Goal: Information Seeking & Learning: Learn about a topic

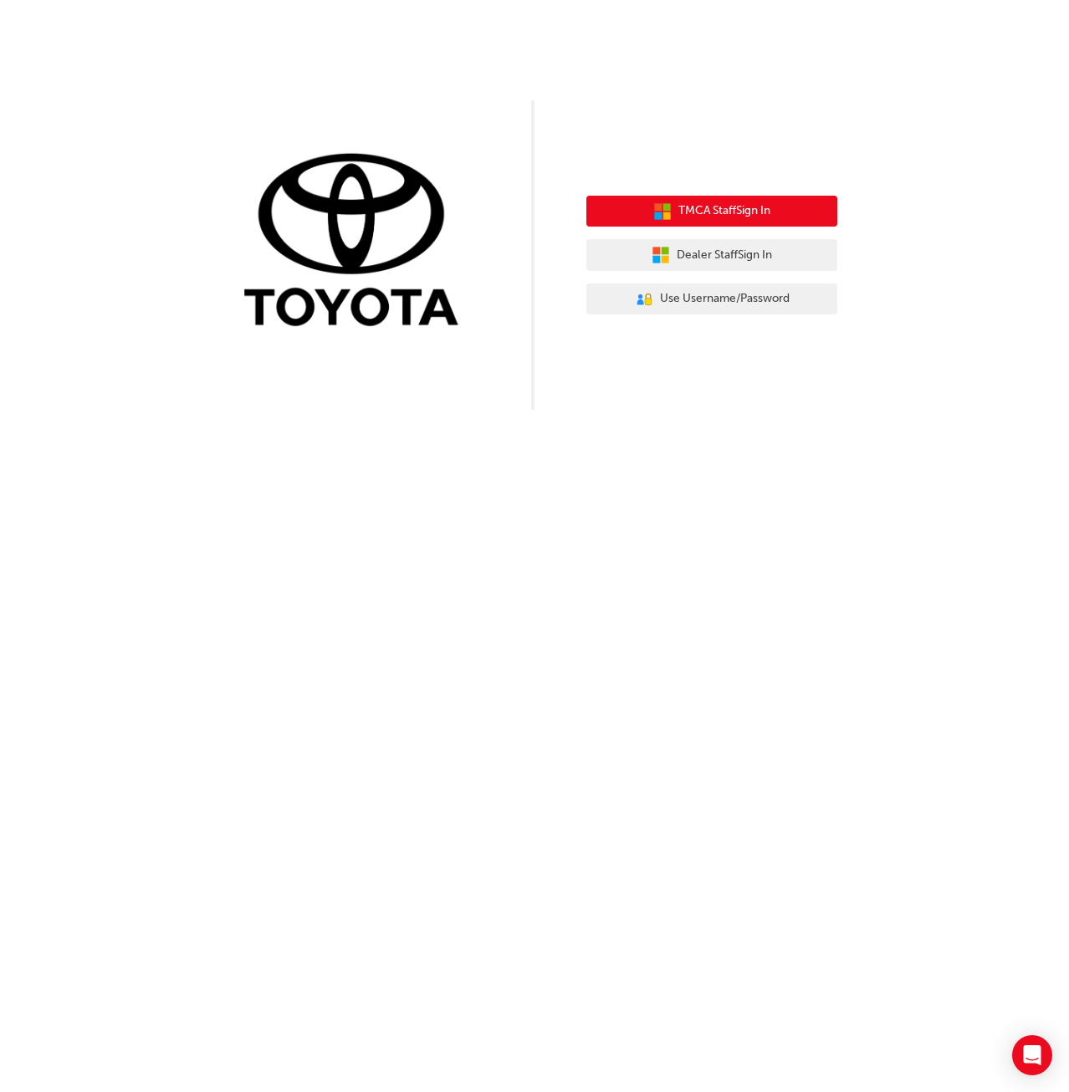
click at [707, 213] on span "TMCA Staff Sign In" at bounding box center [724, 211] width 92 height 19
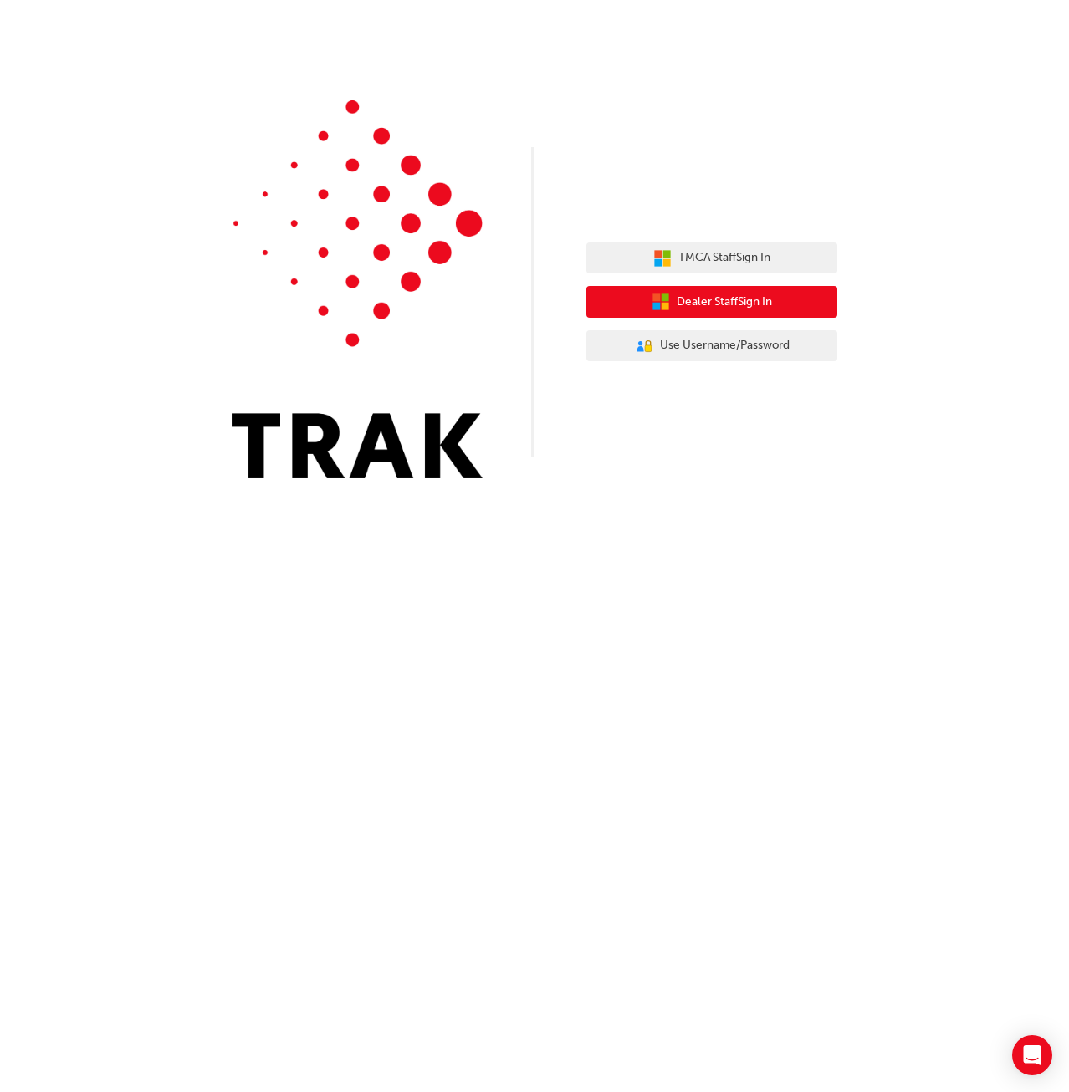
click at [782, 299] on button "Dealer Staff Sign In" at bounding box center [711, 302] width 251 height 32
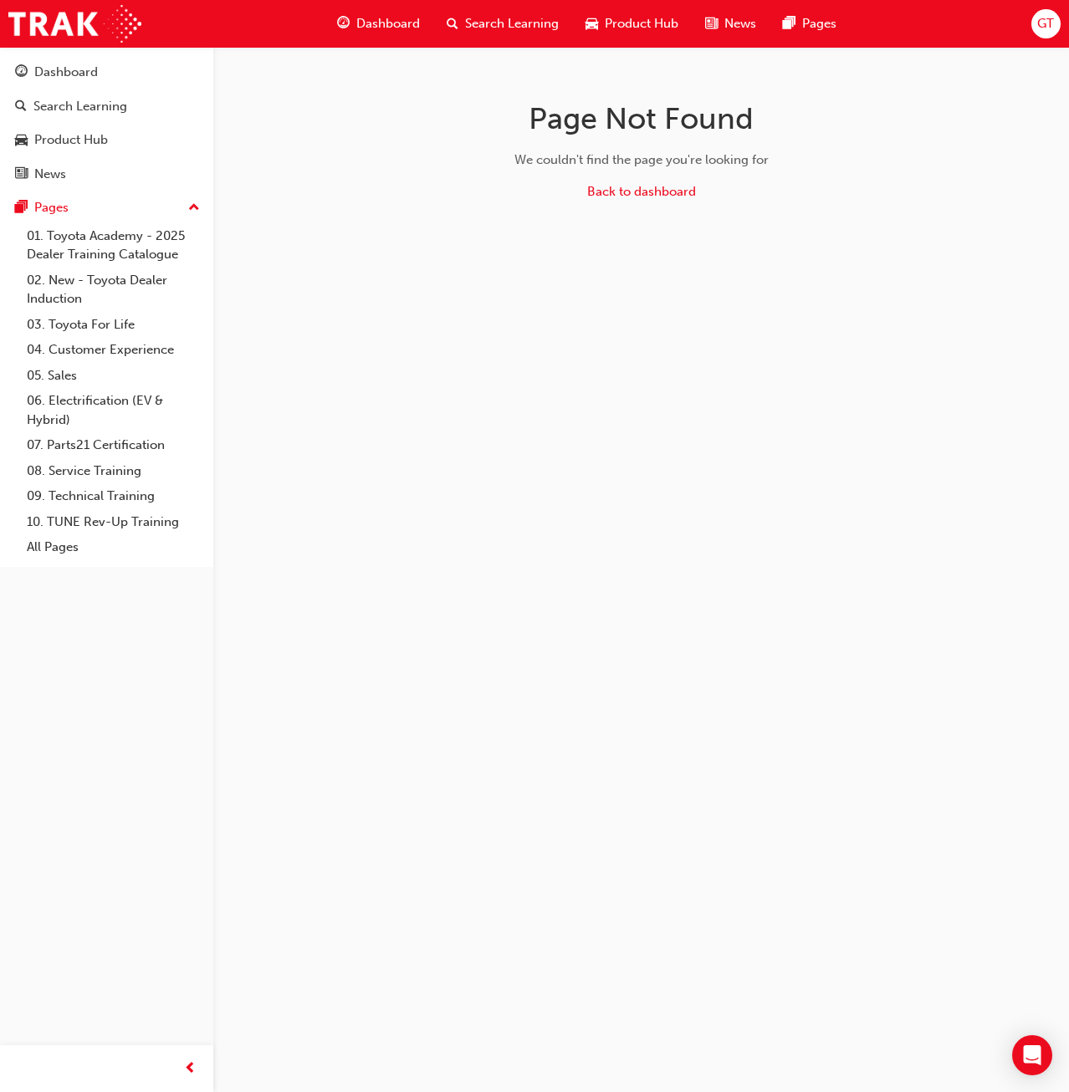
click at [376, 23] on span "Dashboard" at bounding box center [388, 23] width 64 height 19
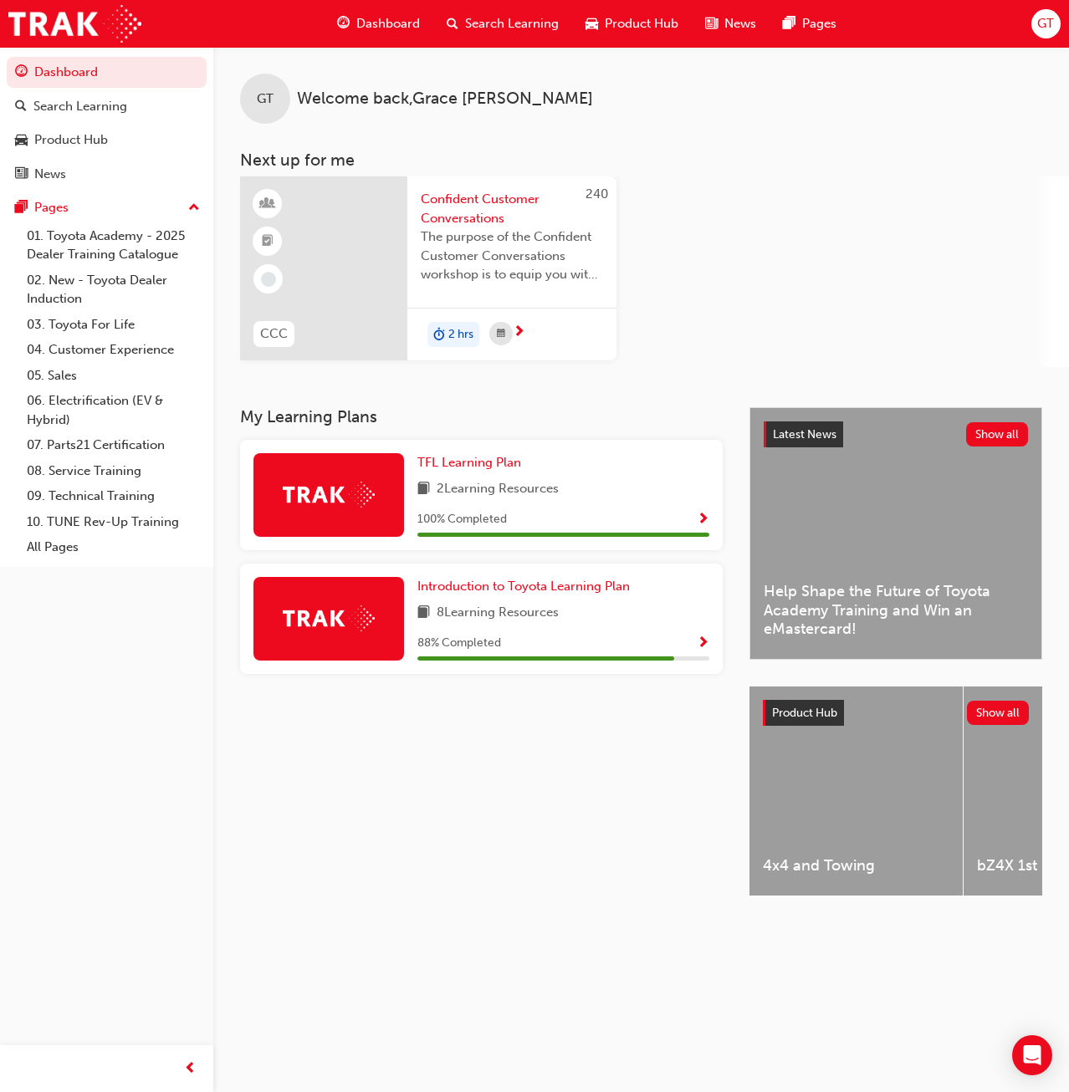
click at [438, 21] on div "Search Learning" at bounding box center [502, 24] width 139 height 34
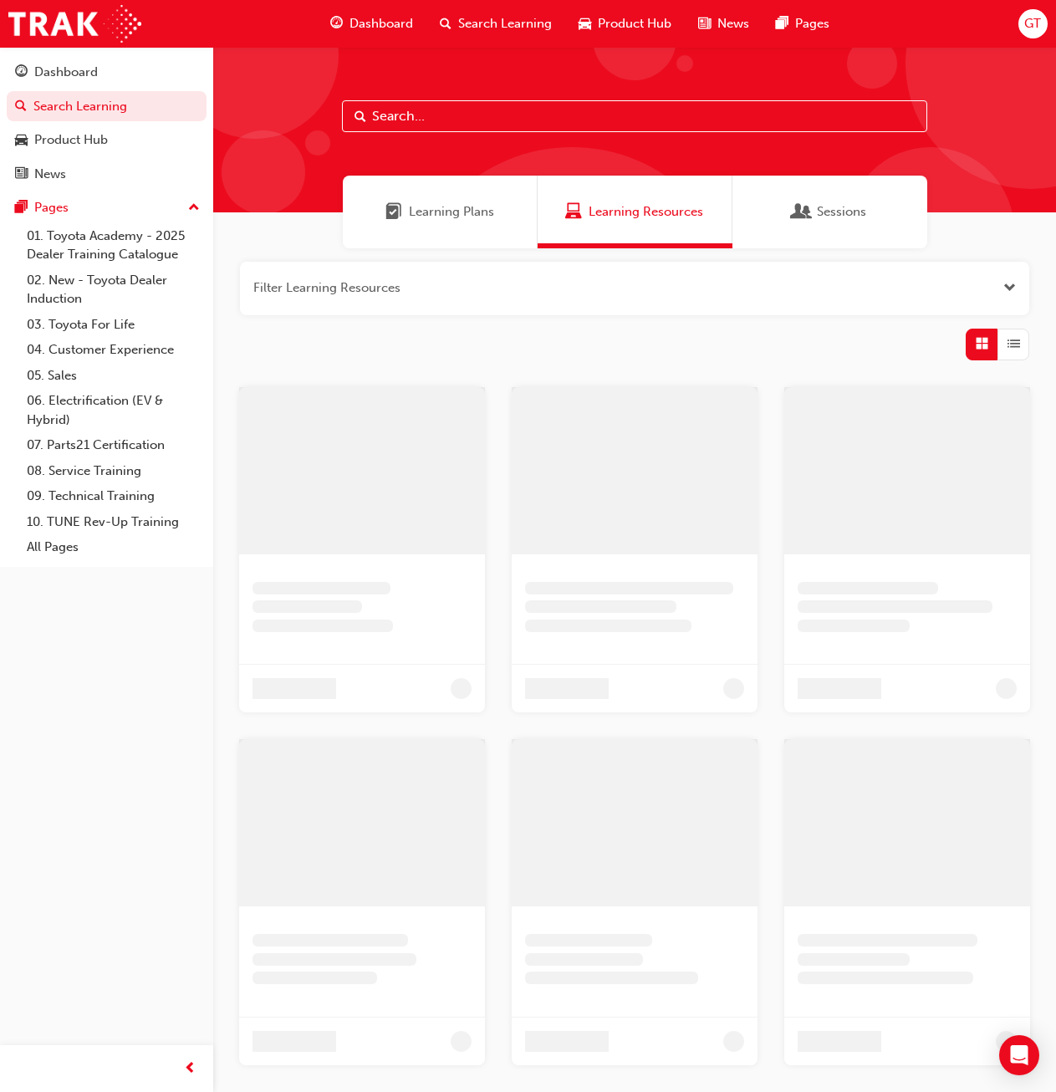
click at [478, 213] on span "Learning Plans" at bounding box center [451, 211] width 85 height 19
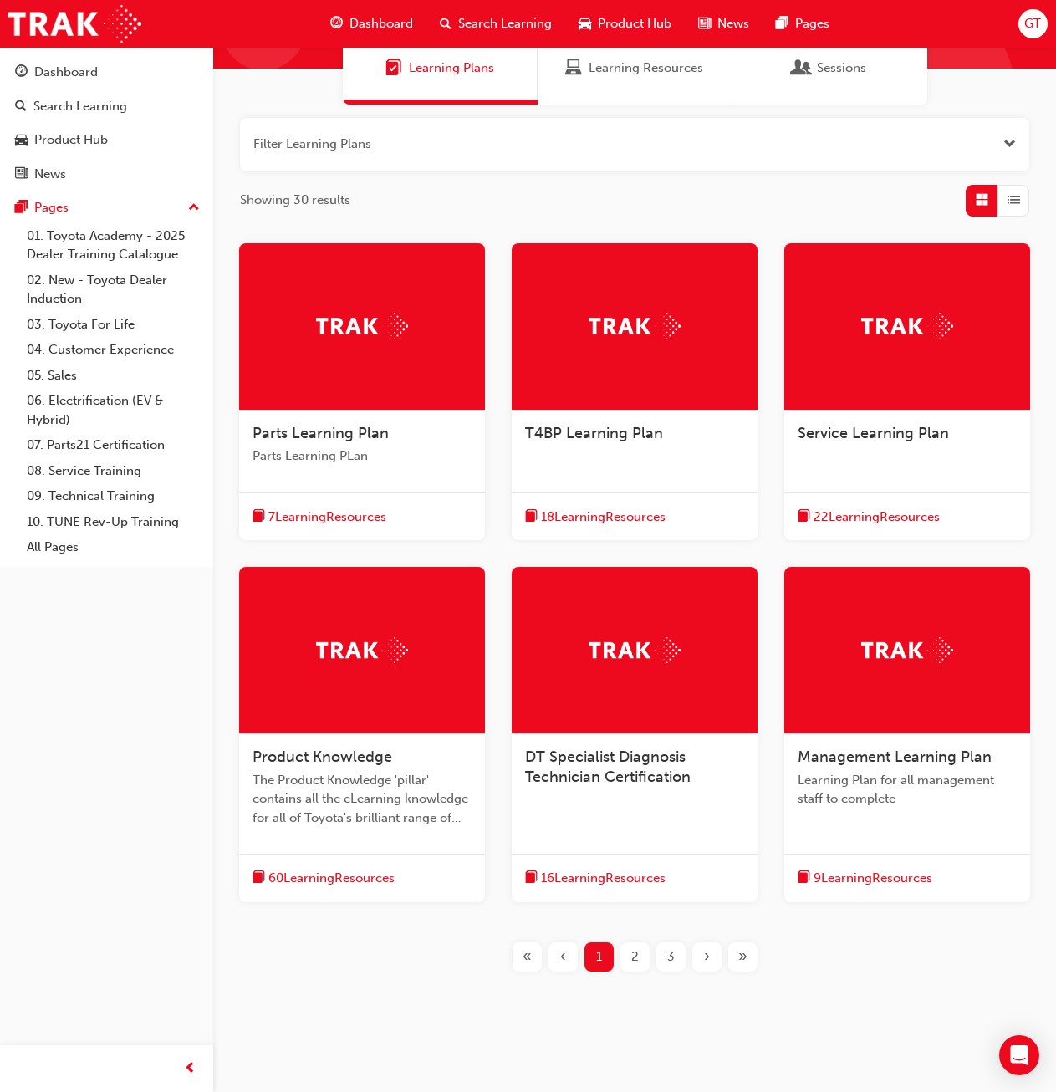
scroll to position [159, 0]
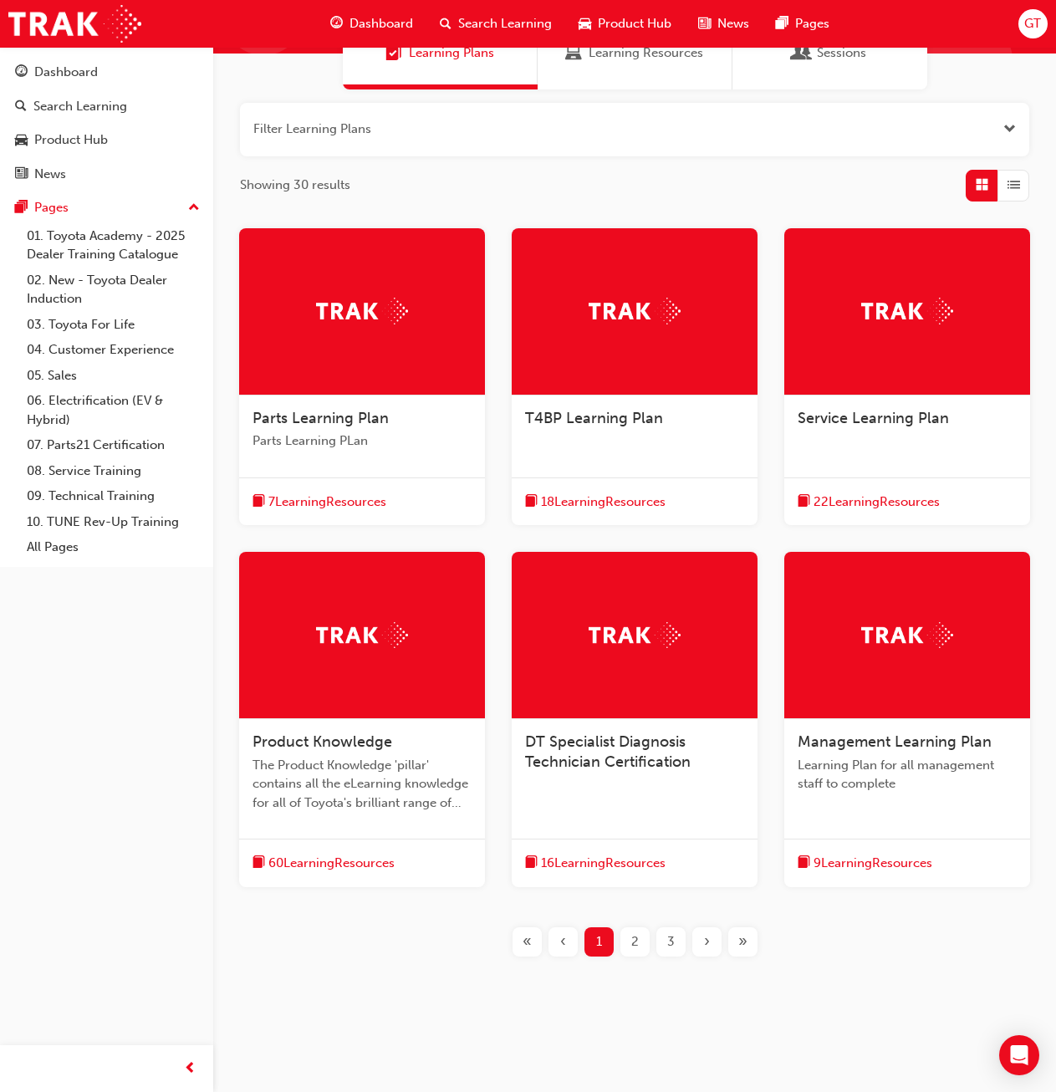
click at [341, 692] on div at bounding box center [362, 635] width 246 height 167
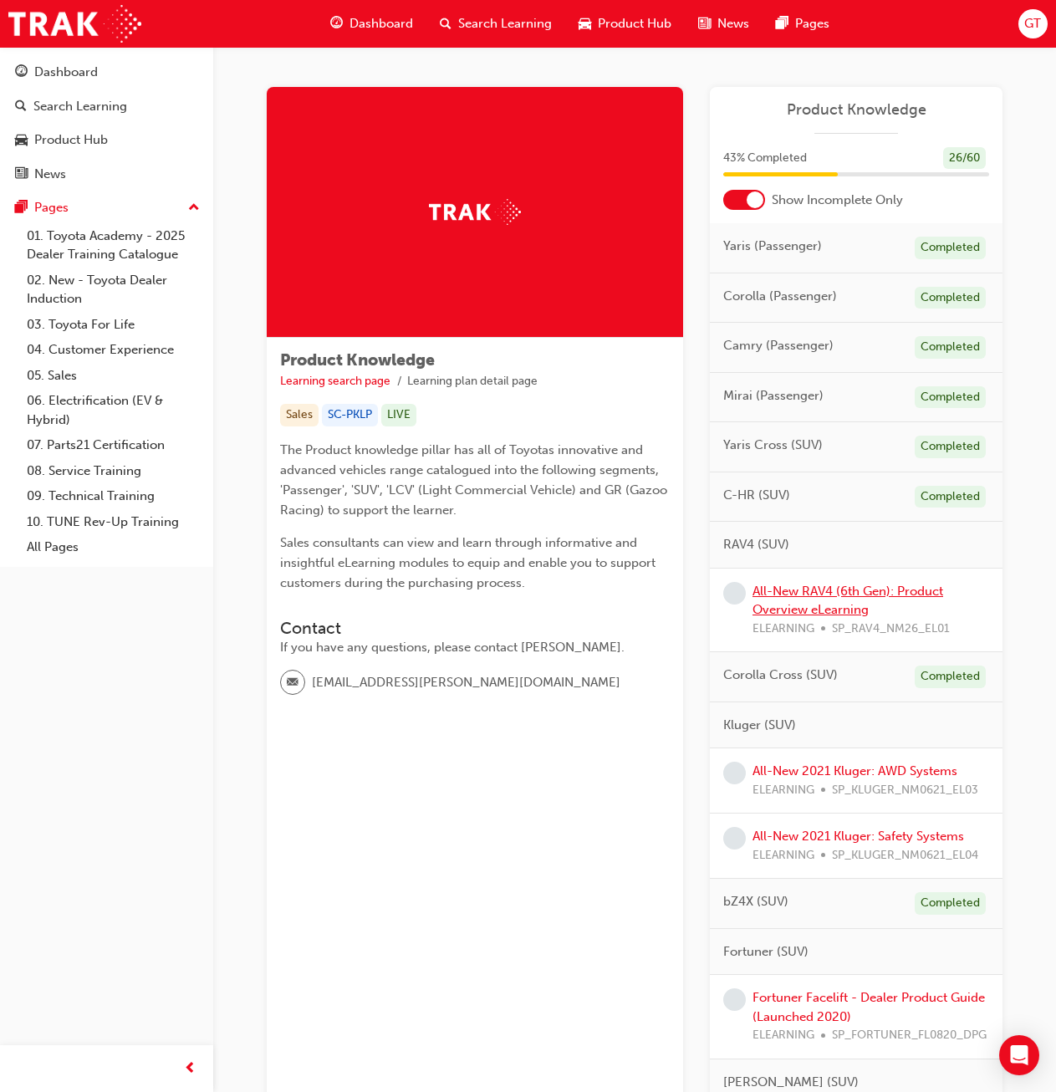
click at [844, 598] on link "All-New RAV4 (6th Gen): Product Overview eLearning" at bounding box center [848, 601] width 191 height 34
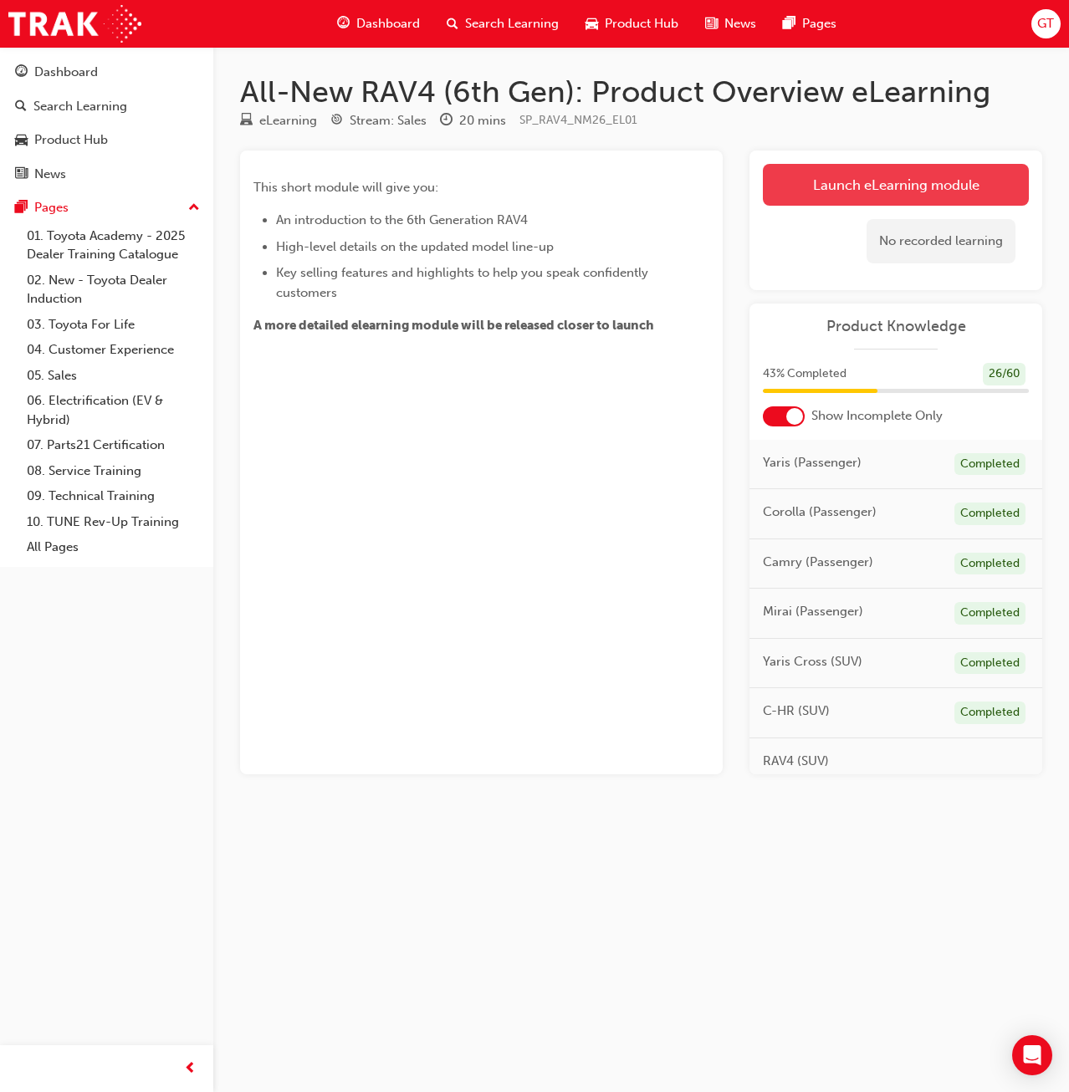
click at [825, 186] on link "Launch eLearning module" at bounding box center [896, 185] width 266 height 42
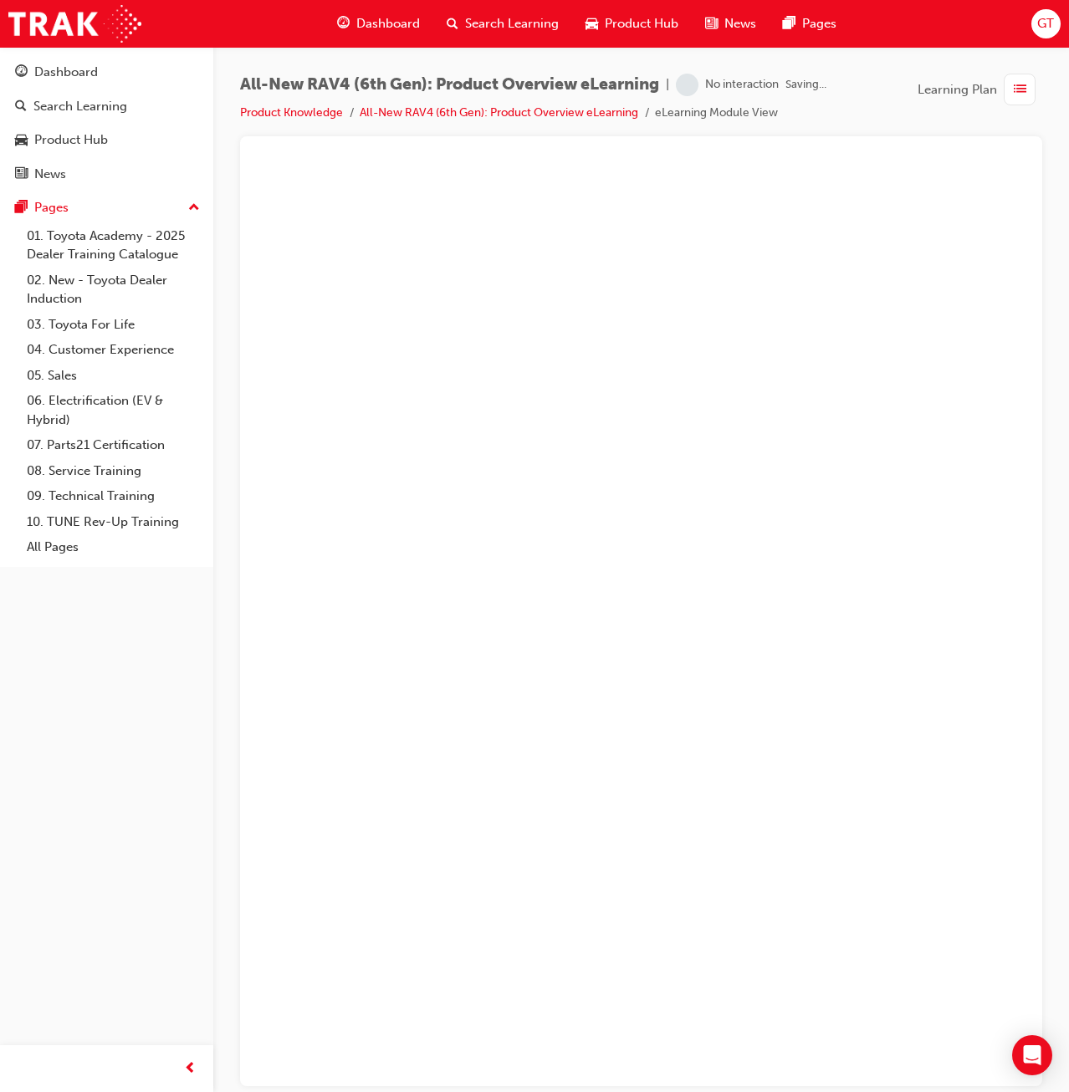
click at [187, 1055] on div "button" at bounding box center [189, 1068] width 33 height 33
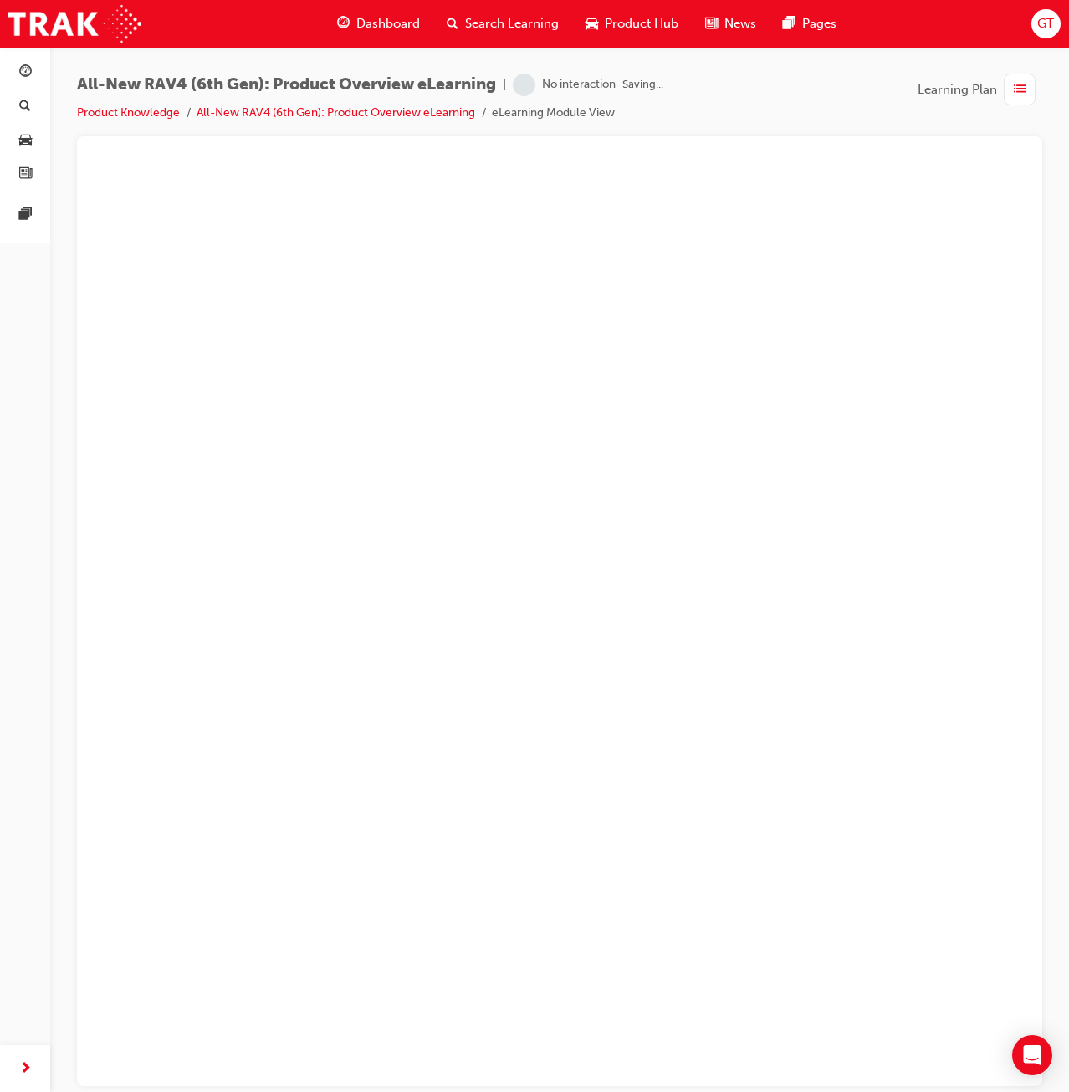
click at [50, 1060] on div "Dashboard Search Learning Product Hub News Pages Pages" at bounding box center [25, 546] width 50 height 1092
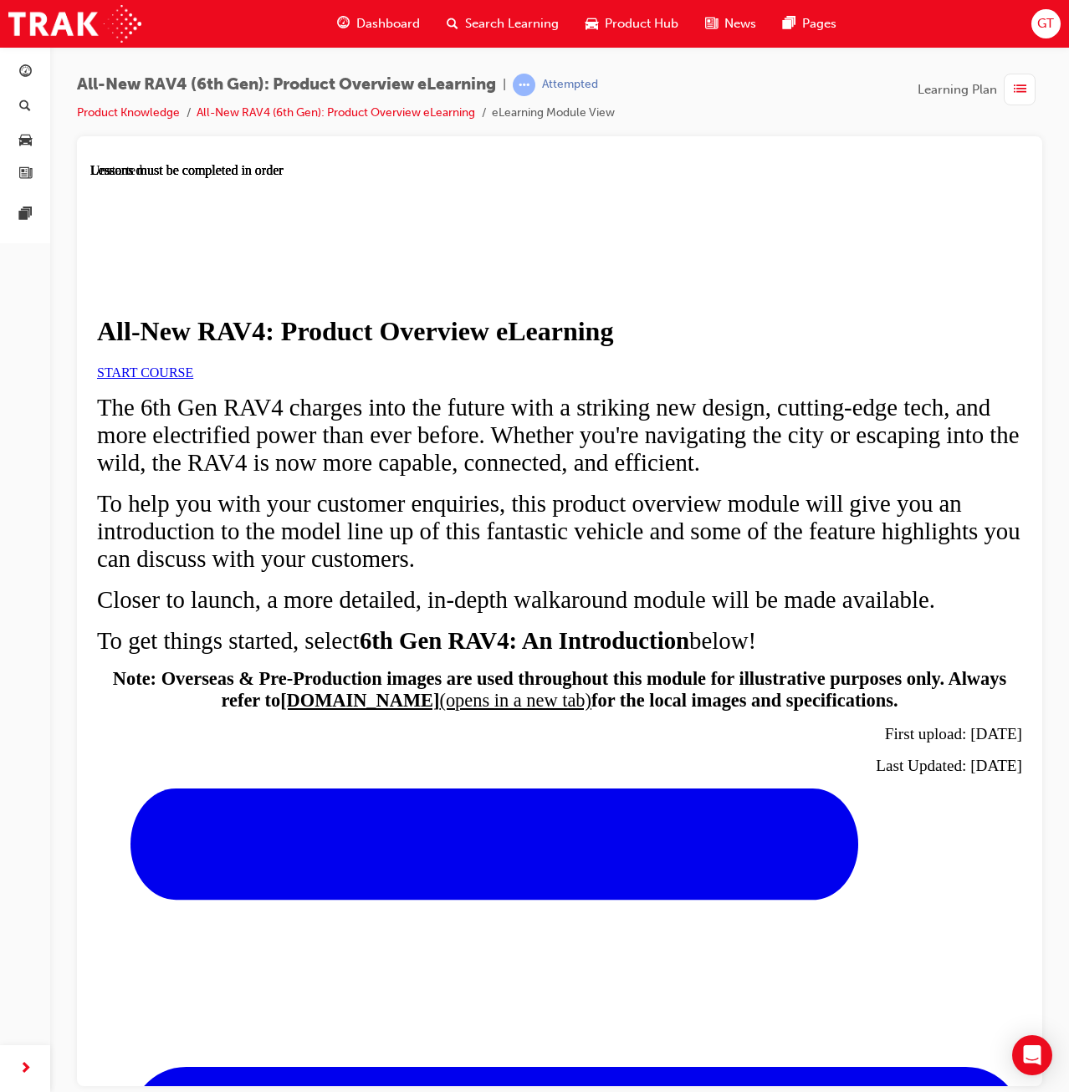
click at [193, 379] on link "START COURSE" at bounding box center [145, 372] width 96 height 14
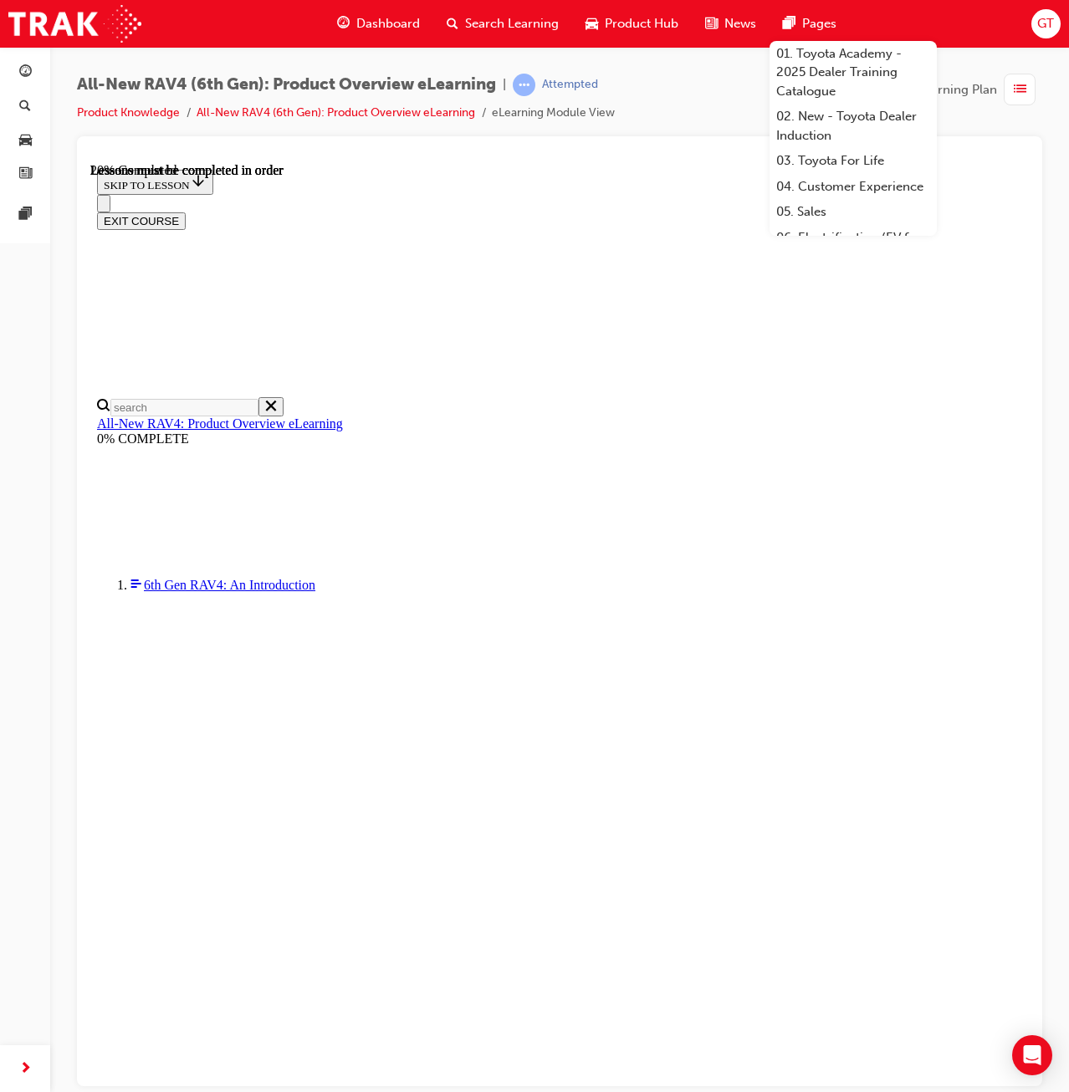
scroll to position [59, 0]
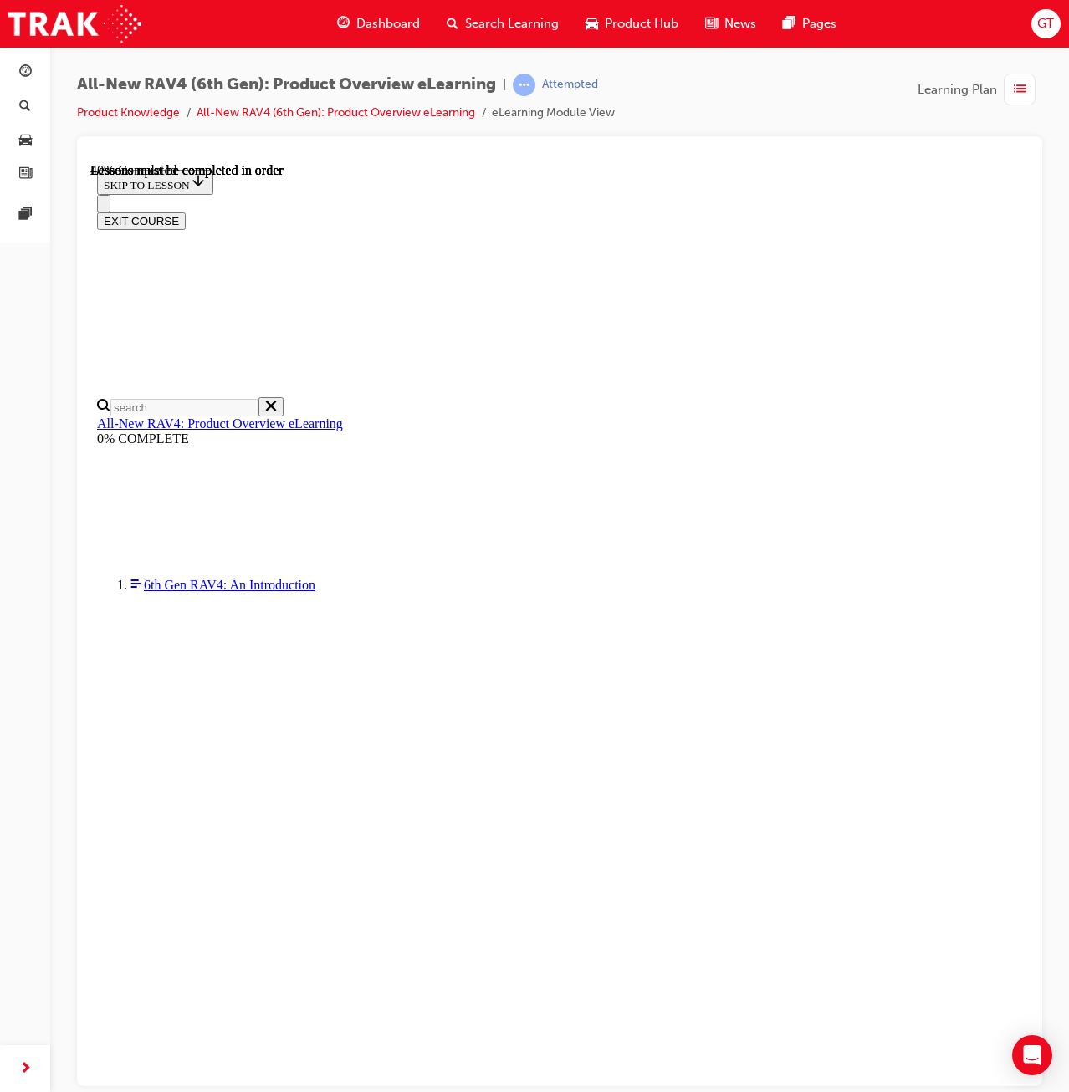
scroll to position [1648, 0]
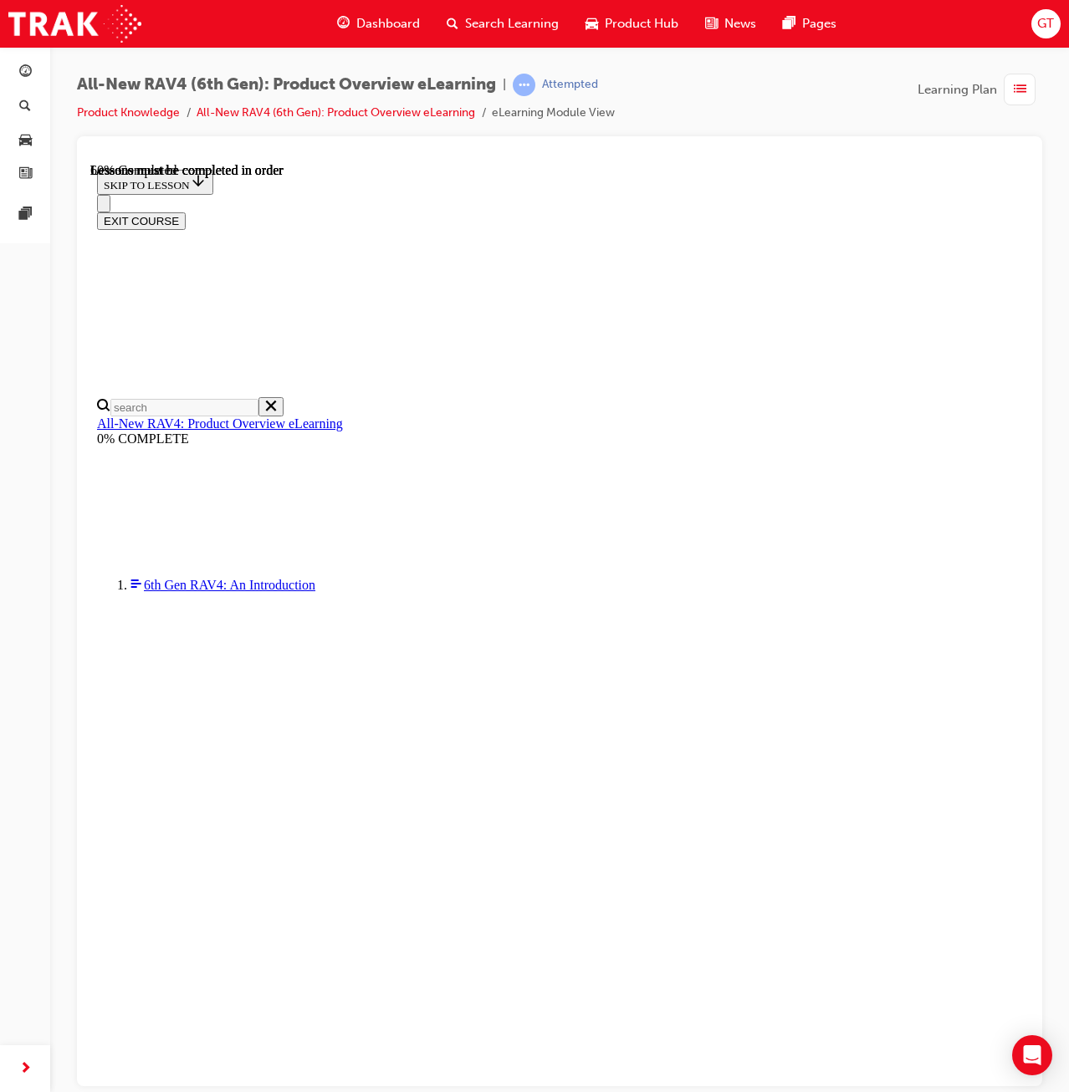
scroll to position [1663, 0]
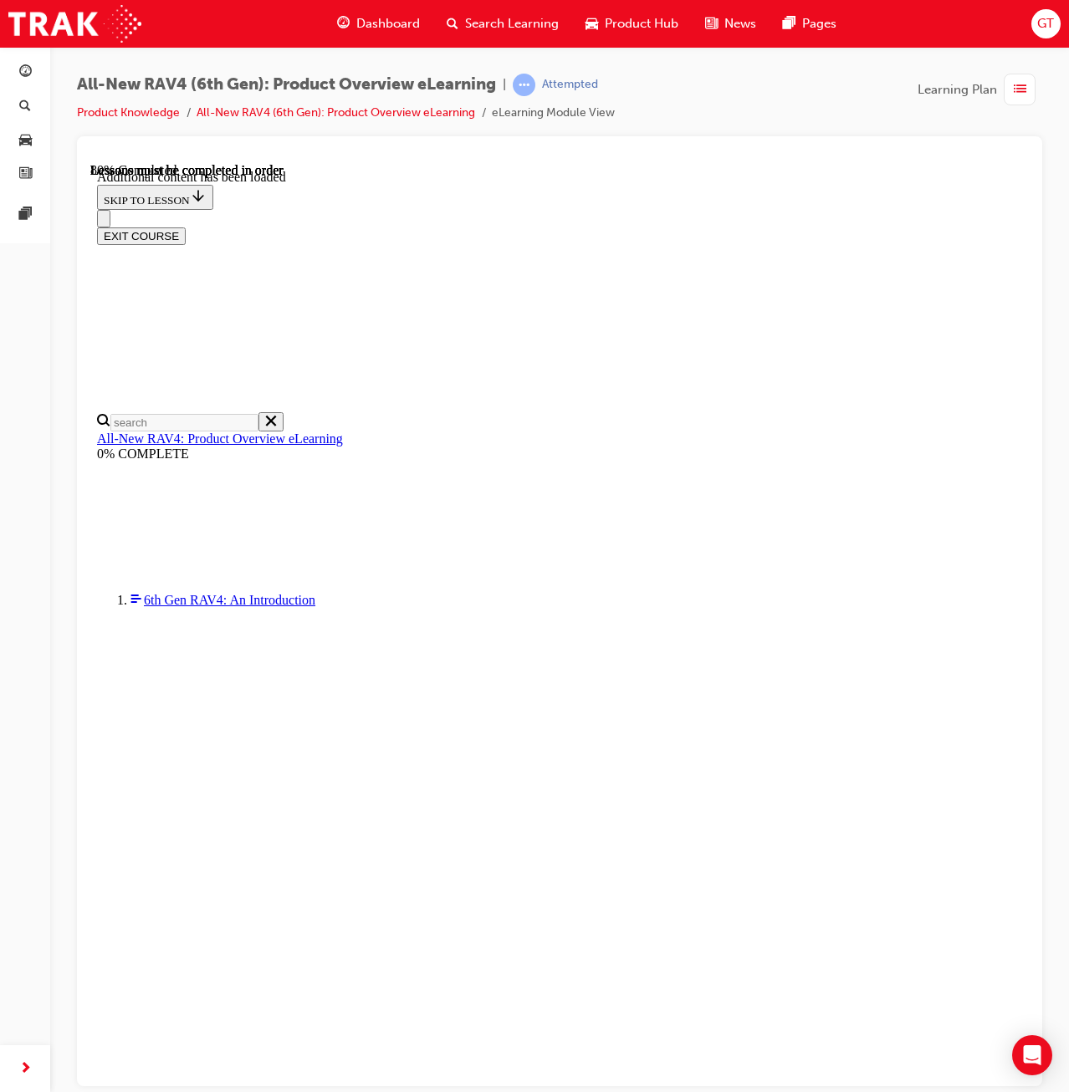
scroll to position [2317, 0]
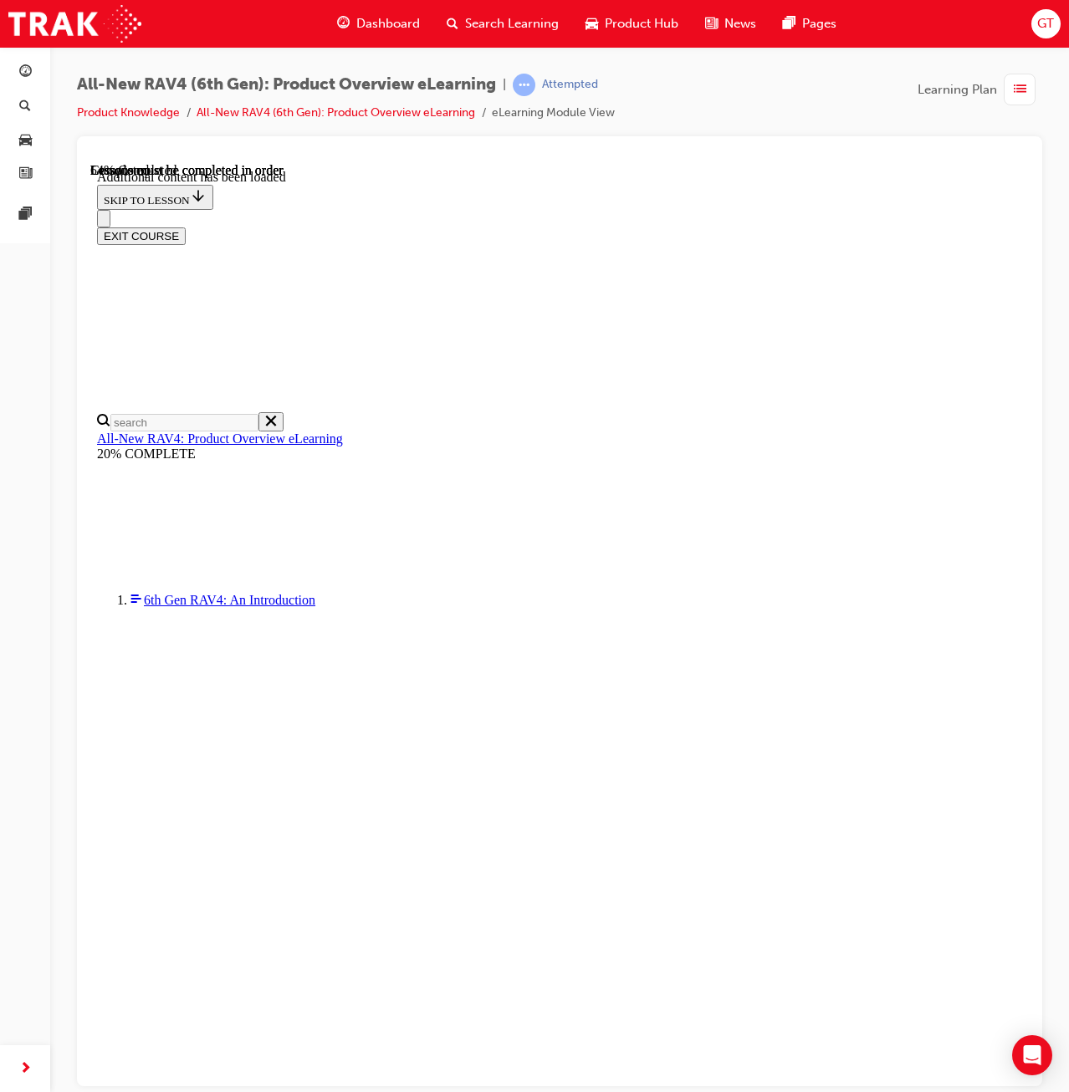
scroll to position [1341, 0]
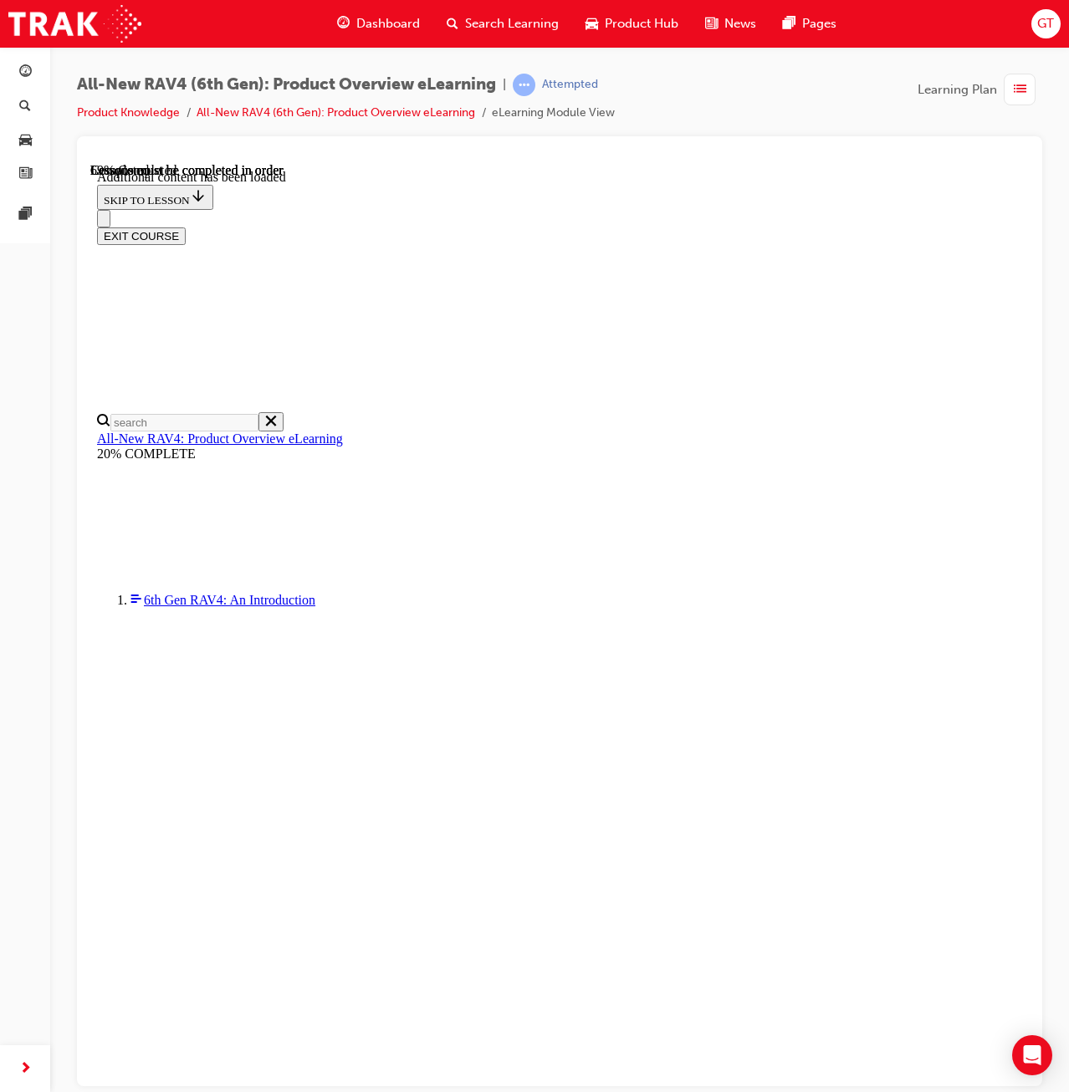
scroll to position [1341, 0]
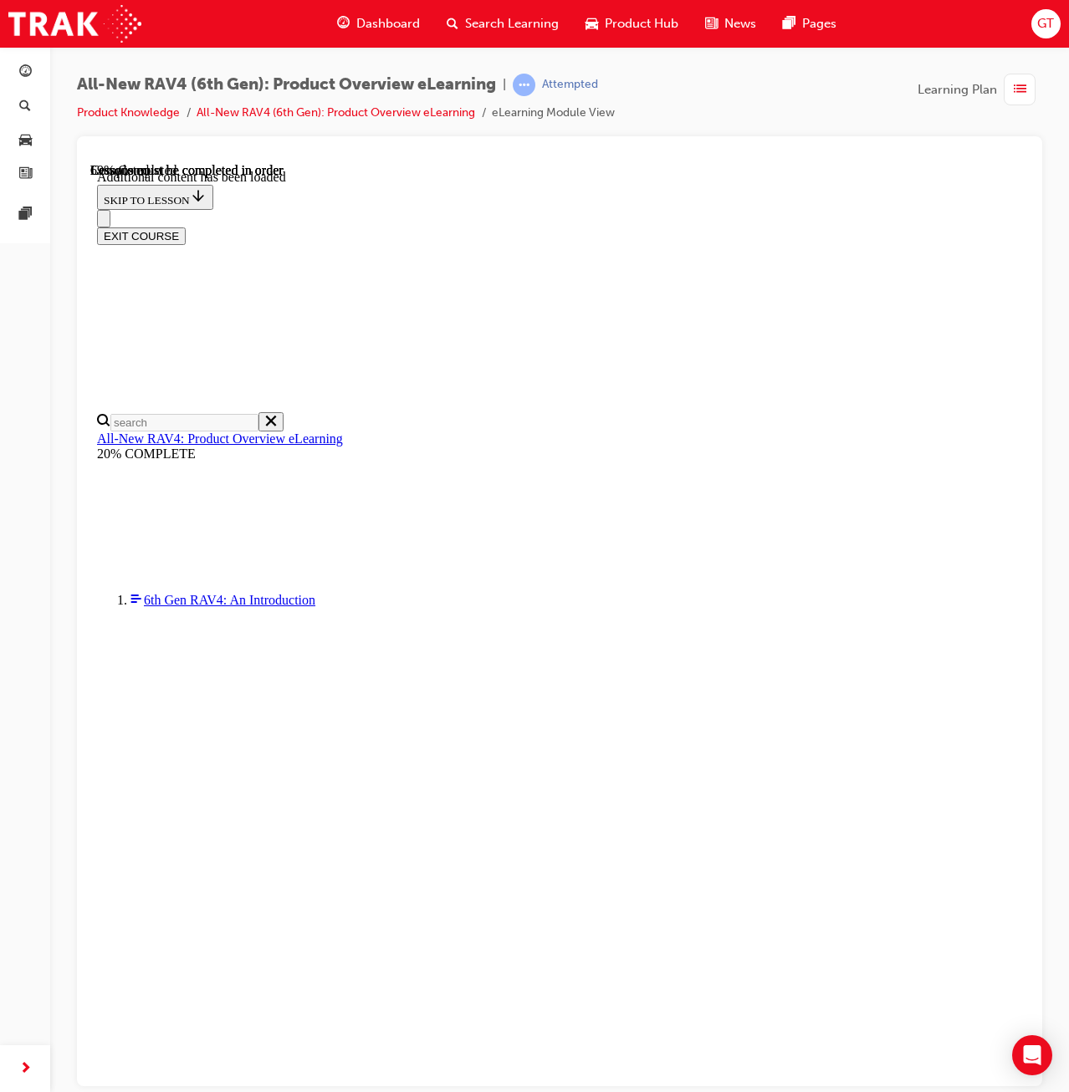
drag, startPoint x: 641, startPoint y: 1032, endPoint x: 662, endPoint y: 1035, distance: 21.2
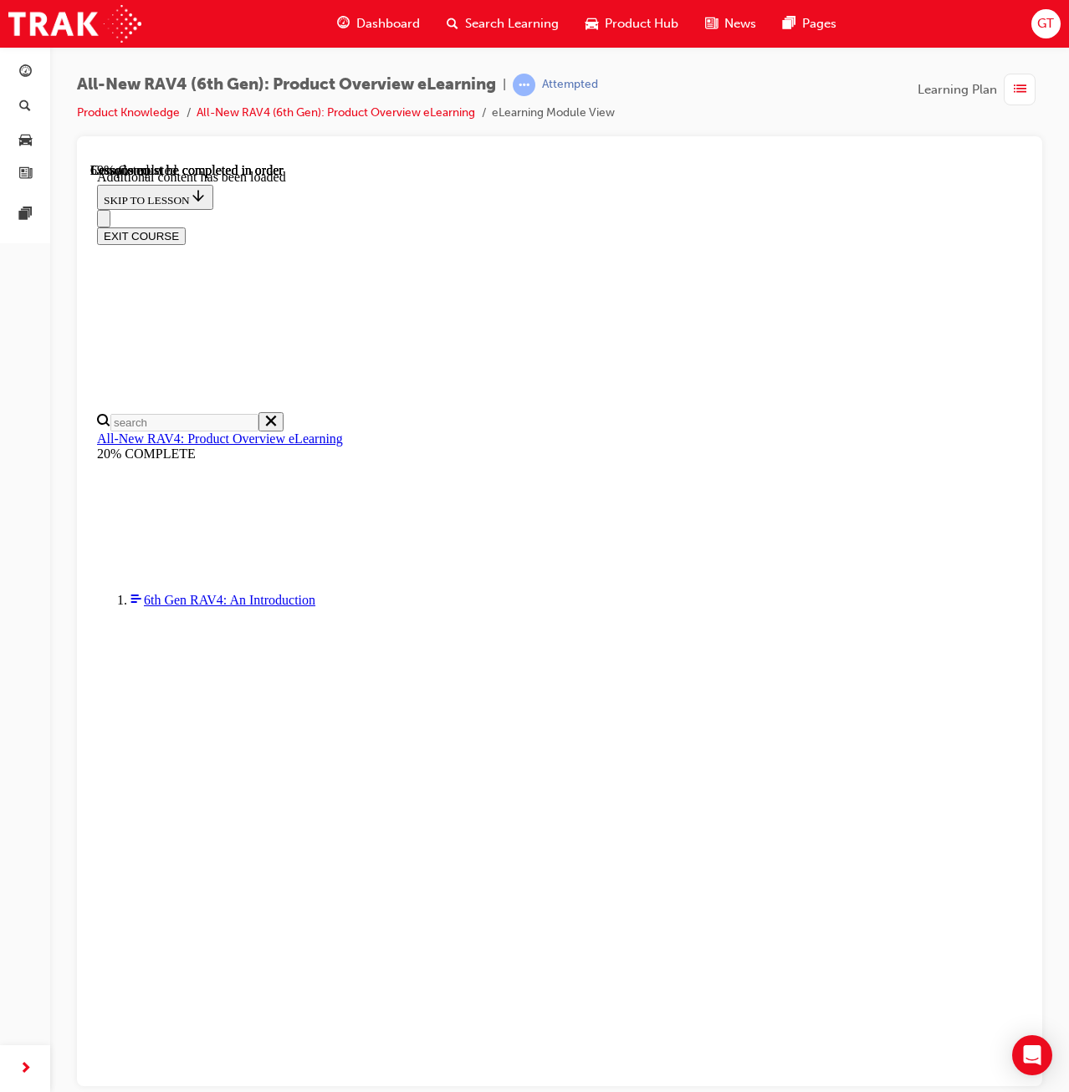
drag, startPoint x: 781, startPoint y: 425, endPoint x: 778, endPoint y: 446, distance: 21.2
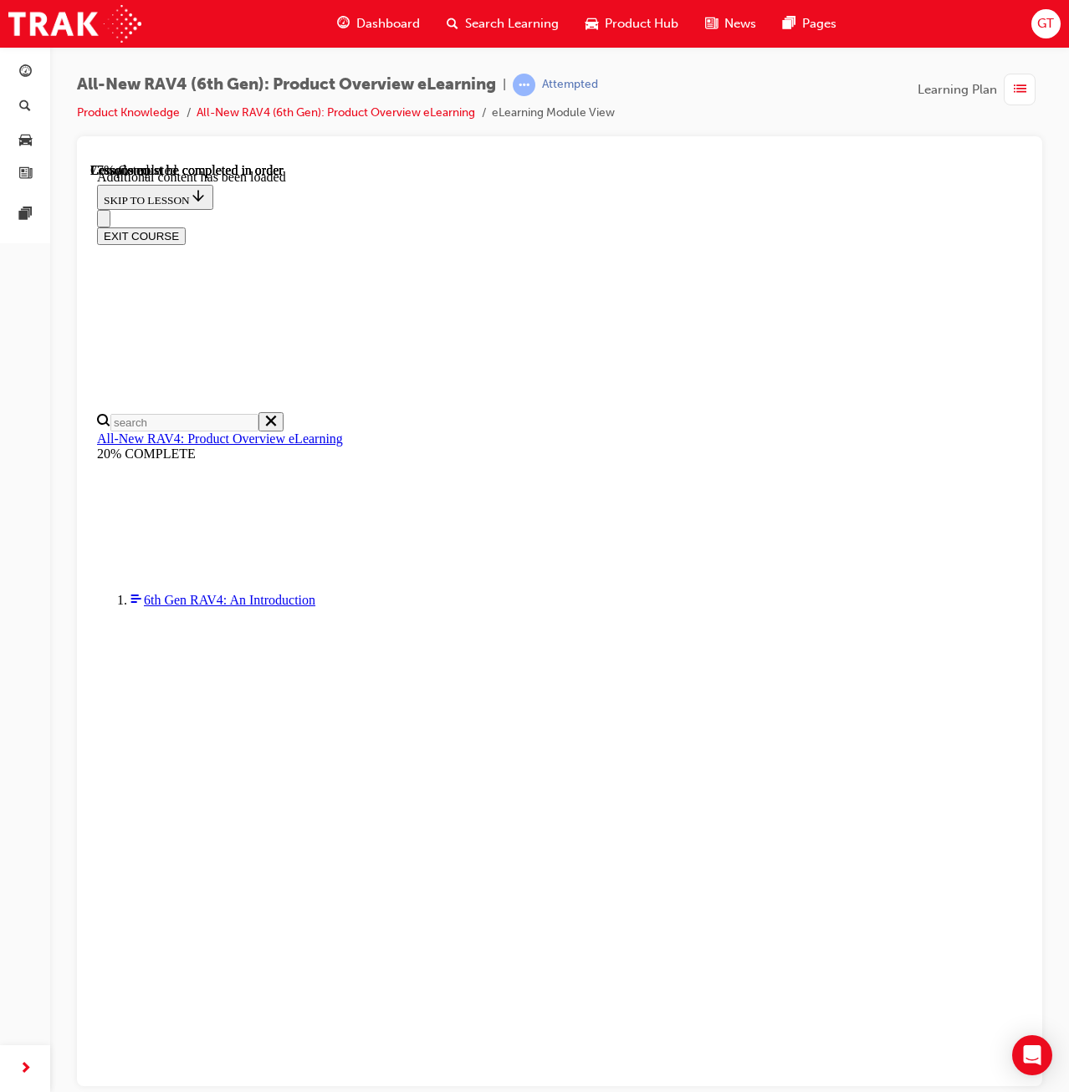
drag, startPoint x: 832, startPoint y: 423, endPoint x: 837, endPoint y: 450, distance: 27.2
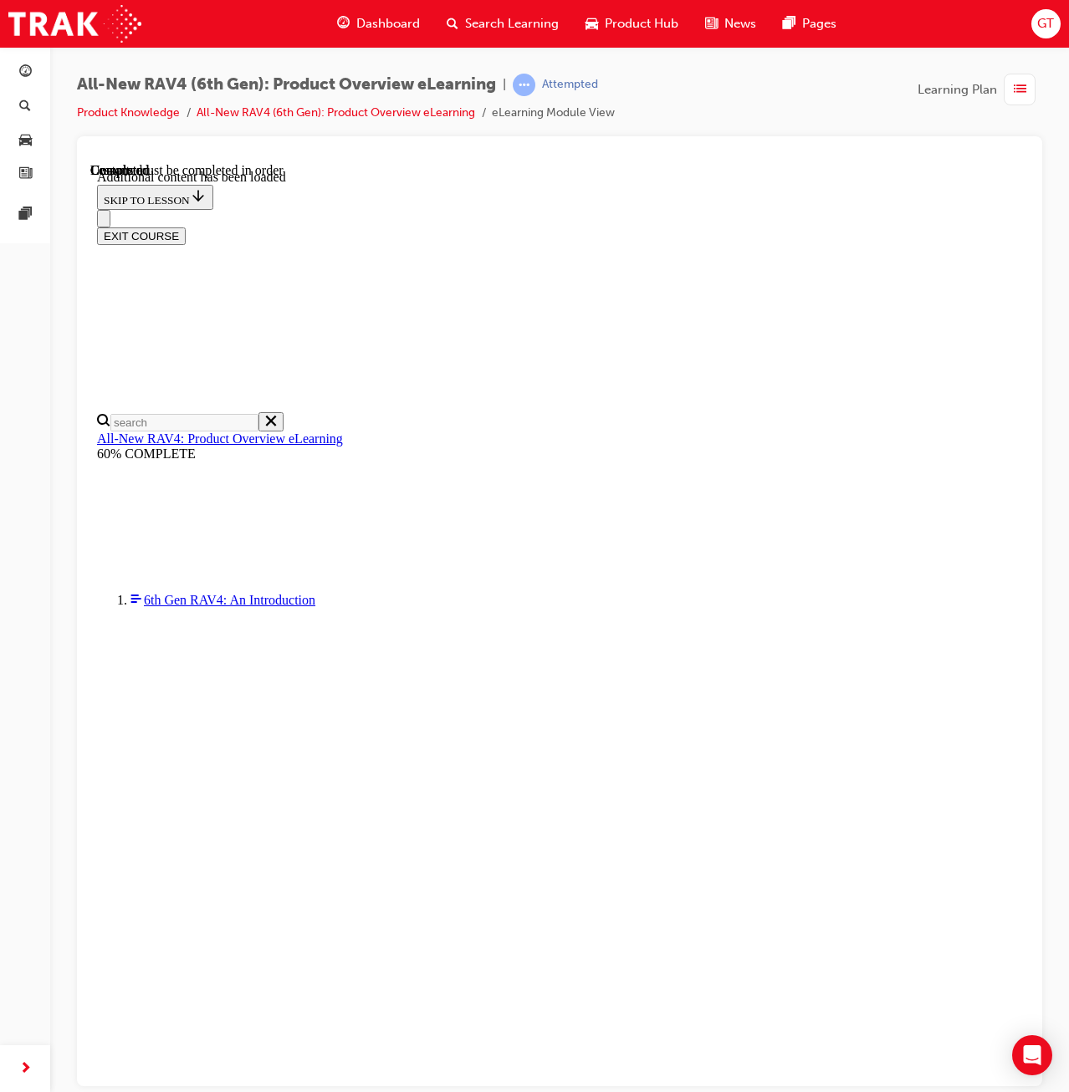
scroll to position [58, 0]
radio input "true"
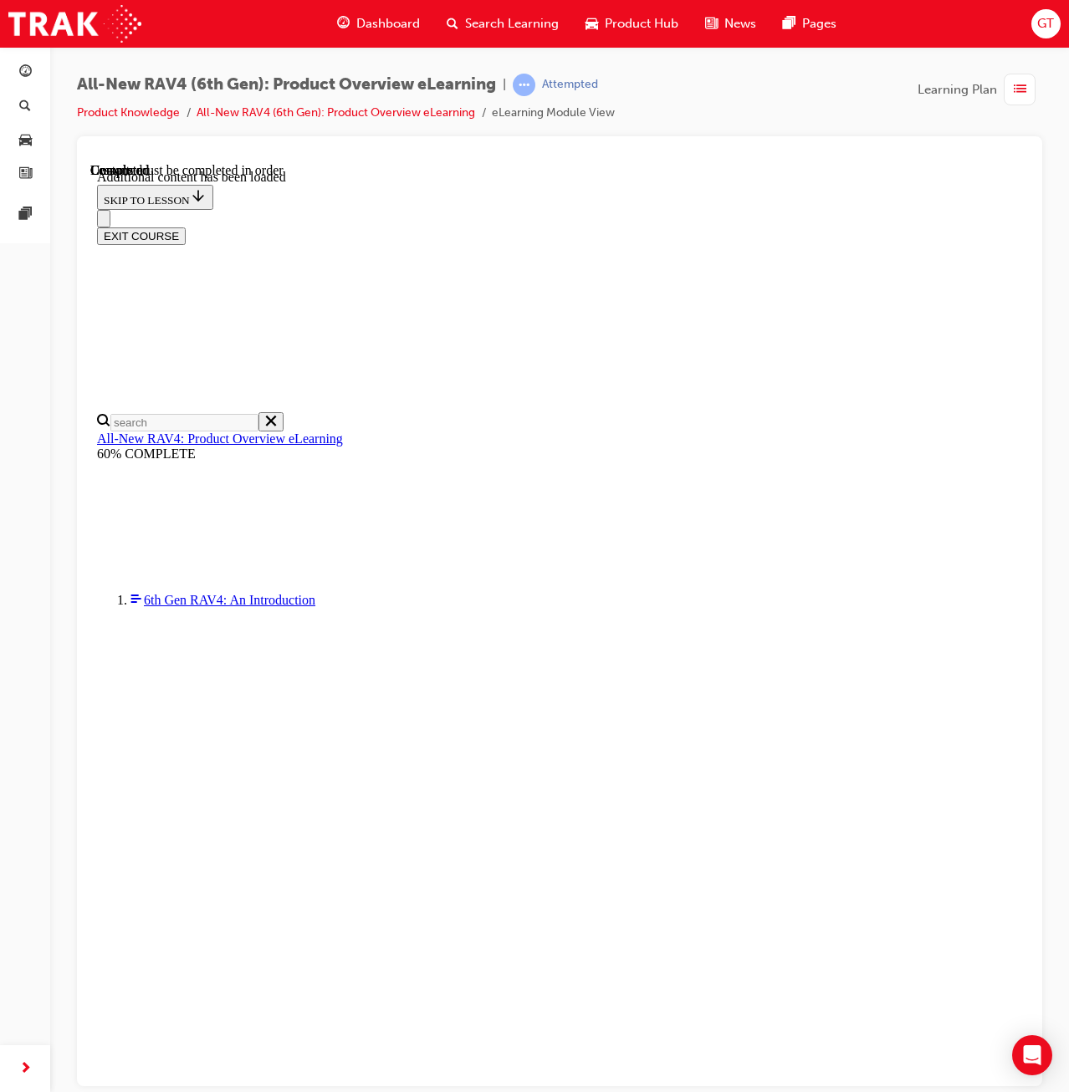
drag, startPoint x: 668, startPoint y: 986, endPoint x: 610, endPoint y: 907, distance: 98.7
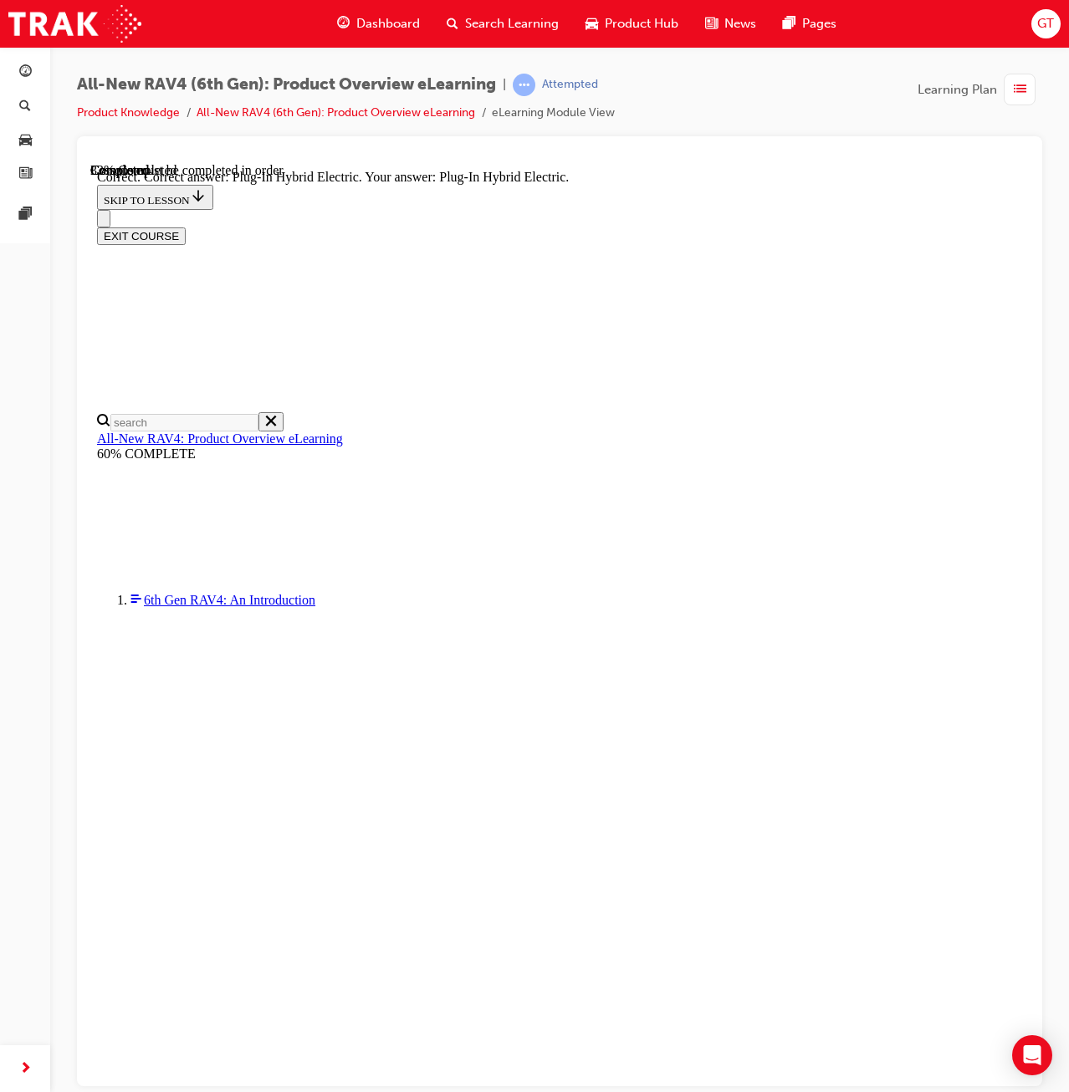
radio input "true"
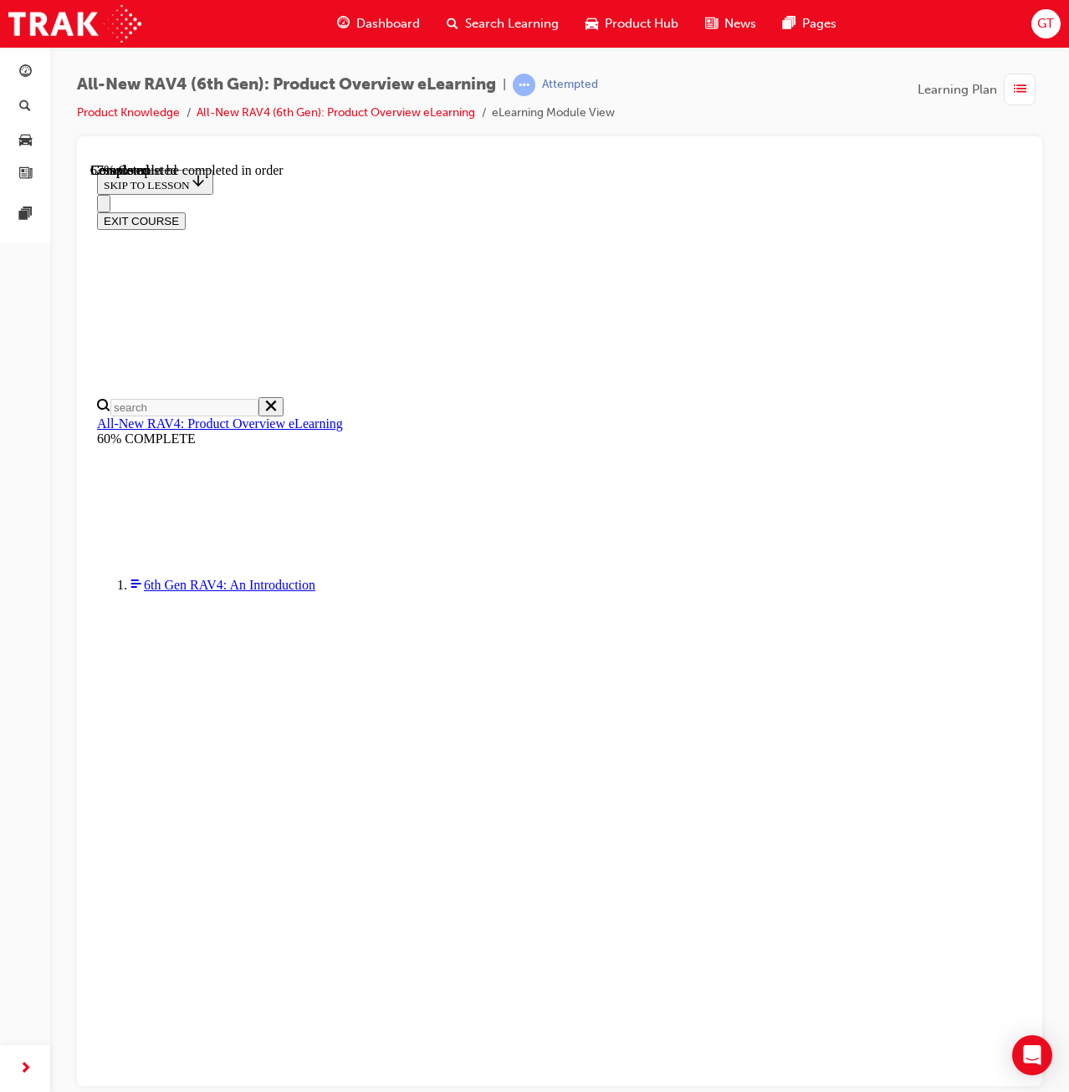
checkbox input "false"
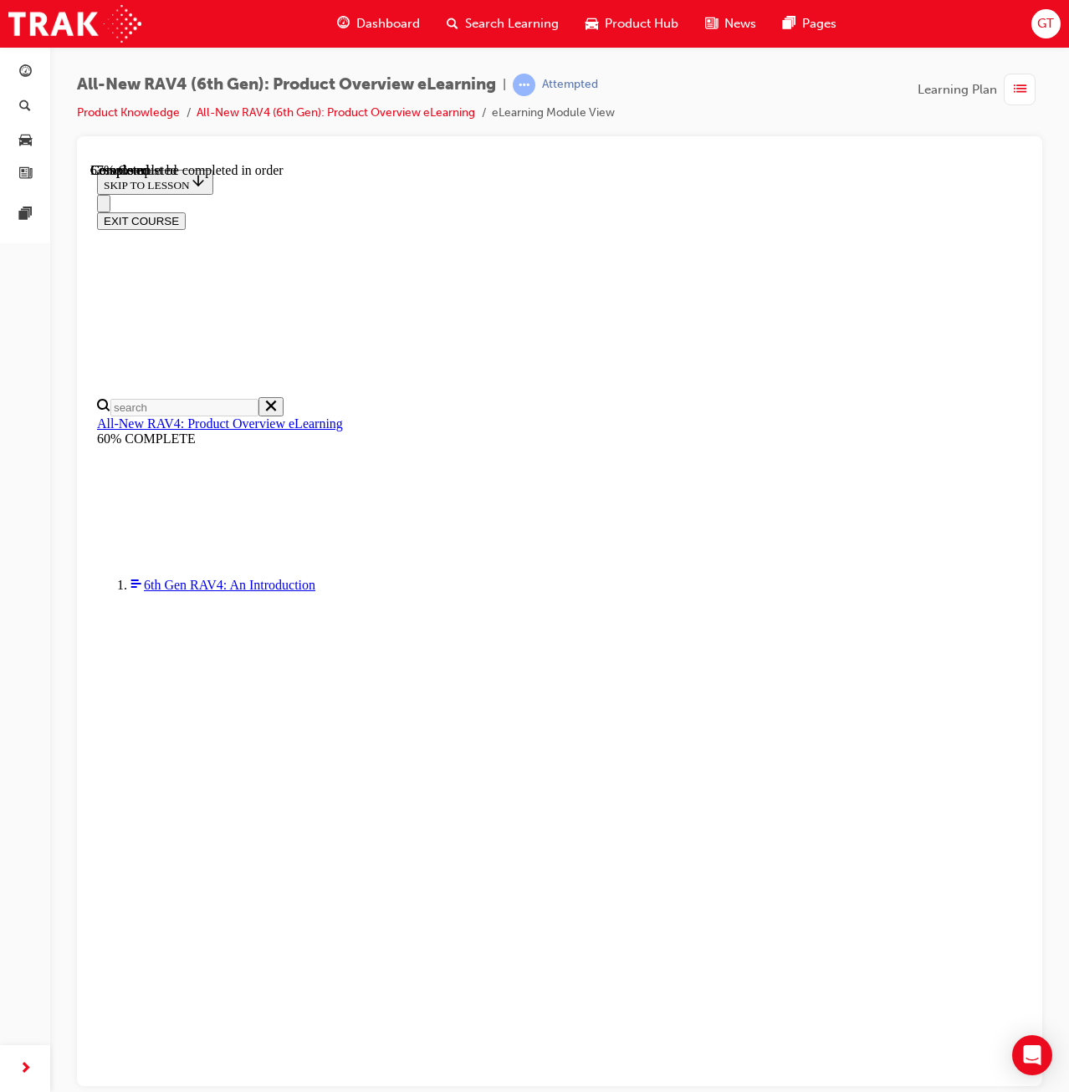
checkbox input "true"
drag, startPoint x: 577, startPoint y: 701, endPoint x: 554, endPoint y: 725, distance: 33.1
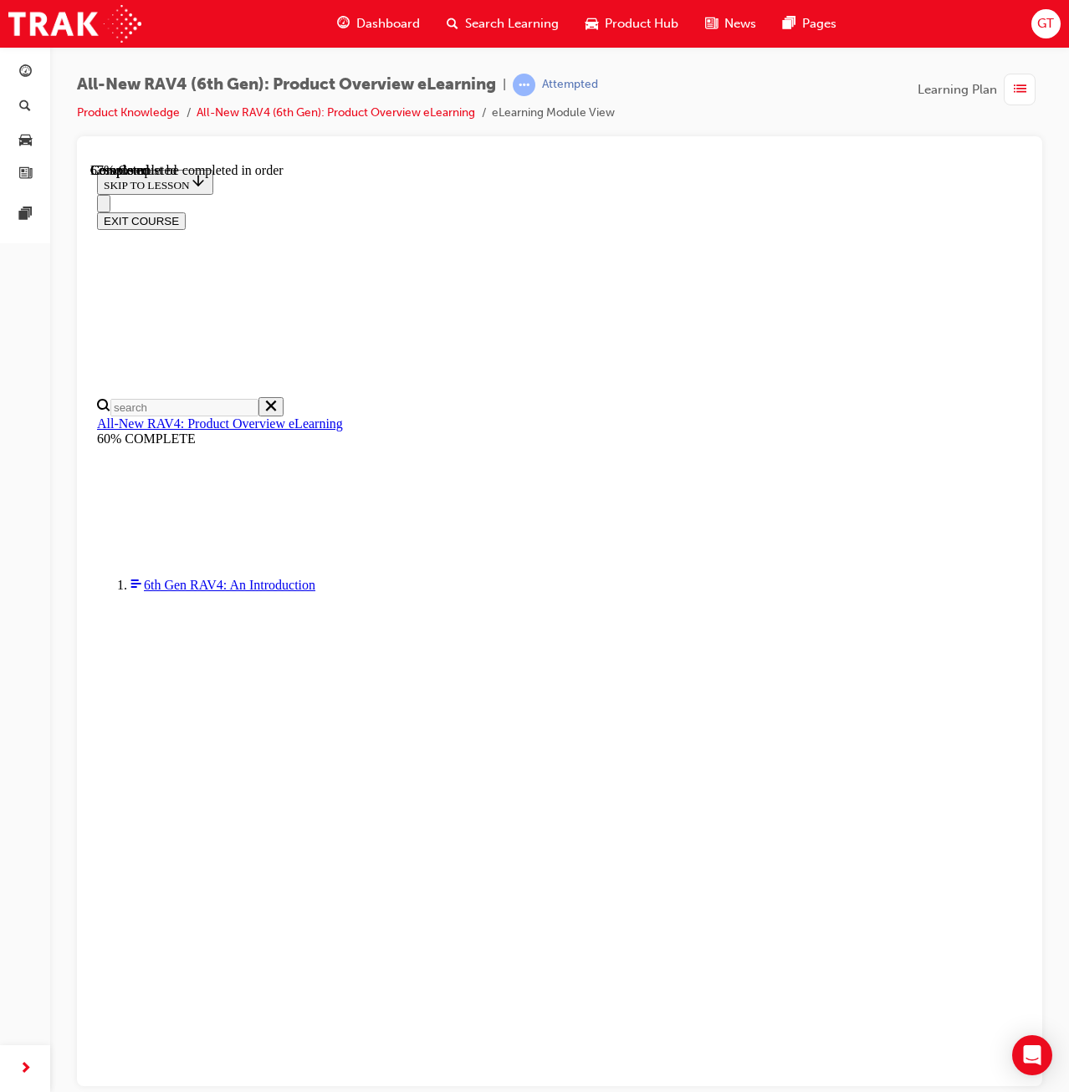
checkbox input "true"
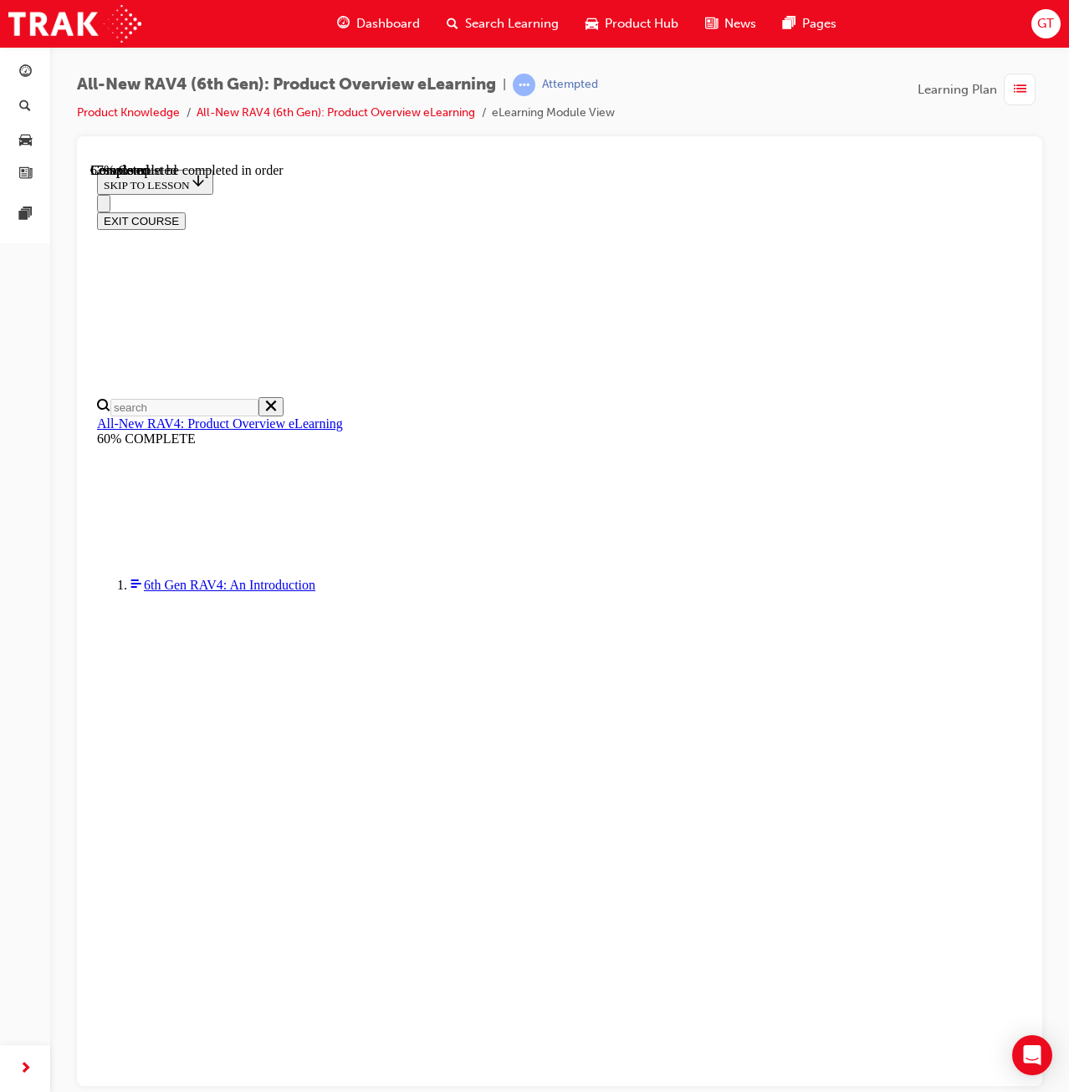
checkbox input "true"
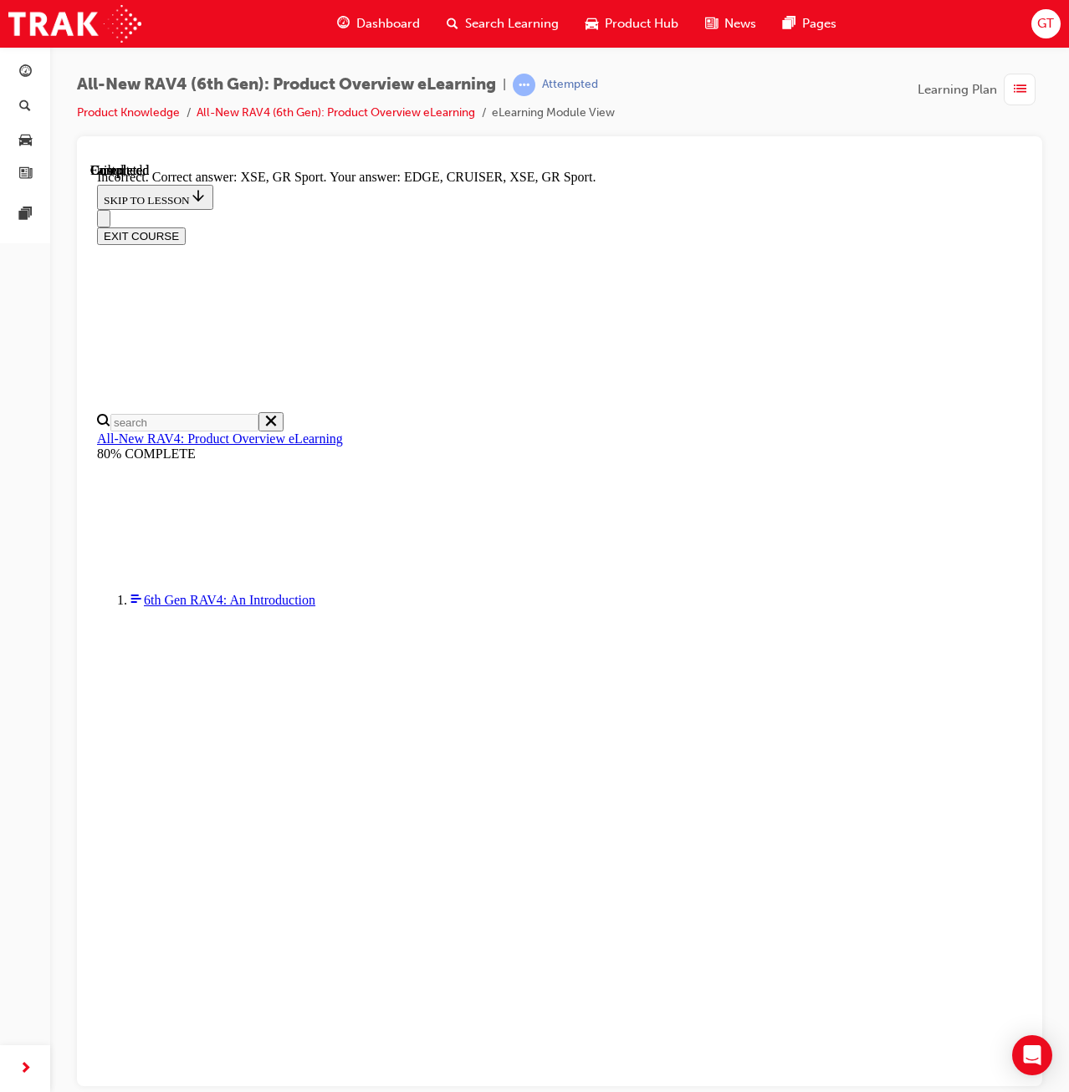
scroll to position [258, 0]
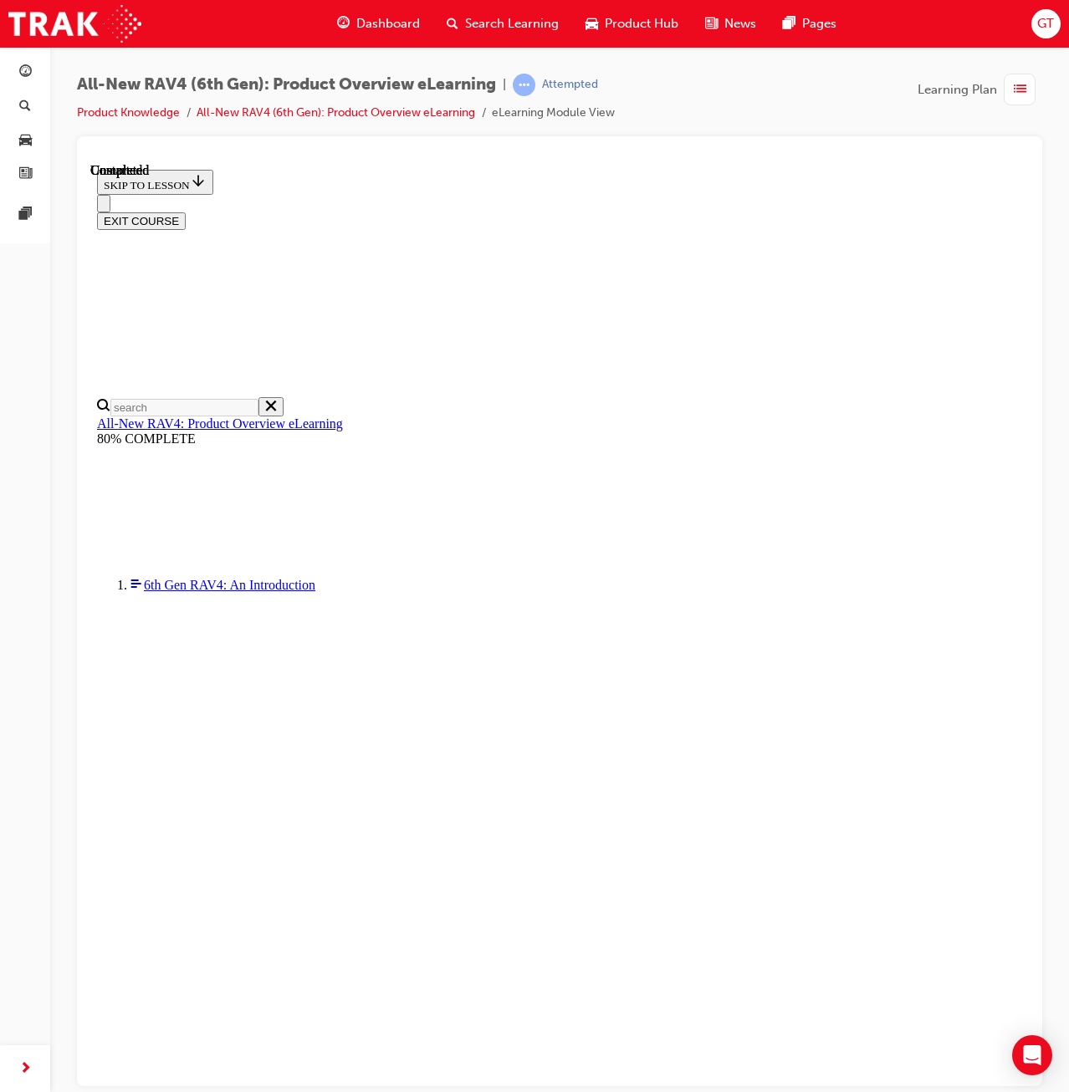
radio input "true"
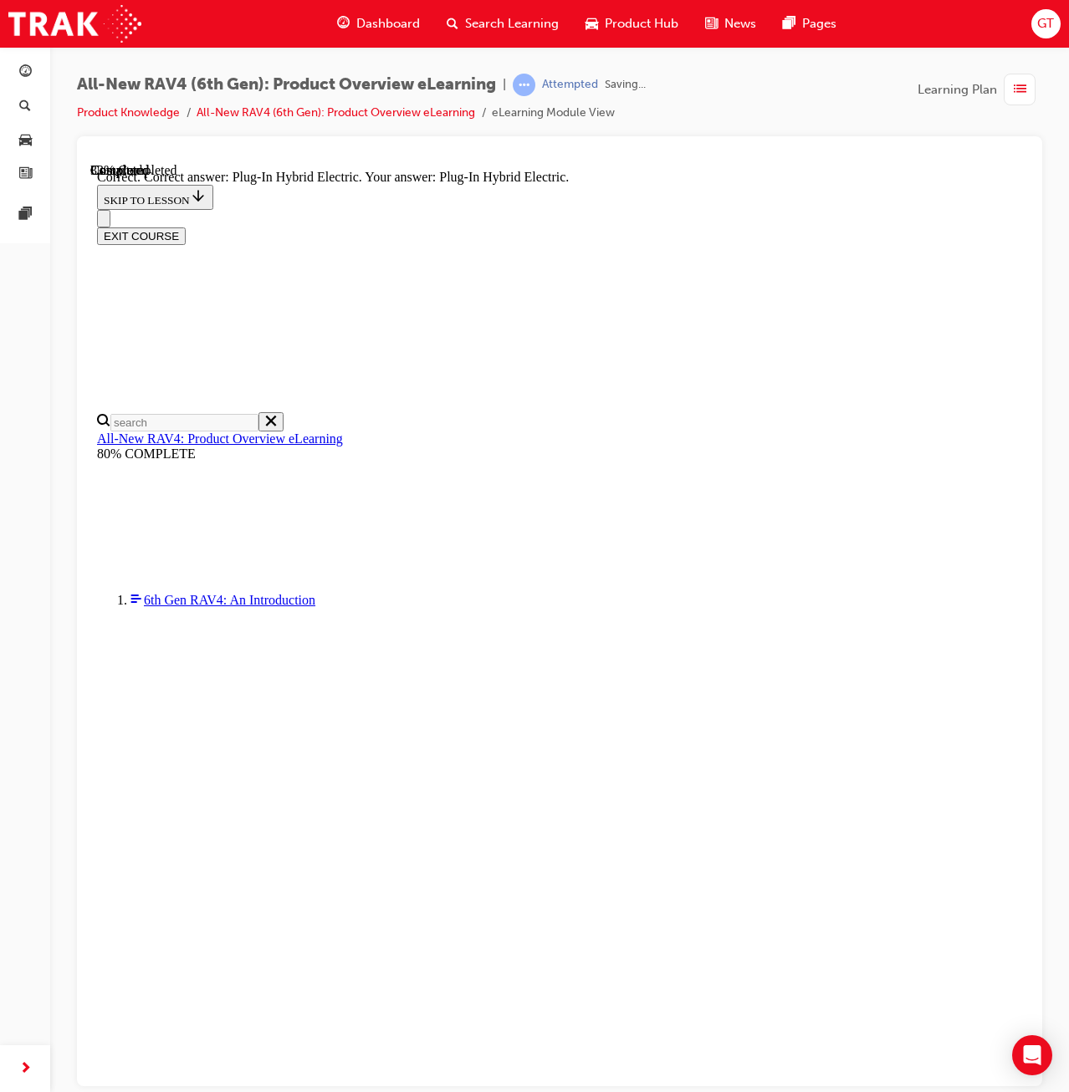
scroll to position [176, 0]
drag, startPoint x: 583, startPoint y: 879, endPoint x: 555, endPoint y: 890, distance: 29.7
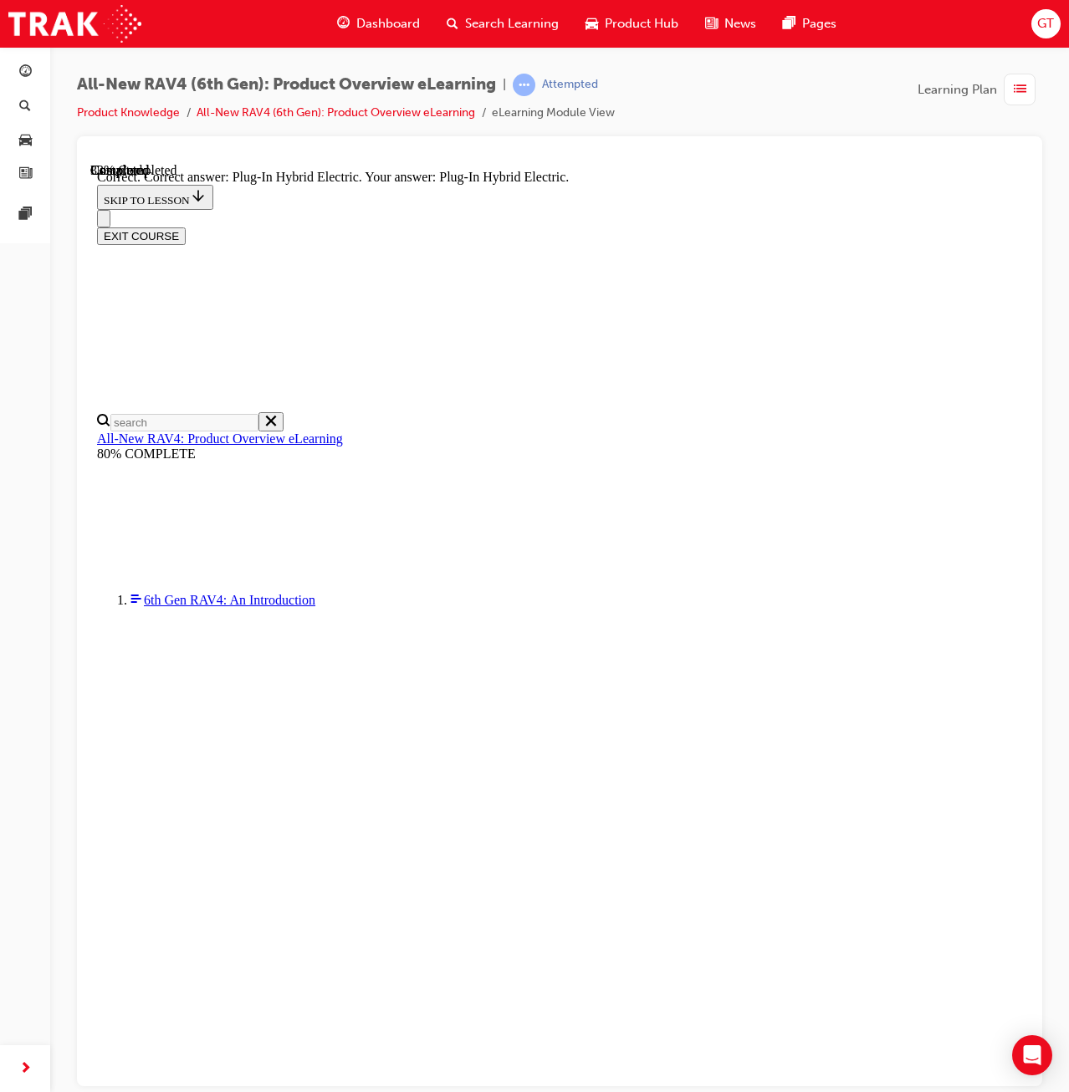
radio input "true"
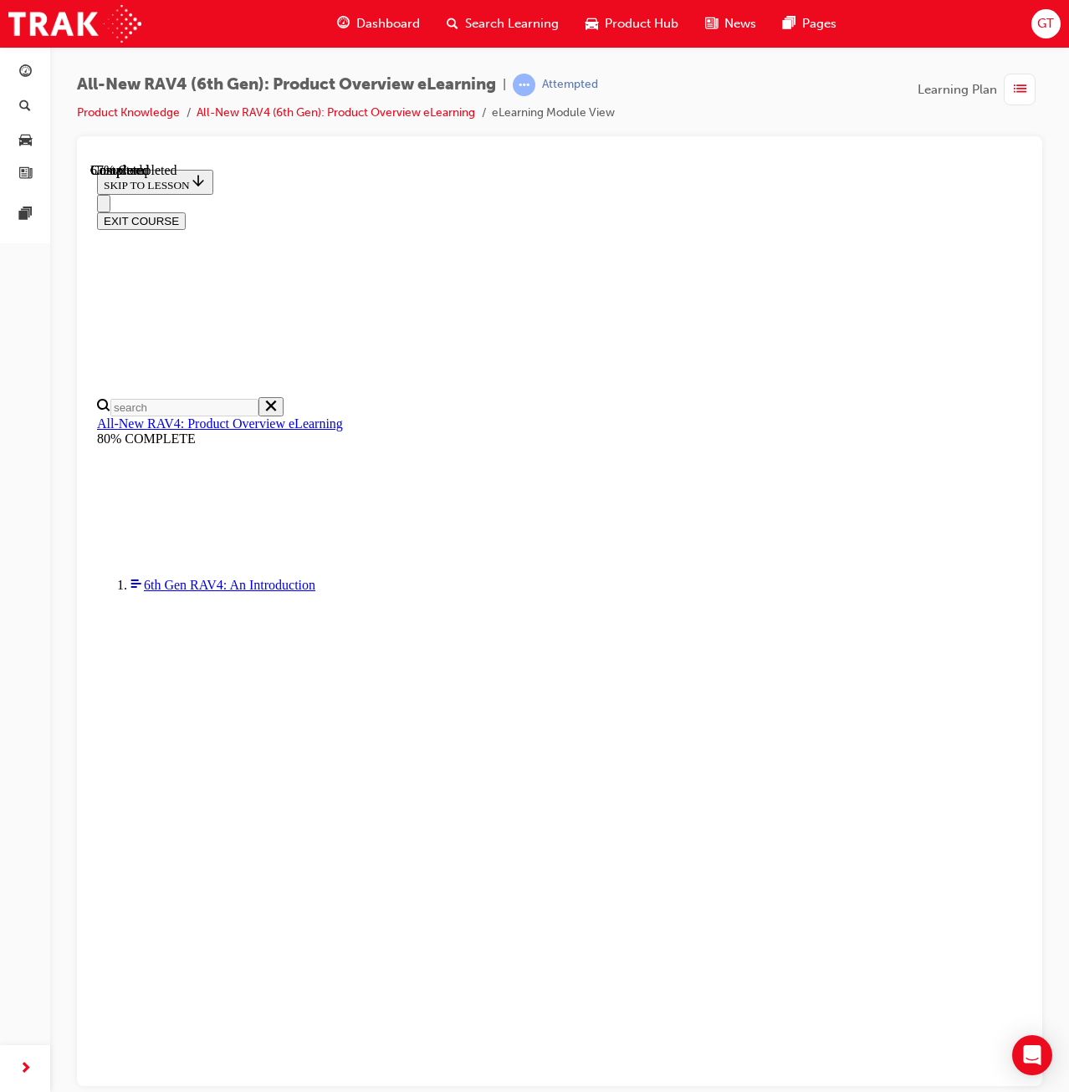
scroll to position [156, 0]
checkbox input "true"
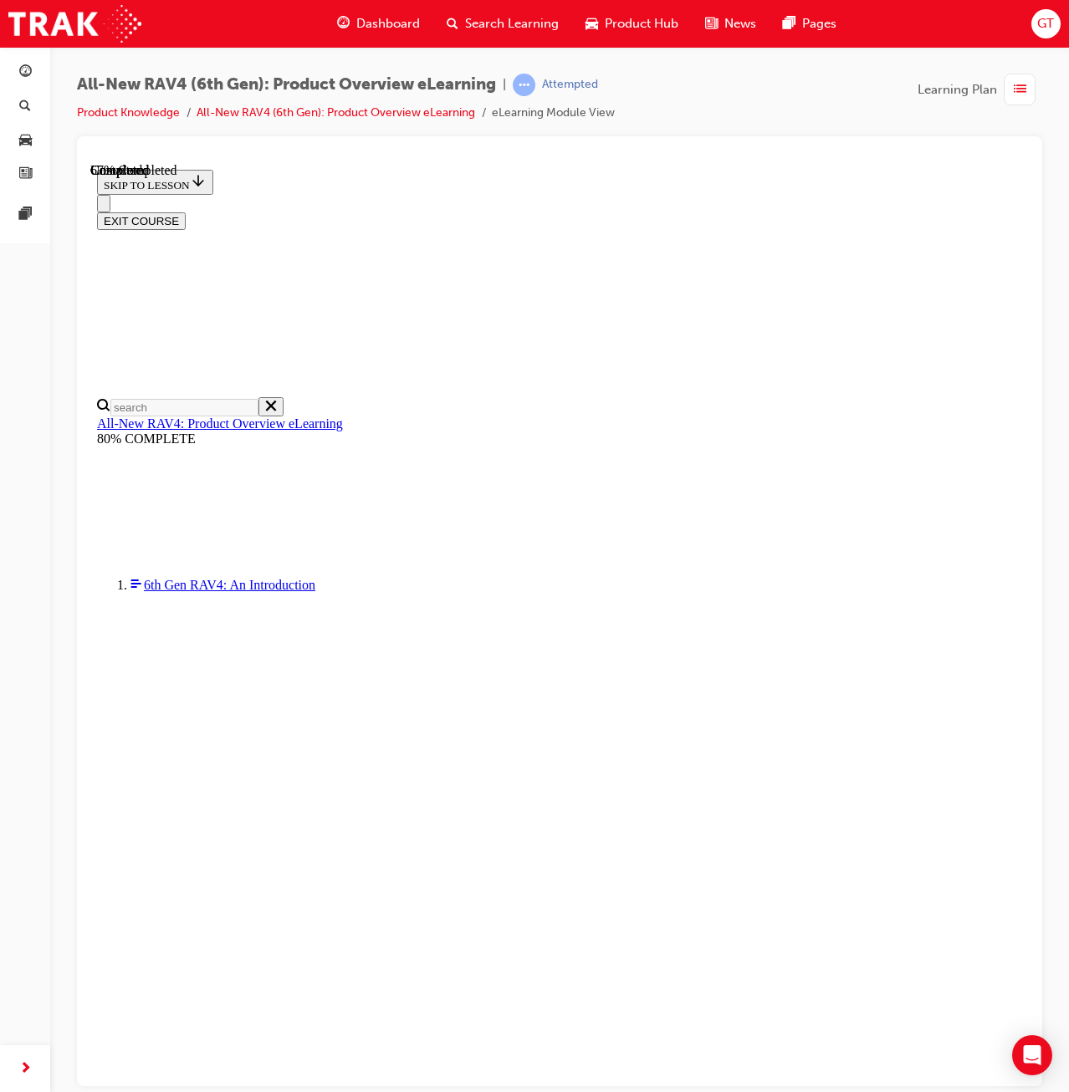
checkbox input "true"
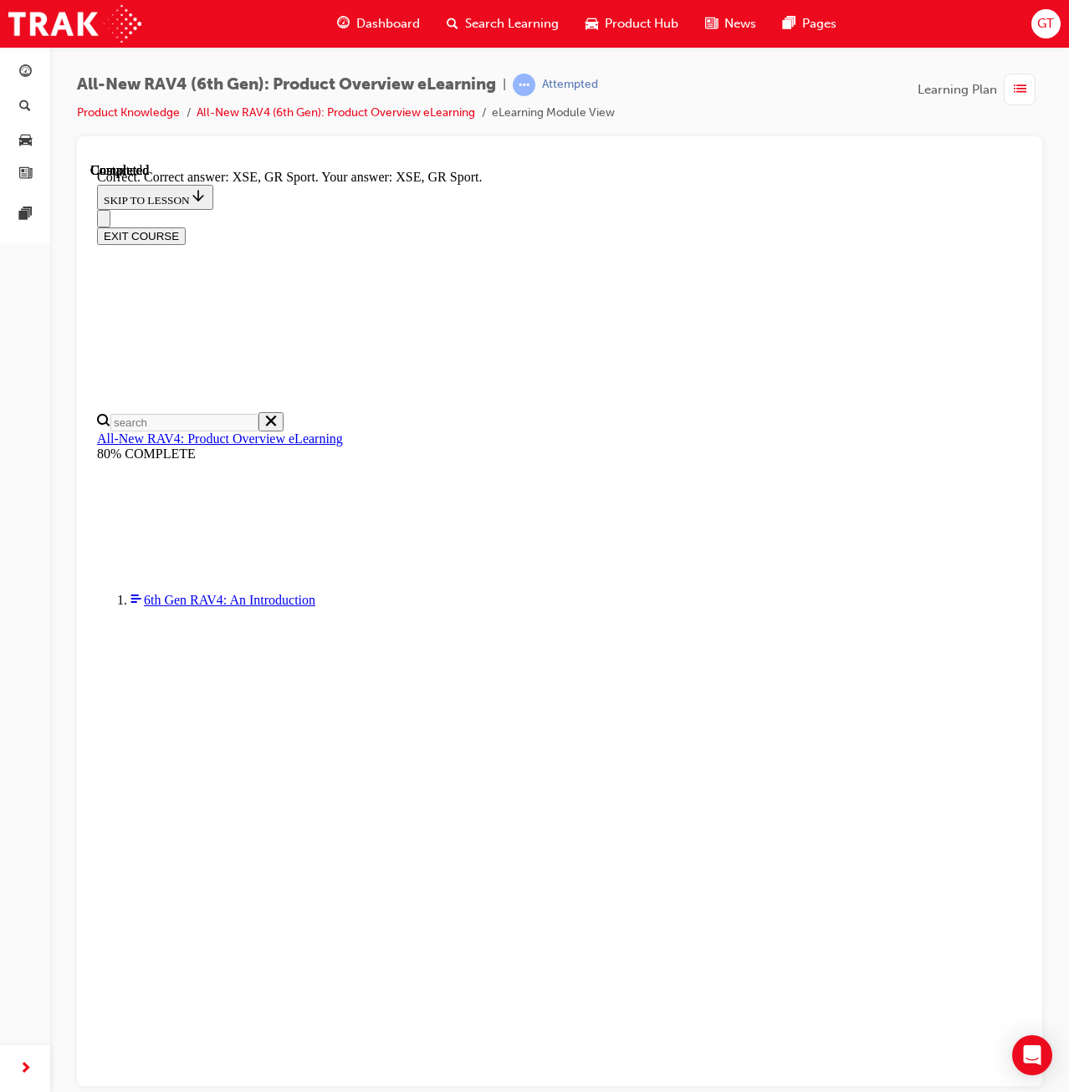
scroll to position [258, 0]
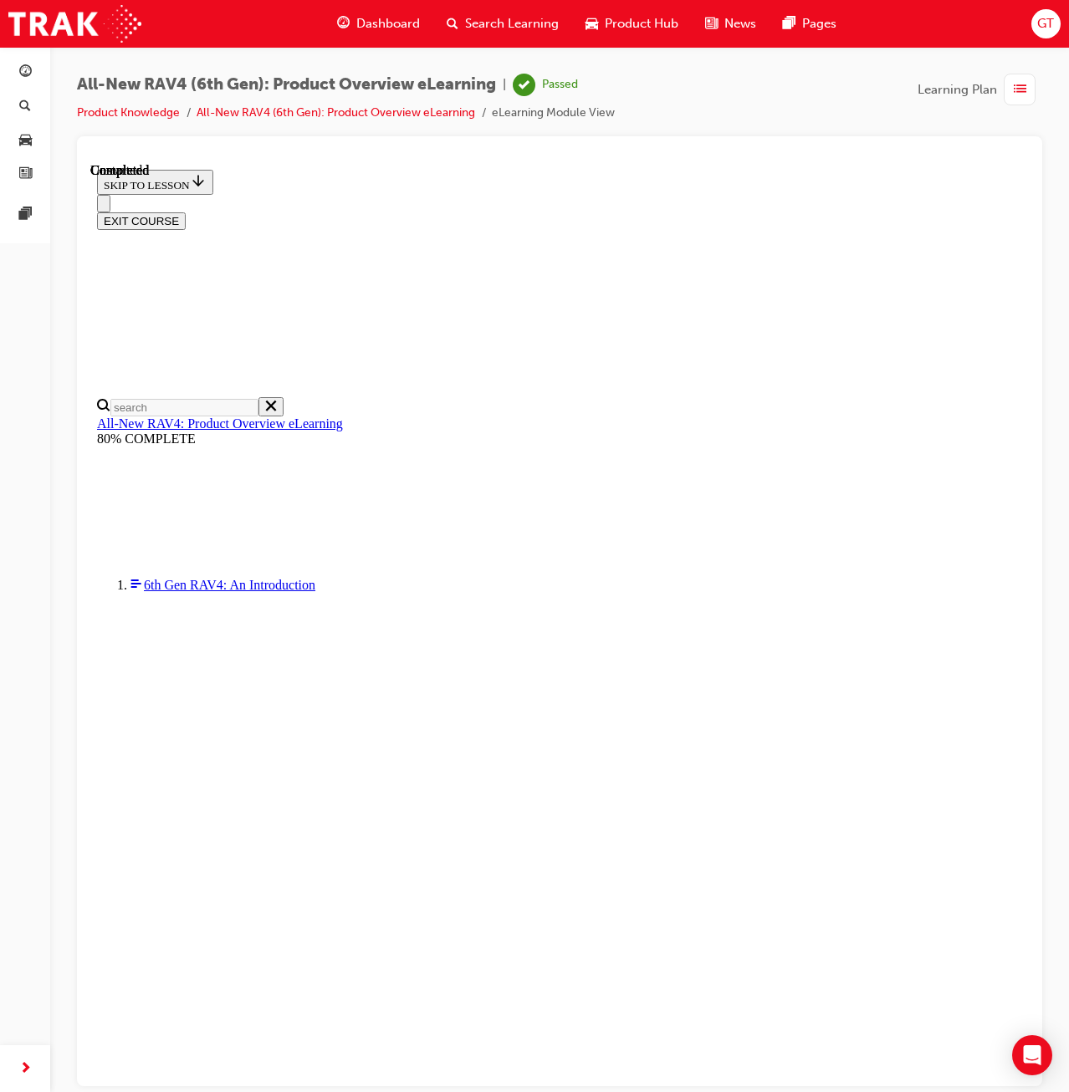
click at [186, 212] on button "EXIT COURSE" at bounding box center [141, 221] width 89 height 18
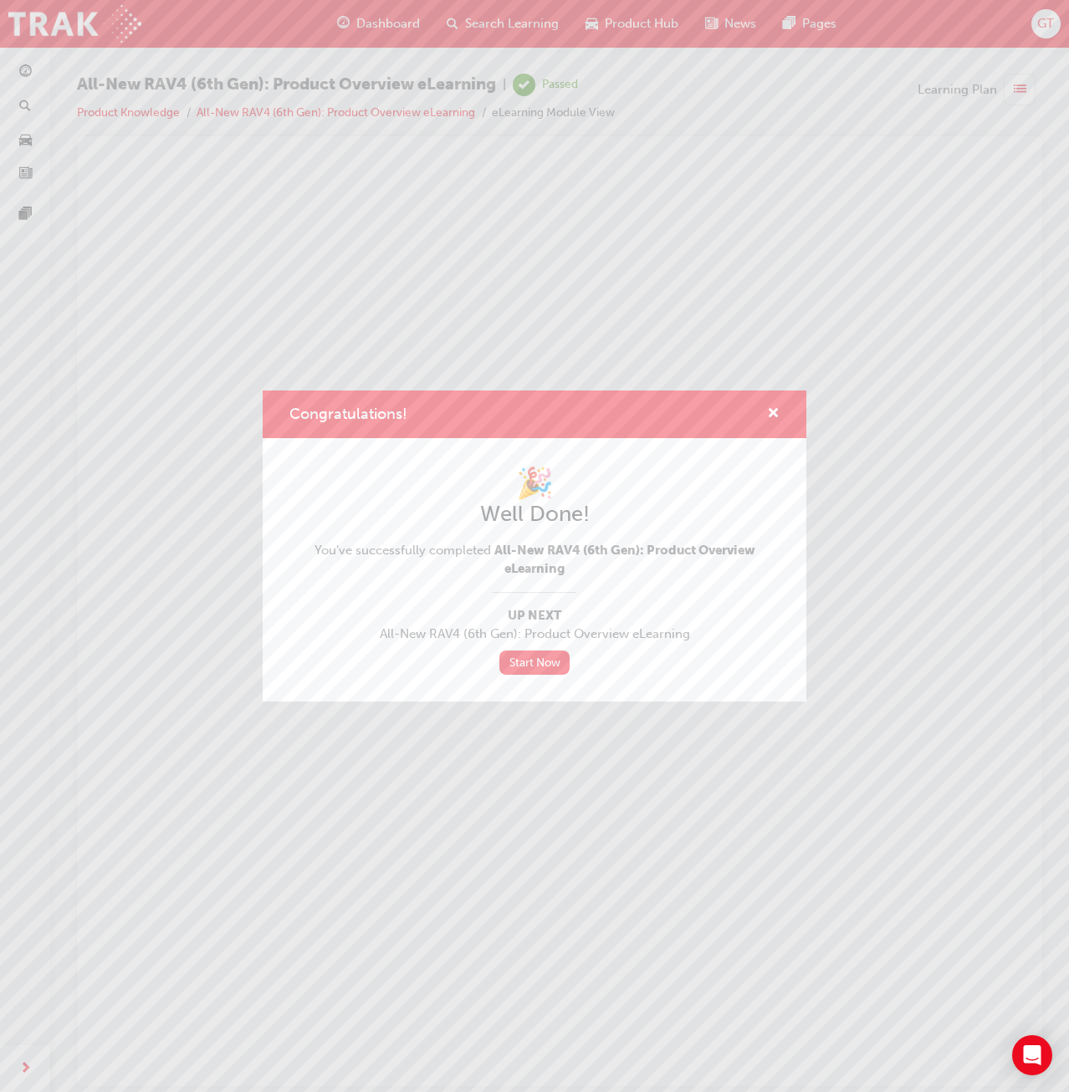
scroll to position [0, 0]
click at [761, 413] on div "Congratulations!" at bounding box center [767, 414] width 26 height 21
click at [771, 409] on span "cross-icon" at bounding box center [773, 414] width 13 height 15
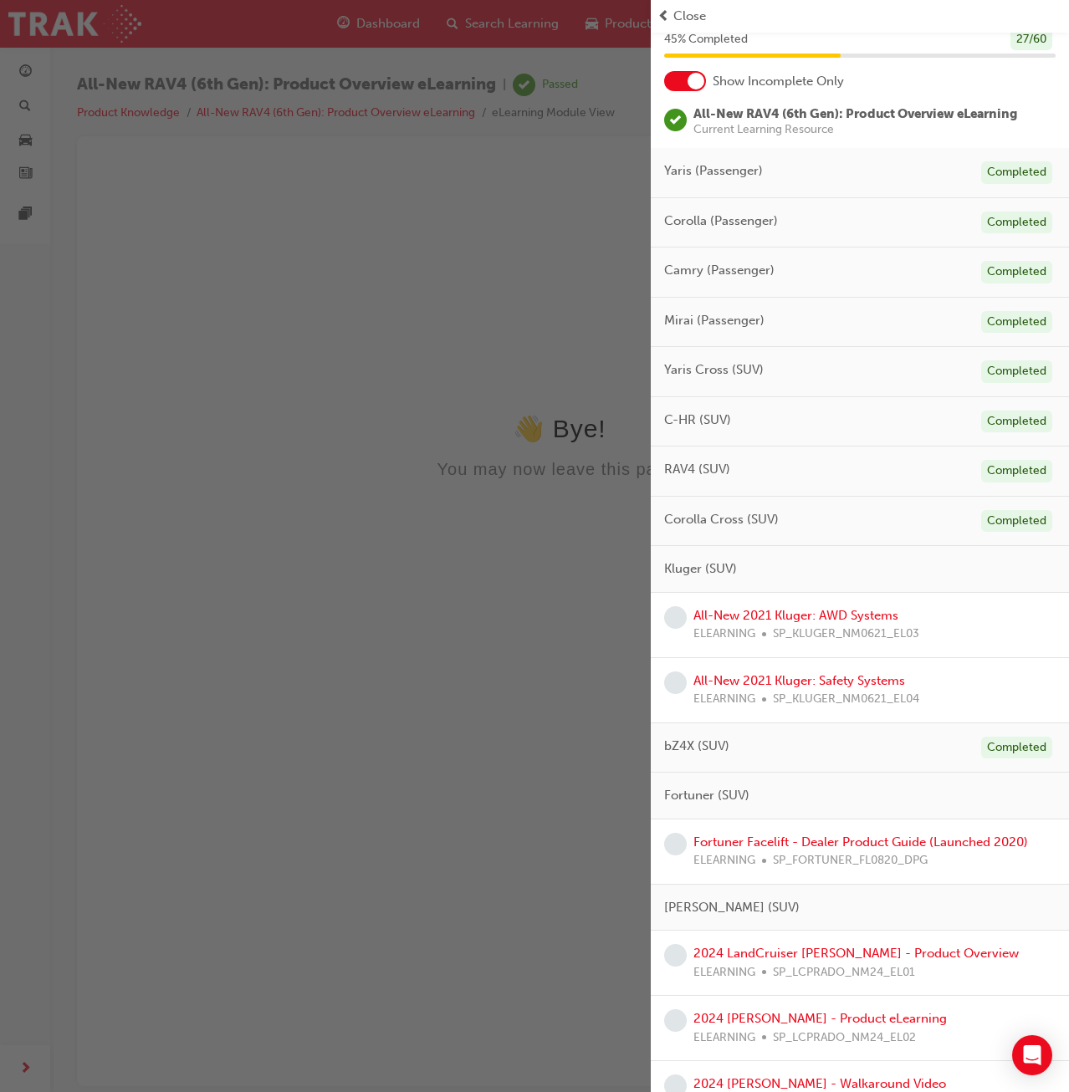
scroll to position [167, 0]
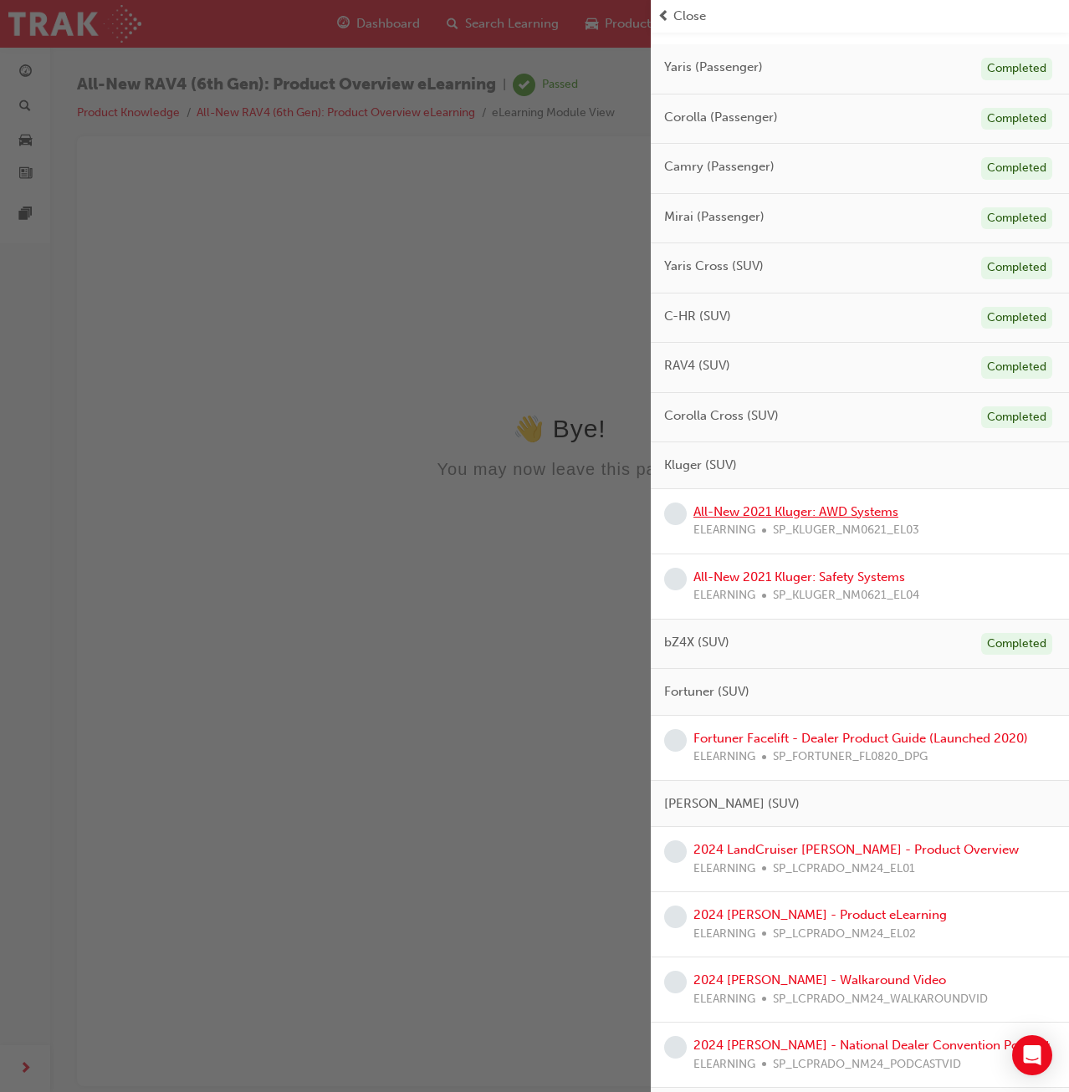
click at [812, 515] on link "All-New 2021 Kluger: AWD Systems" at bounding box center [795, 511] width 205 height 15
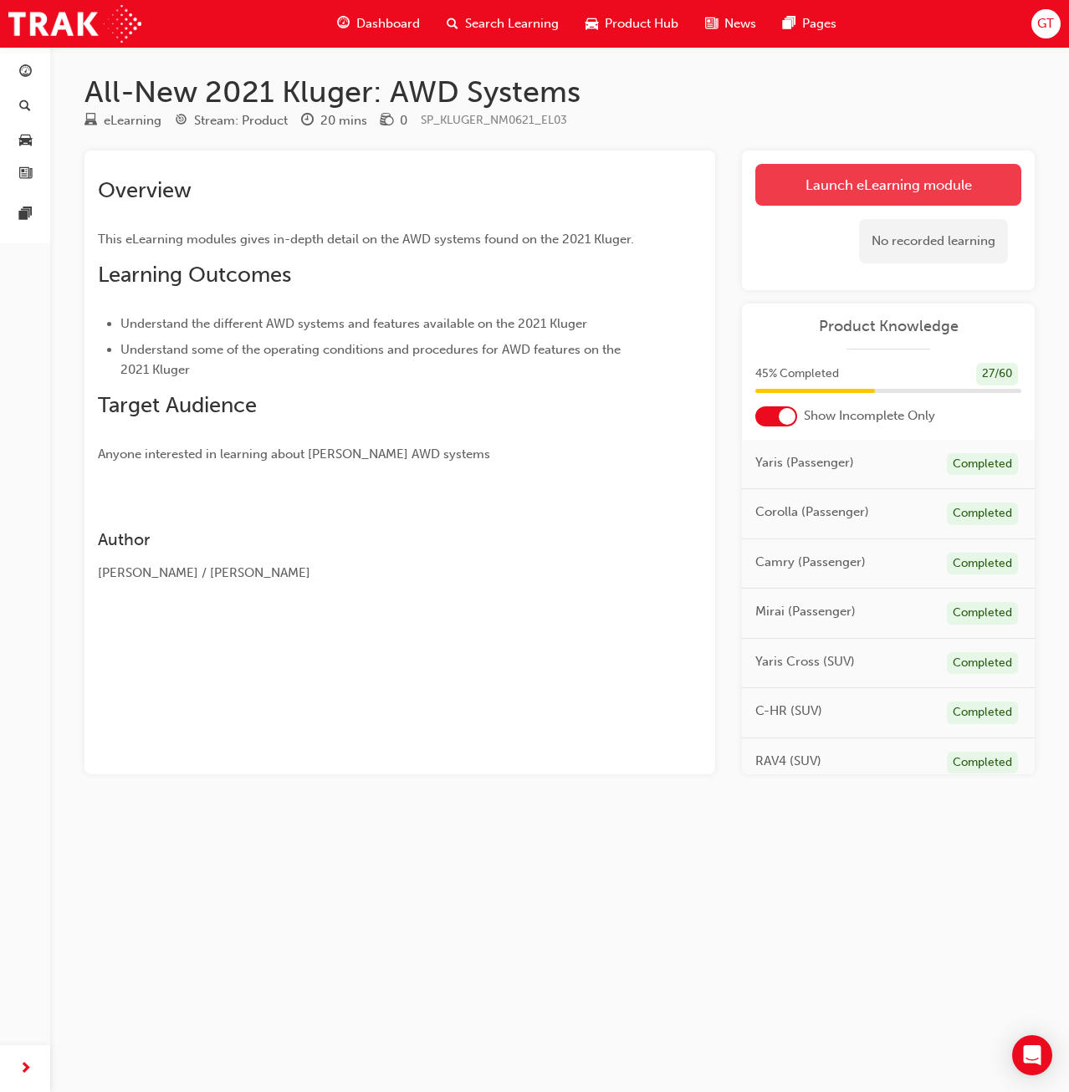
click at [907, 192] on link "Launch eLearning module" at bounding box center [888, 185] width 266 height 42
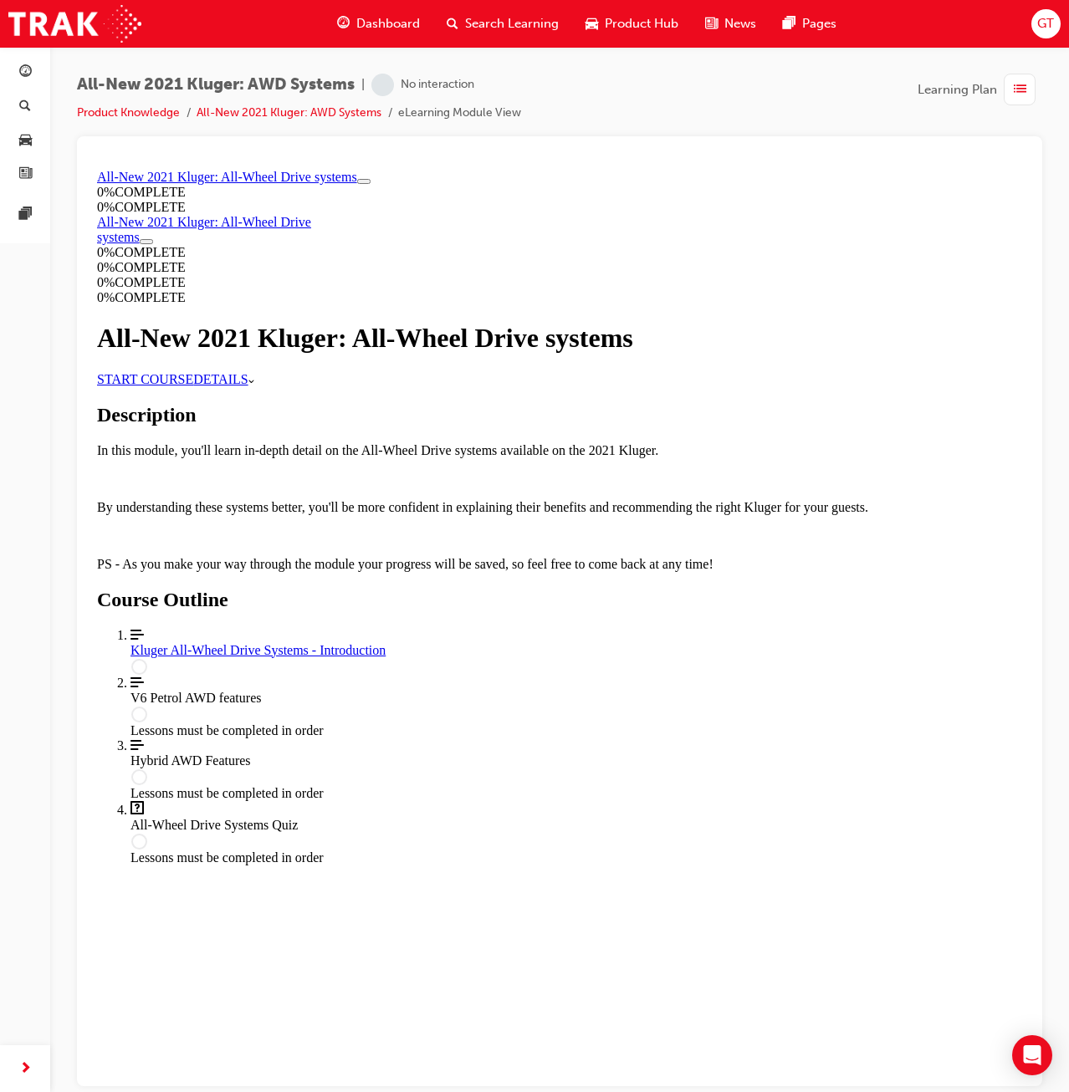
scroll to position [13, 0]
click at [541, 657] on div "Kluger All-Wheel Drive Systems - Introduction" at bounding box center [576, 649] width 892 height 15
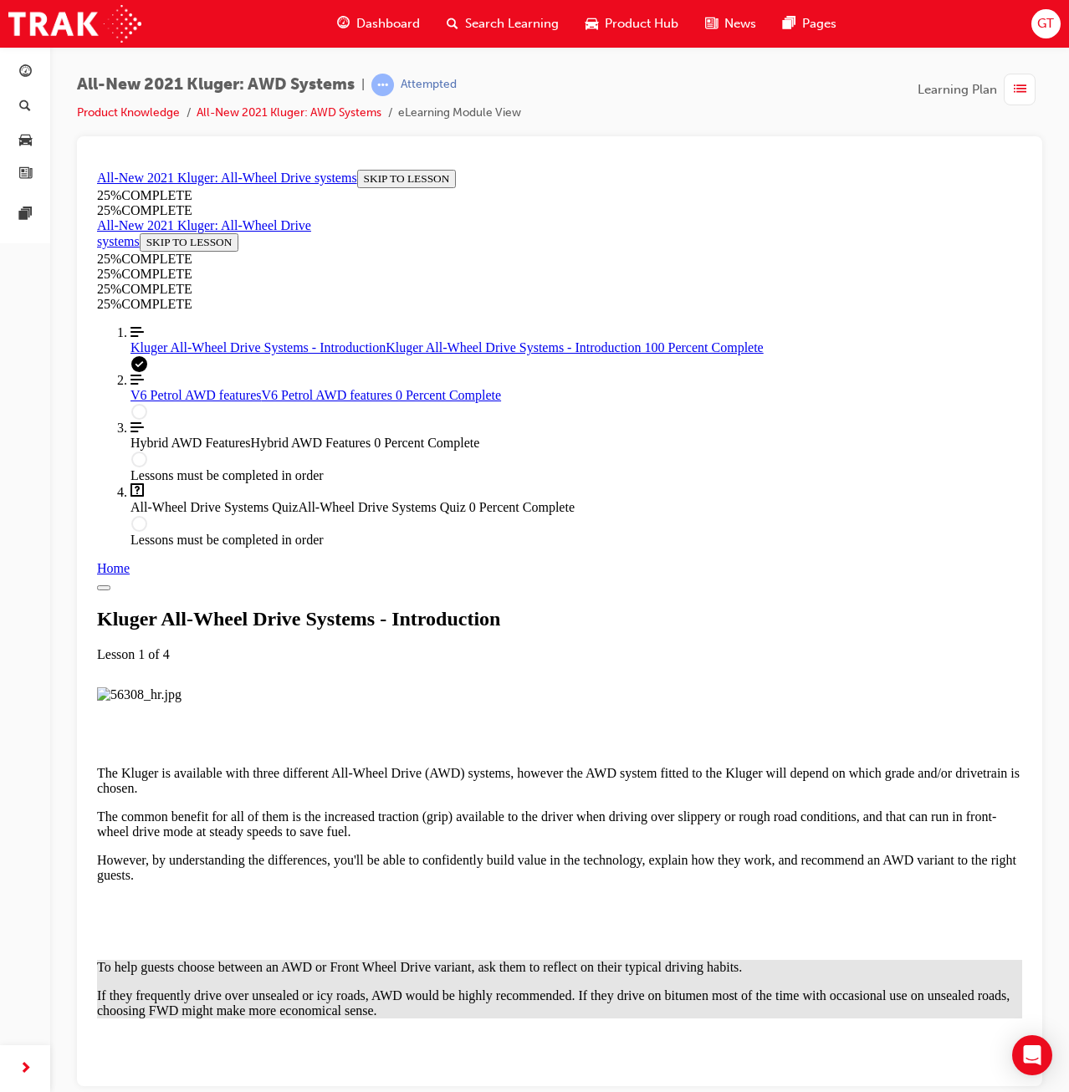
scroll to position [1520, 0]
drag, startPoint x: 654, startPoint y: 1056, endPoint x: 605, endPoint y: 1036, distance: 52.5
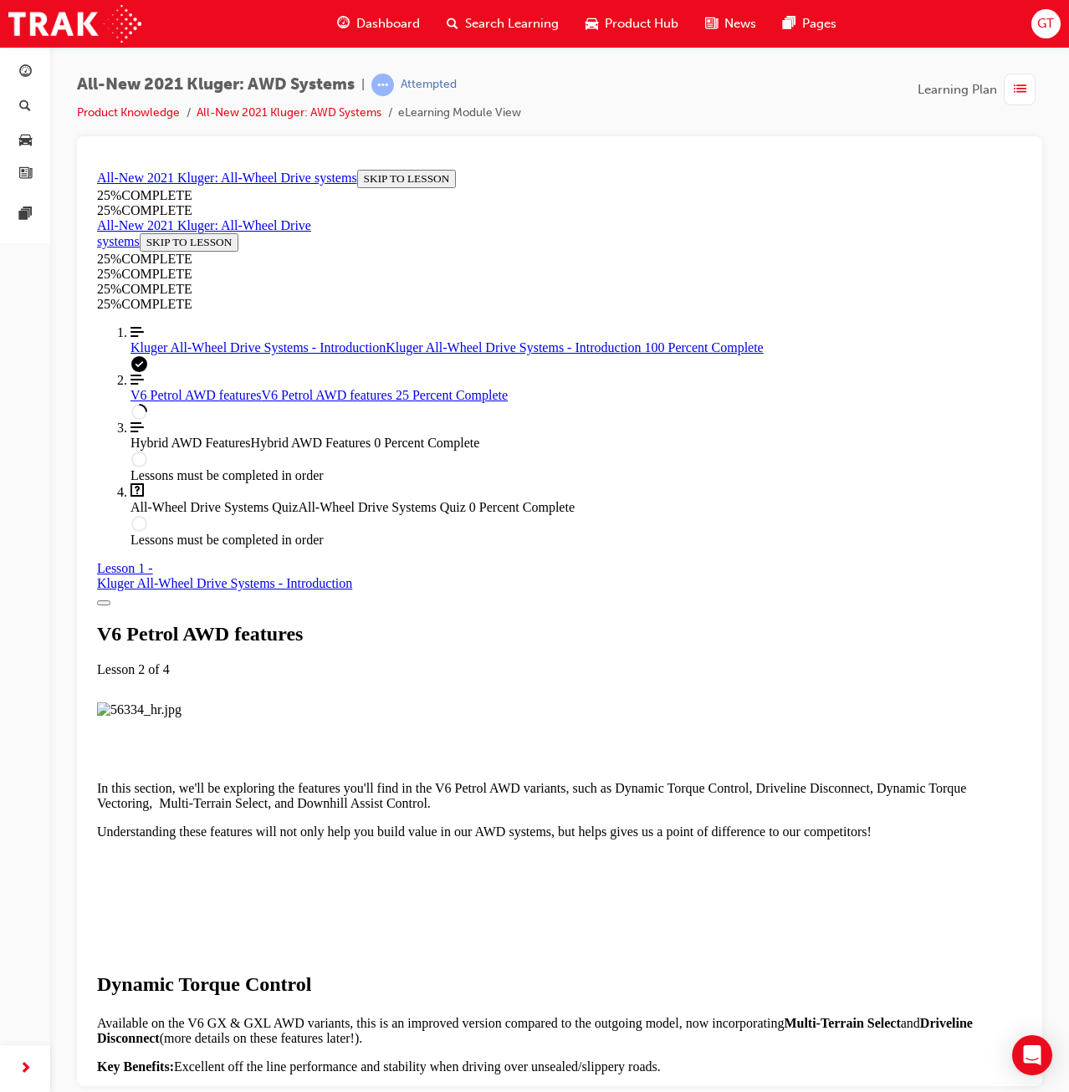
scroll to position [1563, 0]
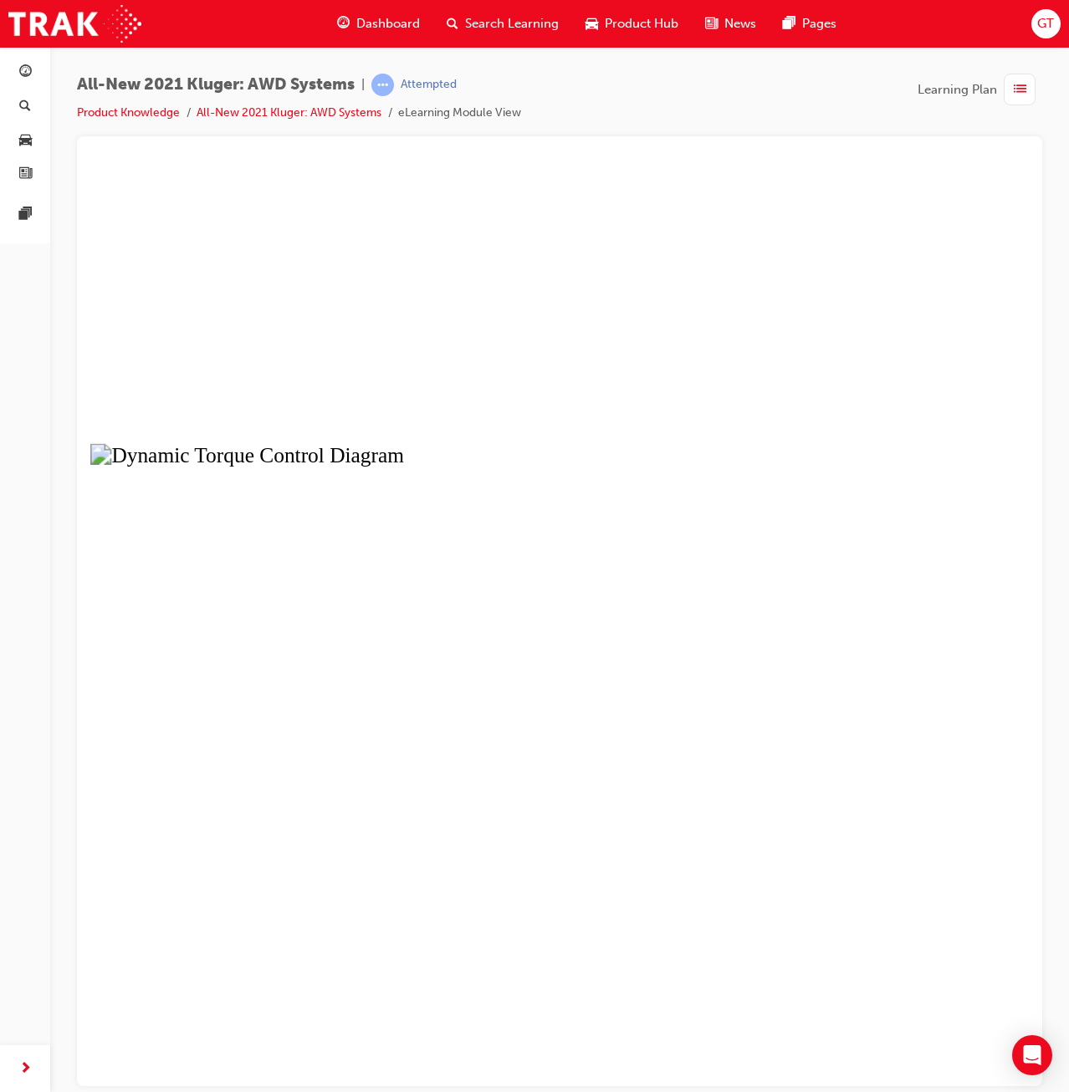
click at [672, 319] on button "Unzoom image" at bounding box center [559, 623] width 938 height 923
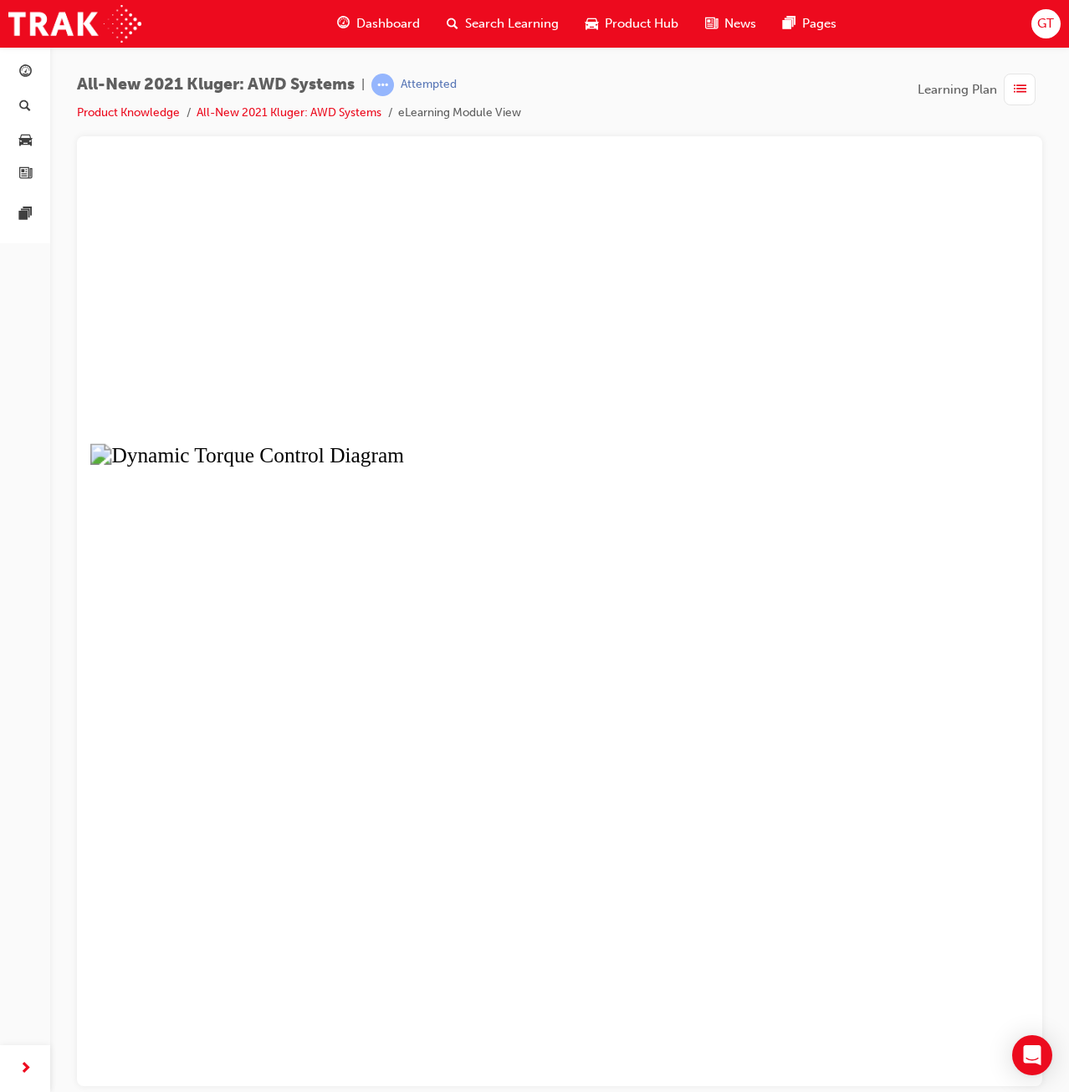
click at [753, 294] on button "Unzoom image" at bounding box center [559, 623] width 938 height 923
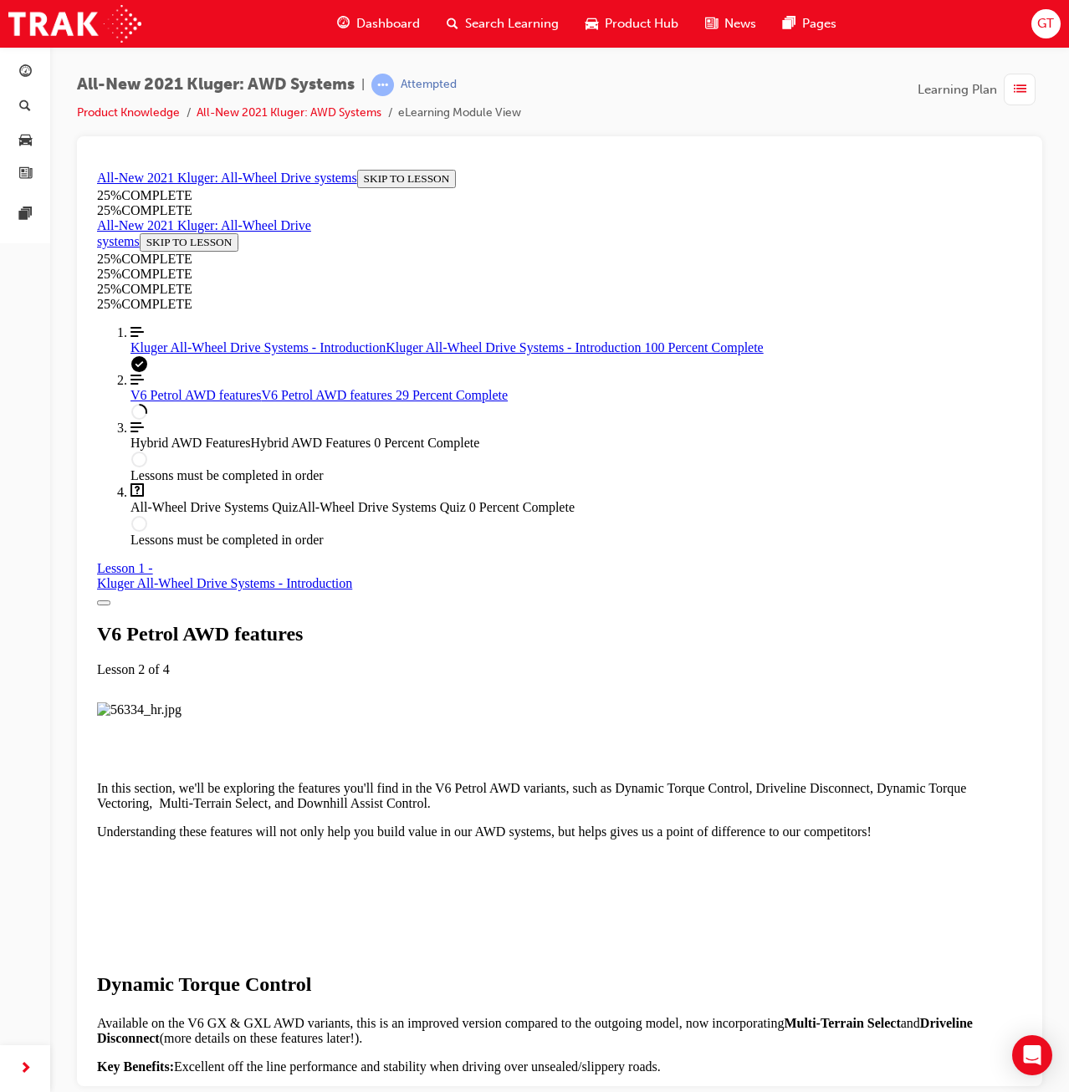
scroll to position [2483, 0]
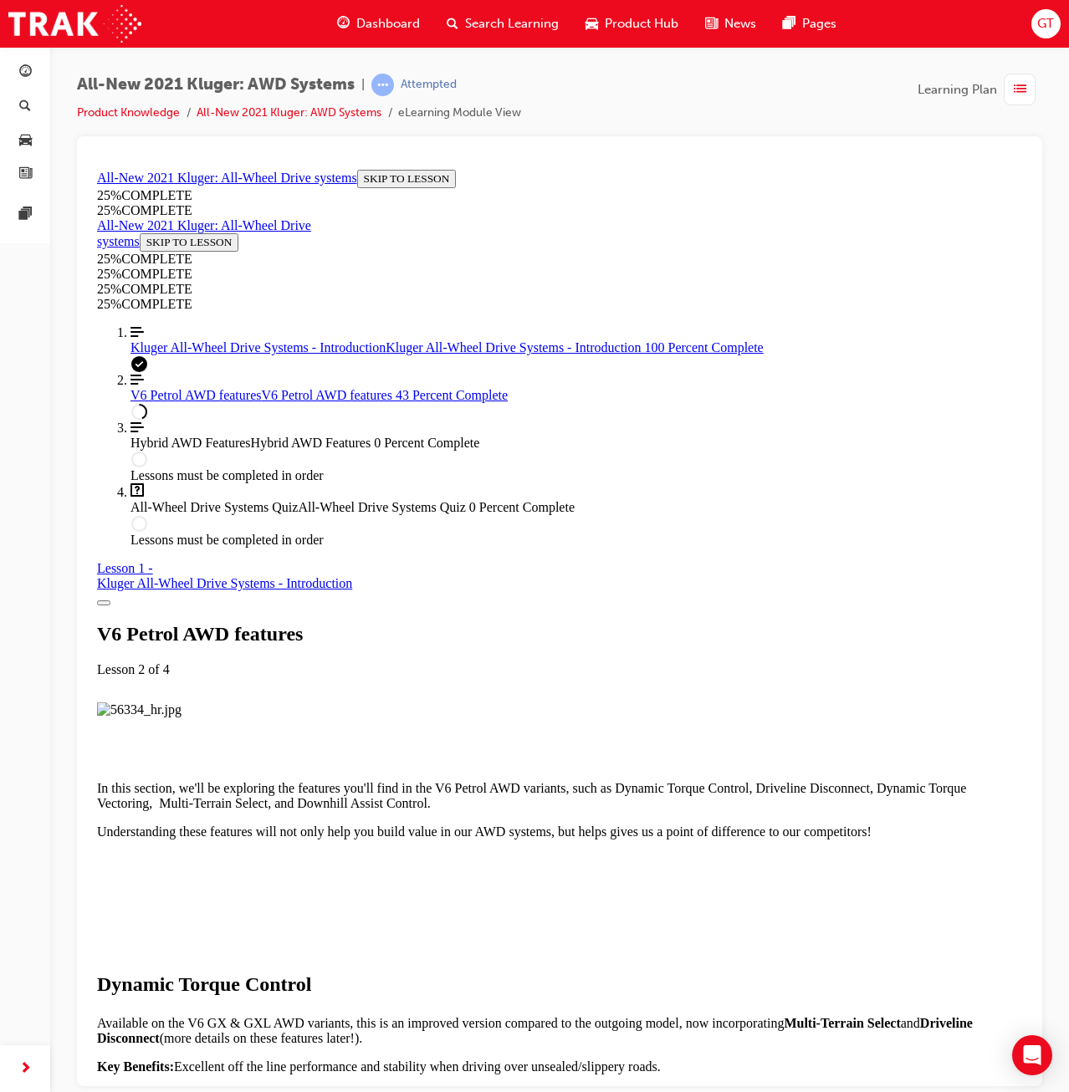
click at [604, 111] on div "All-New 2021 Kluger: AWD Systems | Attempted Product Knowledge All-New 2021 Klu…" at bounding box center [559, 105] width 965 height 63
drag, startPoint x: 632, startPoint y: 179, endPoint x: 637, endPoint y: 191, distance: 12.7
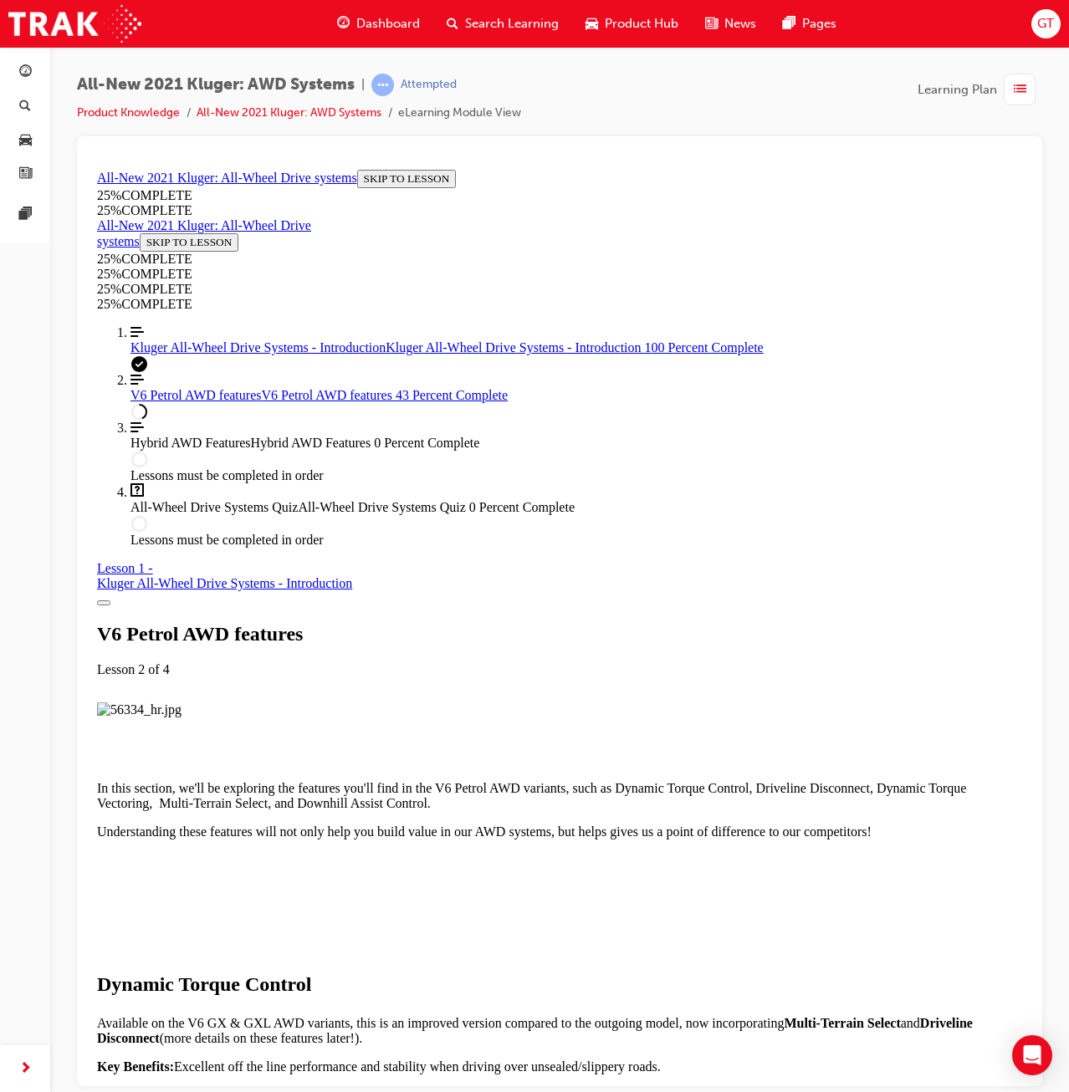
click at [263, 547] on div "All-New 2021 Kluger: All-Wheel Drive systems SKIP TO LESSON 25 % COMPLETE 25 % …" at bounding box center [559, 358] width 925 height 378
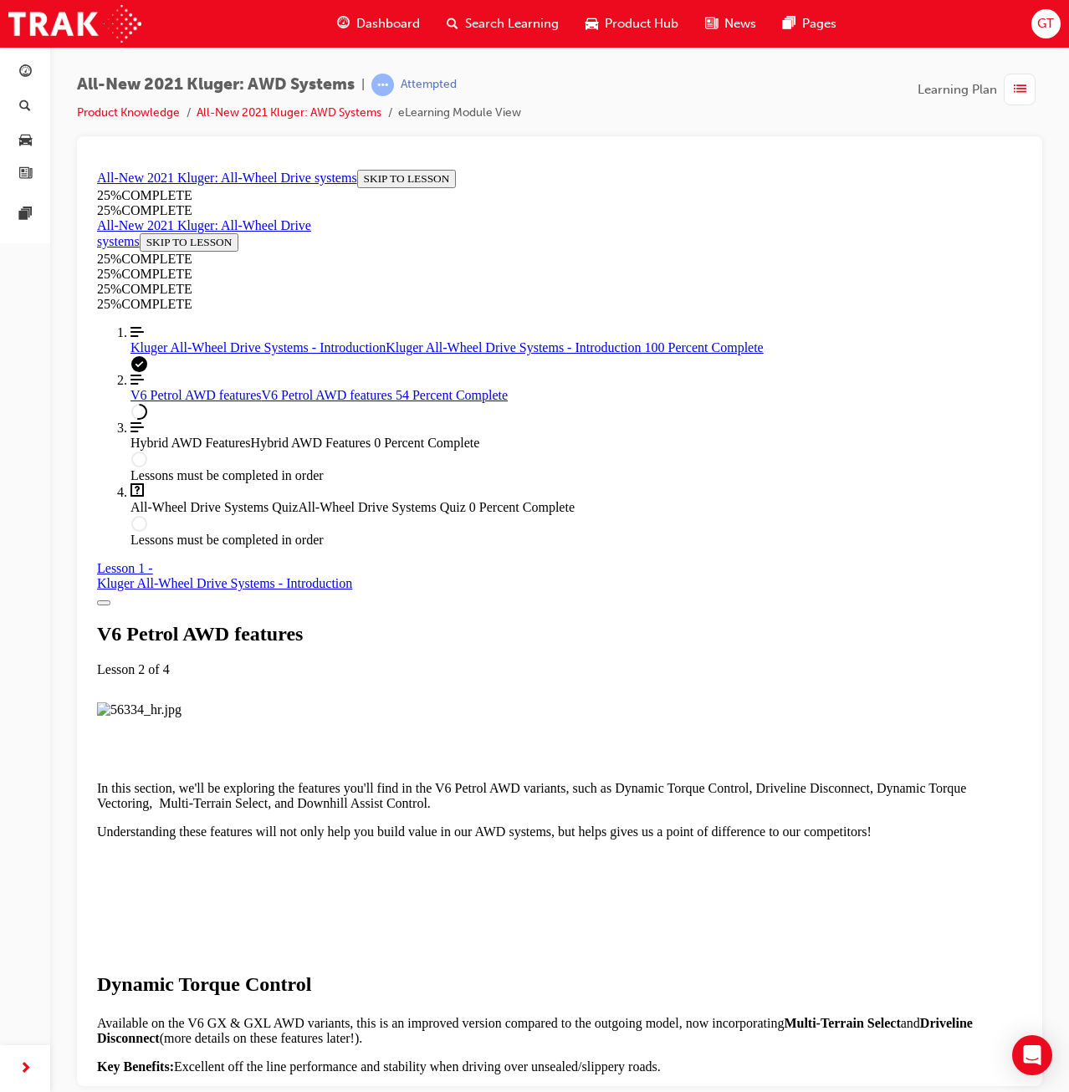
drag, startPoint x: 957, startPoint y: 515, endPoint x: 957, endPoint y: 536, distance: 20.9
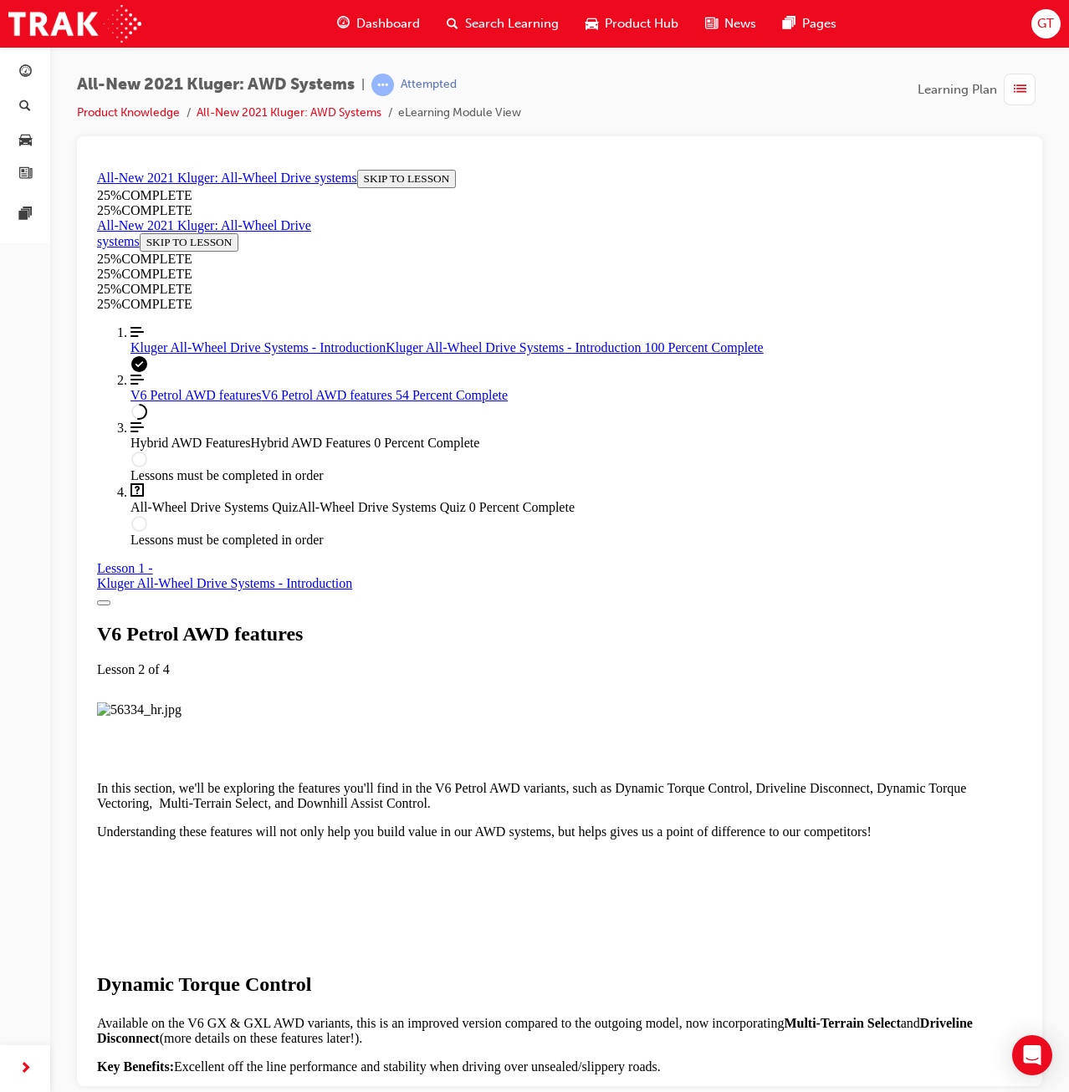
drag, startPoint x: 398, startPoint y: 309, endPoint x: 468, endPoint y: 307, distance: 70.3
drag, startPoint x: 262, startPoint y: 739, endPoint x: 313, endPoint y: 706, distance: 61.0
click at [262, 547] on div "All-New 2021 Kluger: All-Wheel Drive systems SKIP TO LESSON 25 % COMPLETE 25 % …" at bounding box center [559, 358] width 925 height 378
drag, startPoint x: 627, startPoint y: 325, endPoint x: 631, endPoint y: 347, distance: 22.0
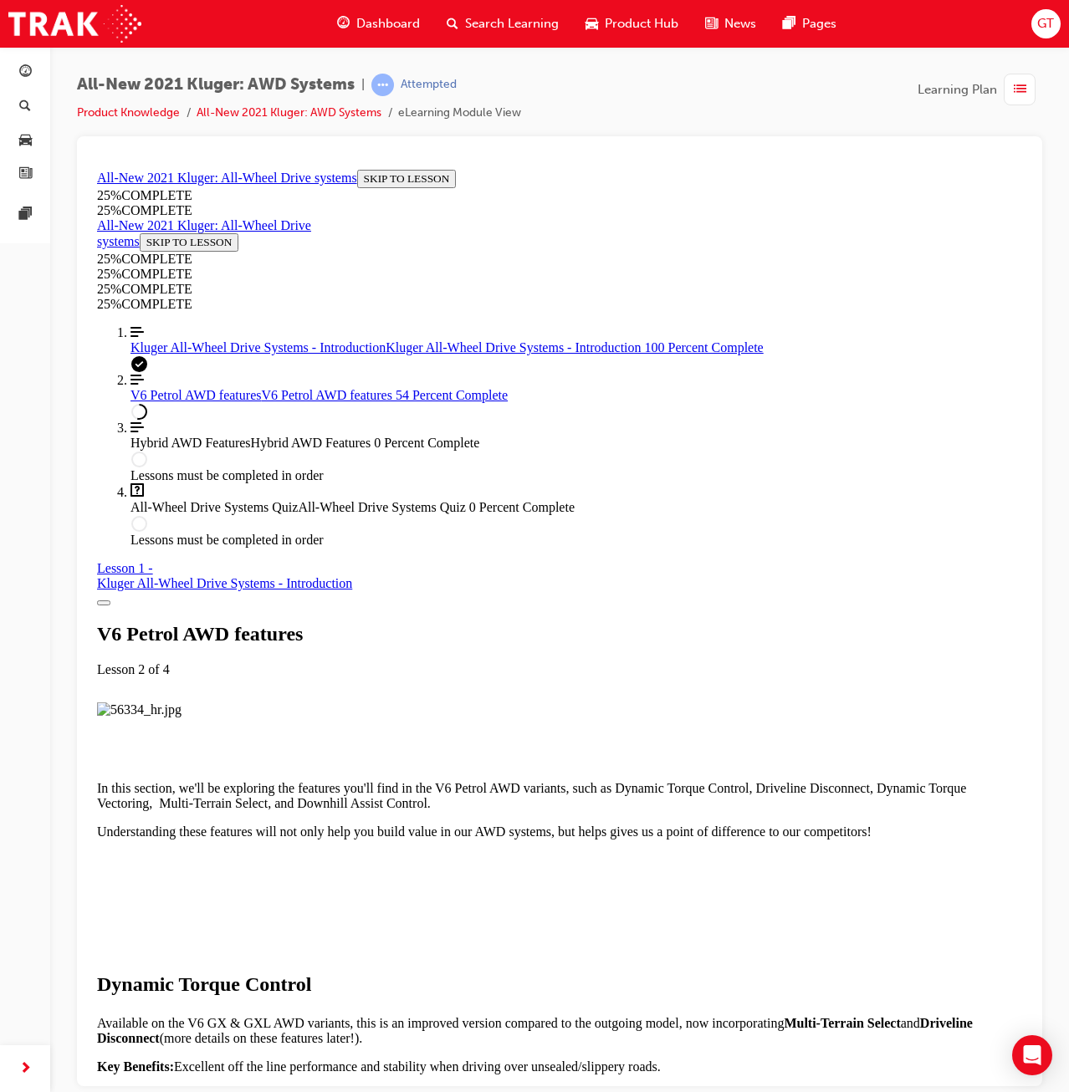
click at [1059, 687] on div "All-New 2021 Kluger: AWD Systems | Attempted Product Knowledge All-New 2021 Klu…" at bounding box center [559, 549] width 1019 height 1004
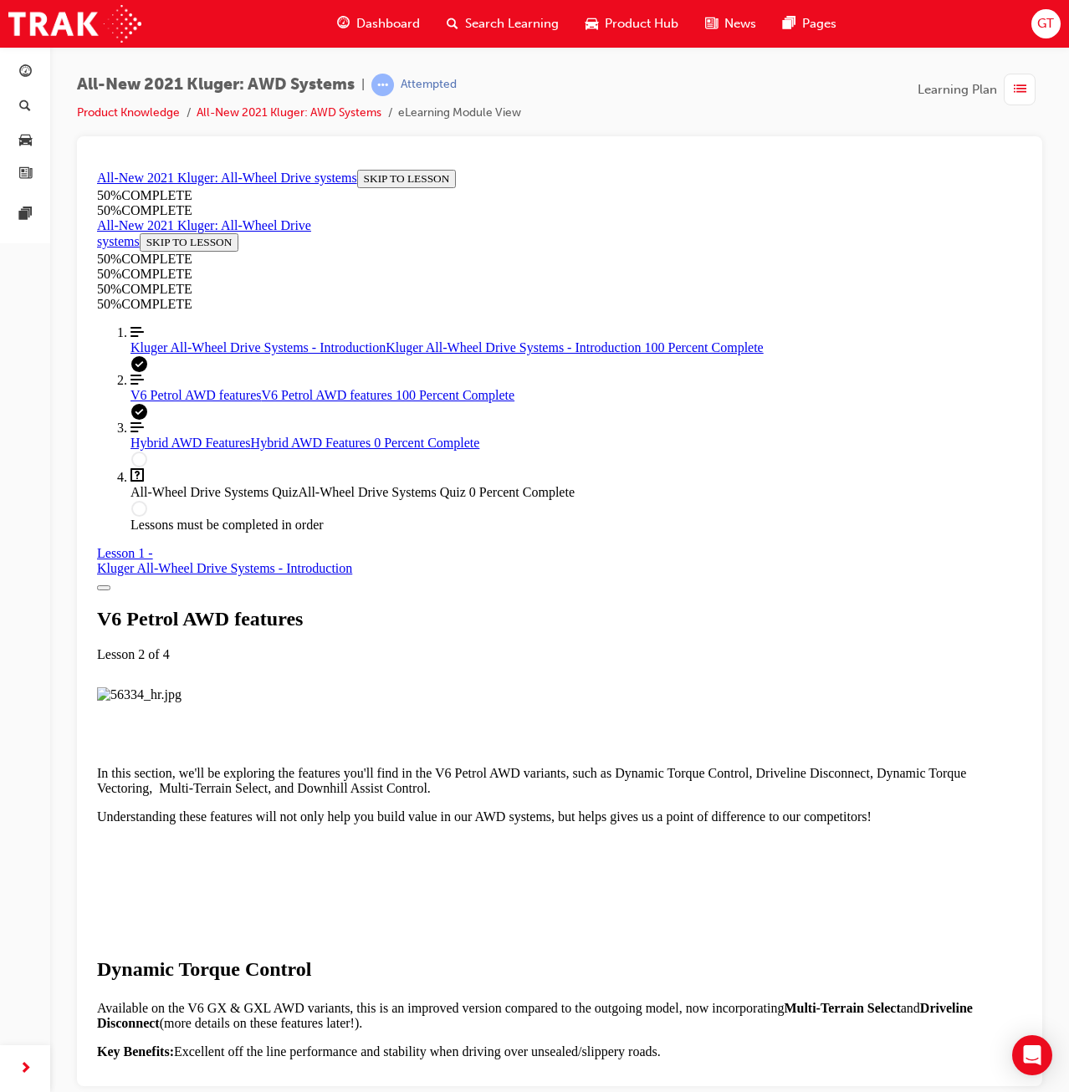
scroll to position [7679, 0]
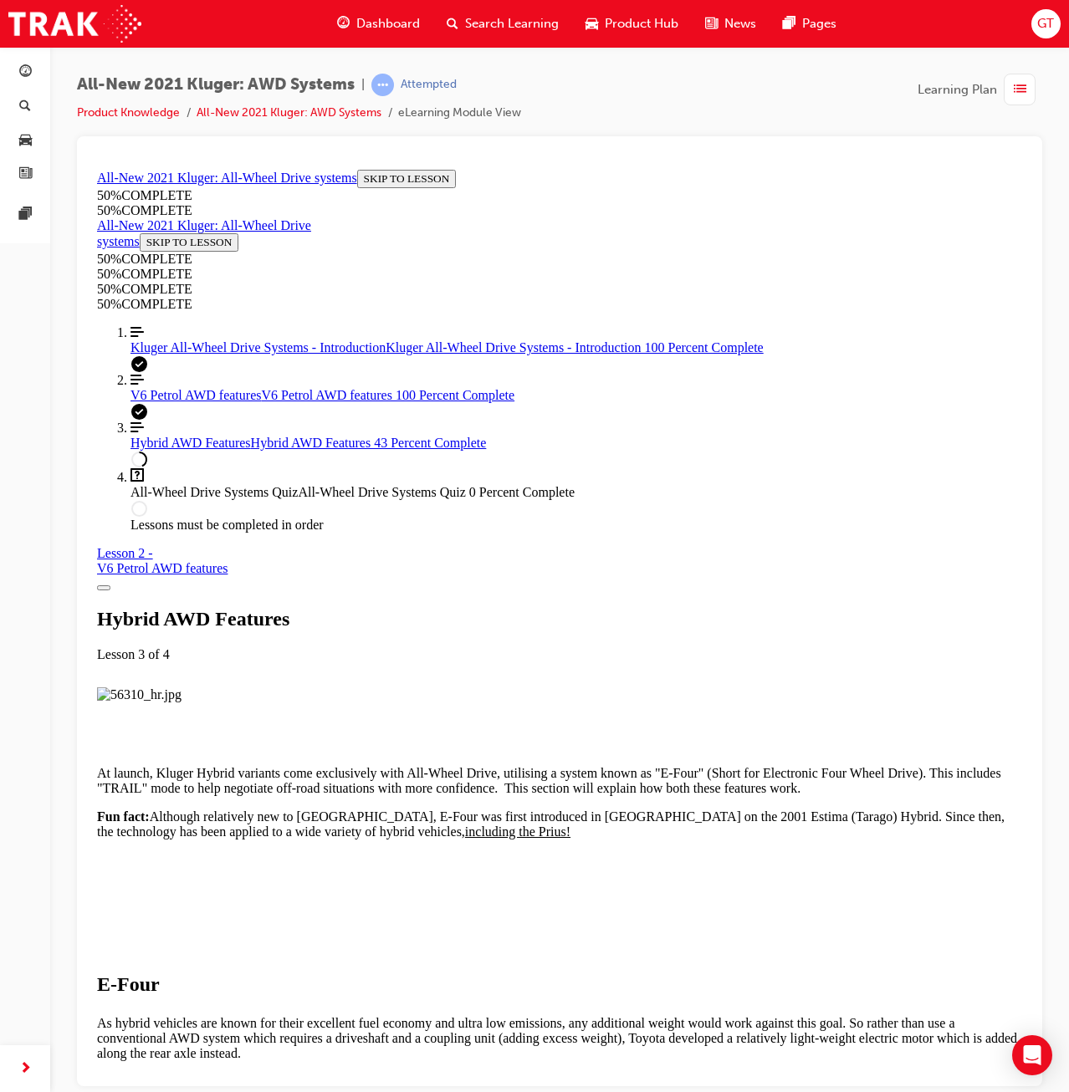
scroll to position [1145, 0]
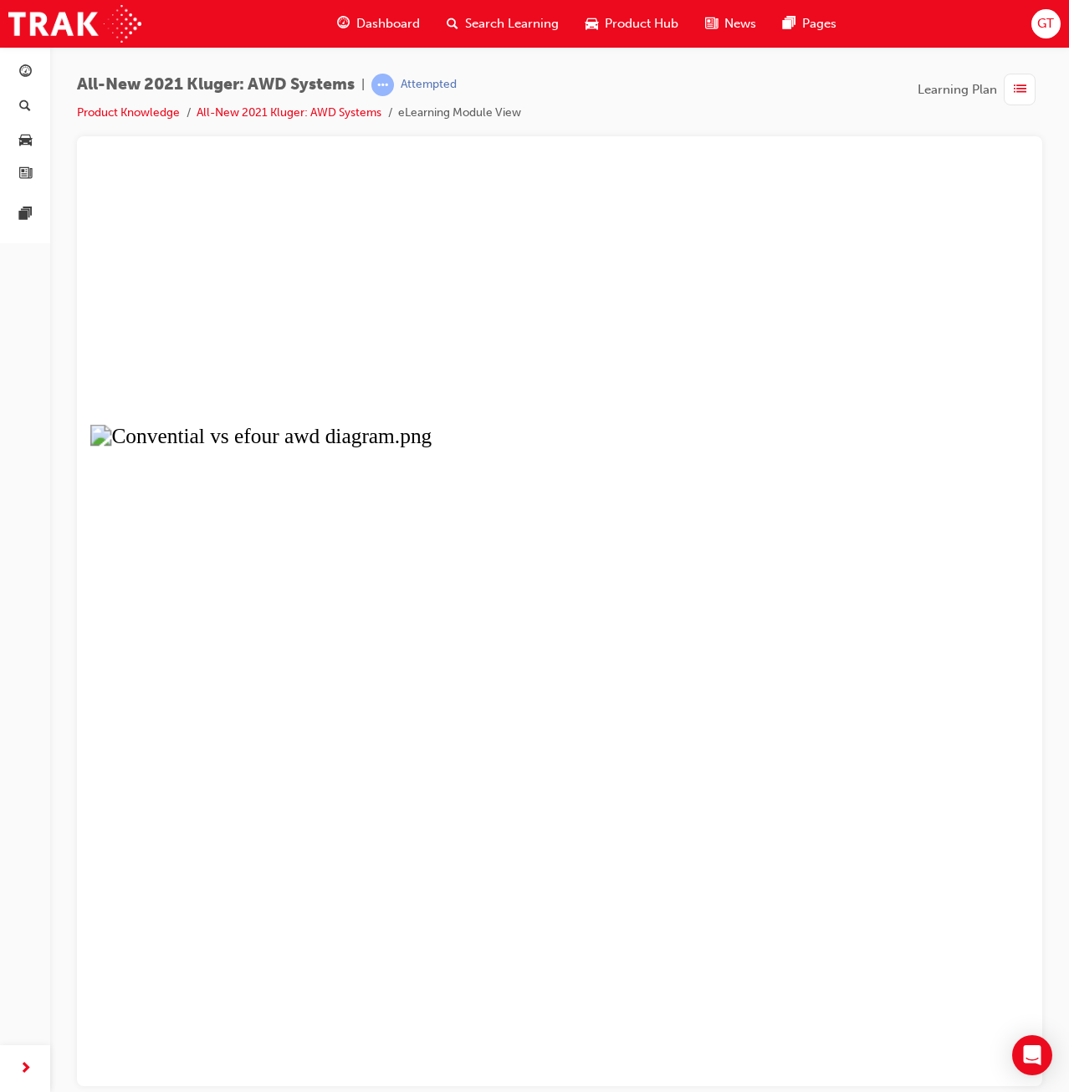
click at [948, 425] on button "Unzoom image" at bounding box center [559, 623] width 938 height 923
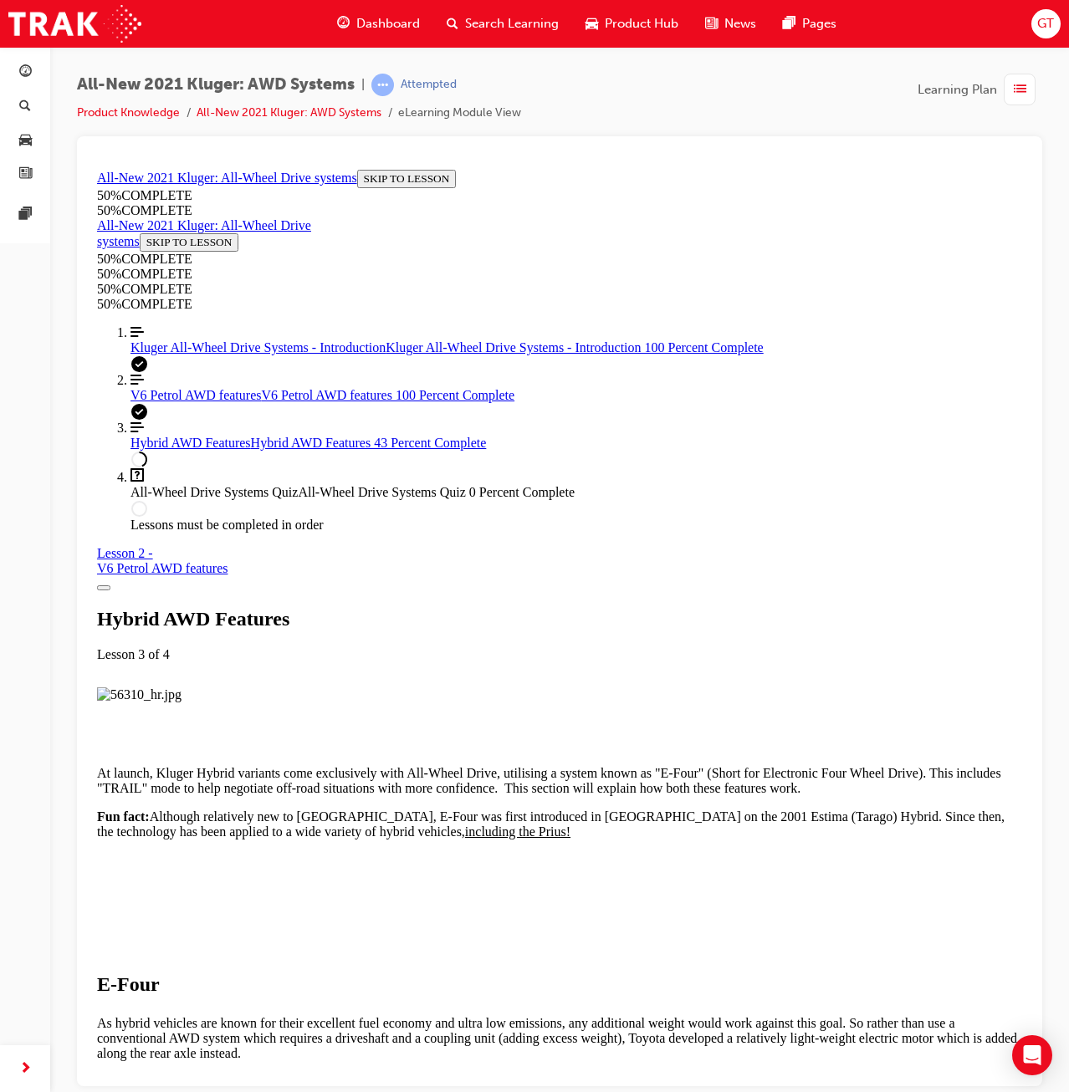
scroll to position [2065, 0]
drag, startPoint x: 693, startPoint y: 478, endPoint x: 696, endPoint y: 498, distance: 20.2
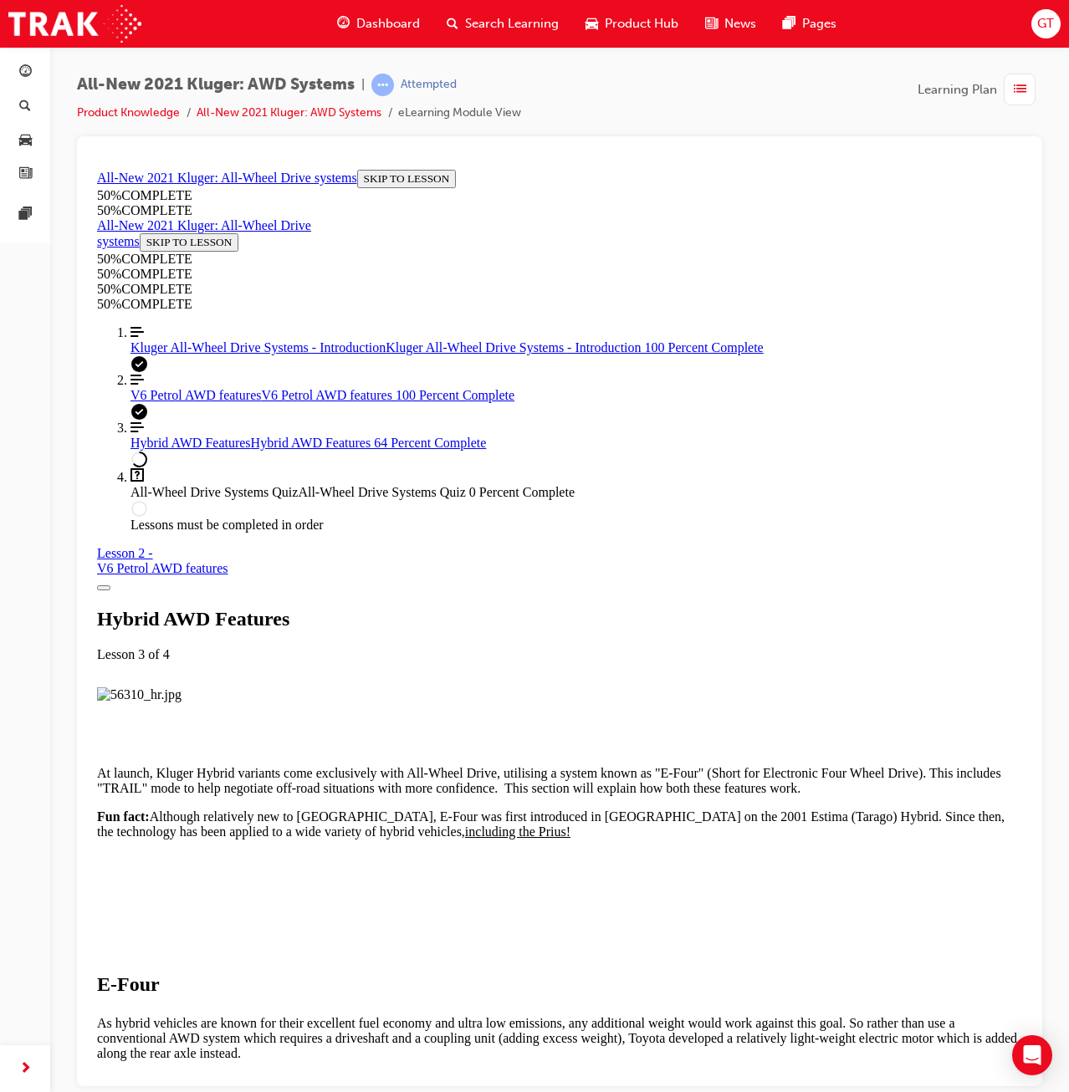
scroll to position [1563, 0]
drag, startPoint x: 658, startPoint y: 367, endPoint x: 659, endPoint y: 376, distance: 8.4
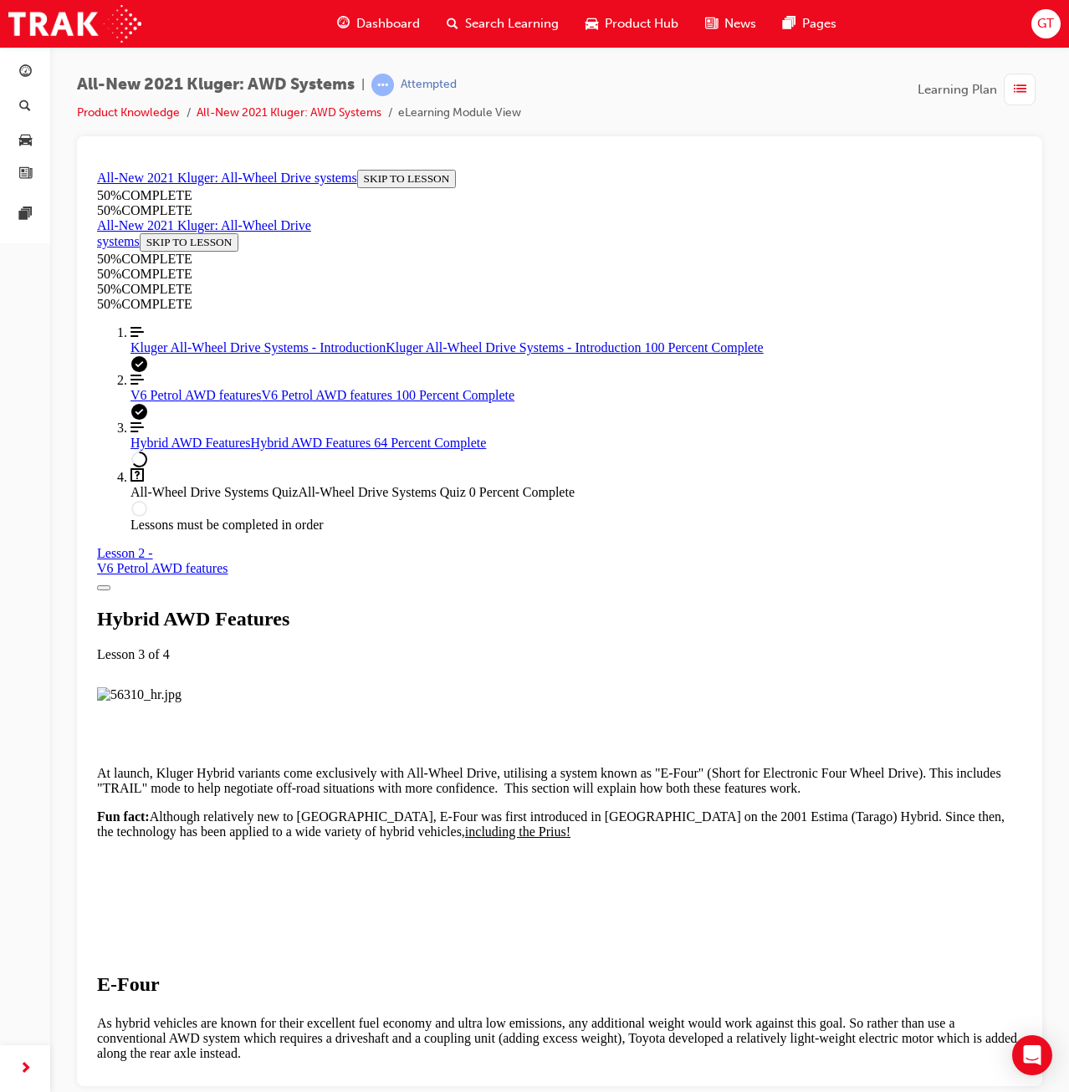
drag, startPoint x: 534, startPoint y: 411, endPoint x: 539, endPoint y: 428, distance: 17.5
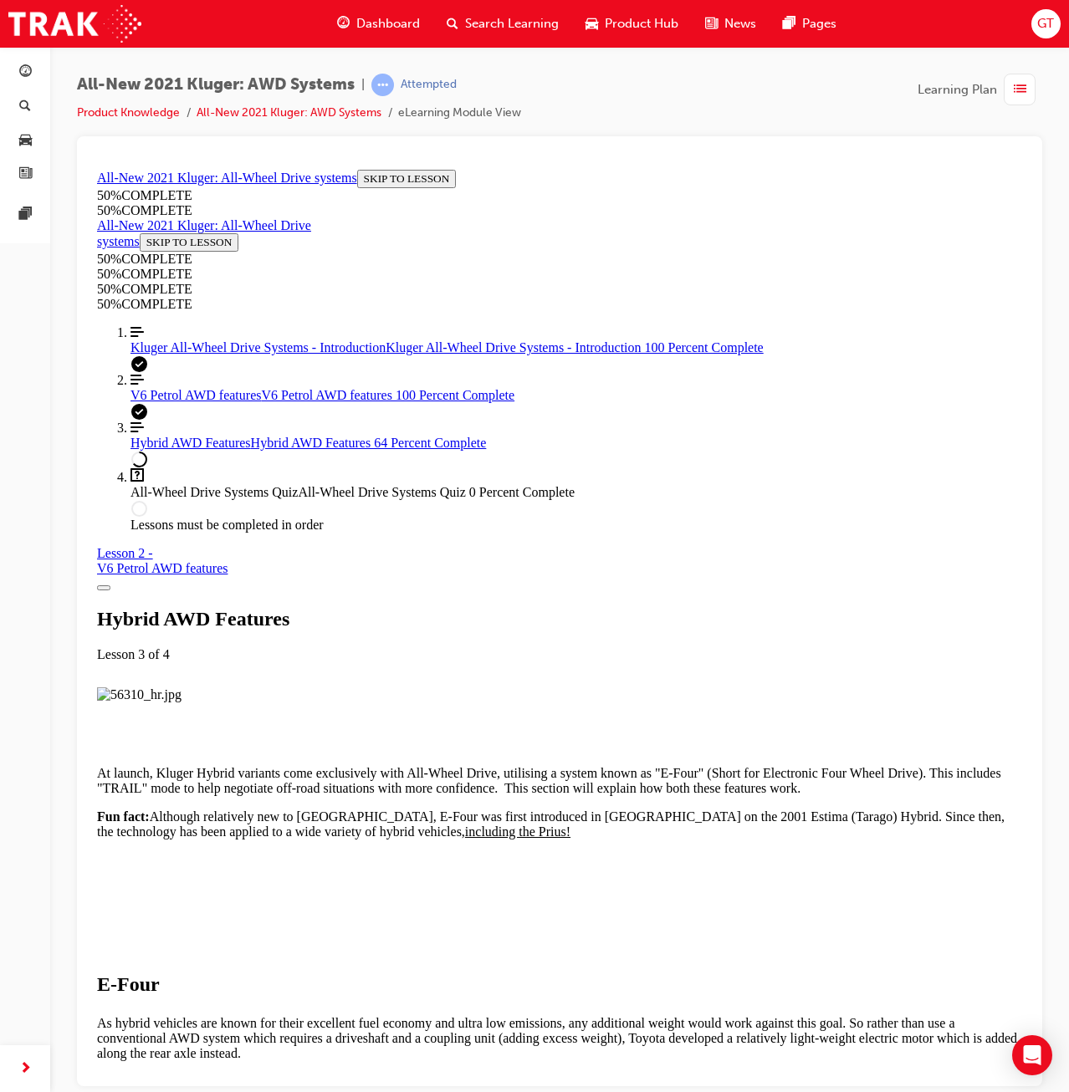
drag, startPoint x: 716, startPoint y: 350, endPoint x: 984, endPoint y: 785, distance: 511.3
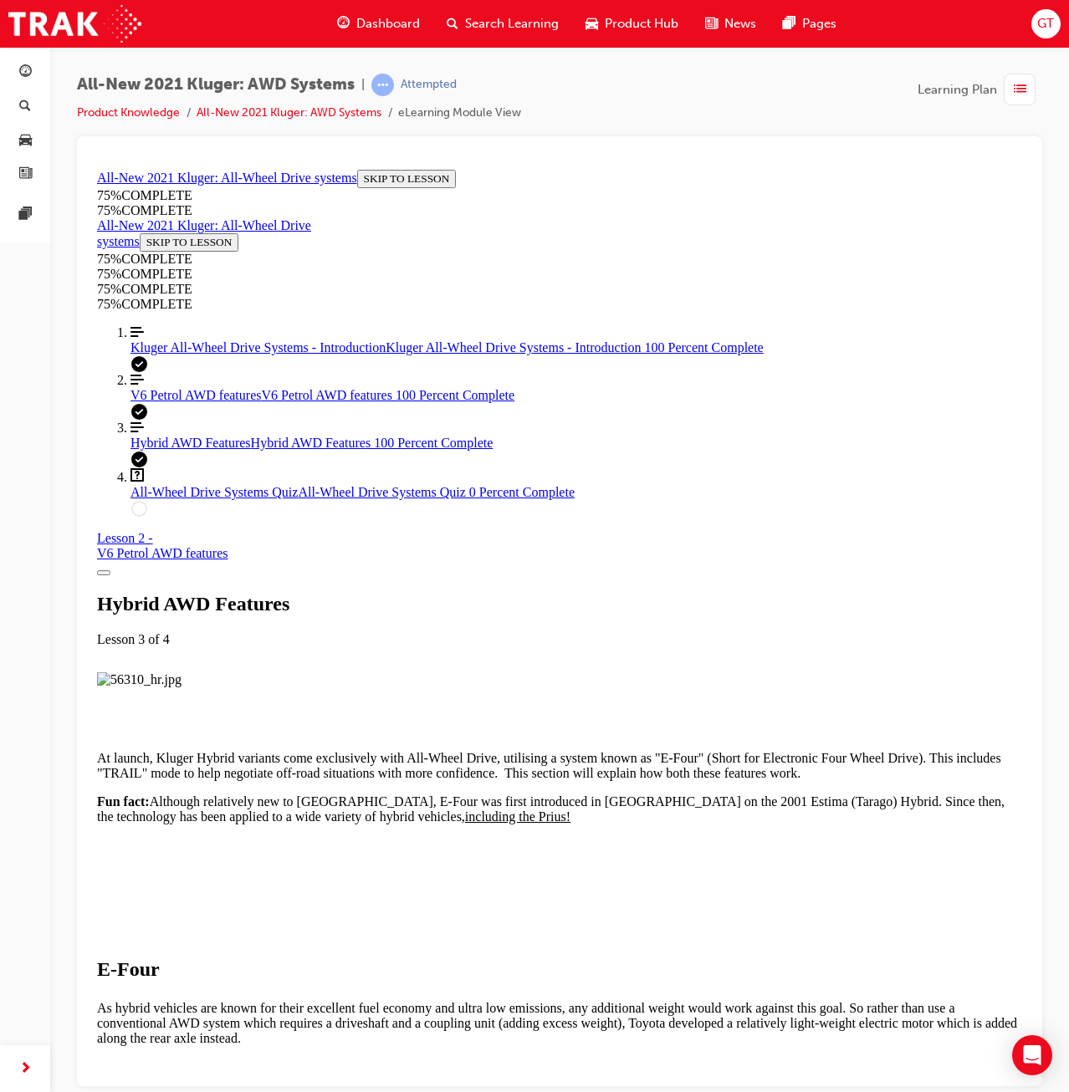
scroll to position [4122, 0]
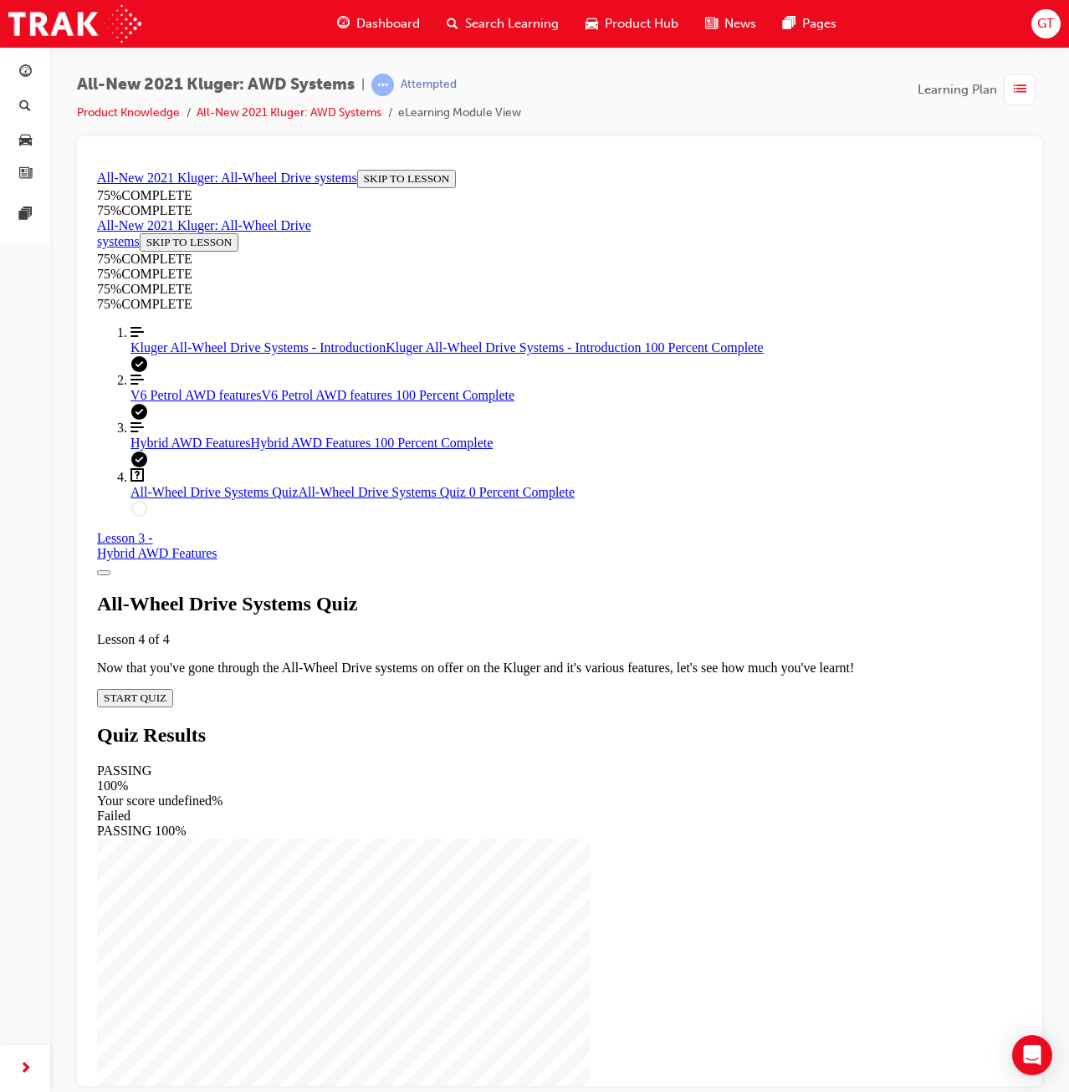
scroll to position [58, 0]
click at [166, 691] on span "START QUIZ" at bounding box center [135, 697] width 63 height 13
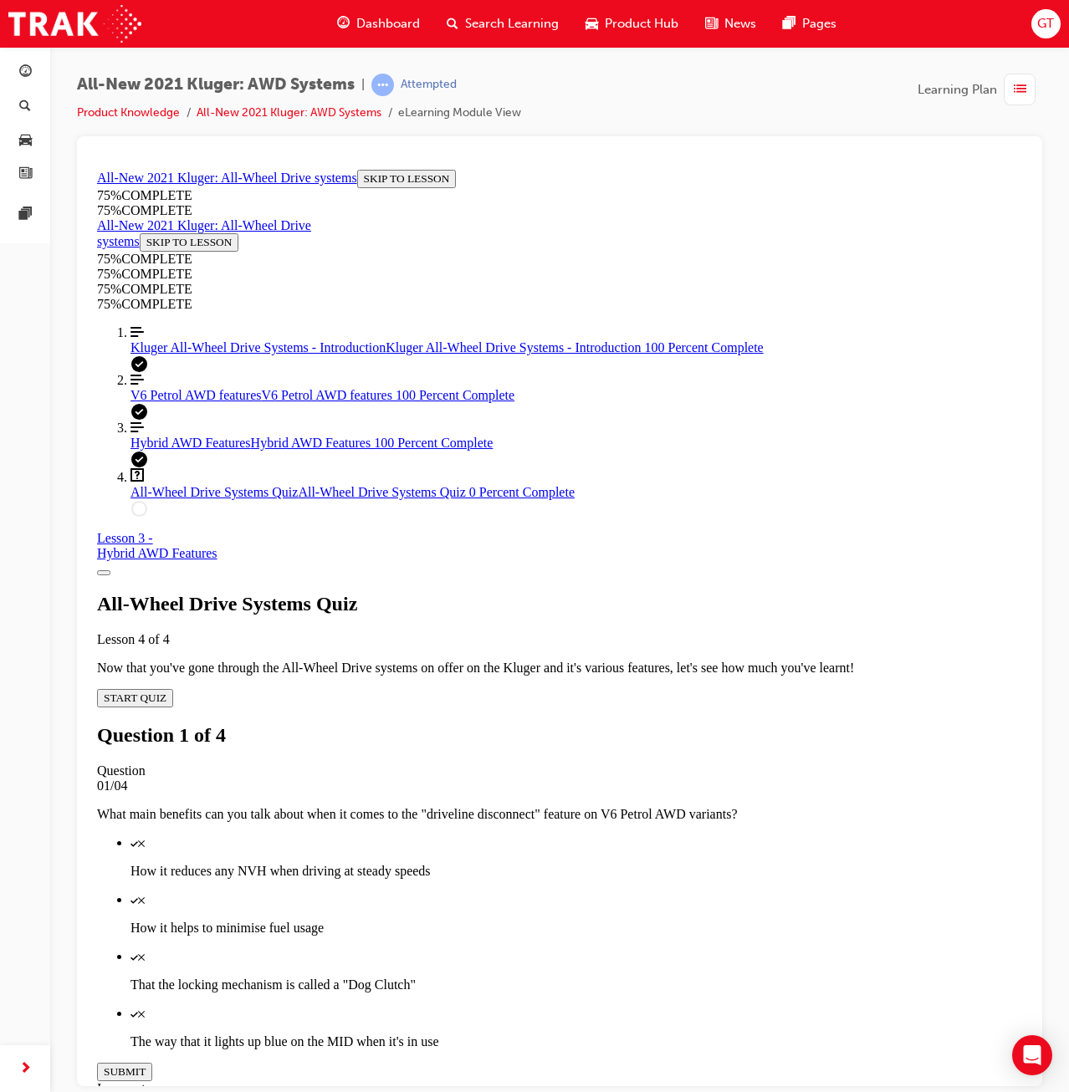
scroll to position [60, 0]
click at [671, 892] on div "Quiz" at bounding box center [576, 899] width 892 height 15
drag, startPoint x: 652, startPoint y: 886, endPoint x: 642, endPoint y: 887, distance: 10.2
click at [152, 1062] on button "SUBMIT" at bounding box center [124, 1071] width 55 height 18
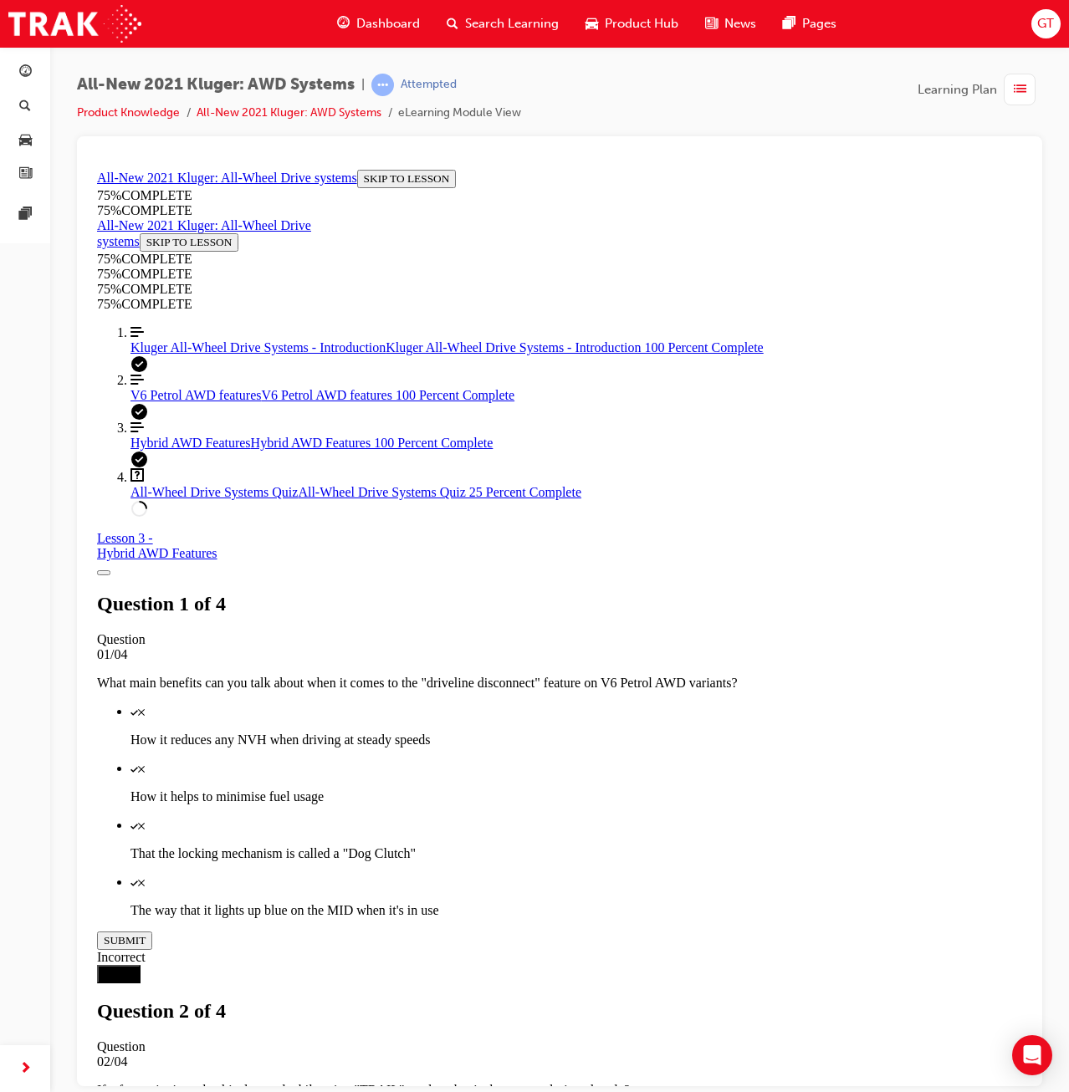
drag, startPoint x: 663, startPoint y: 873, endPoint x: 672, endPoint y: 874, distance: 8.4
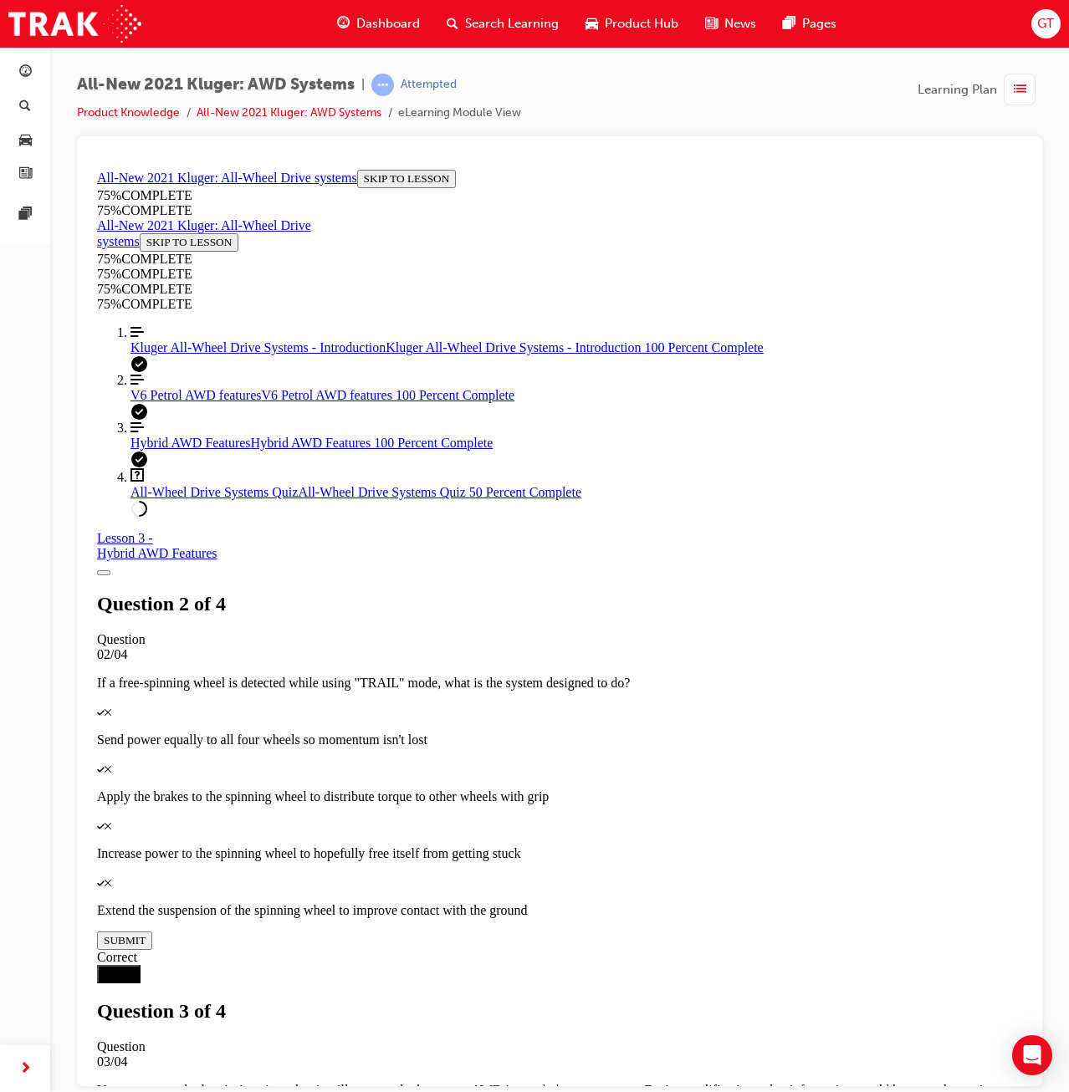
scroll to position [61, 0]
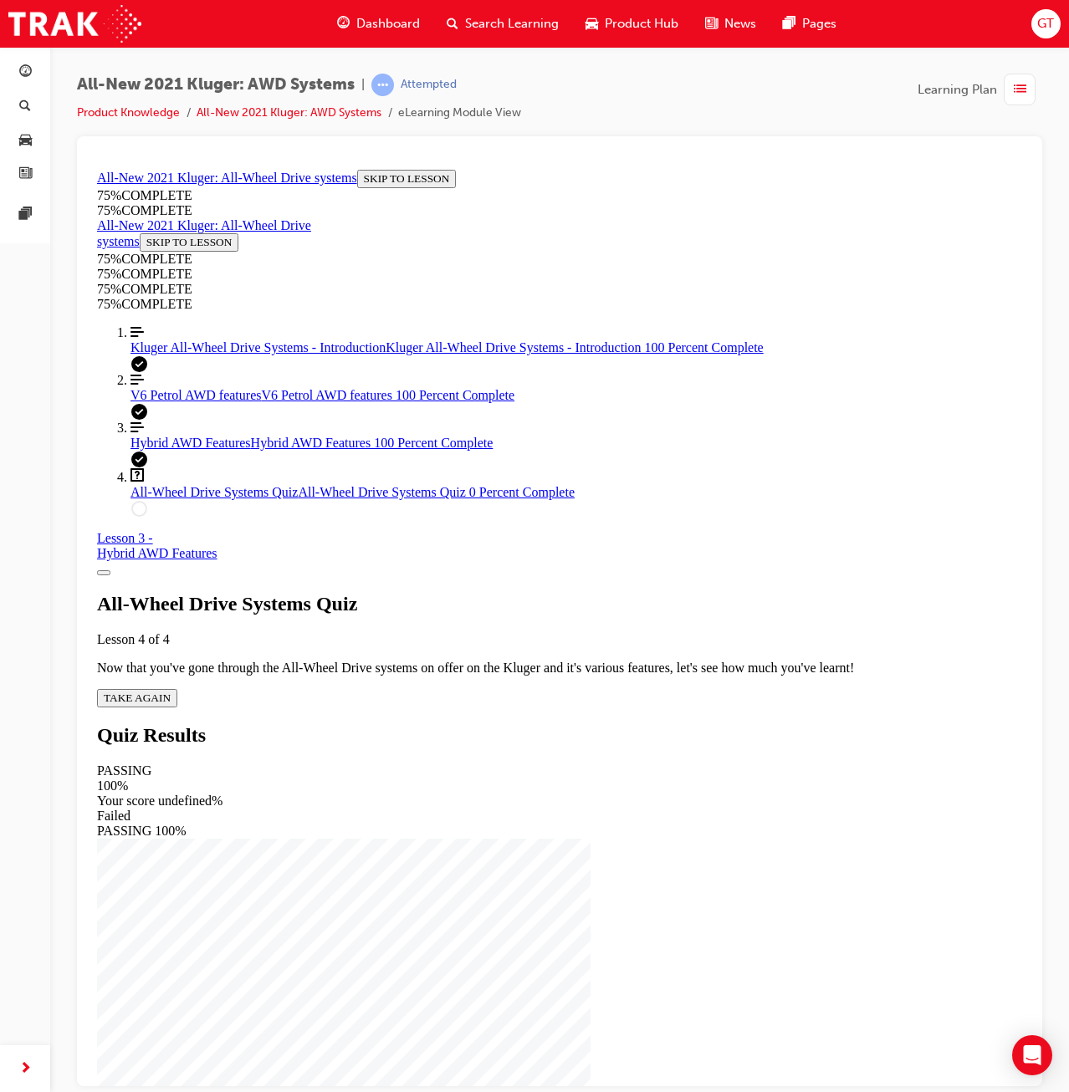
click at [177, 688] on button "TAKE AGAIN" at bounding box center [137, 697] width 80 height 18
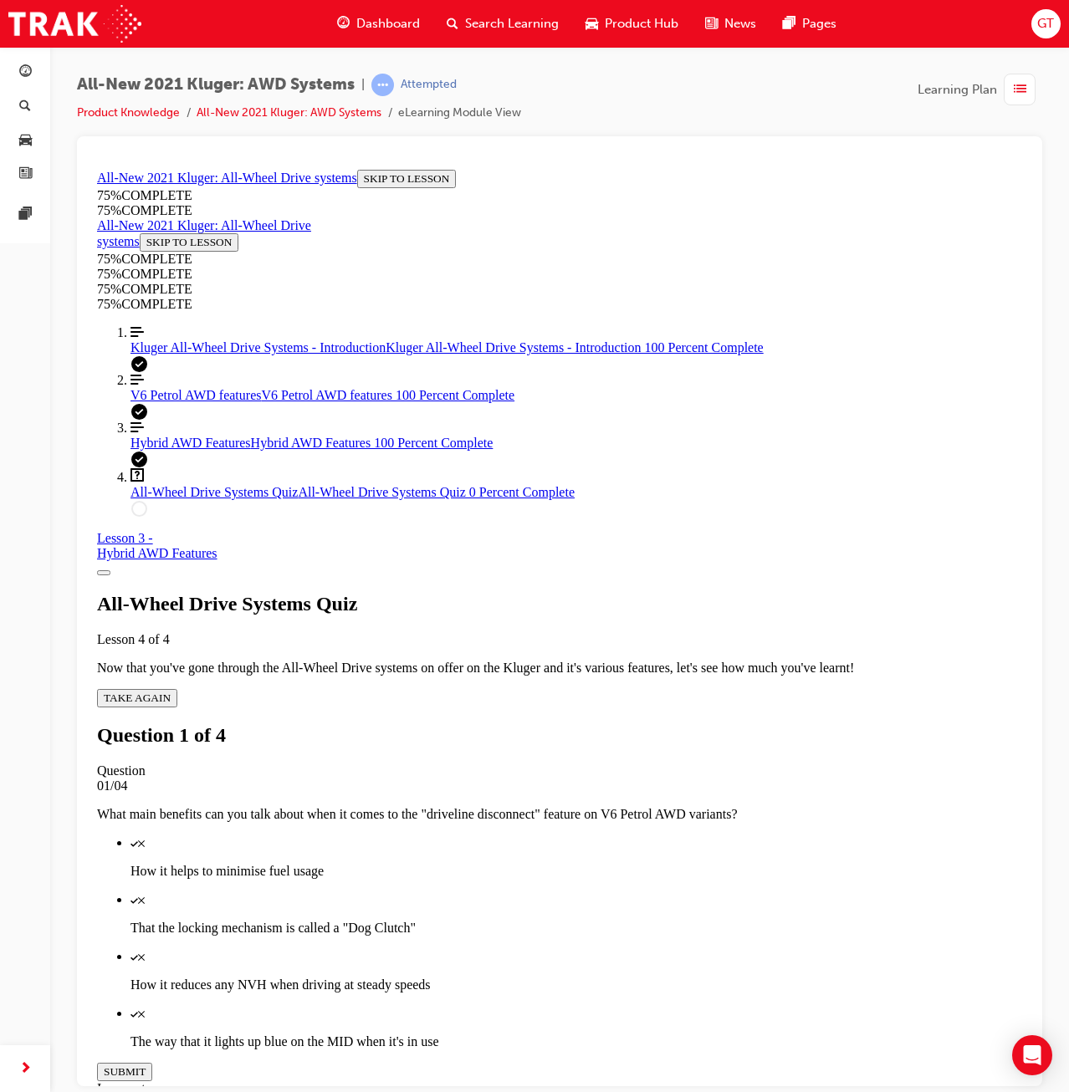
click at [634, 835] on div "Quiz" at bounding box center [576, 842] width 892 height 15
click at [628, 920] on p "That the locking mechanism is called a "Dog Clutch"" at bounding box center [576, 927] width 892 height 15
click at [152, 1062] on button "SUBMIT" at bounding box center [124, 1071] width 55 height 18
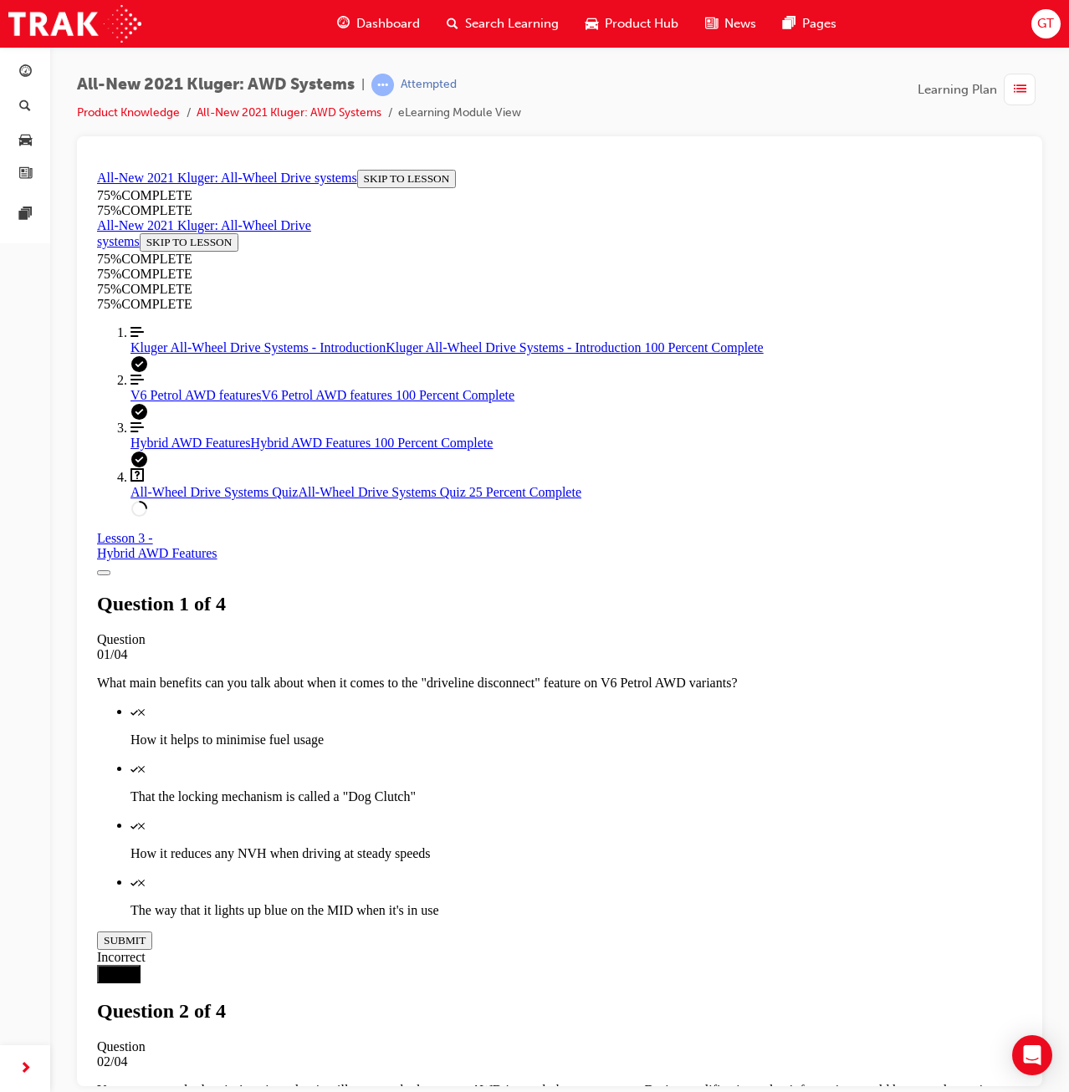
drag, startPoint x: 675, startPoint y: 948, endPoint x: 671, endPoint y: 937, distance: 11.6
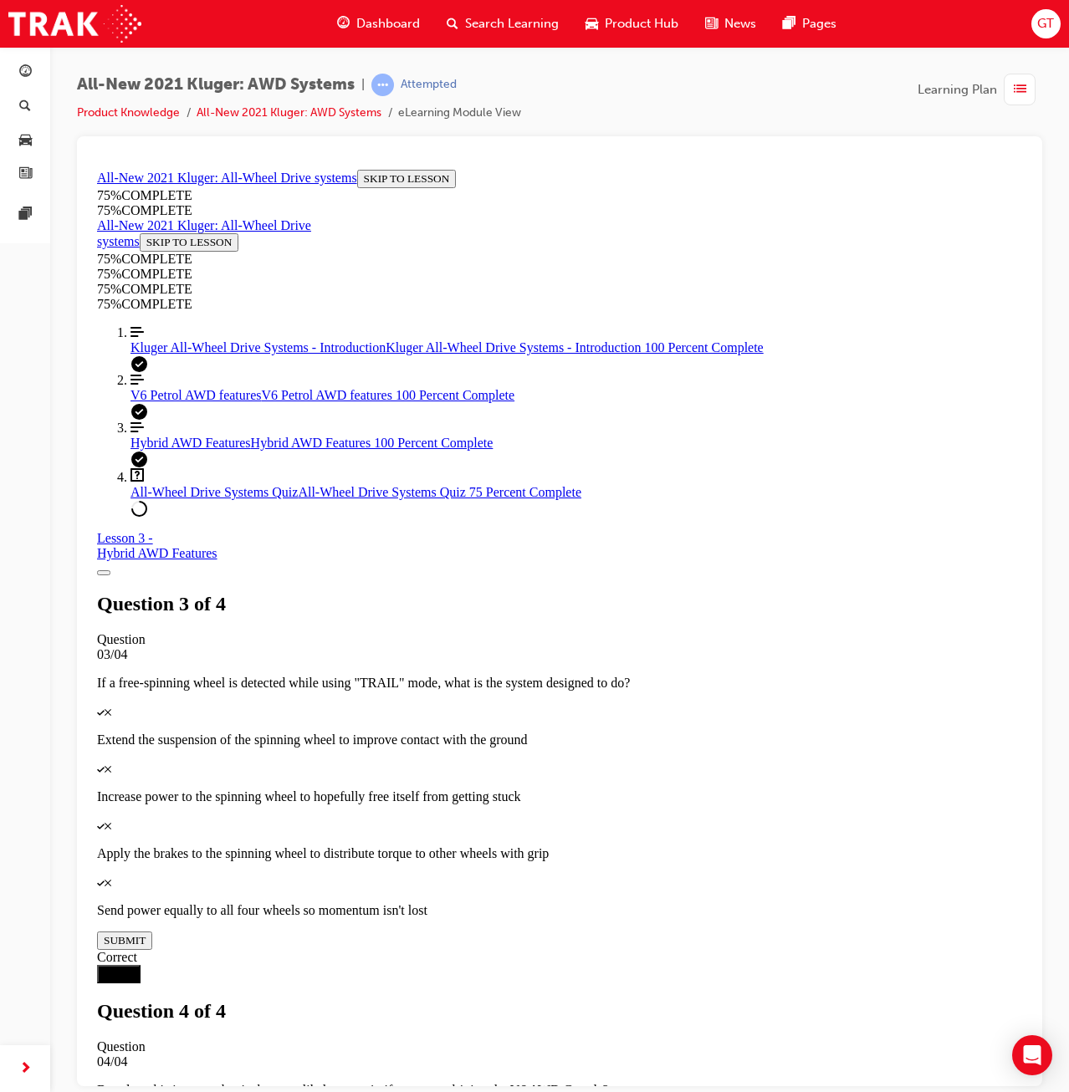
scroll to position [61, 0]
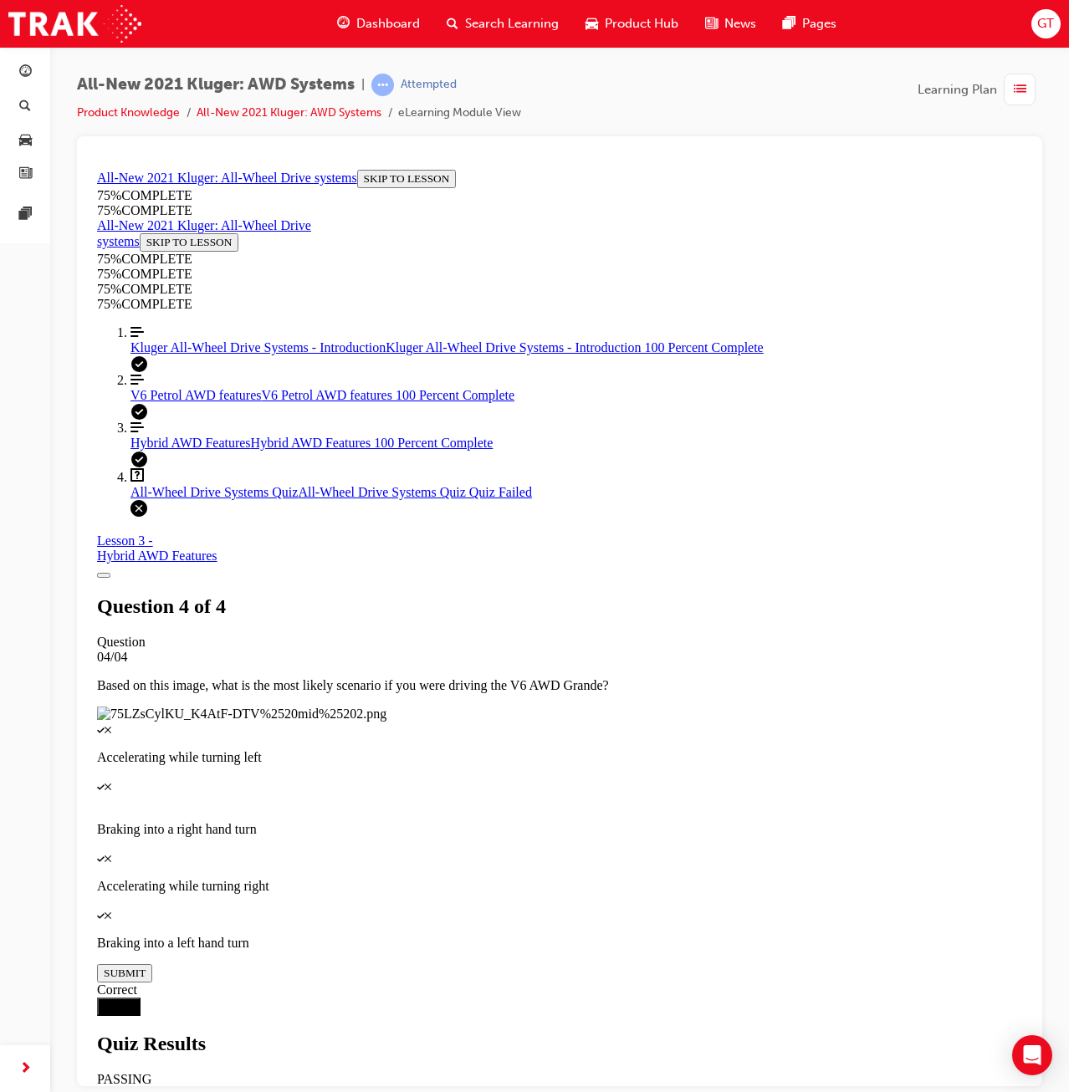
scroll to position [60, 0]
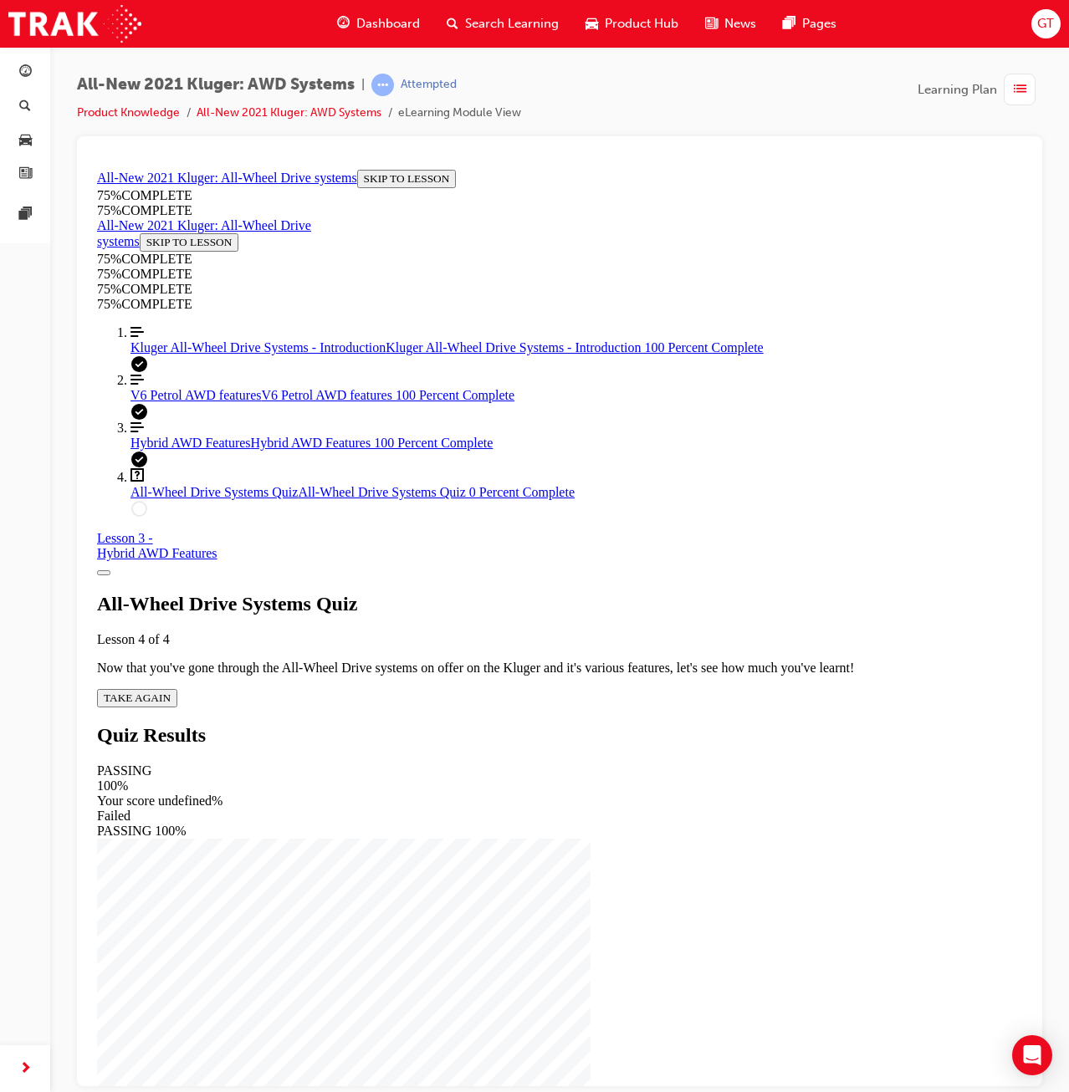
click at [521, 636] on div "All-Wheel Drive Systems Quiz Lesson 4 of 4 Now that you've gone through the All…" at bounding box center [559, 649] width 925 height 115
click at [177, 688] on button "TAKE AGAIN" at bounding box center [137, 697] width 80 height 18
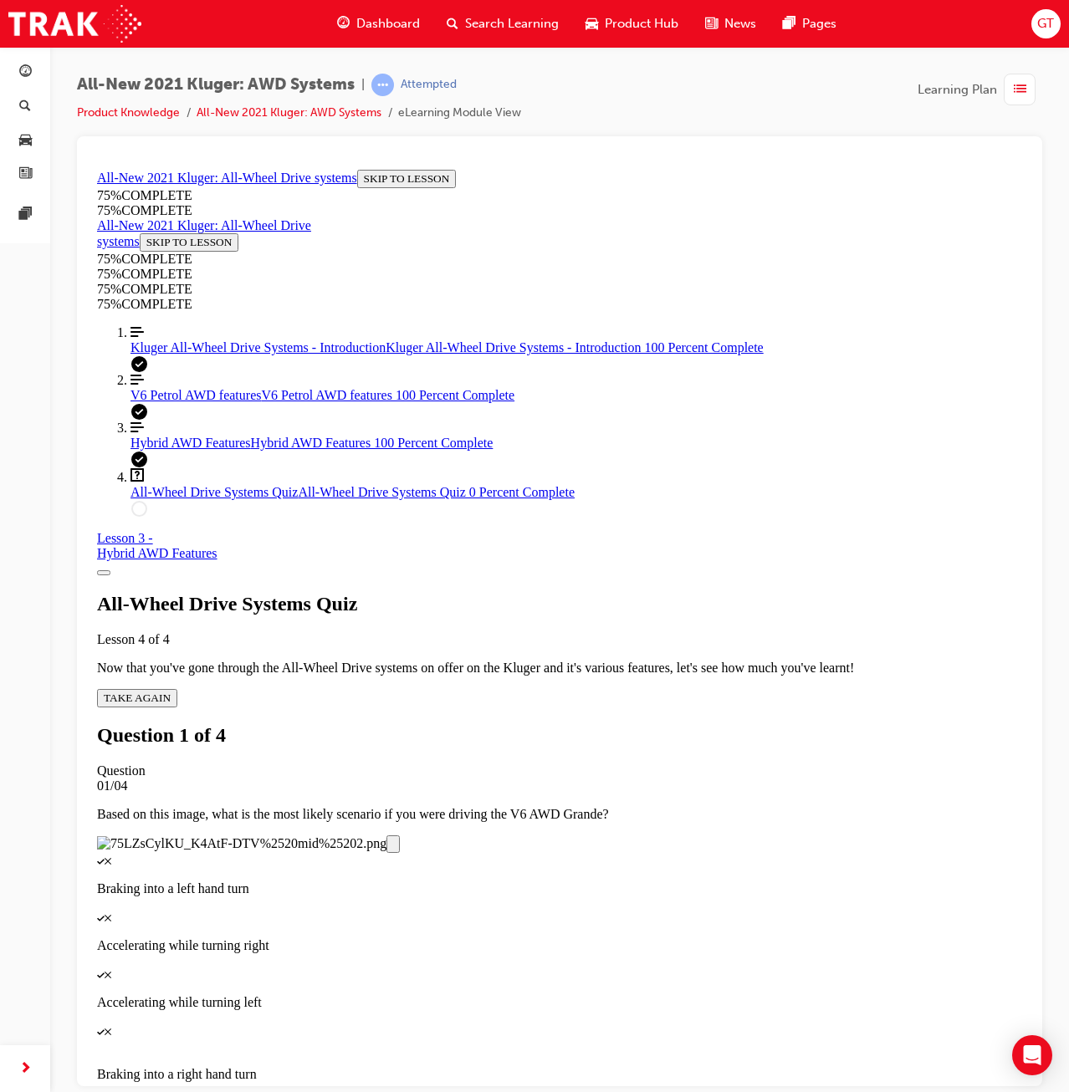
scroll to position [0, 0]
click at [210, 401] on span "V6 Petrol AWD features" at bounding box center [195, 394] width 130 height 14
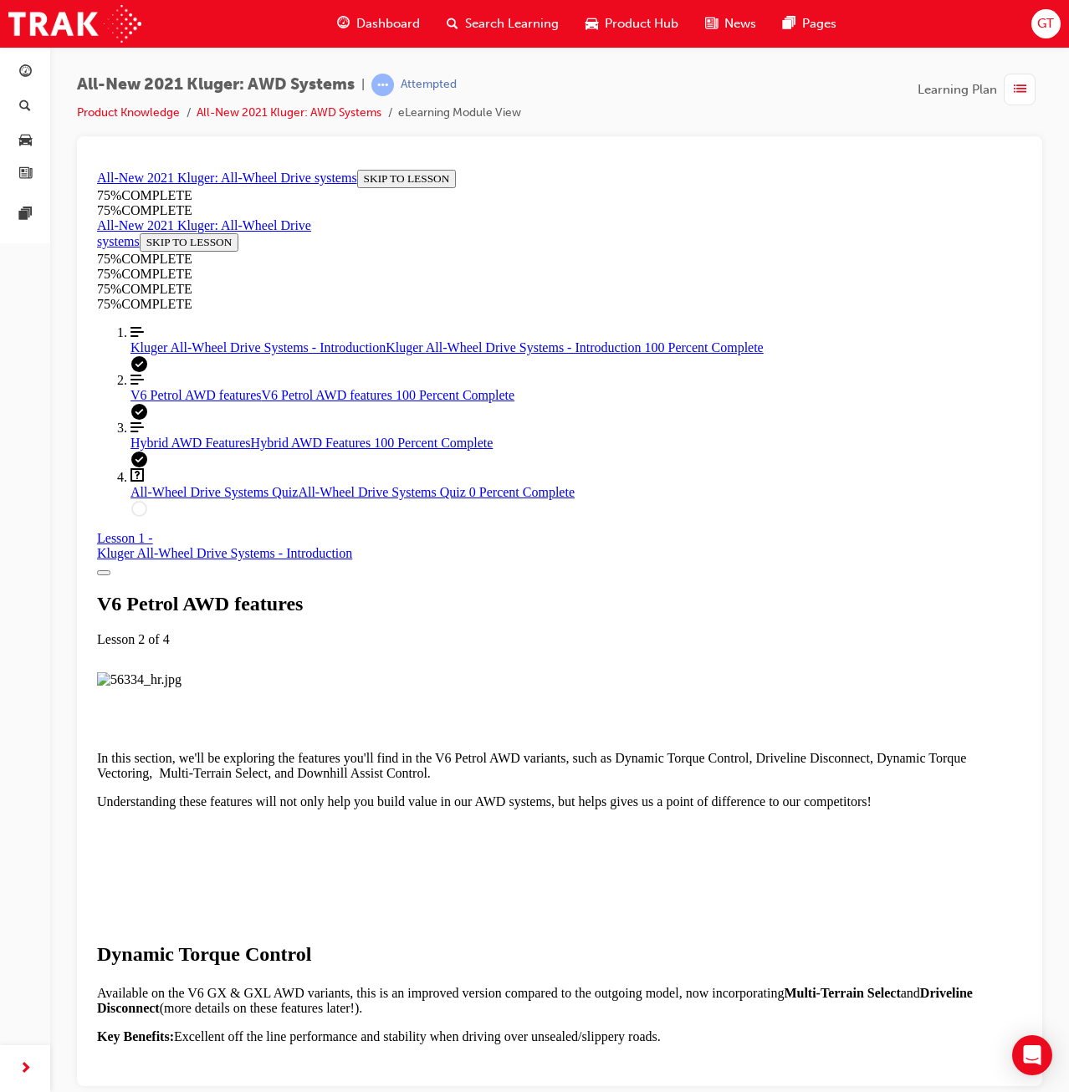
scroll to position [5577, 0]
click at [185, 498] on span "All-Wheel Drive Systems Quiz" at bounding box center [213, 491] width 167 height 14
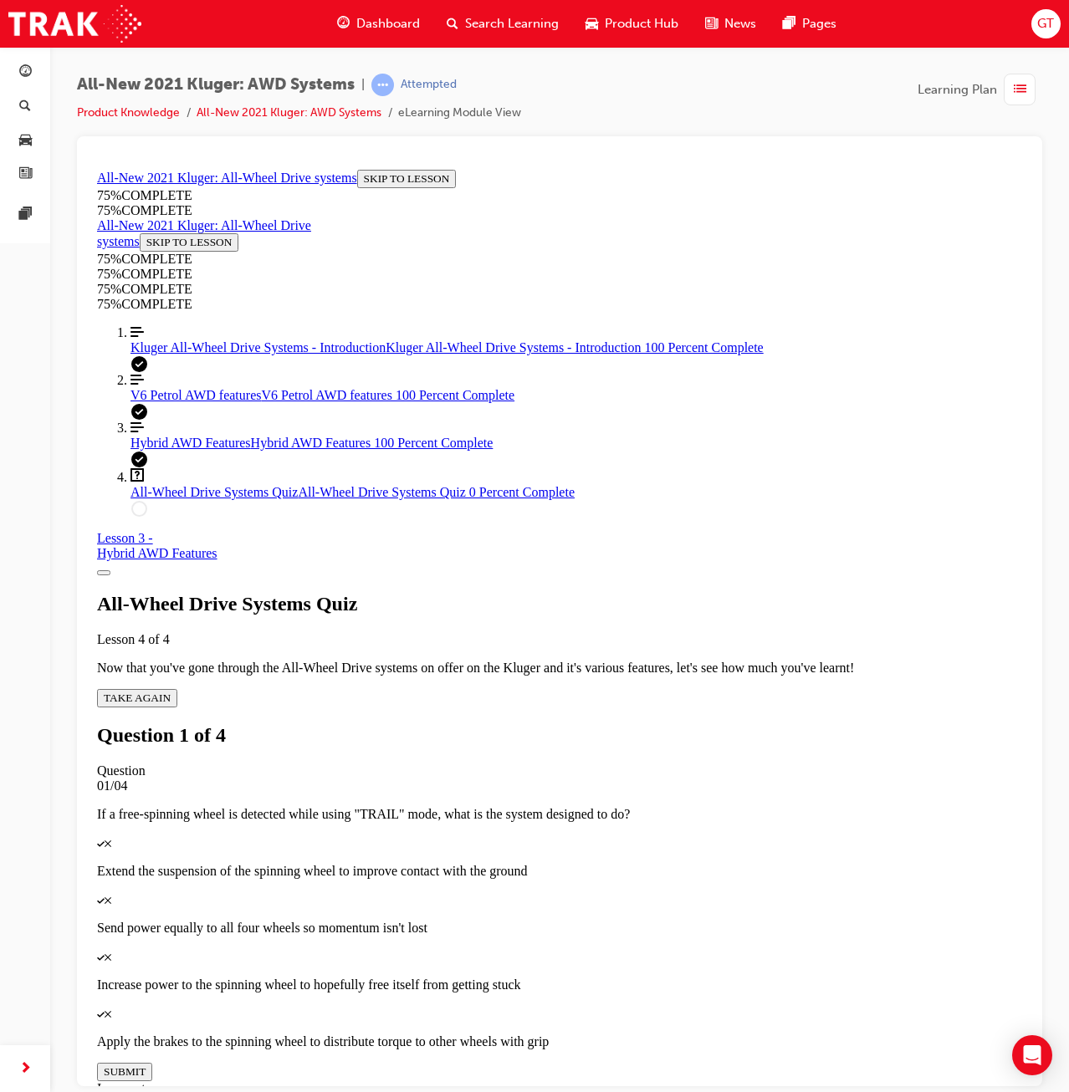
scroll to position [58, 0]
drag, startPoint x: 620, startPoint y: 759, endPoint x: 617, endPoint y: 788, distance: 28.5
click at [620, 1034] on p "Apply the brakes to the spinning wheel to distribute torque to other wheels wit…" at bounding box center [559, 1041] width 925 height 15
click at [152, 1062] on button "SUBMIT" at bounding box center [124, 1071] width 55 height 18
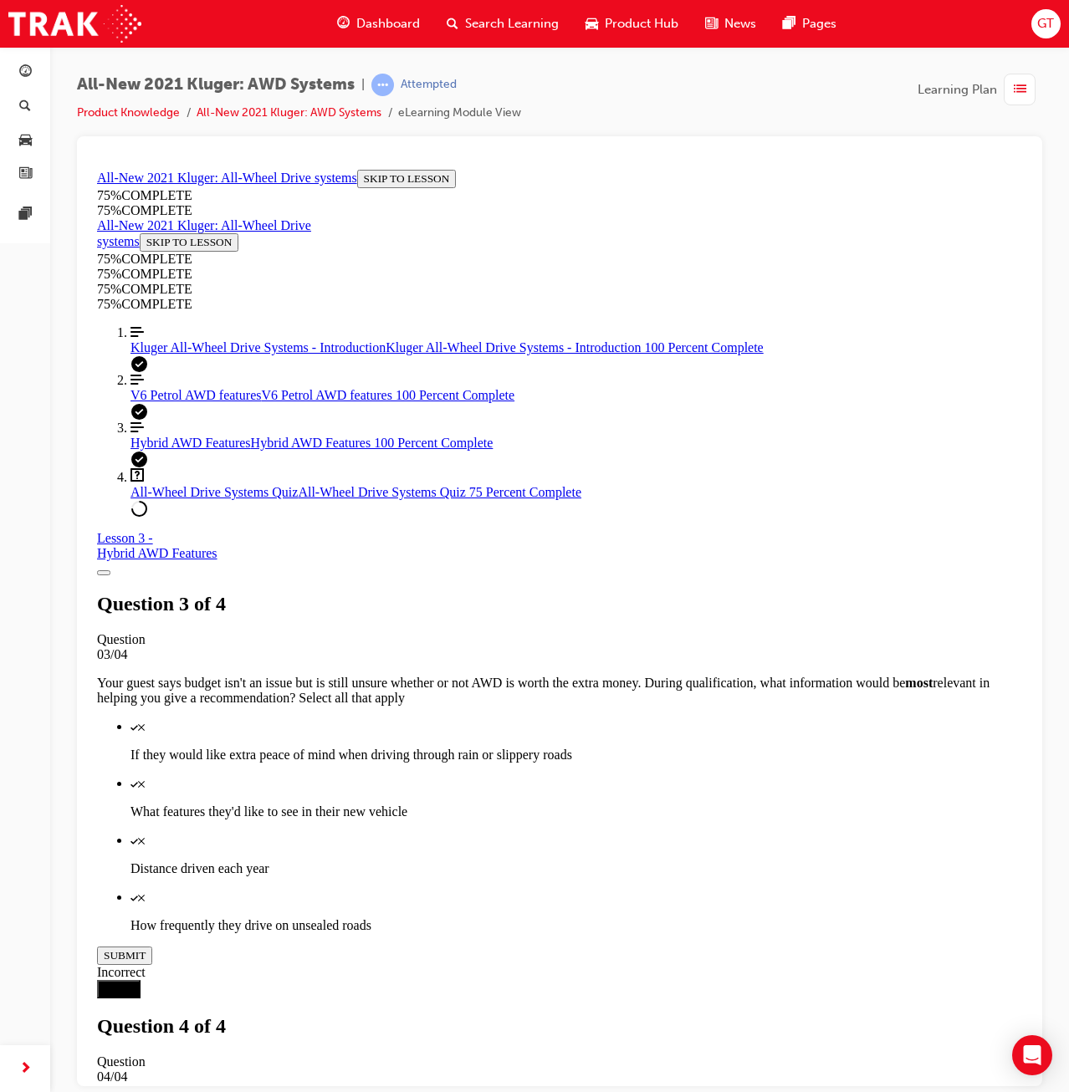
scroll to position [61, 0]
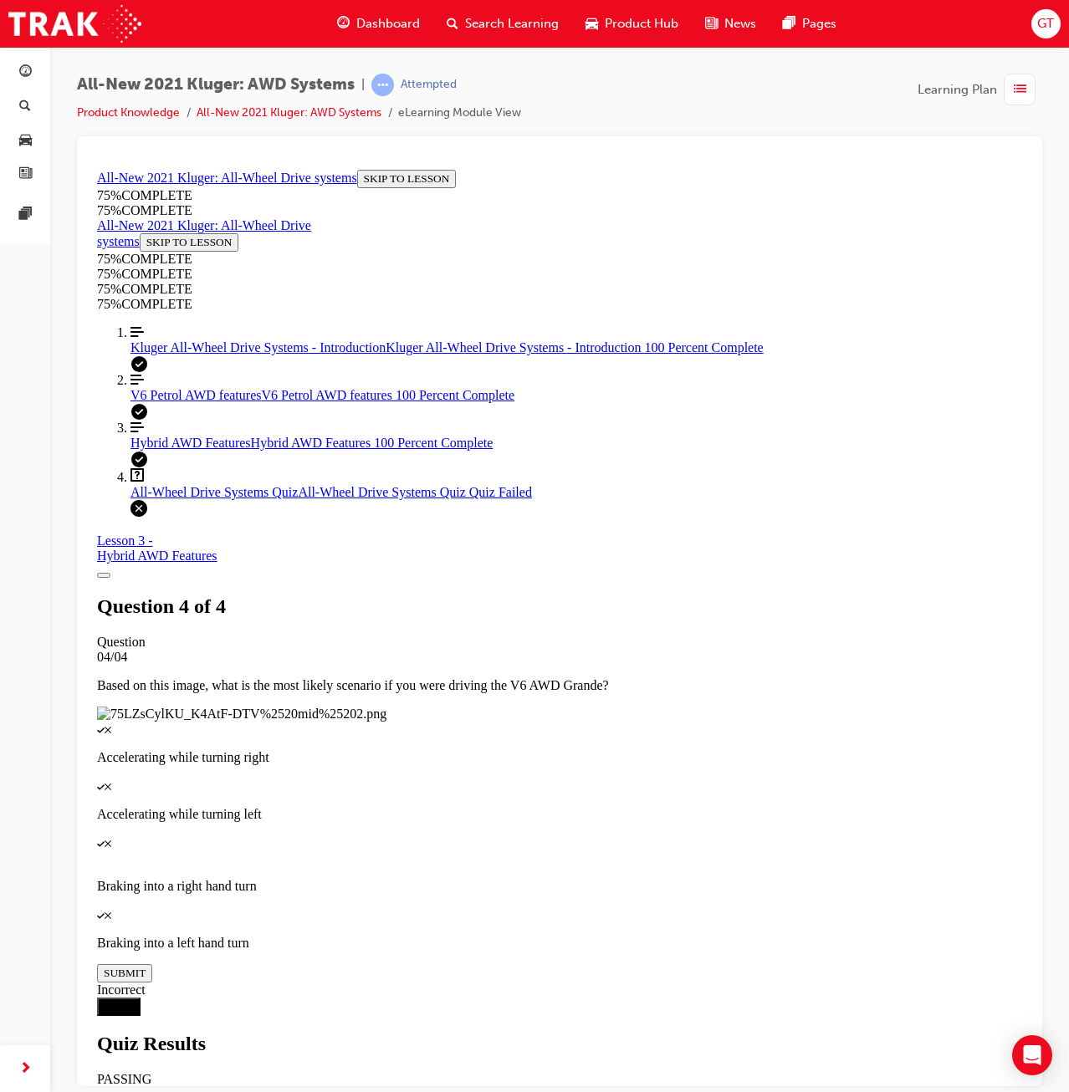
scroll to position [60, 0]
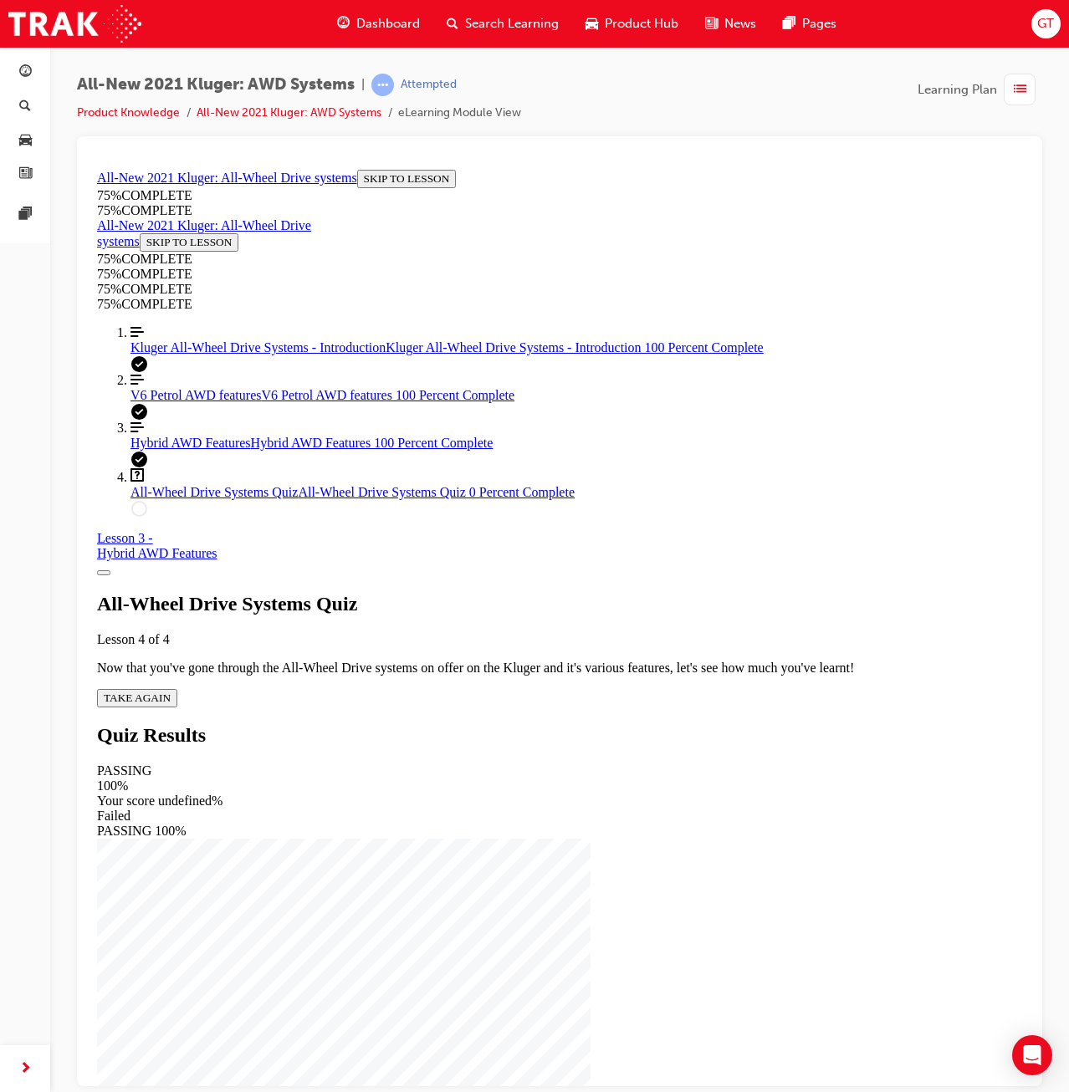
click at [171, 691] on icon "Quiz" at bounding box center [171, 697] width 0 height 13
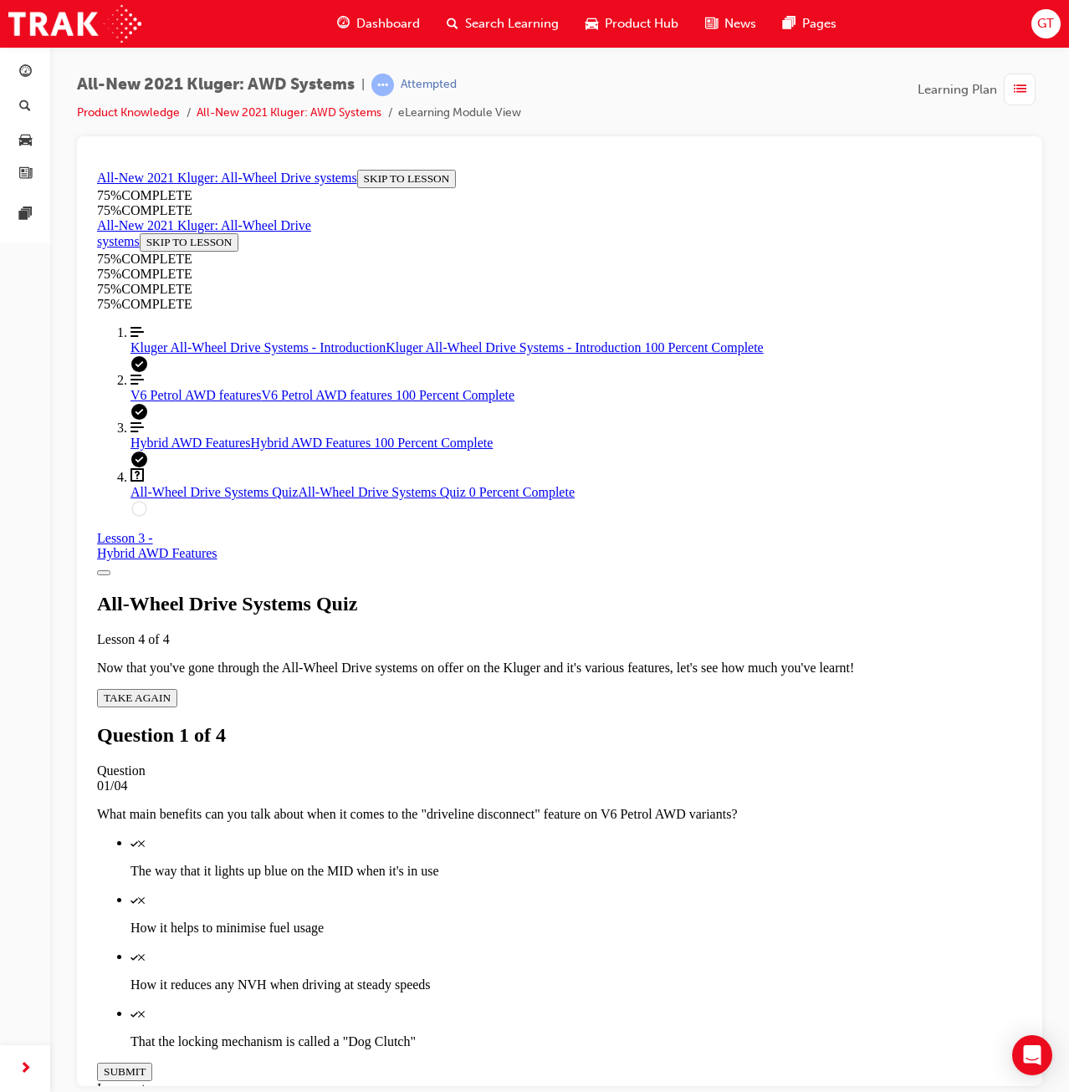
drag, startPoint x: 697, startPoint y: 556, endPoint x: 699, endPoint y: 586, distance: 30.2
click at [697, 863] on p "The way that it lights up blue on the MID when it's in use" at bounding box center [576, 870] width 892 height 15
click at [690, 892] on div "Quiz" at bounding box center [576, 899] width 892 height 15
click at [152, 1062] on button "SUBMIT" at bounding box center [124, 1071] width 55 height 18
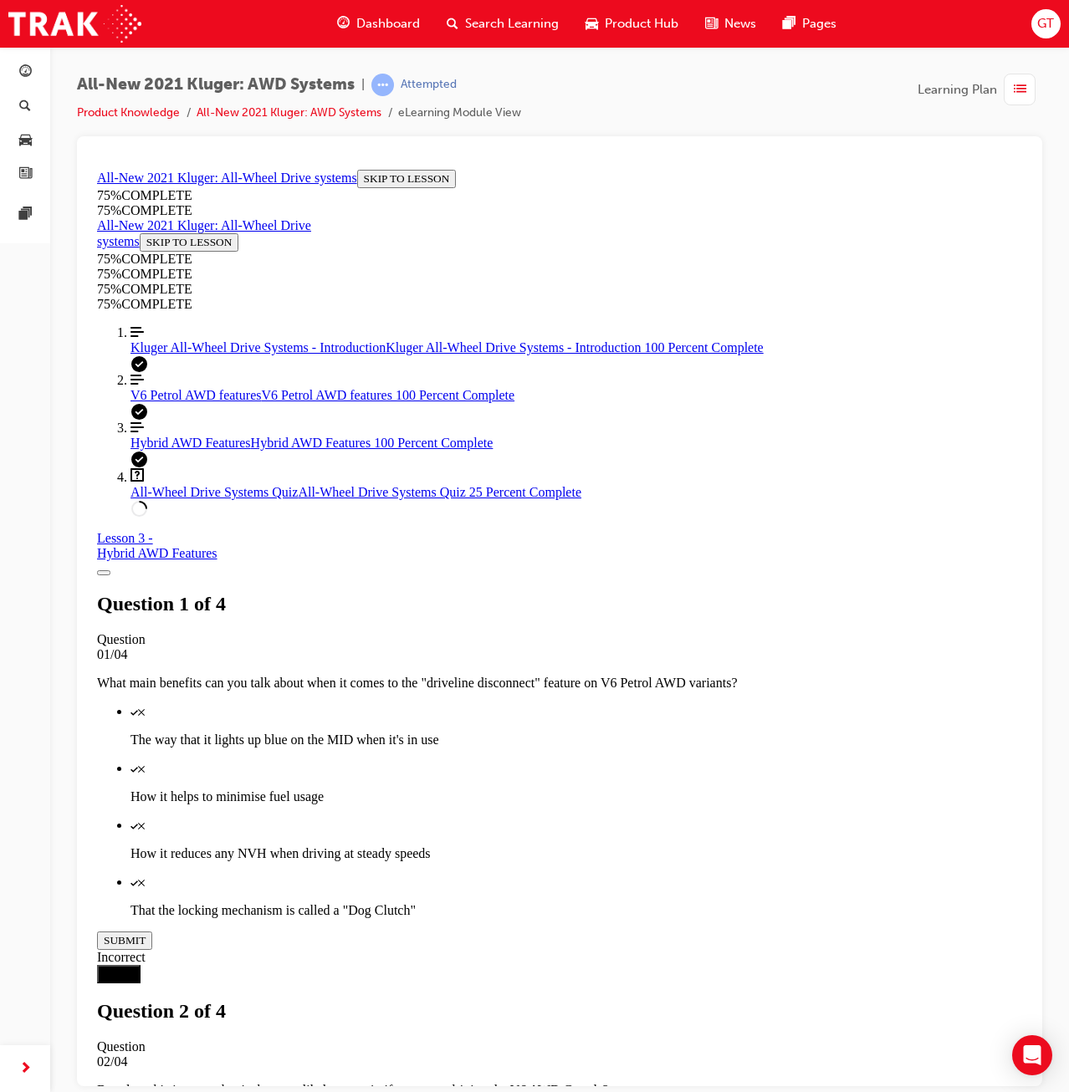
drag, startPoint x: 637, startPoint y: 827, endPoint x: 643, endPoint y: 869, distance: 42.2
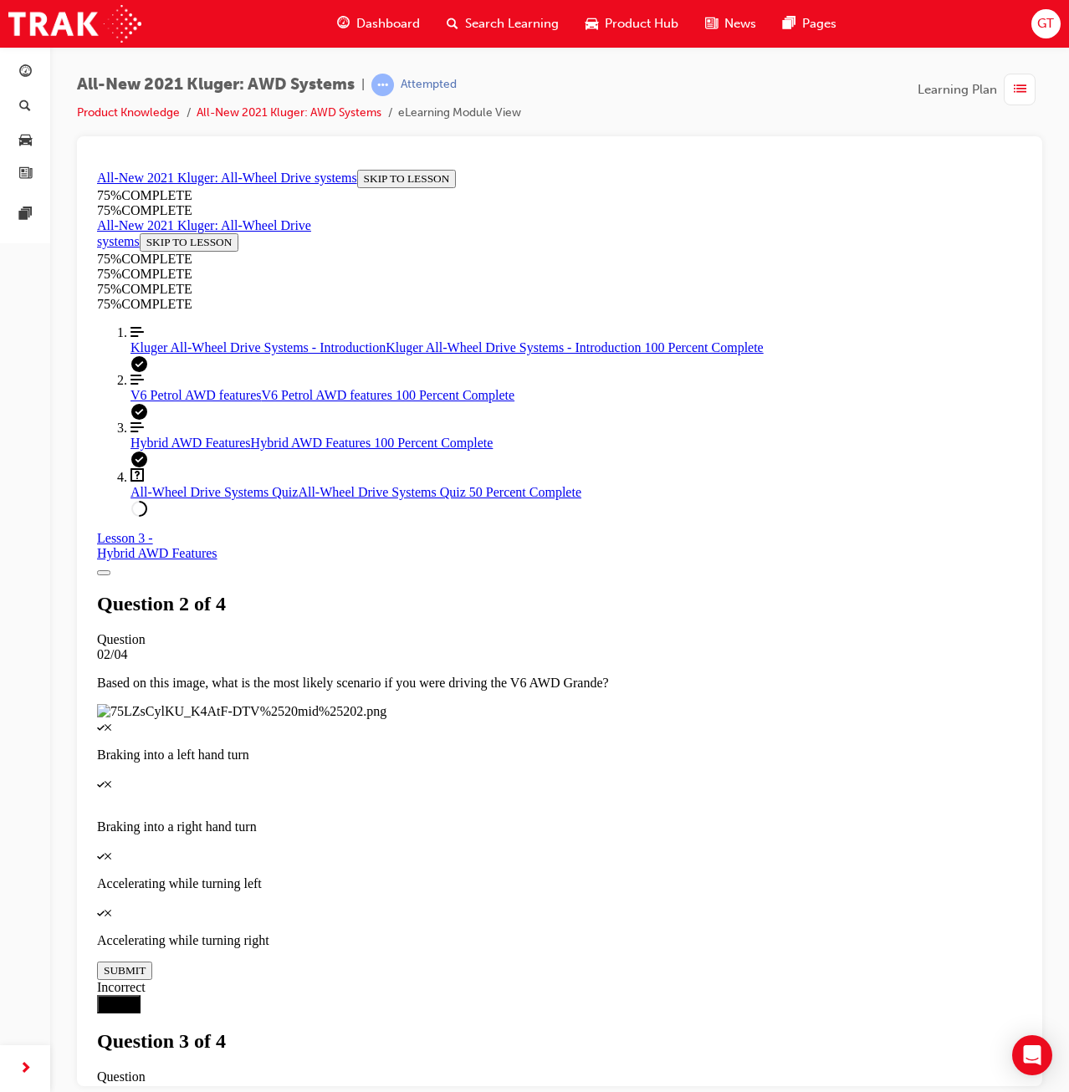
scroll to position [60, 0]
drag, startPoint x: 635, startPoint y: 755, endPoint x: 653, endPoint y: 886, distance: 132.6
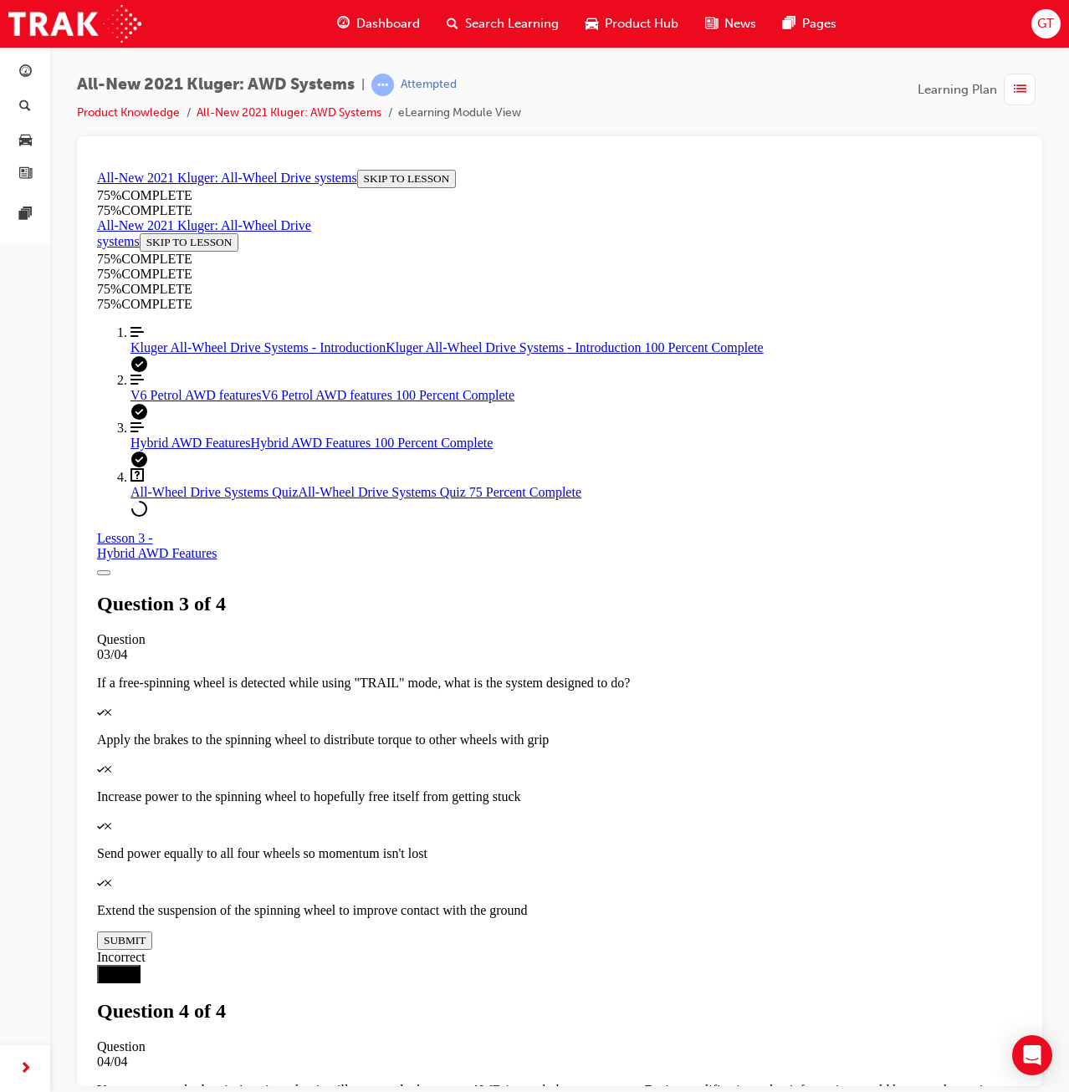
drag, startPoint x: 661, startPoint y: 644, endPoint x: 672, endPoint y: 703, distance: 60.5
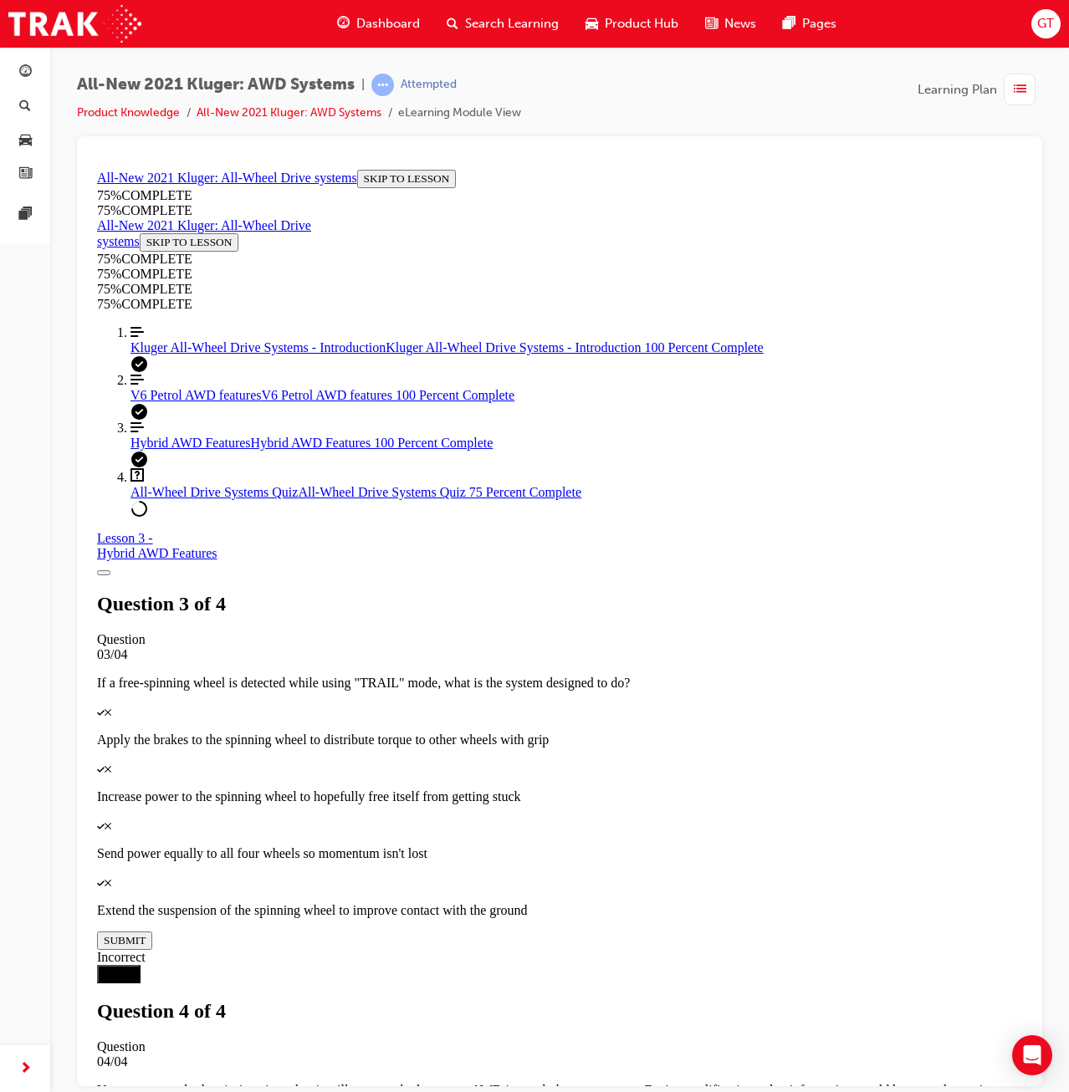
drag, startPoint x: 676, startPoint y: 826, endPoint x: 681, endPoint y: 872, distance: 46.3
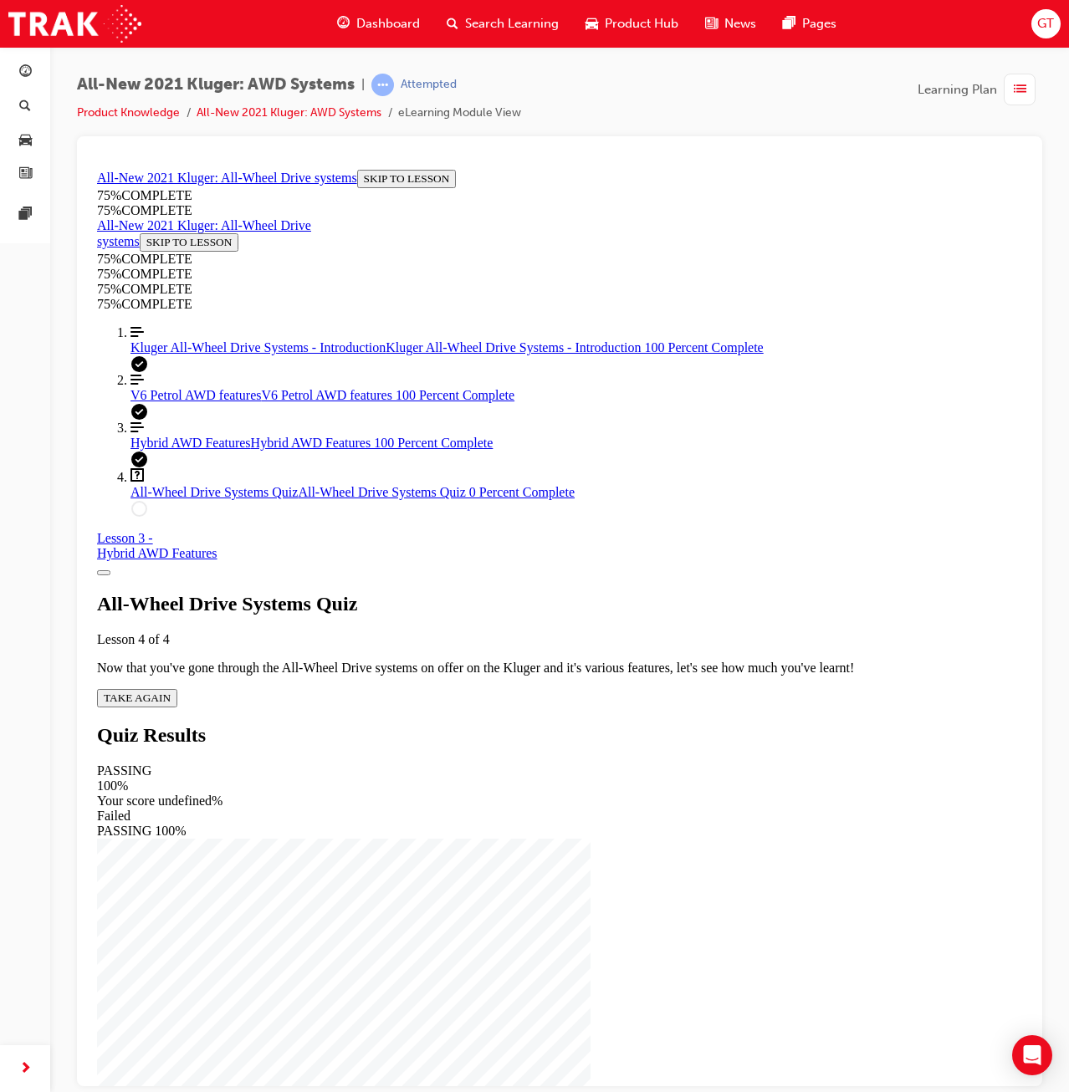
click at [171, 691] on span "TAKE AGAIN" at bounding box center [137, 697] width 67 height 13
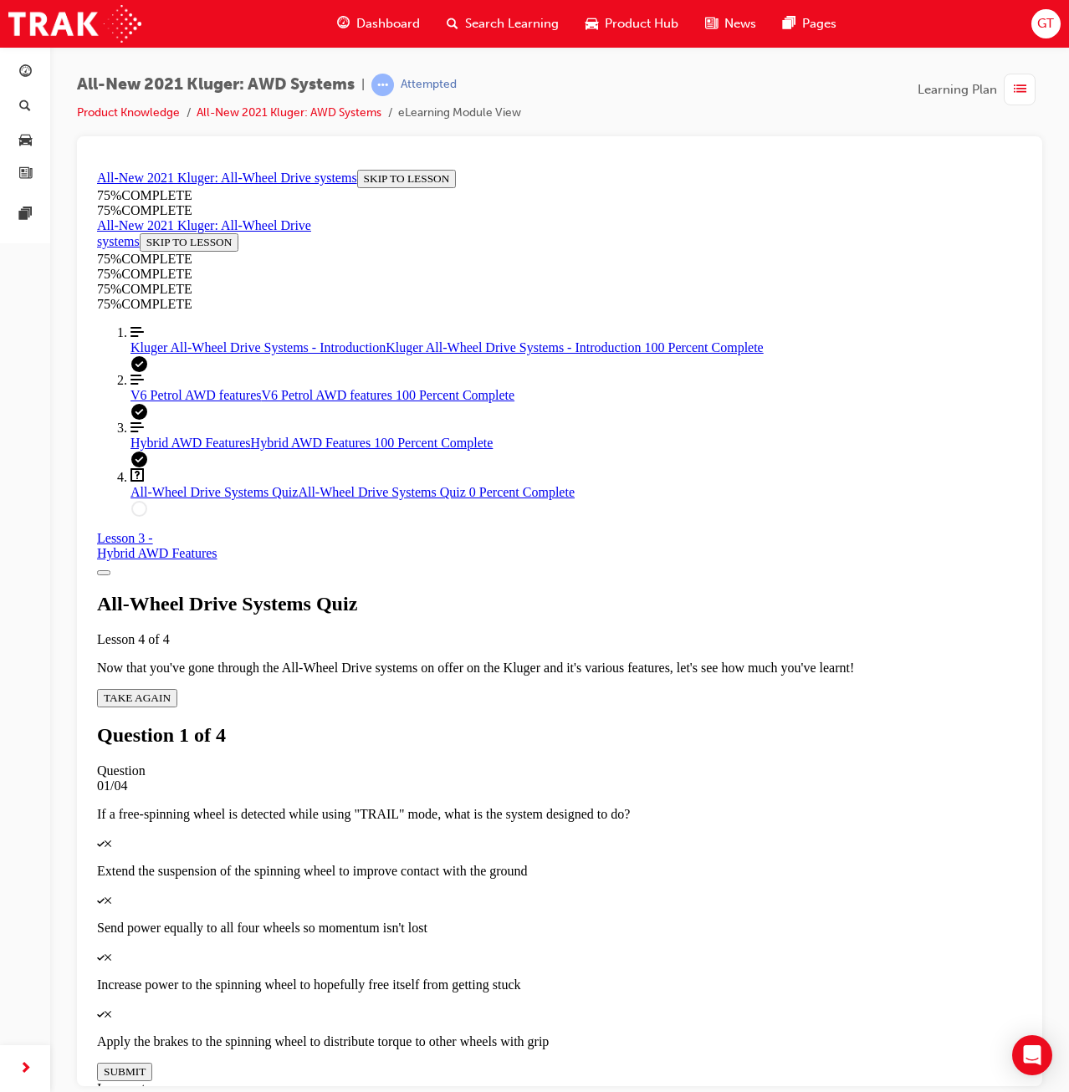
drag, startPoint x: 728, startPoint y: 693, endPoint x: 723, endPoint y: 710, distance: 17.5
click at [728, 977] on p "Increase power to the spinning wheel to hopefully free itself from getting stuck" at bounding box center [559, 984] width 925 height 15
click at [152, 1062] on button "SUBMIT" at bounding box center [124, 1071] width 55 height 18
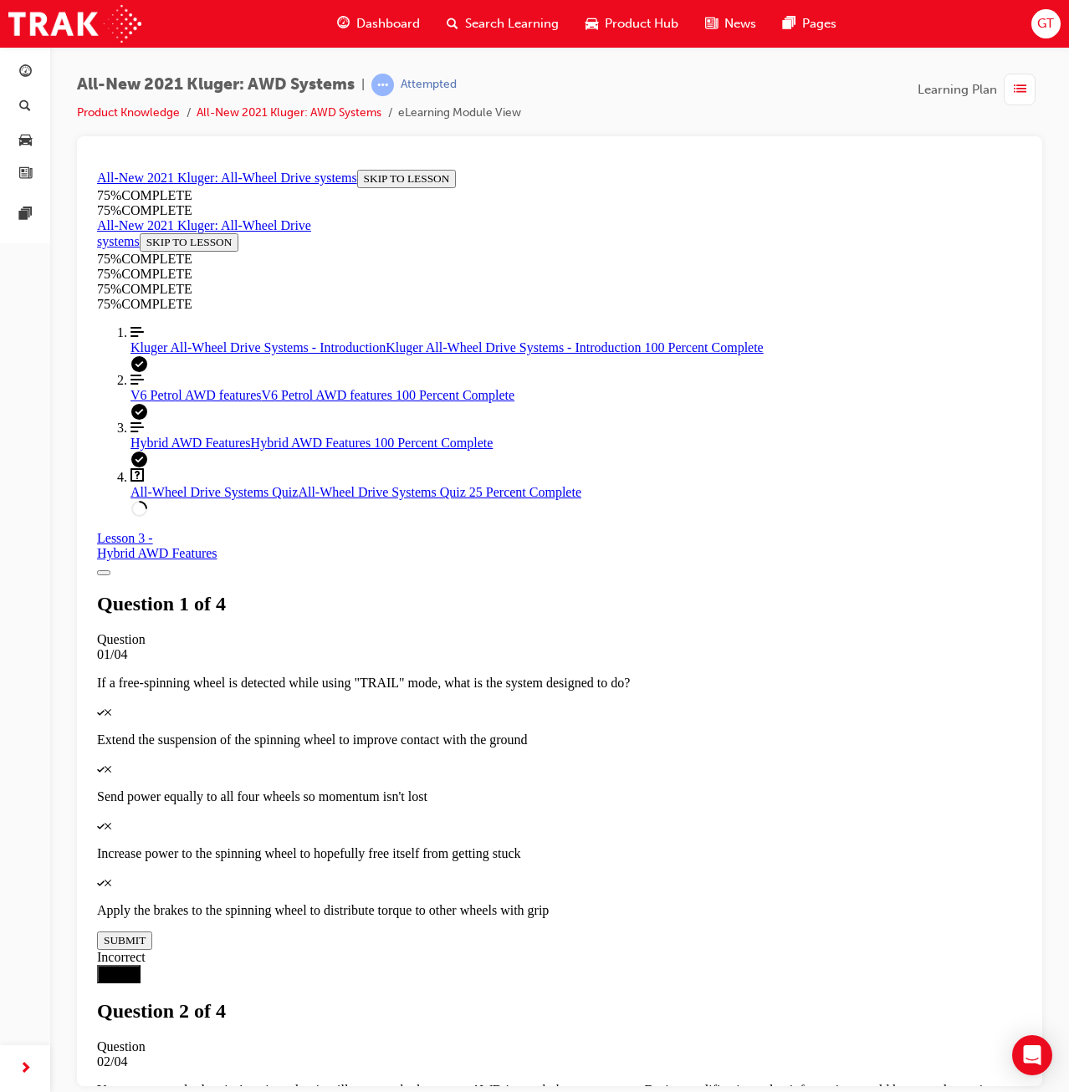
drag, startPoint x: 667, startPoint y: 572, endPoint x: 667, endPoint y: 639, distance: 66.9
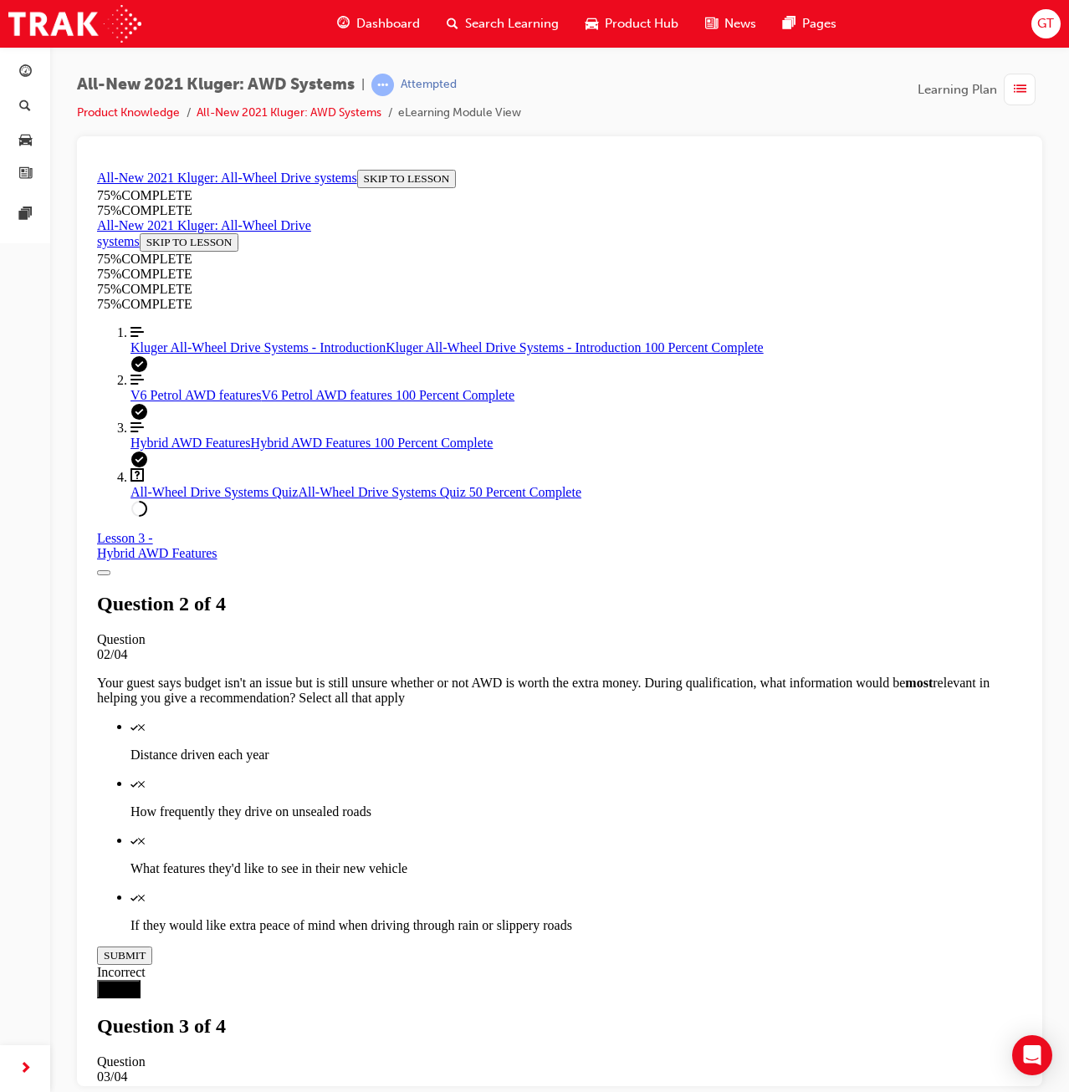
scroll to position [61, 0]
drag, startPoint x: 655, startPoint y: 907, endPoint x: 650, endPoint y: 929, distance: 23.1
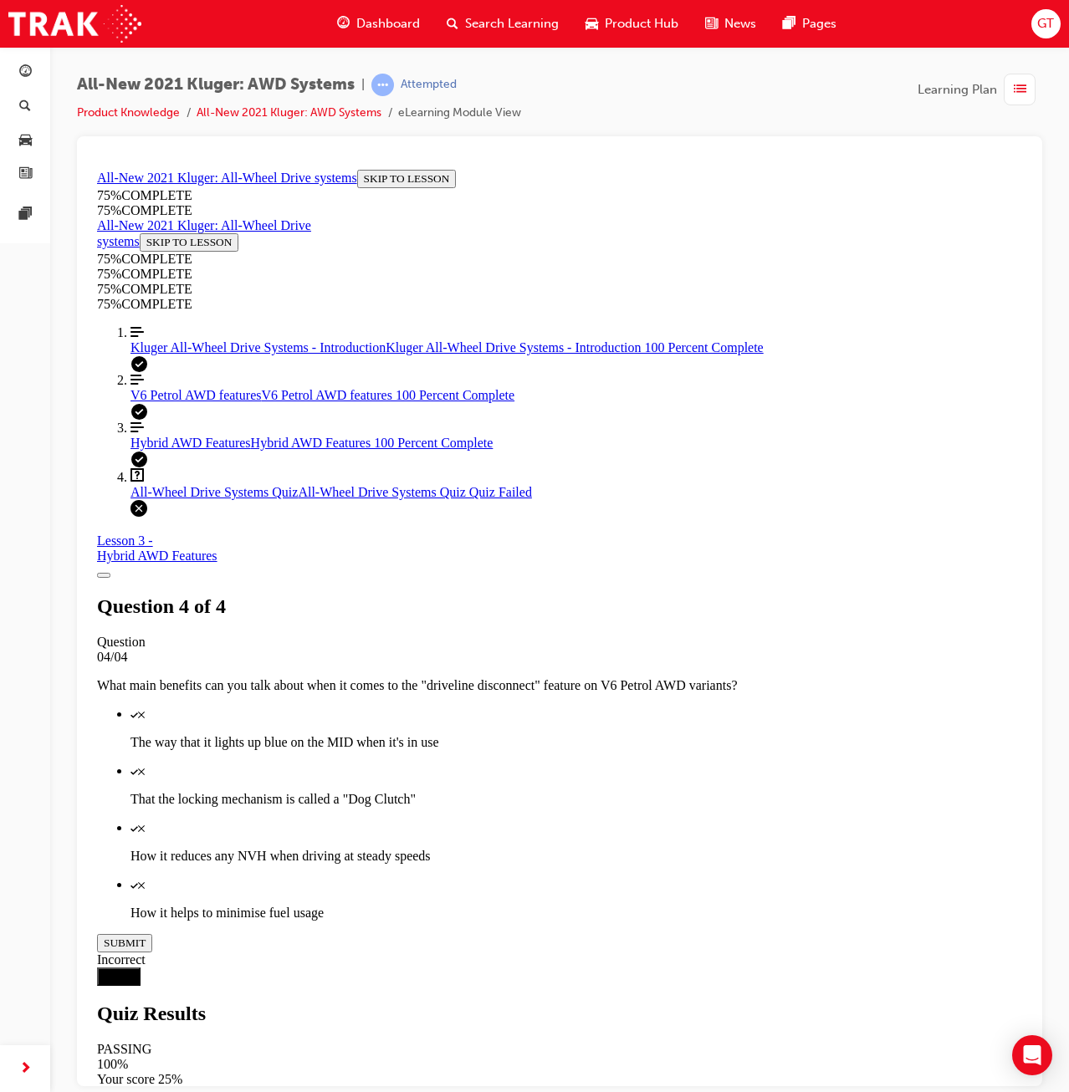
click at [185, 355] on link "Align left Three vertical lines aligned to the left Kluger All-Wheel Drive Syst…" at bounding box center [576, 339] width 892 height 30
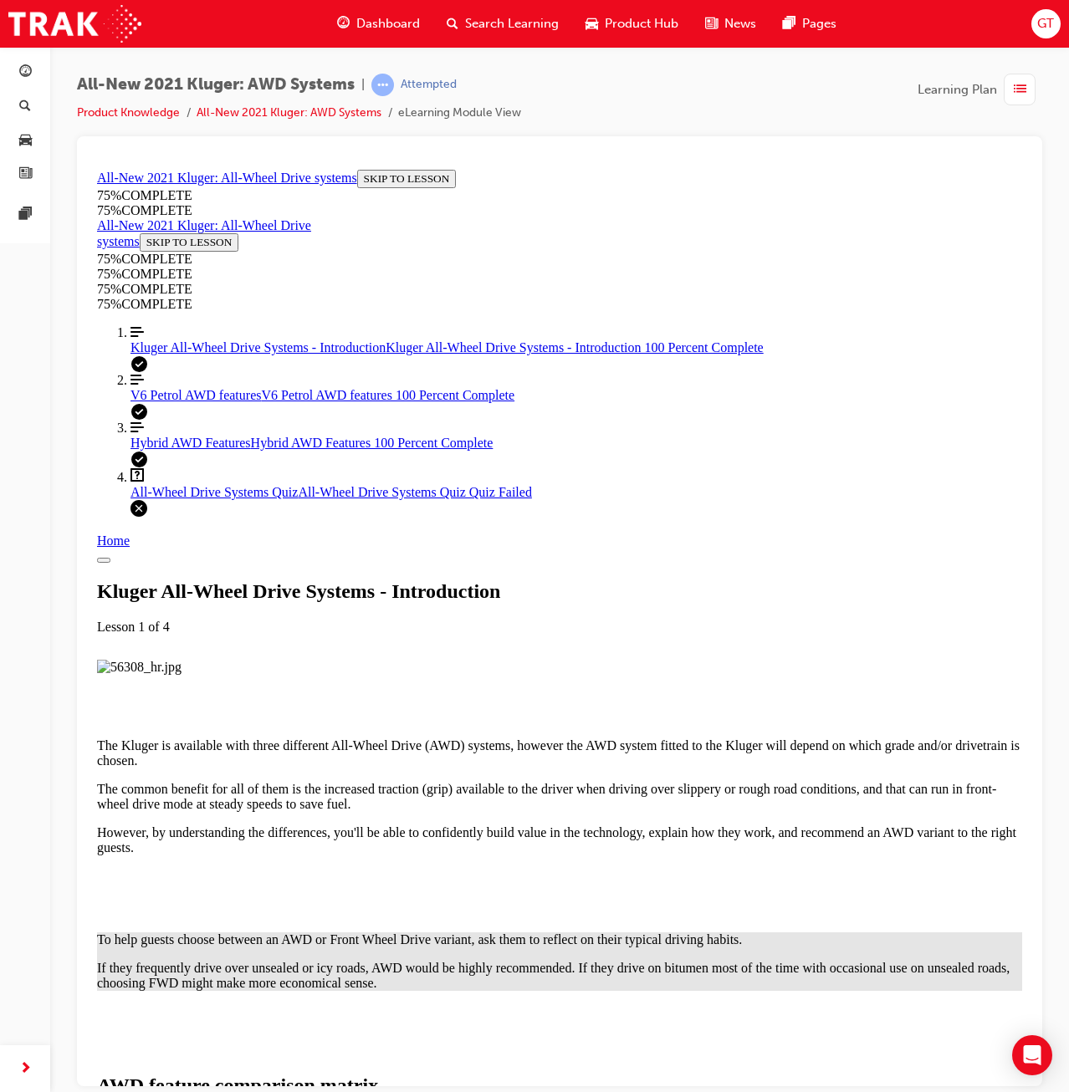
scroll to position [978, 0]
click at [686, 932] on div "To help guests choose between an AWD or Front Wheel Drive variant, ask them to …" at bounding box center [559, 961] width 925 height 59
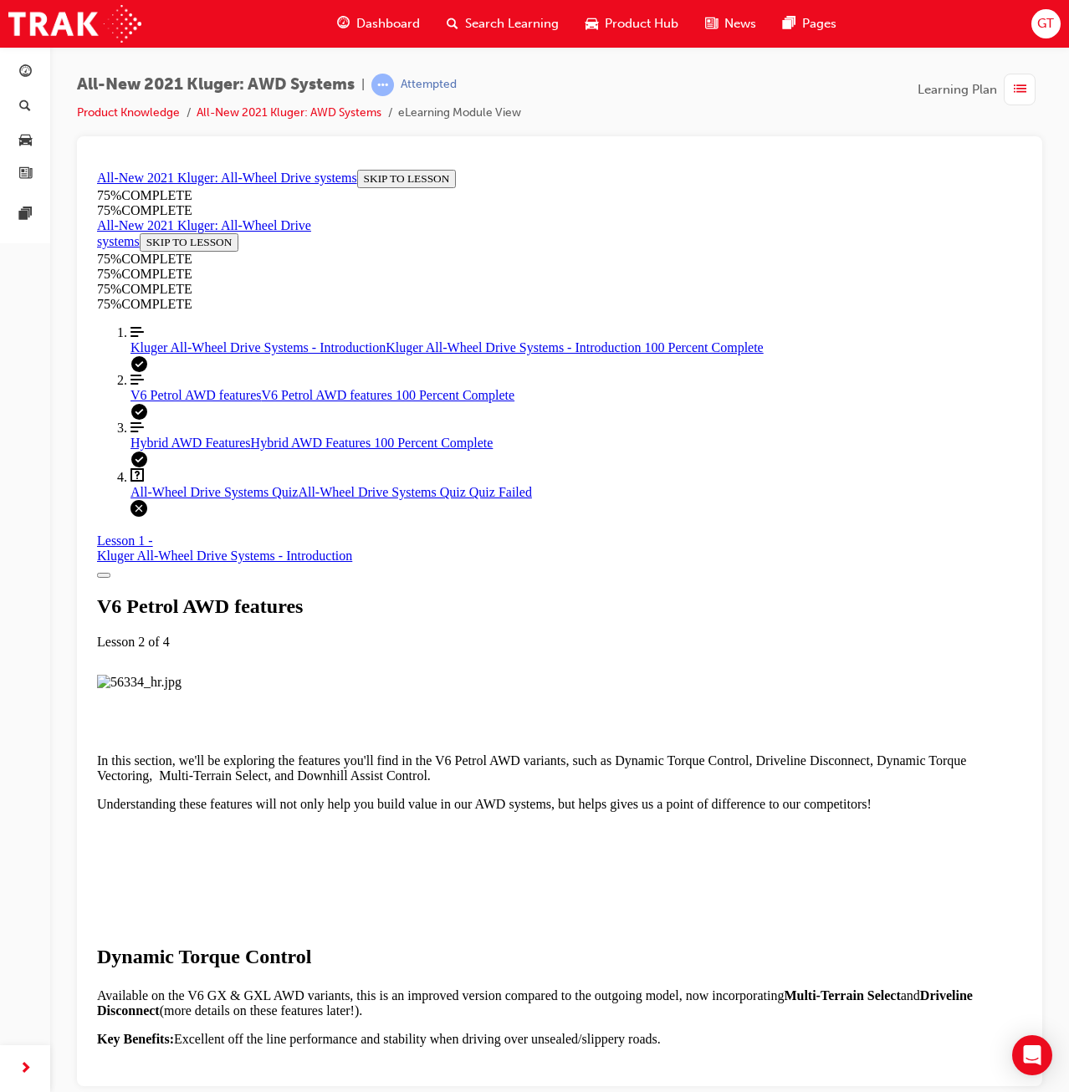
scroll to position [7679, 0]
drag, startPoint x: 192, startPoint y: 600, endPoint x: 217, endPoint y: 600, distance: 25.1
click at [191, 498] on span "All-Wheel Drive Systems Quiz" at bounding box center [213, 491] width 167 height 14
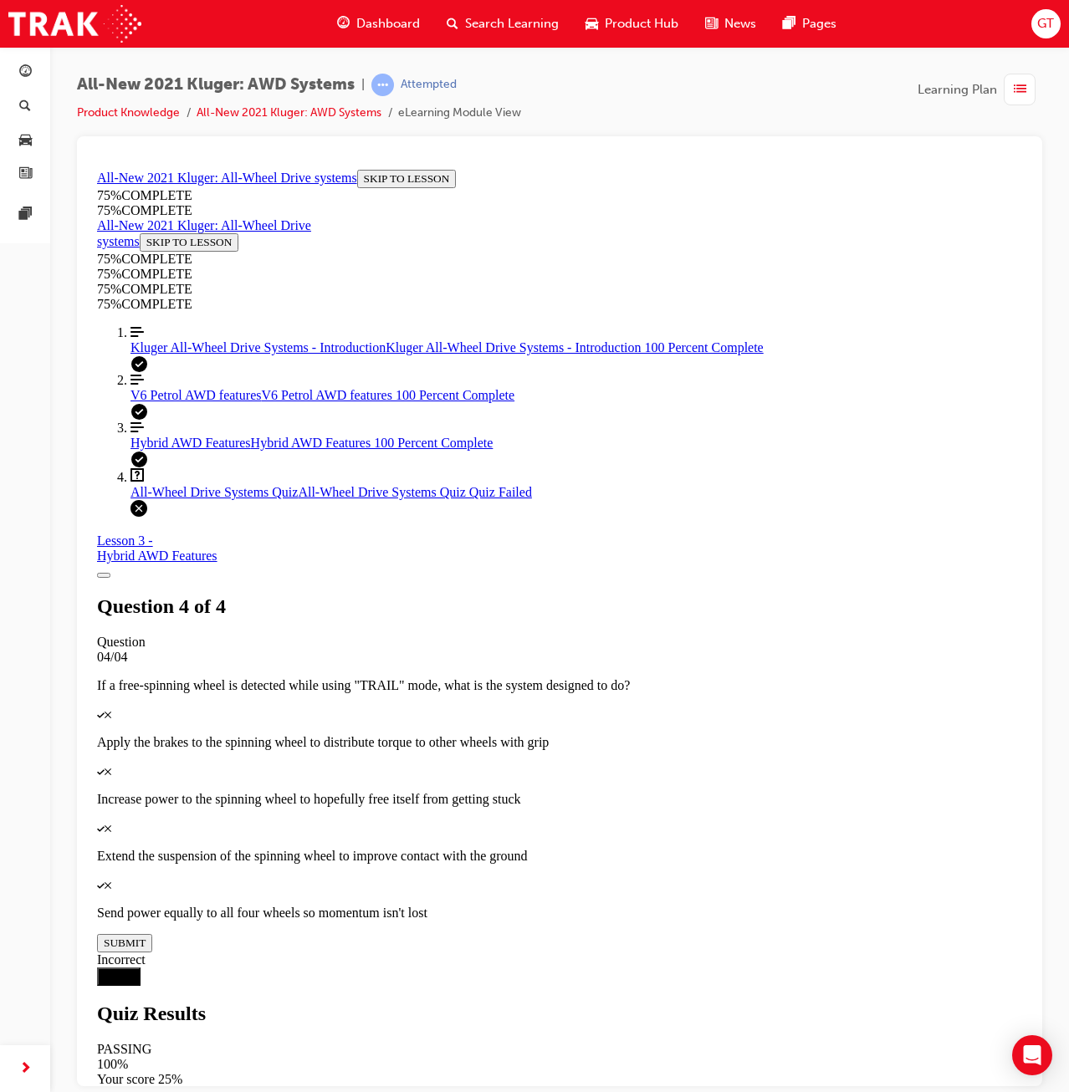
scroll to position [58, 0]
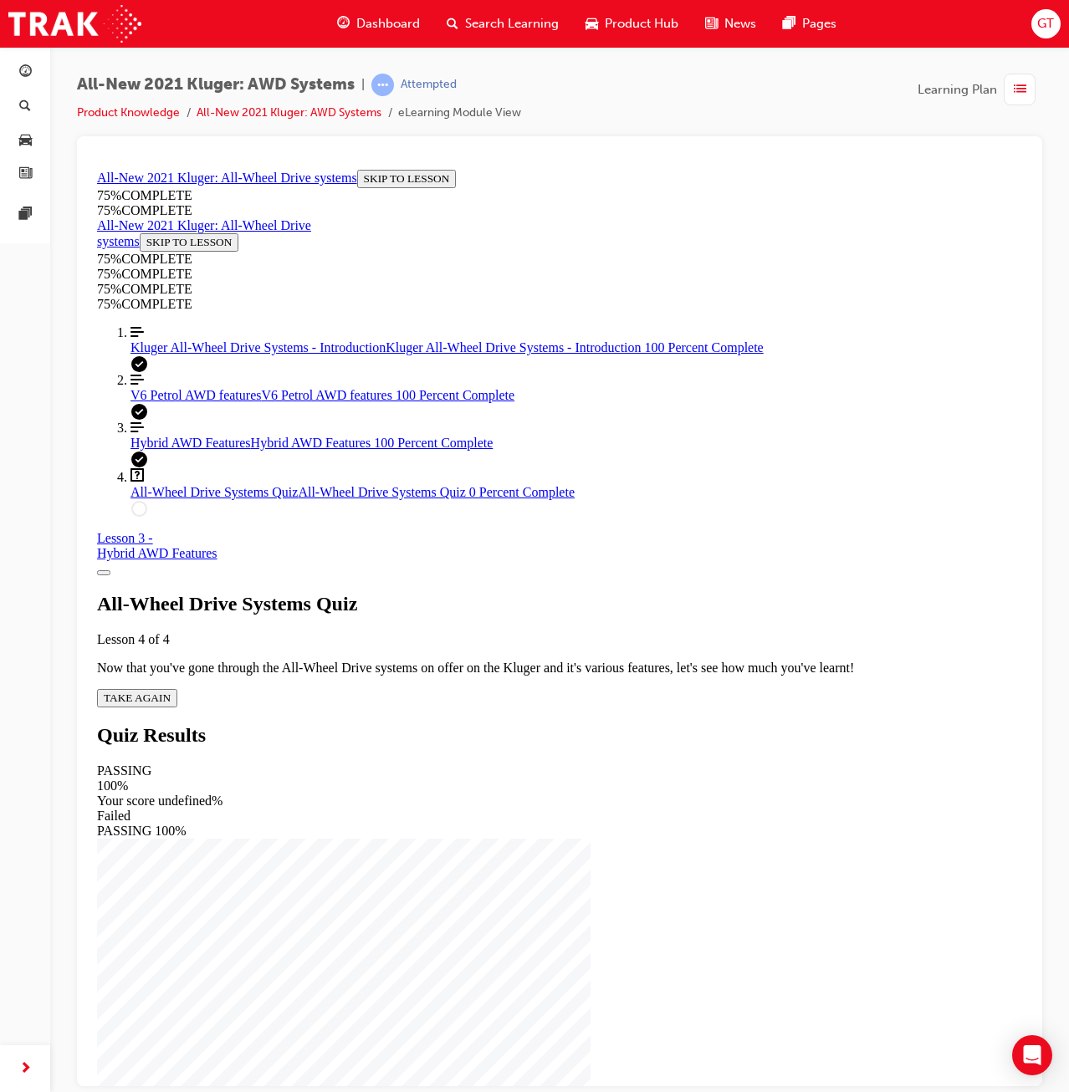
click at [532, 649] on div "All-Wheel Drive Systems Quiz Lesson 4 of 4 Now that you've gone through the All…" at bounding box center [559, 649] width 925 height 115
click at [513, 667] on div "All-Wheel Drive Systems Quiz Lesson 4 of 4 Now that you've gone through the All…" at bounding box center [559, 649] width 925 height 115
click at [171, 691] on span "TAKE AGAIN" at bounding box center [137, 697] width 67 height 13
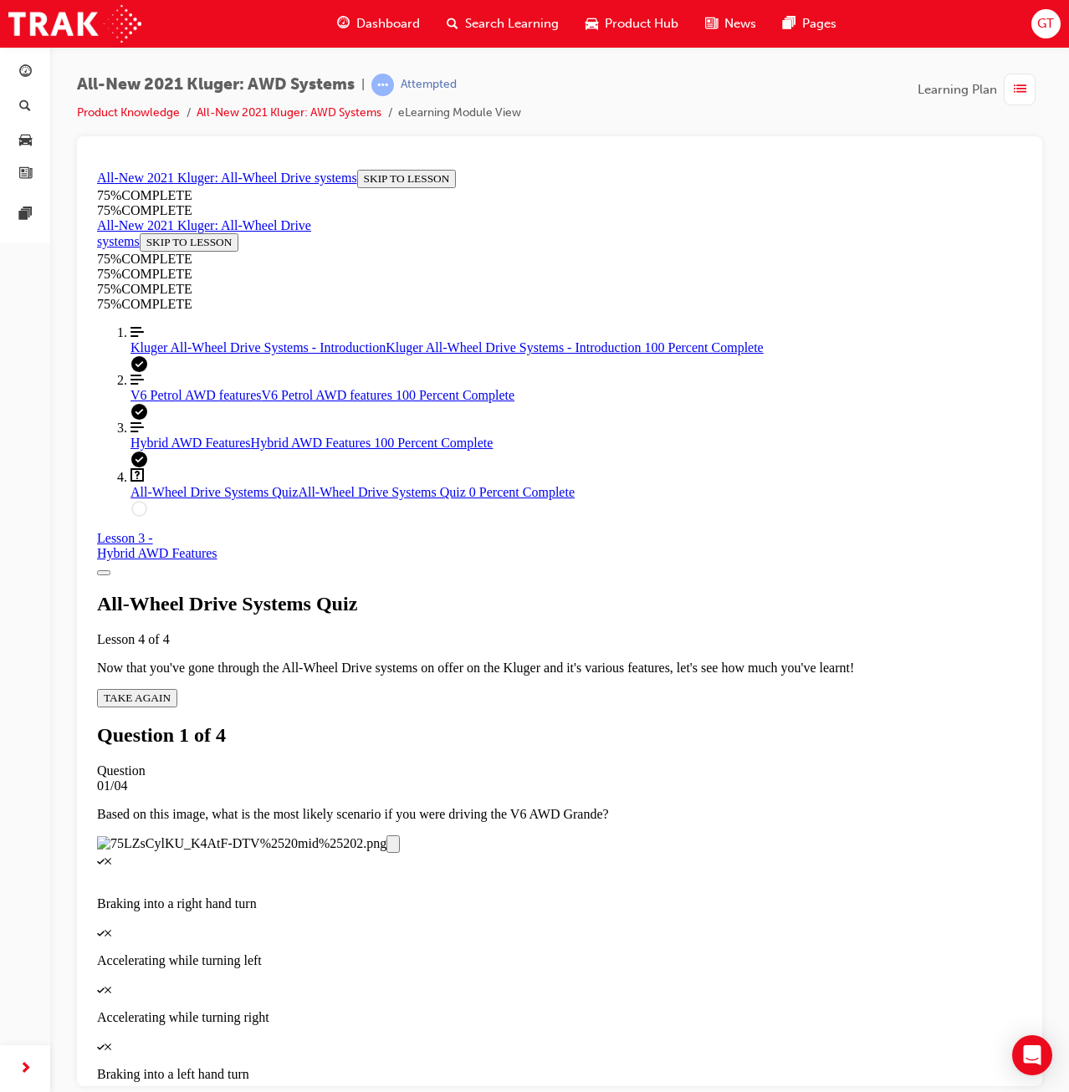
scroll to position [134, 0]
click at [578, 981] on div "Quiz" at bounding box center [559, 988] width 925 height 15
click at [152, 1091] on button "SUBMIT" at bounding box center [124, 1104] width 55 height 18
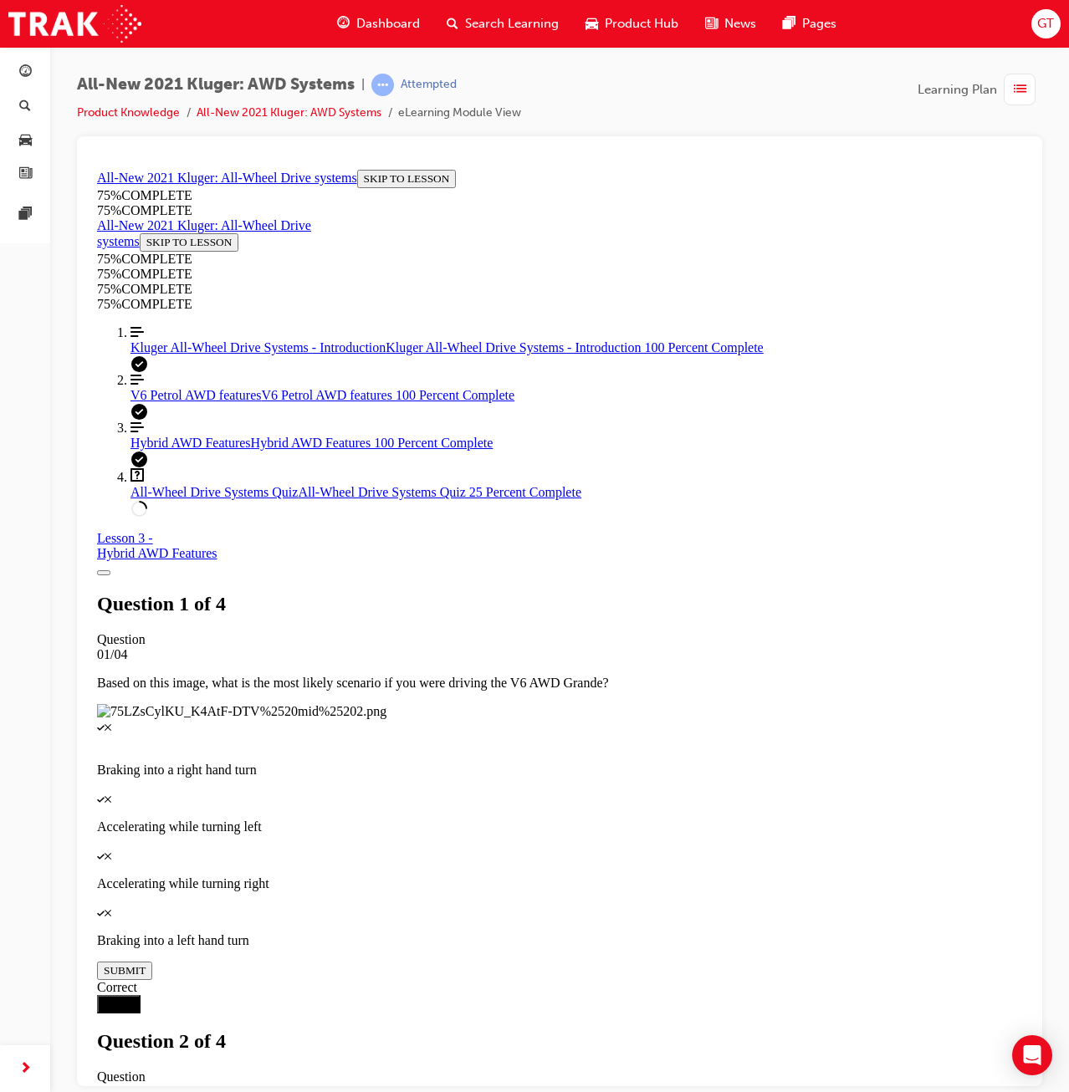
scroll to position [60, 0]
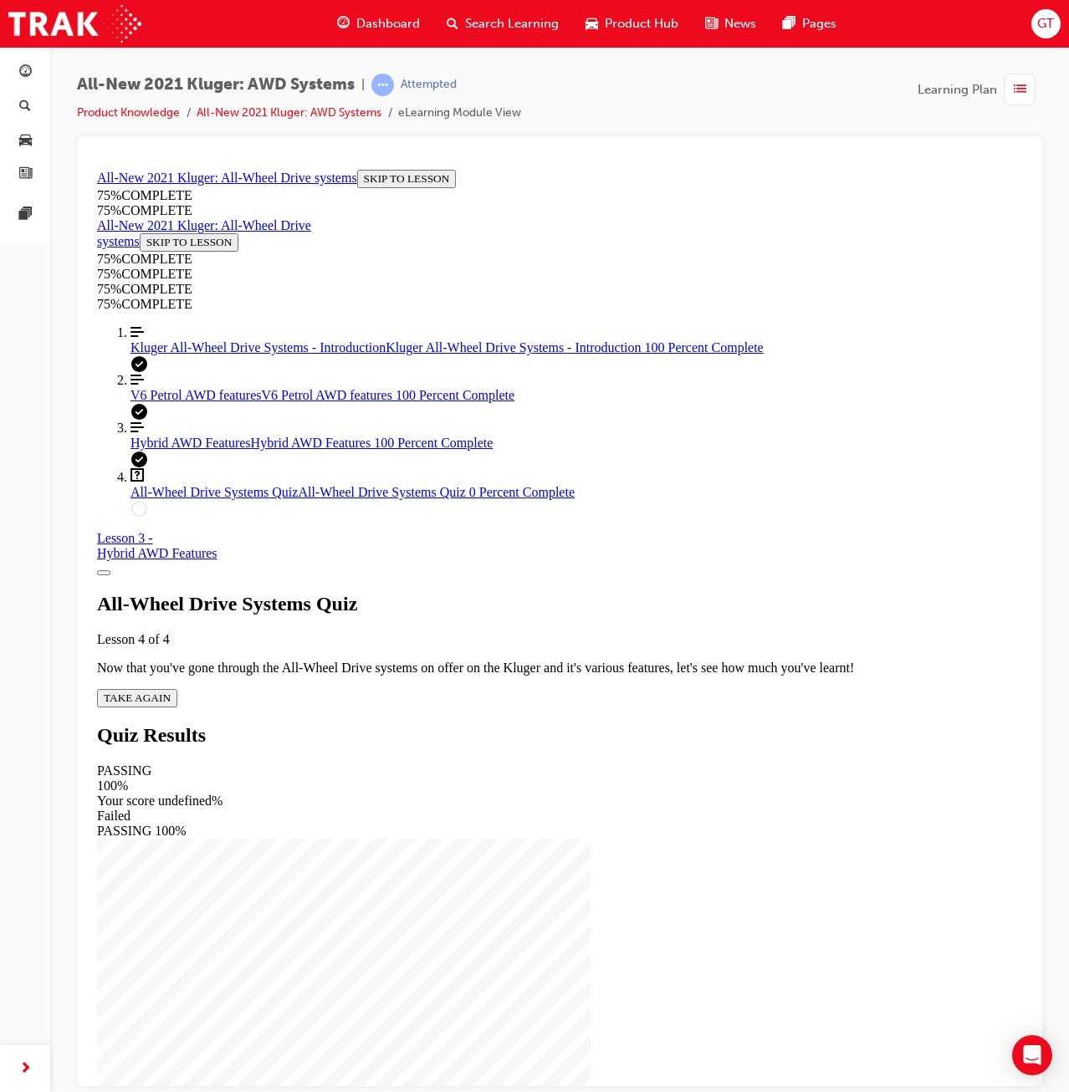
click at [506, 645] on div "All-Wheel Drive Systems Quiz Lesson 4 of 4 Now that you've gone through the All…" at bounding box center [559, 649] width 925 height 115
click at [508, 663] on div "All-Wheel Drive Systems Quiz Lesson 4 of 4 Now that you've gone through the All…" at bounding box center [559, 649] width 925 height 115
click at [171, 691] on span "TAKE AGAIN" at bounding box center [137, 697] width 67 height 13
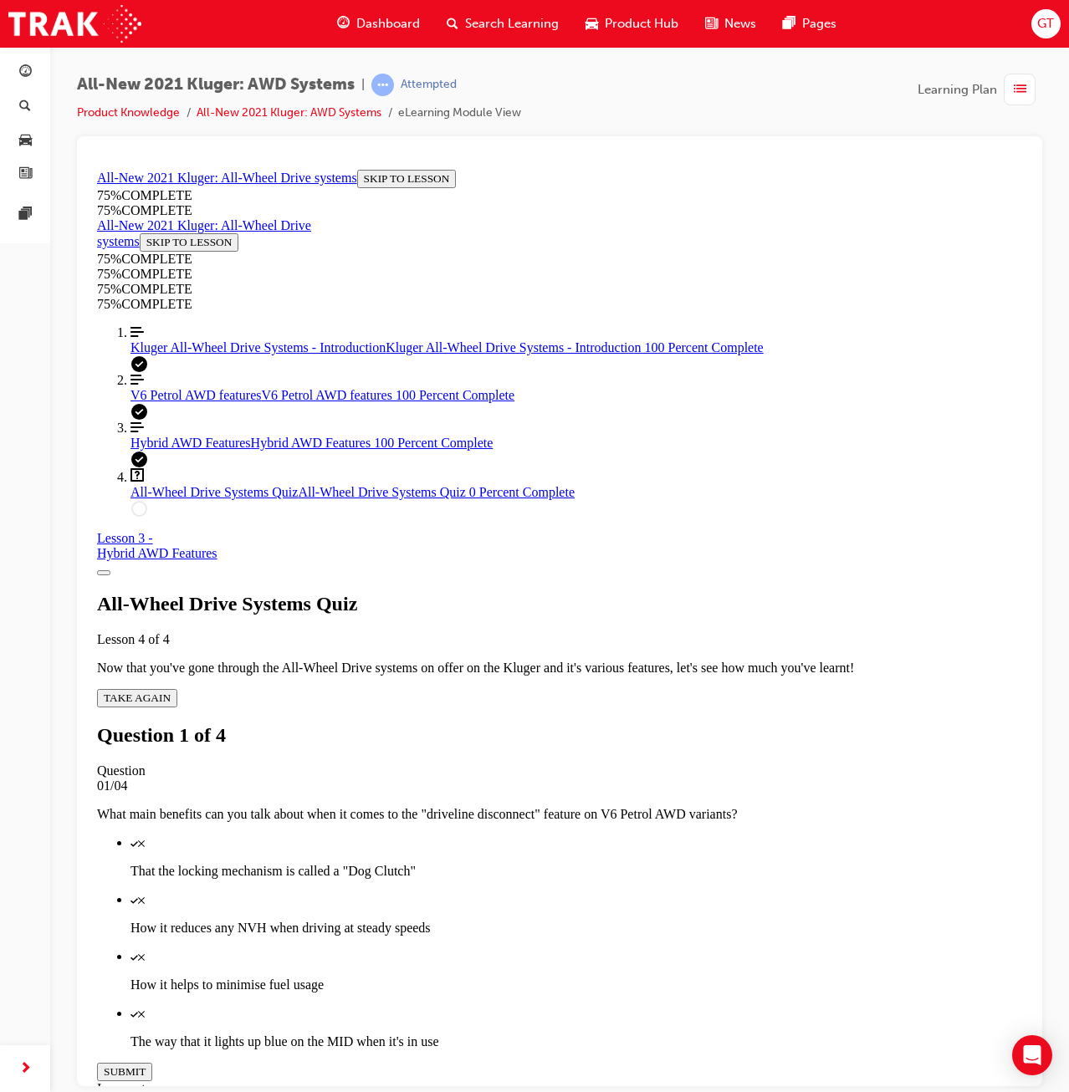
click at [679, 920] on p "How it reduces any NVH when driving at steady speeds" at bounding box center [576, 927] width 892 height 15
click at [682, 1034] on p "The way that it lights up blue on the MID when it's in use" at bounding box center [576, 1041] width 892 height 15
click at [677, 977] on p "How it helps to minimise fuel usage" at bounding box center [576, 984] width 892 height 15
click at [683, 977] on p "How it helps to minimise fuel usage" at bounding box center [576, 984] width 892 height 15
click at [644, 977] on p "How it helps to minimise fuel usage" at bounding box center [576, 984] width 892 height 15
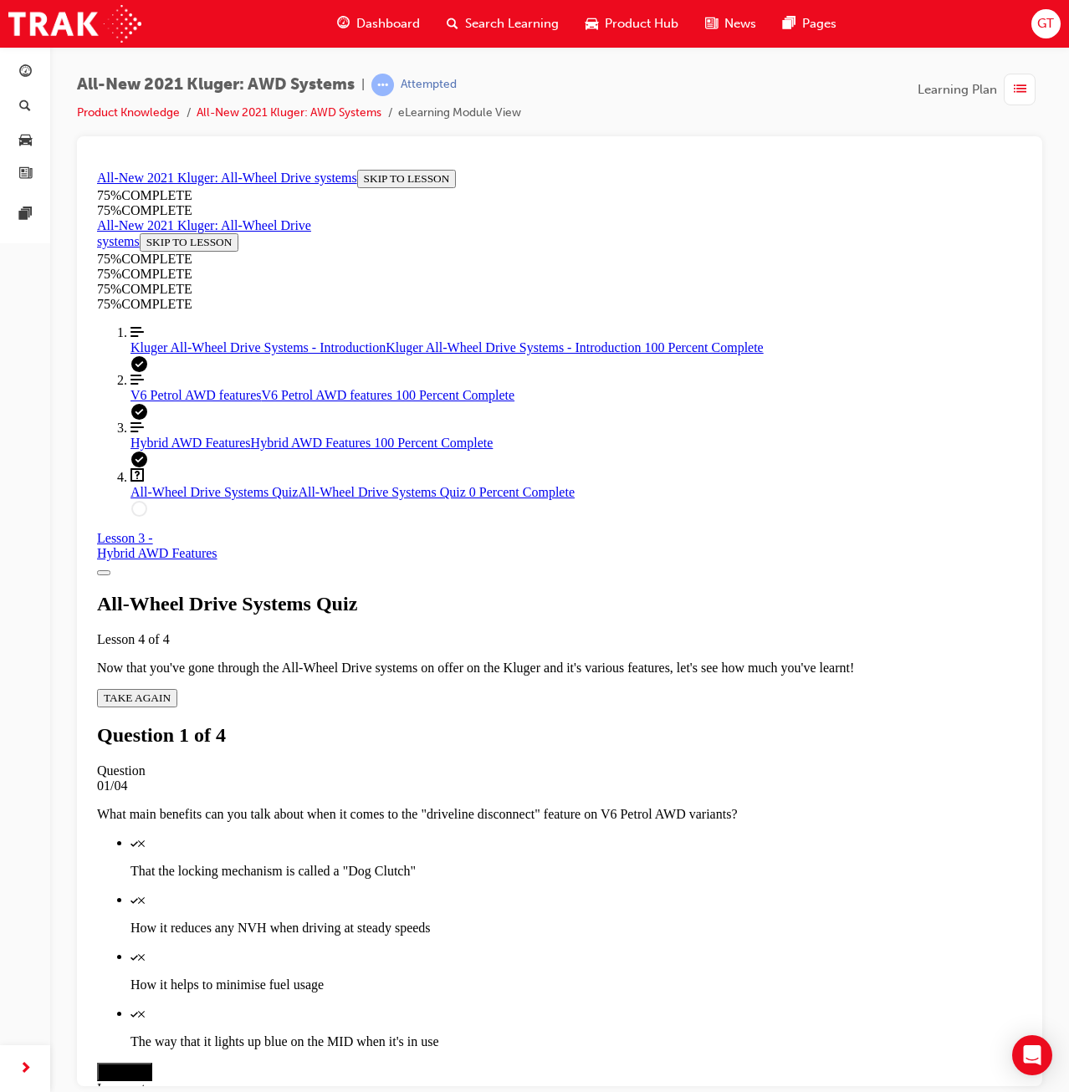
click at [152, 1062] on button "SUBMIT" at bounding box center [124, 1071] width 55 height 18
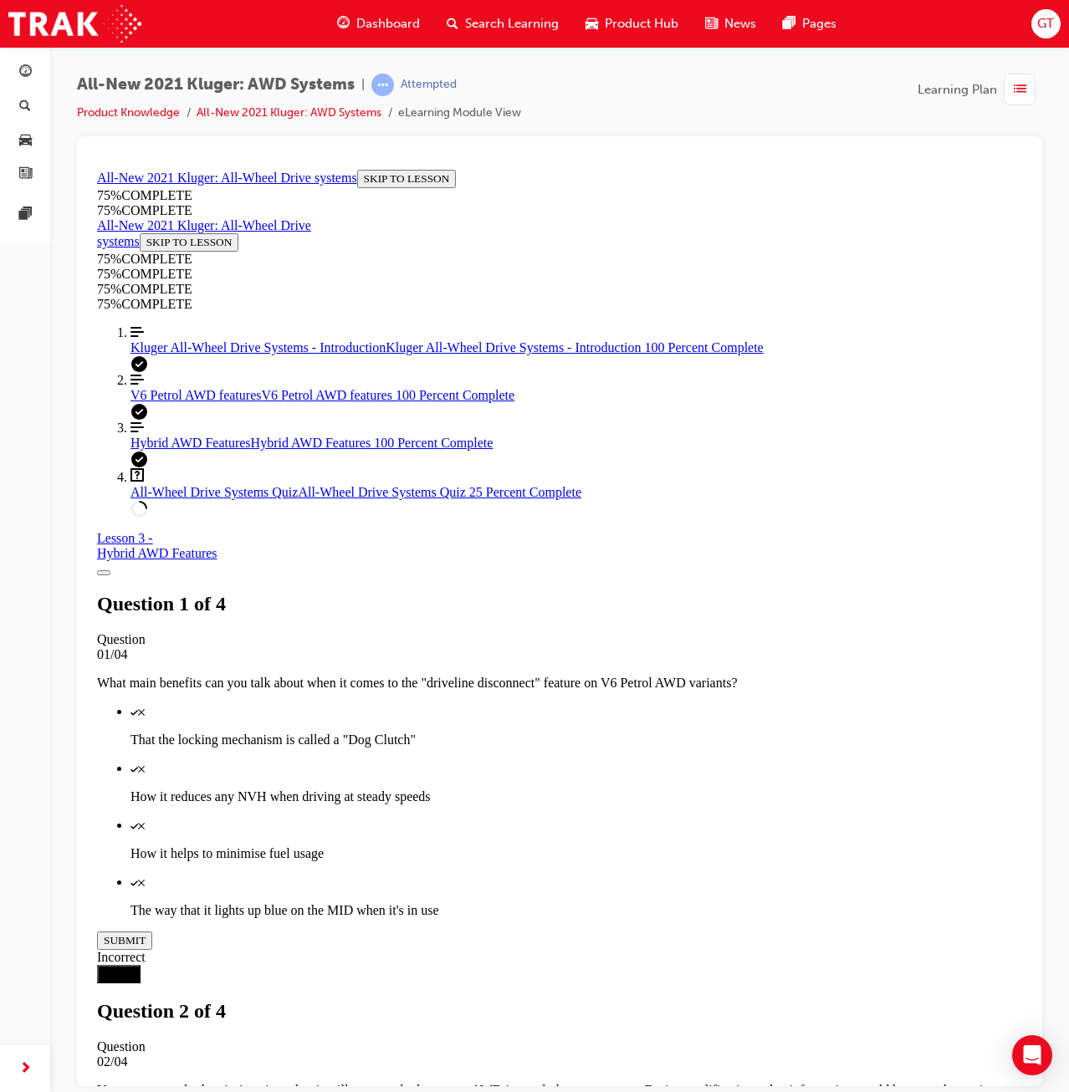
click at [1030, 708] on div at bounding box center [559, 611] width 965 height 950
drag, startPoint x: 473, startPoint y: 411, endPoint x: 862, endPoint y: 495, distance: 398.0
copy p "Your guest says budget isn't an issue but is still unsure whether or not AWD is…"
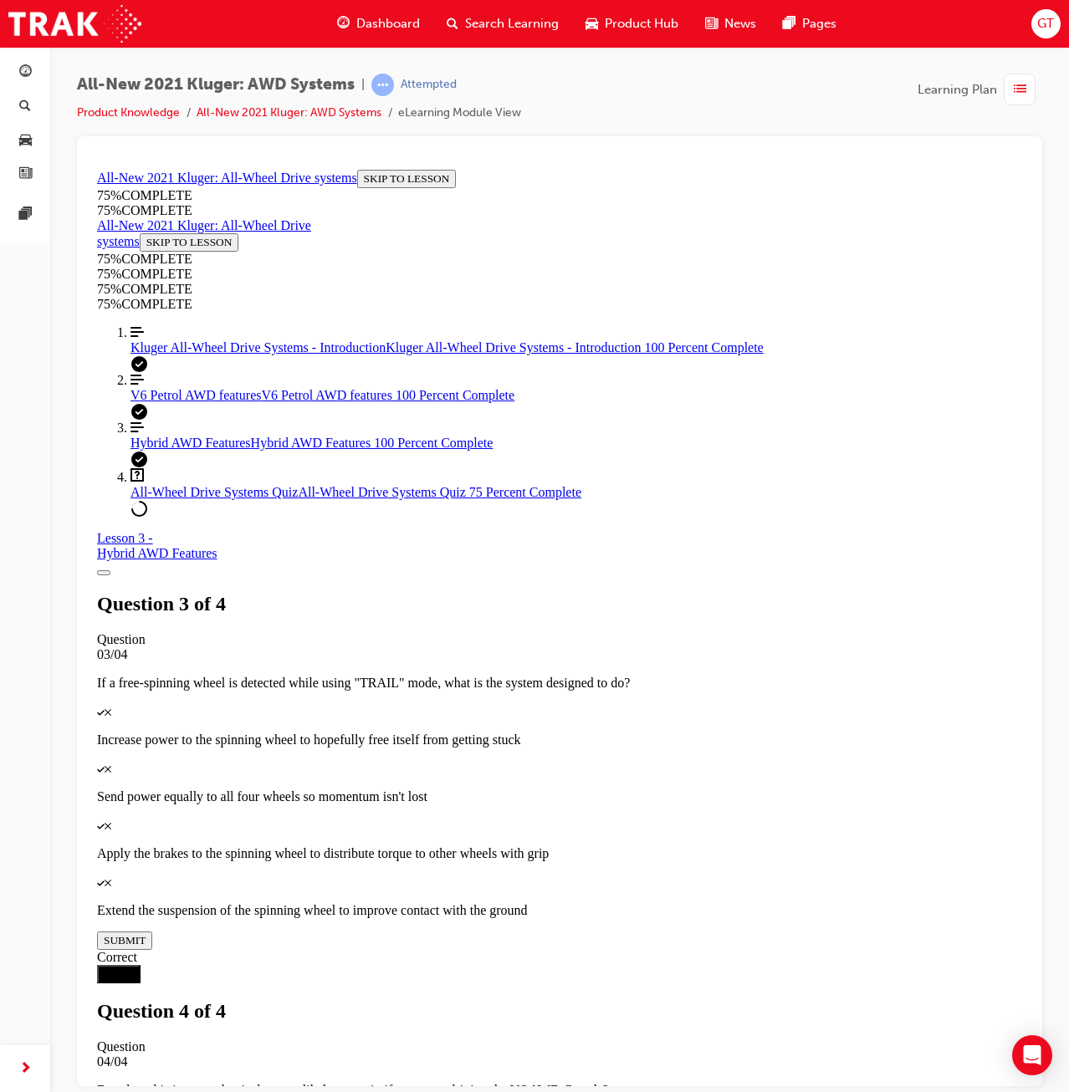
scroll to position [61, 0]
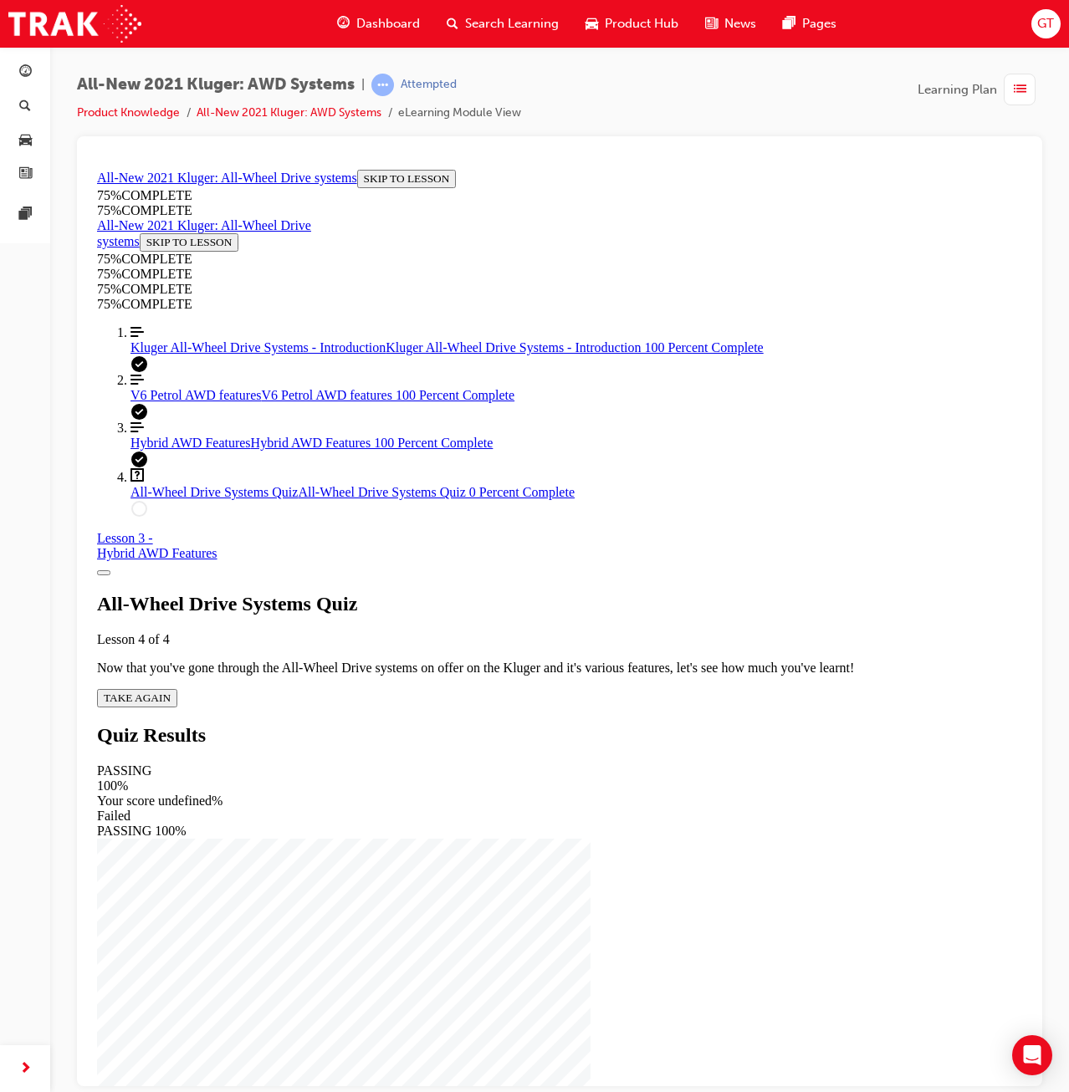
drag, startPoint x: 511, startPoint y: 631, endPoint x: 519, endPoint y: 641, distance: 11.9
click at [511, 632] on div "All-Wheel Drive Systems Quiz Lesson 4 of 4 Now that you've gone through the All…" at bounding box center [559, 649] width 925 height 115
click at [520, 642] on div "All-Wheel Drive Systems Quiz Lesson 4 of 4 Now that you've gone through the All…" at bounding box center [559, 649] width 925 height 115
click at [171, 691] on span "TAKE AGAIN" at bounding box center [137, 697] width 67 height 13
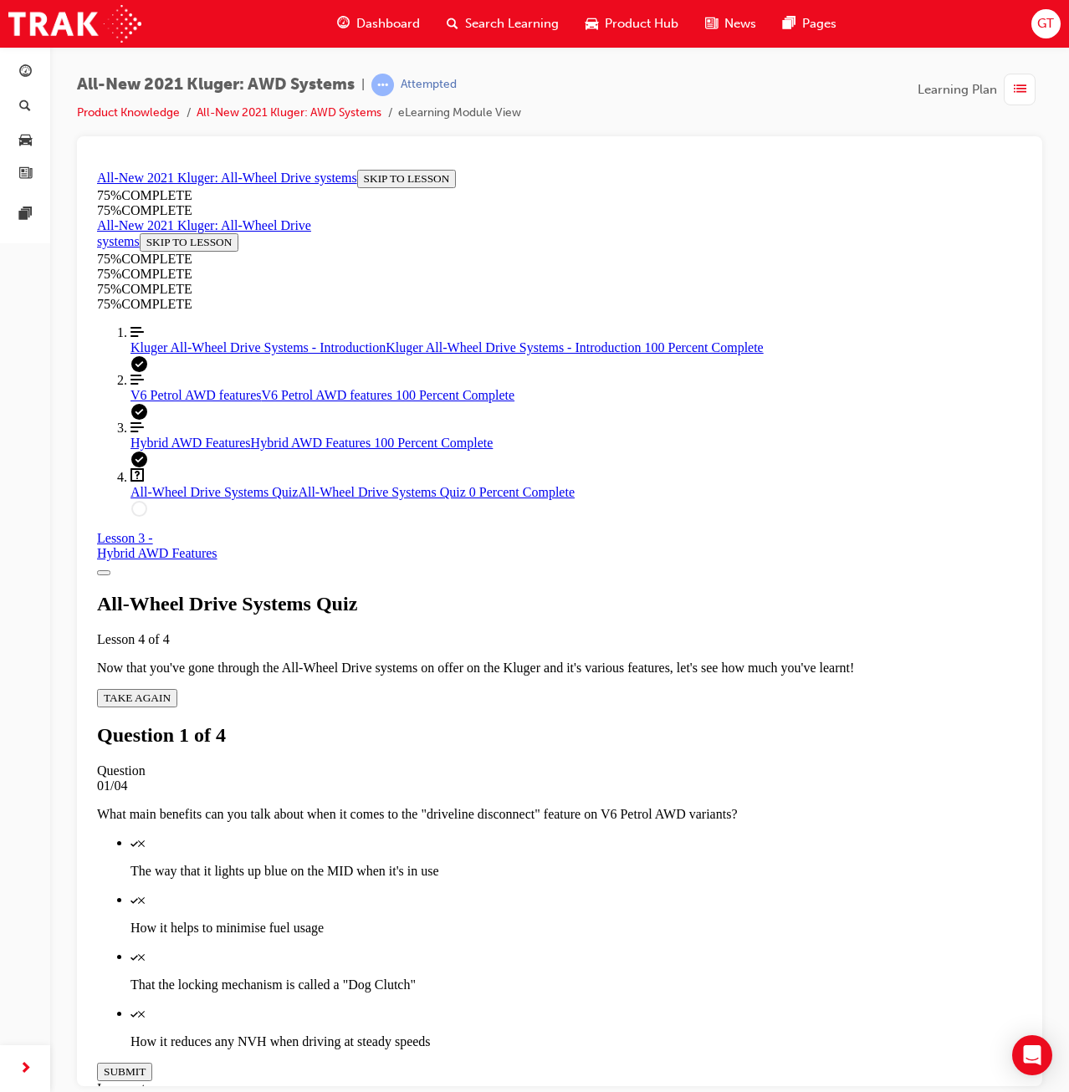
click at [654, 863] on p "The way that it lights up blue on the MID when it's in use" at bounding box center [576, 870] width 892 height 15
click at [670, 1034] on p "How it reduces any NVH when driving at steady speeds" at bounding box center [576, 1041] width 892 height 15
drag, startPoint x: 655, startPoint y: 623, endPoint x: 655, endPoint y: 643, distance: 20.1
click at [655, 920] on p "How it helps to minimise fuel usage" at bounding box center [576, 927] width 892 height 15
click at [152, 1062] on button "SUBMIT" at bounding box center [124, 1071] width 55 height 18
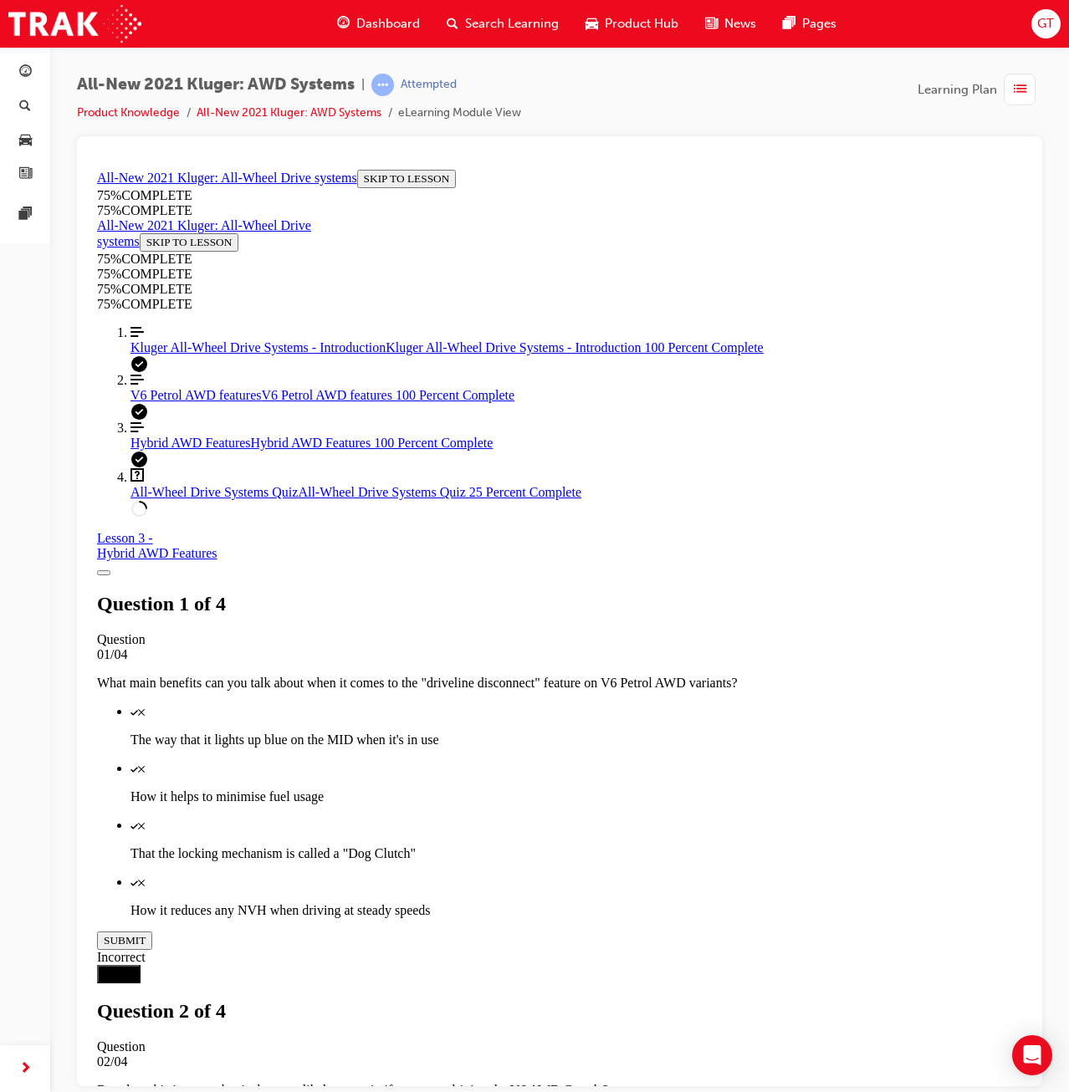
scroll to position [134, 0]
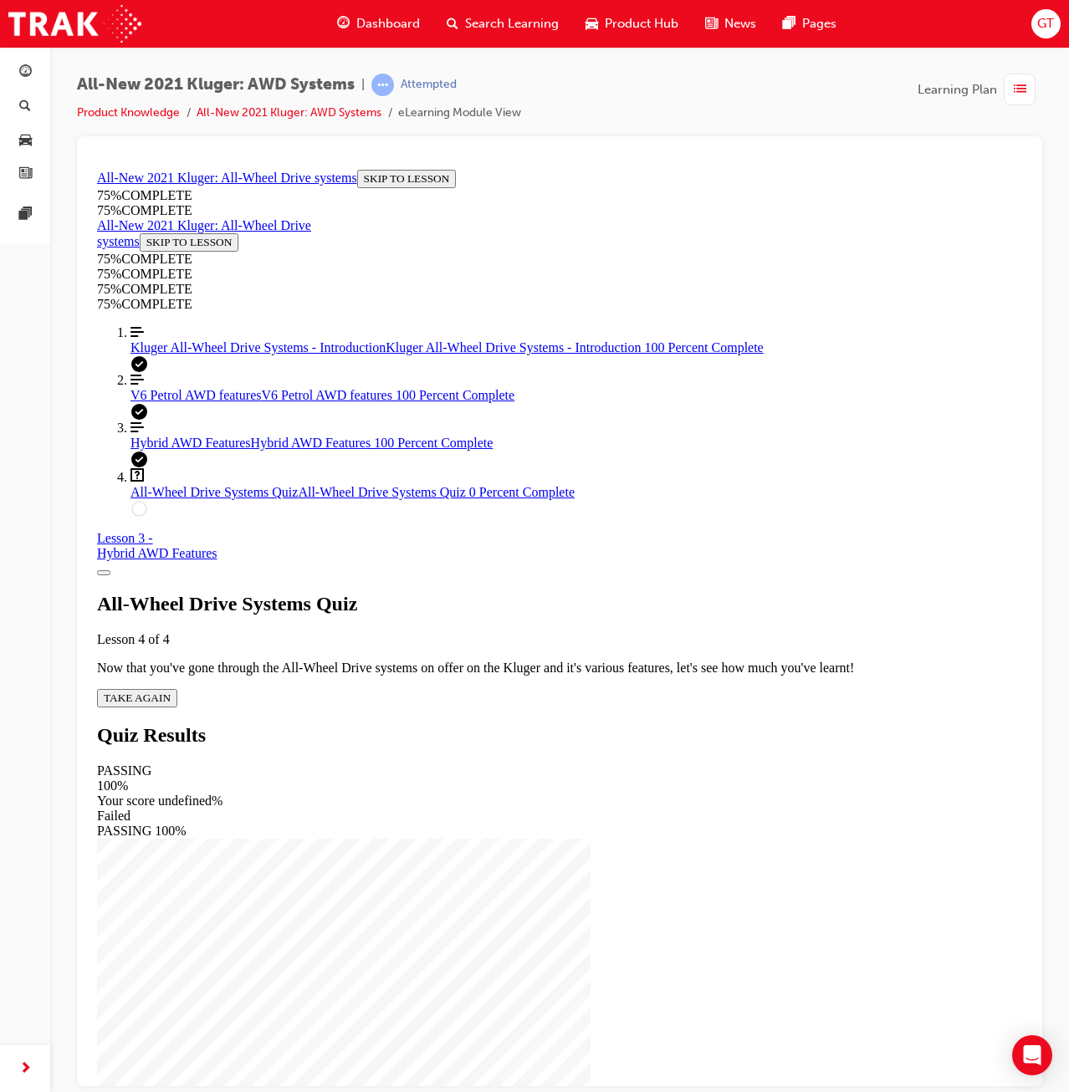
click at [171, 691] on span "TAKE AGAIN" at bounding box center [137, 697] width 67 height 13
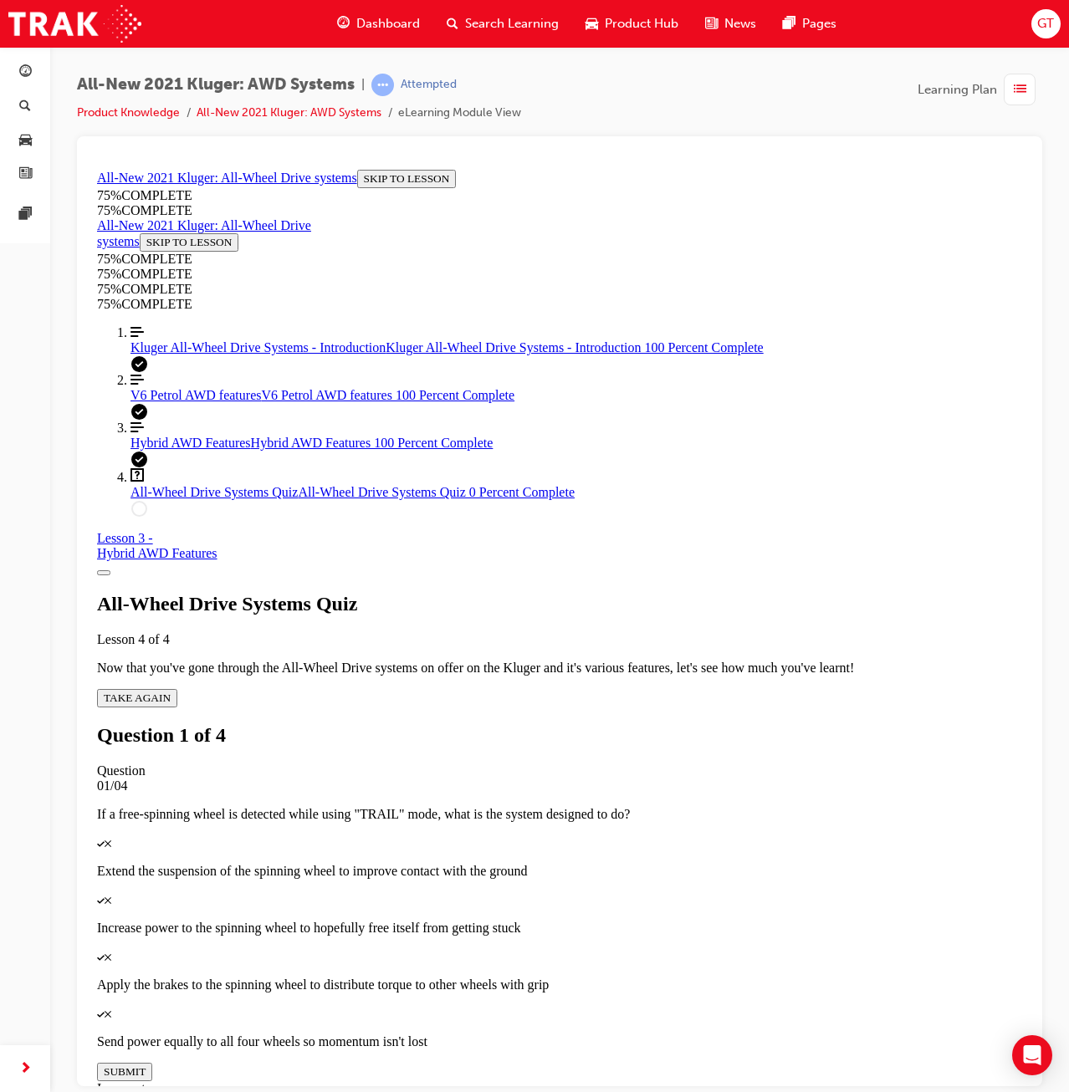
click at [658, 892] on div "Quiz" at bounding box center [559, 899] width 925 height 15
click at [645, 948] on div "Quiz" at bounding box center [559, 955] width 925 height 15
click at [152, 1062] on button "SUBMIT" at bounding box center [124, 1071] width 55 height 18
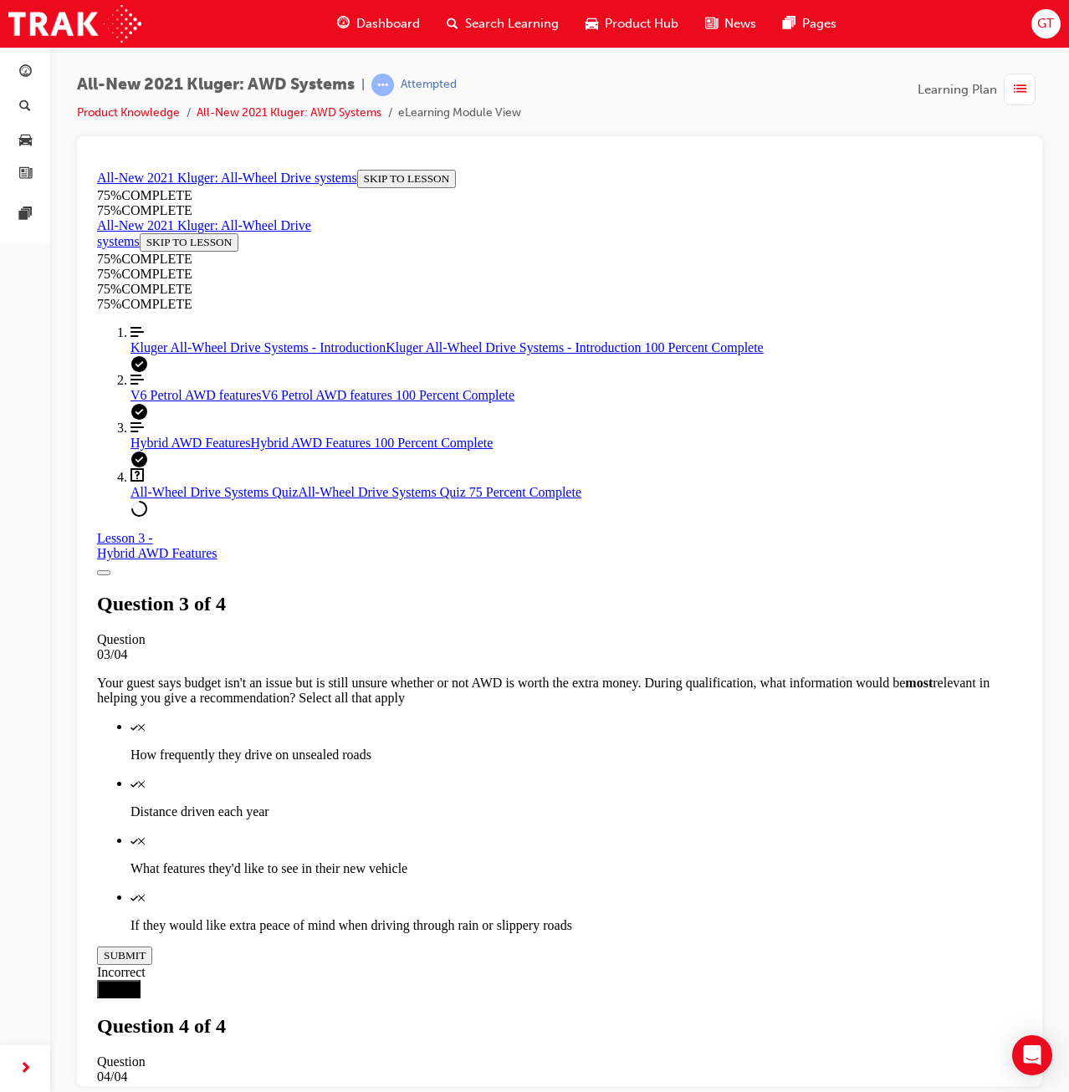
scroll to position [61, 0]
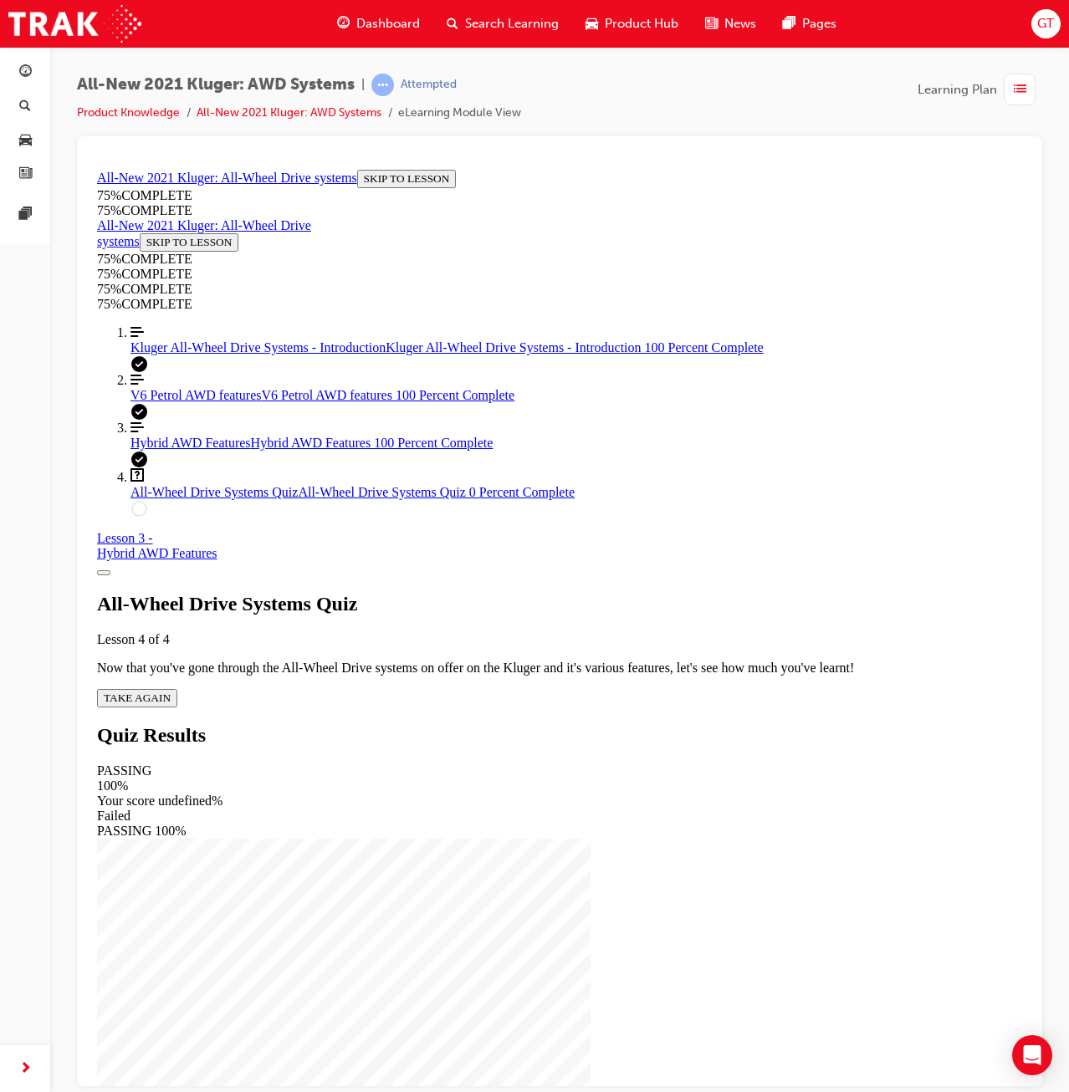
click at [171, 691] on span "TAKE AGAIN" at bounding box center [137, 697] width 67 height 13
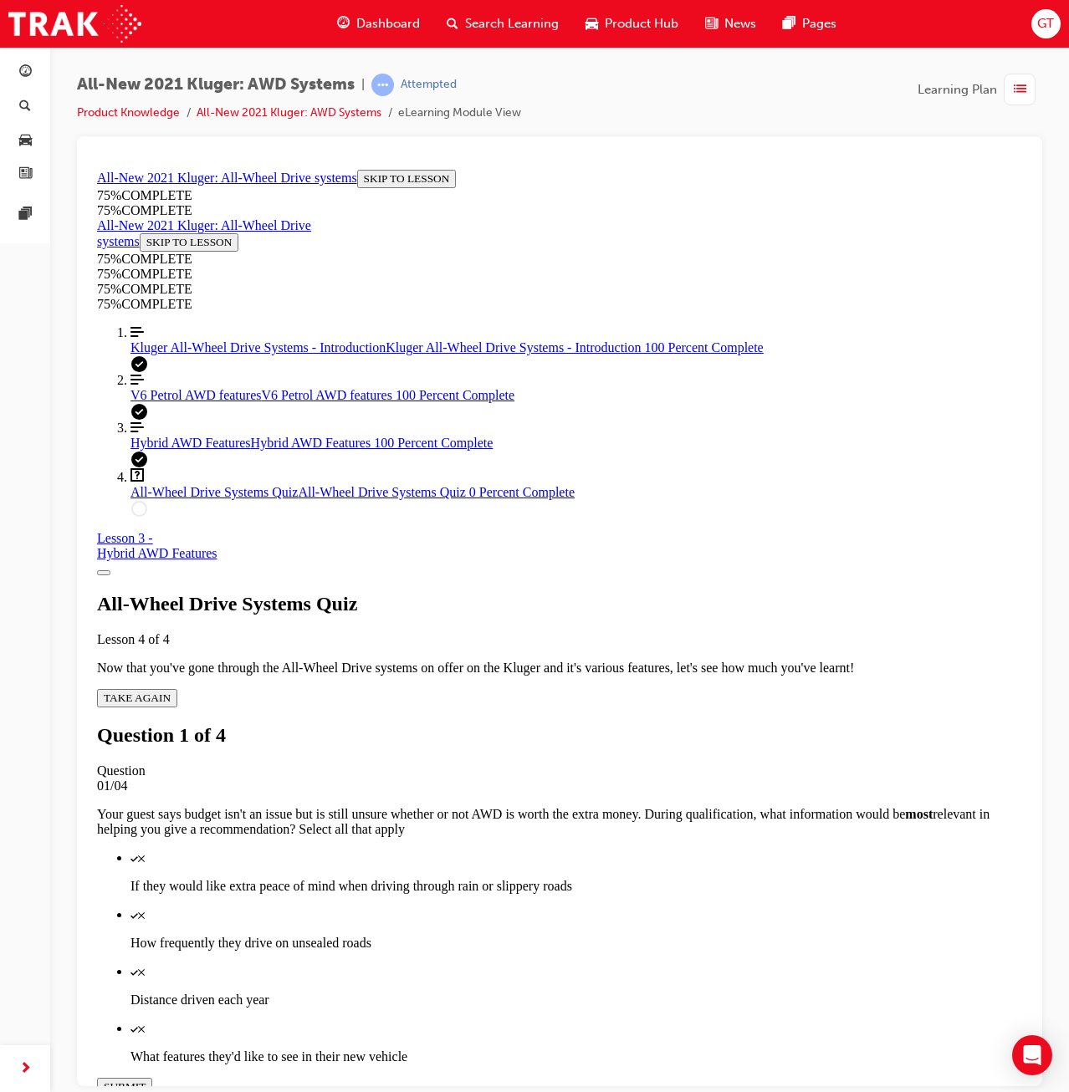
click at [685, 850] on div "Quiz" at bounding box center [576, 857] width 892 height 15
drag, startPoint x: 691, startPoint y: 649, endPoint x: 694, endPoint y: 684, distance: 35.3
click at [691, 935] on p "How frequently they drive on unsealed roads" at bounding box center [576, 942] width 892 height 15
drag, startPoint x: 694, startPoint y: 741, endPoint x: 692, endPoint y: 779, distance: 37.7
click at [694, 992] on p "Distance driven each year" at bounding box center [576, 999] width 892 height 15
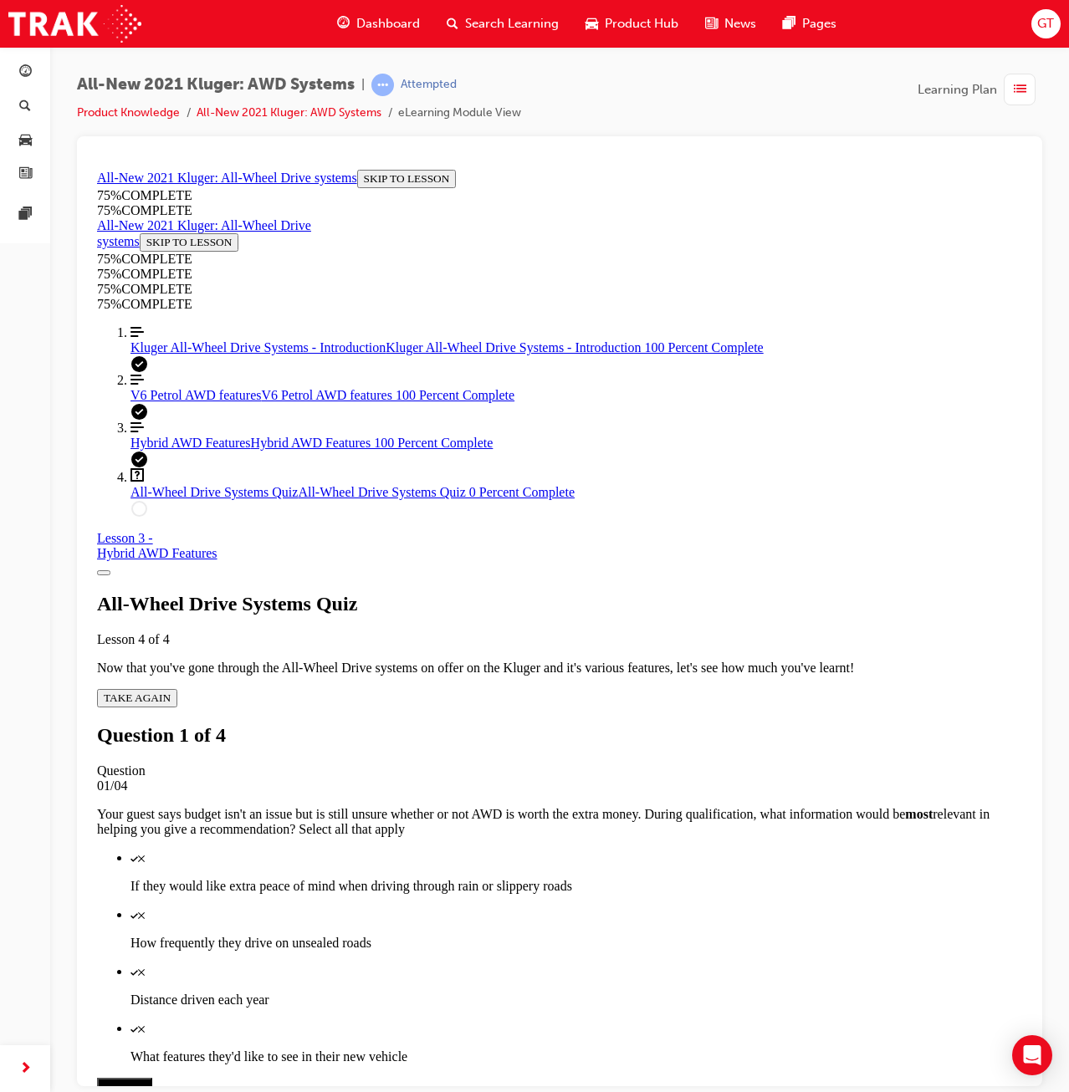
drag, startPoint x: 687, startPoint y: 810, endPoint x: 673, endPoint y: 858, distance: 50.5
click at [687, 1049] on p "What features they'd like to see in their new vehicle" at bounding box center [576, 1056] width 892 height 15
click at [152, 1077] on button "SUBMIT" at bounding box center [124, 1086] width 55 height 18
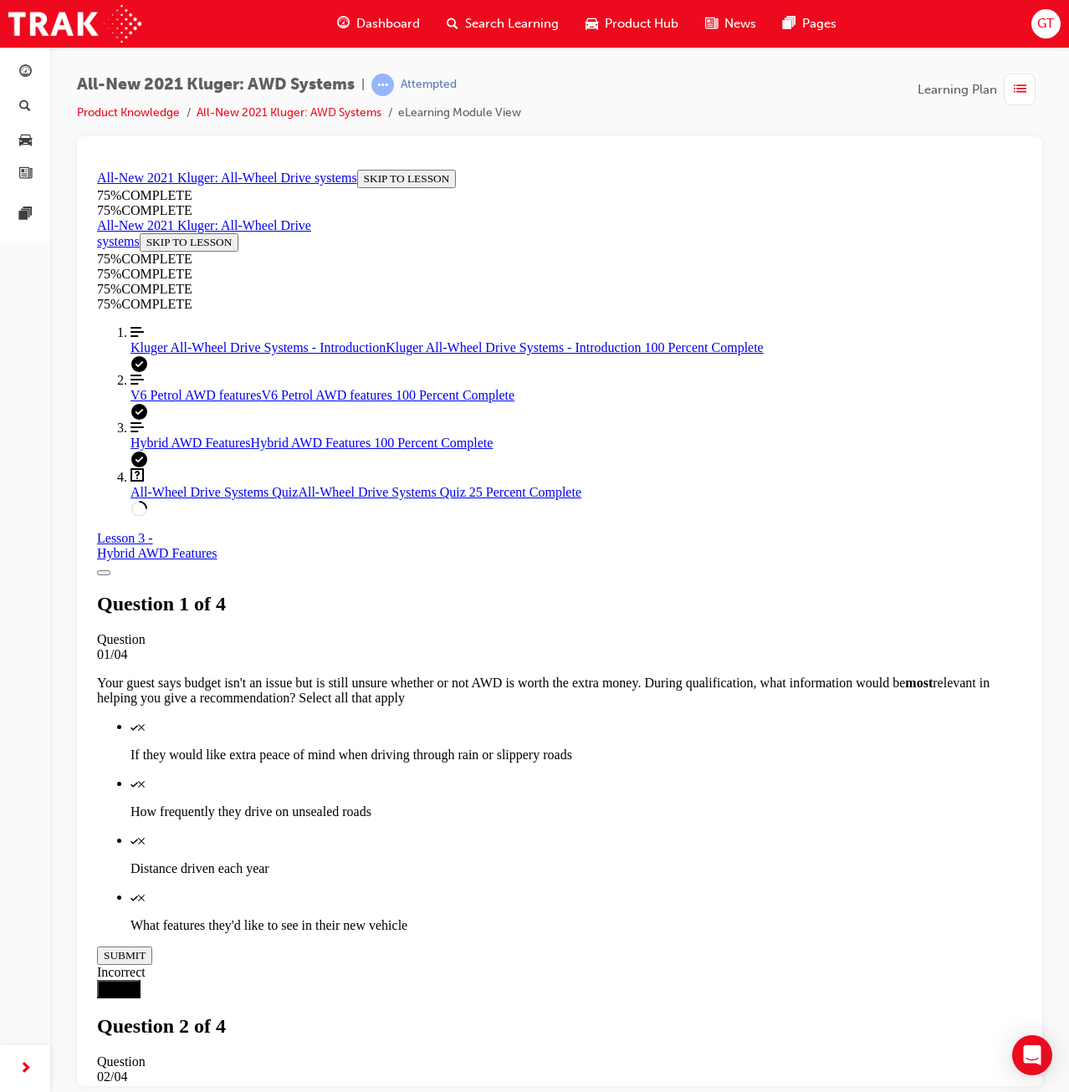
scroll to position [134, 0]
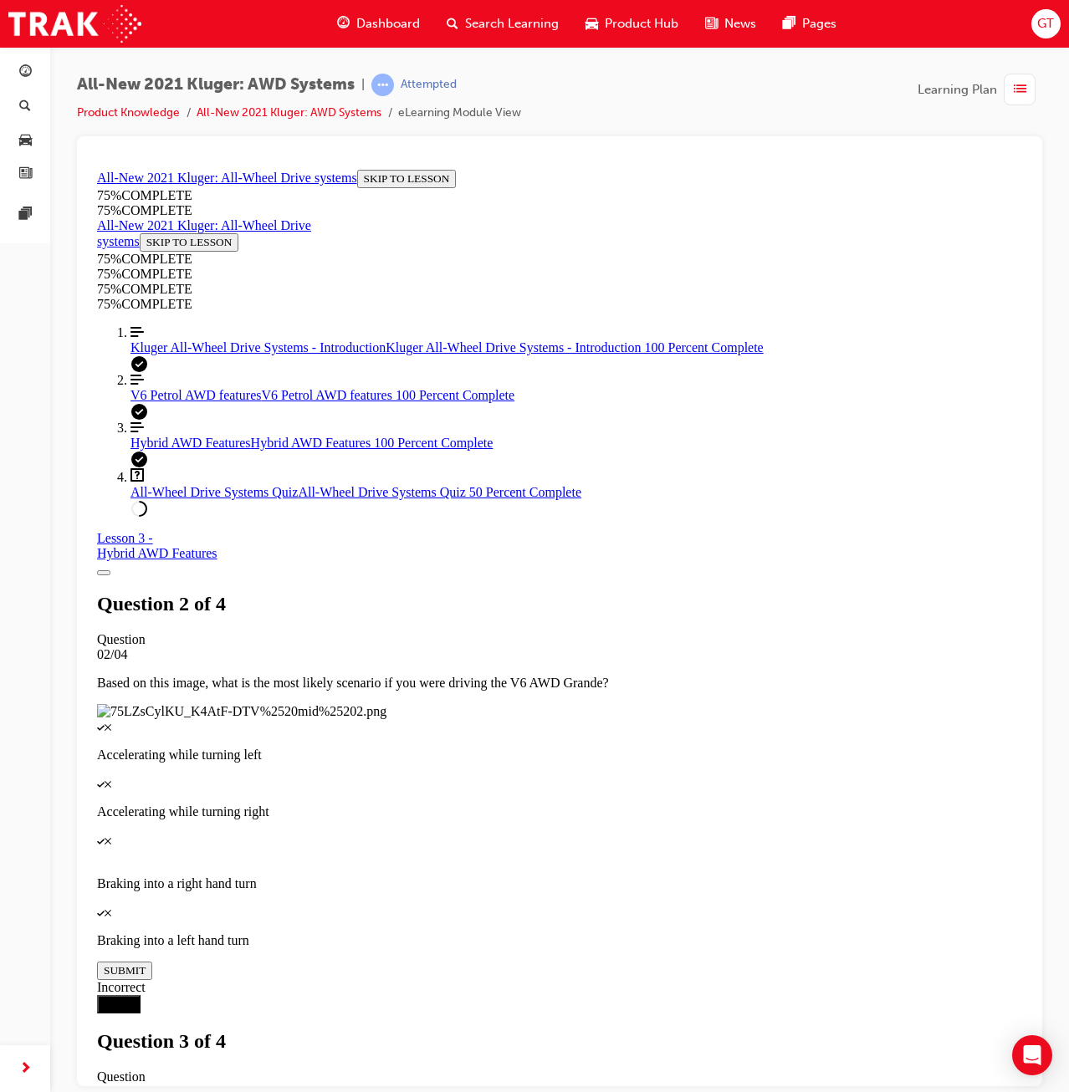
scroll to position [60, 0]
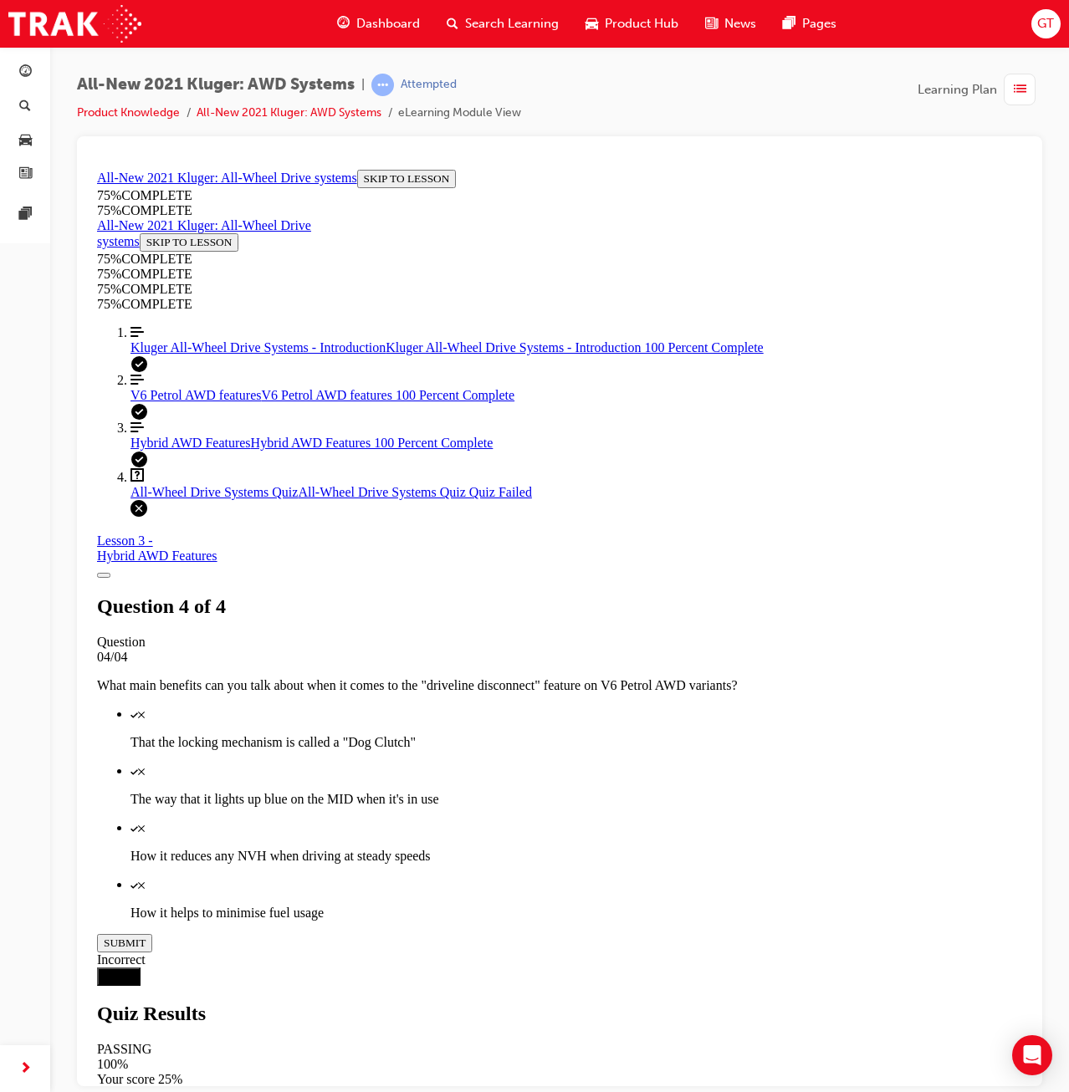
click at [209, 355] on div "Kluger All-Wheel Drive Systems - Introduction Kluger All-Wheel Drive Systems - …" at bounding box center [576, 347] width 892 height 15
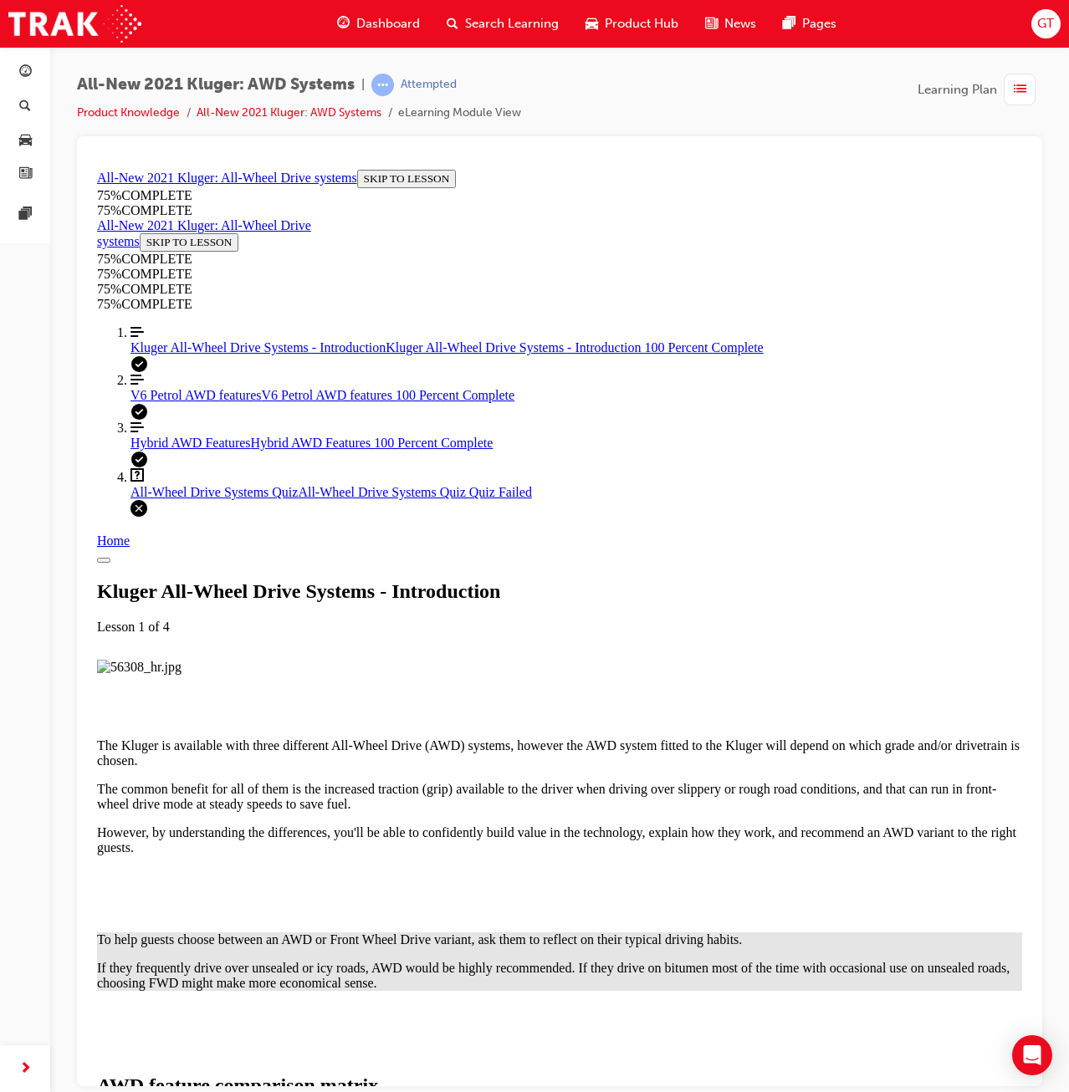
scroll to position [1520, 0]
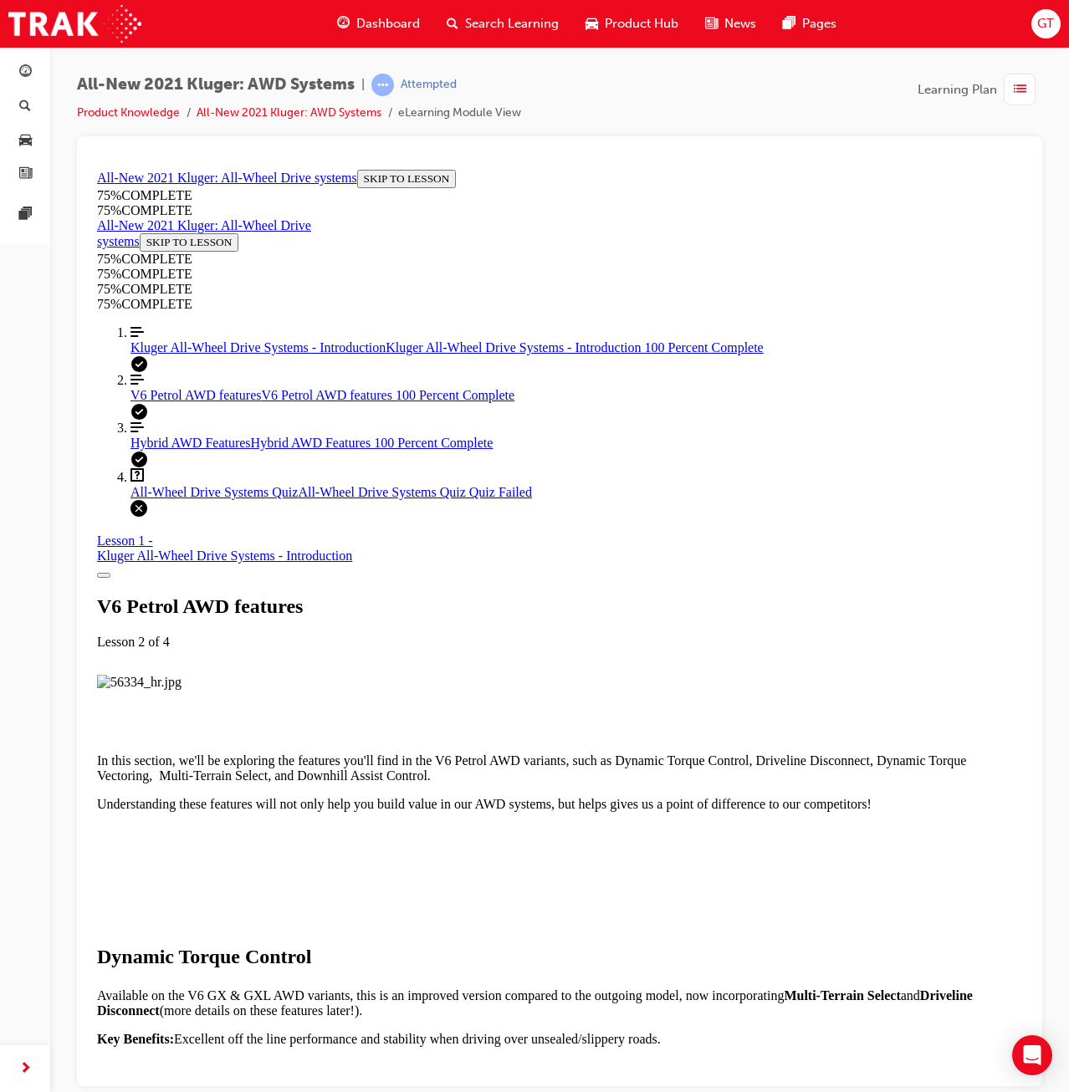
scroll to position [4072, 0]
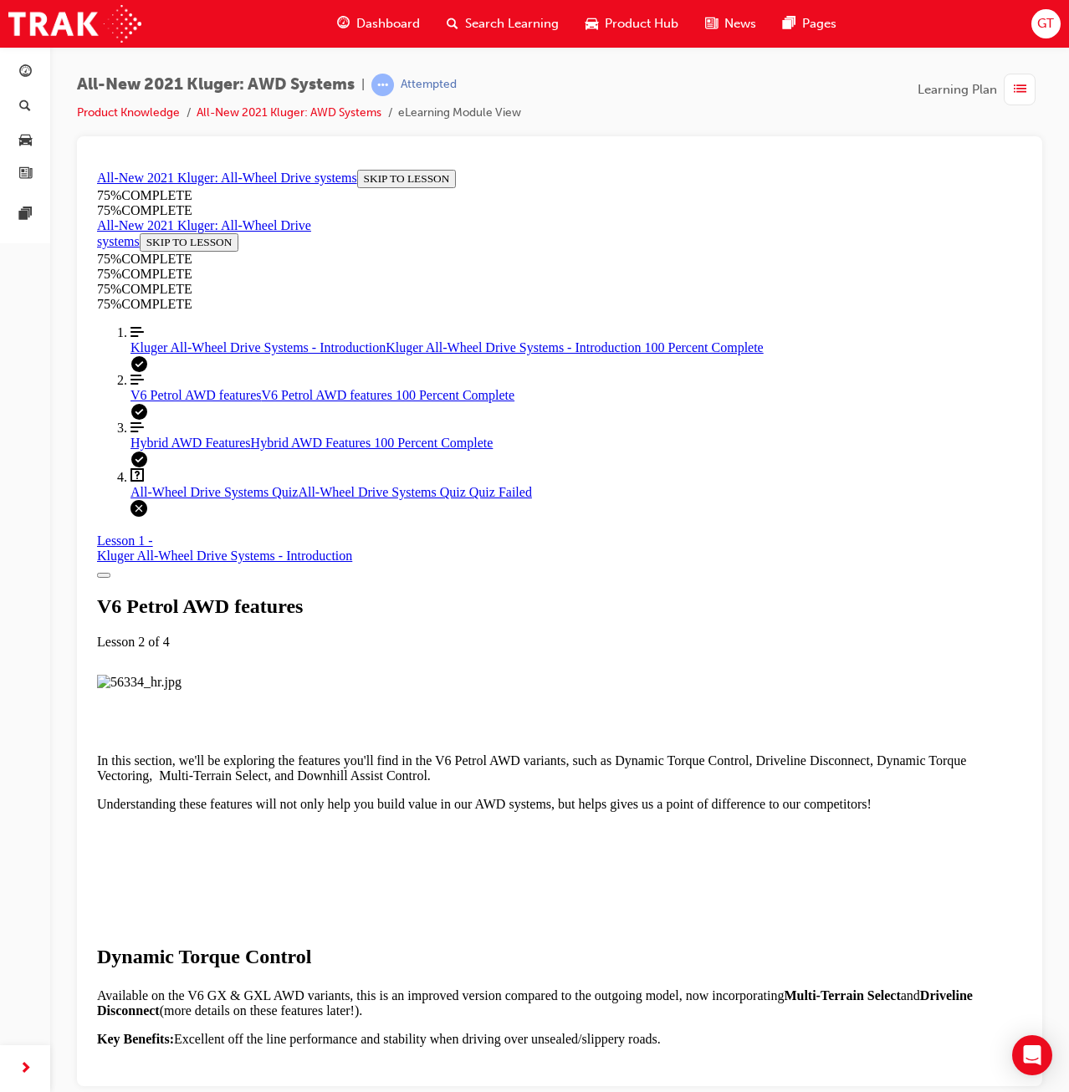
click at [239, 499] on link "Question box Question mark inside of a square All-Wheel Drive Systems Quiz All-…" at bounding box center [576, 484] width 892 height 32
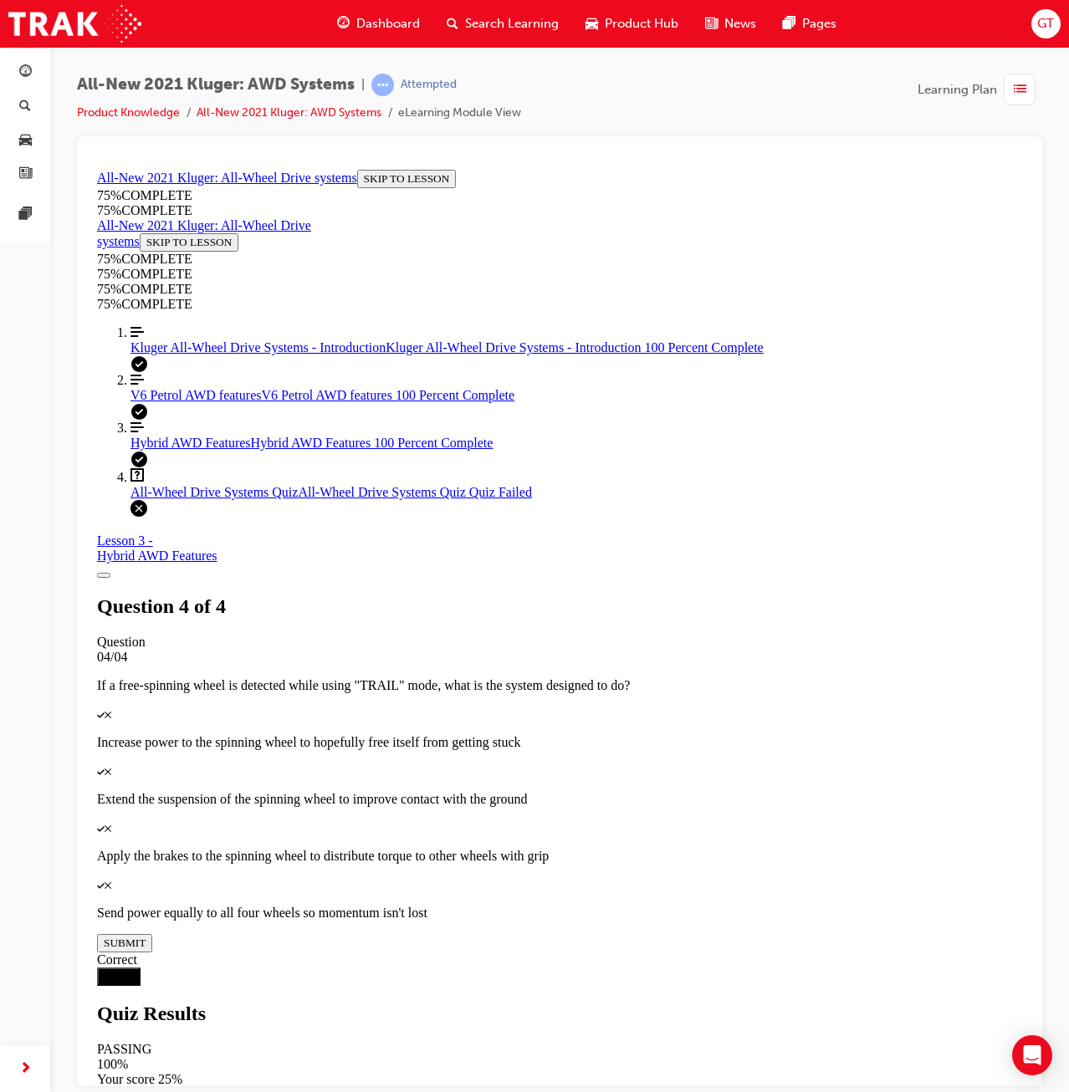
scroll to position [58, 0]
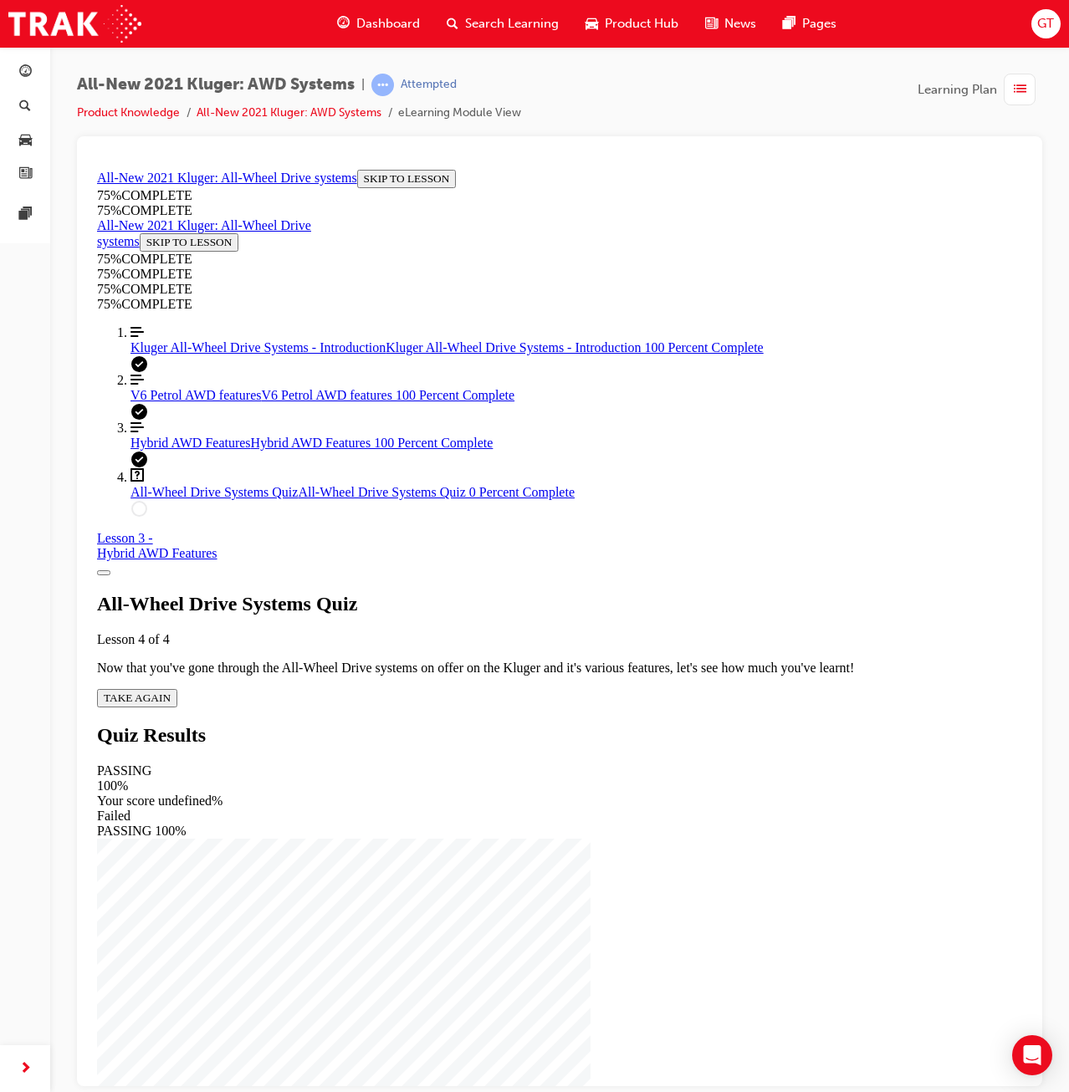
drag, startPoint x: 534, startPoint y: 654, endPoint x: 552, endPoint y: 819, distance: 165.8
click at [171, 691] on span "TAKE AGAIN" at bounding box center [137, 697] width 67 height 13
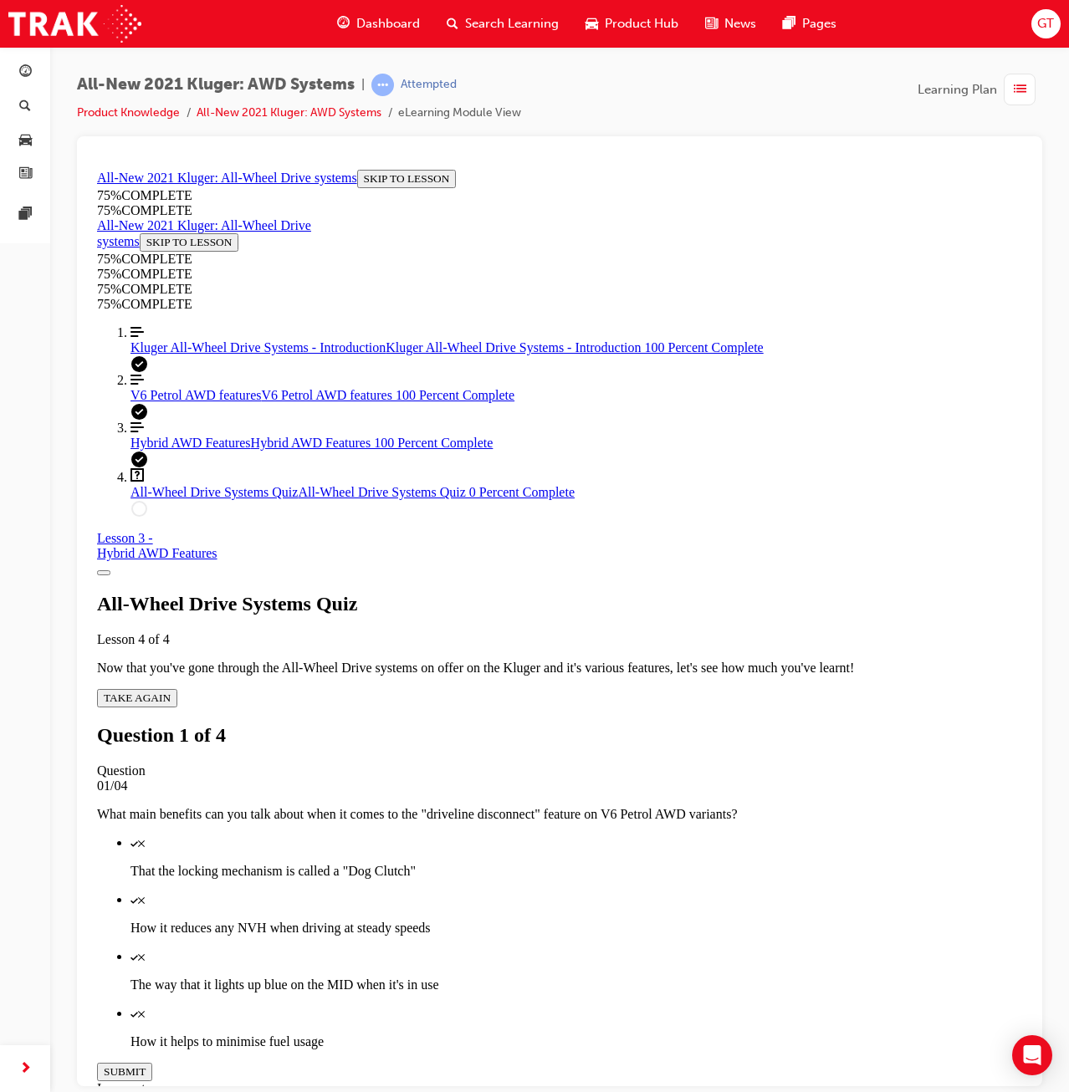
scroll to position [60, 0]
click at [612, 920] on p "How it reduces any NVH when driving at steady speeds" at bounding box center [576, 927] width 892 height 15
drag, startPoint x: 654, startPoint y: 784, endPoint x: 657, endPoint y: 826, distance: 41.9
click at [655, 1034] on p "How it helps to minimise fuel usage" at bounding box center [576, 1041] width 892 height 15
click at [152, 1062] on button "SUBMIT" at bounding box center [124, 1071] width 55 height 18
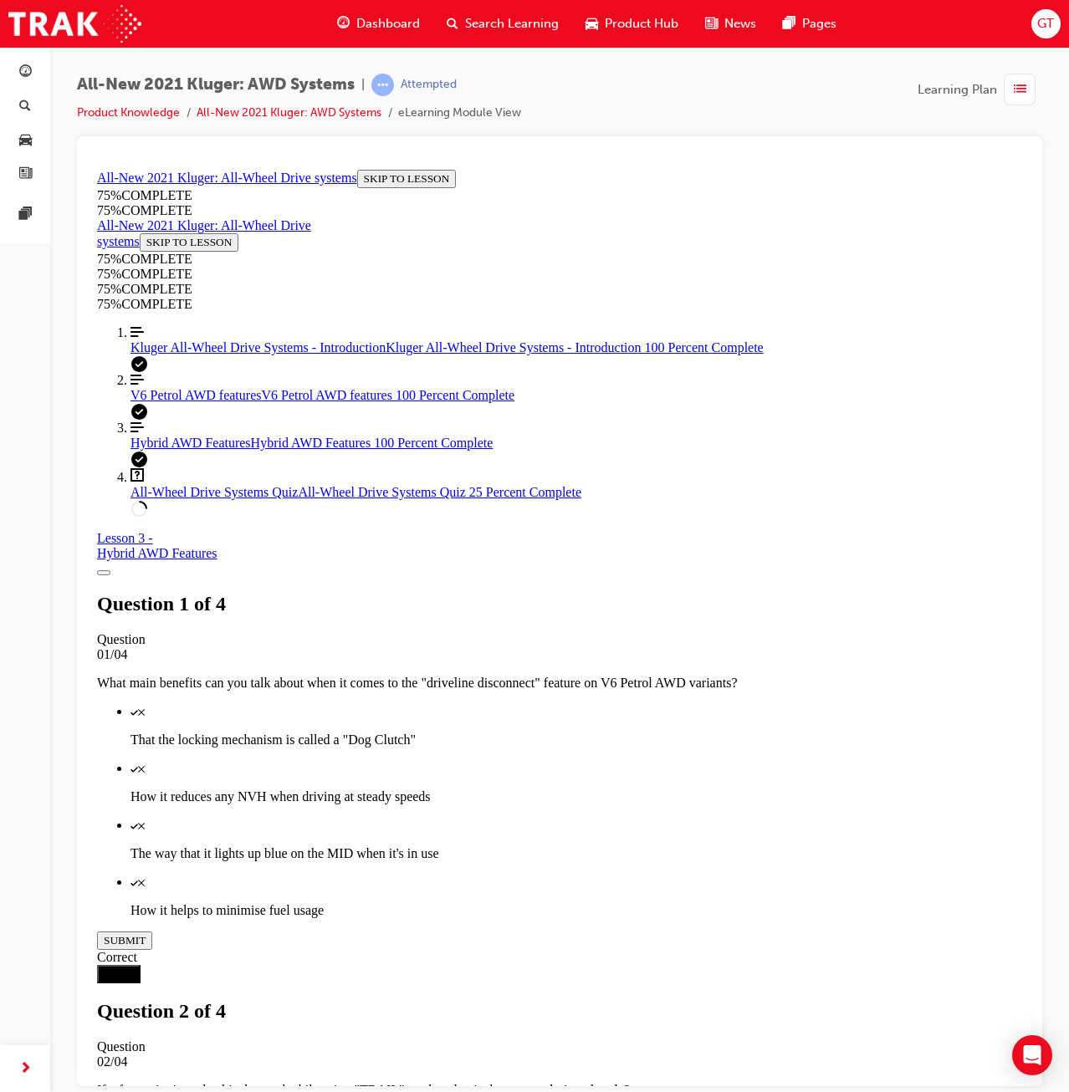
drag, startPoint x: 684, startPoint y: 885, endPoint x: 682, endPoint y: 870, distance: 15.1
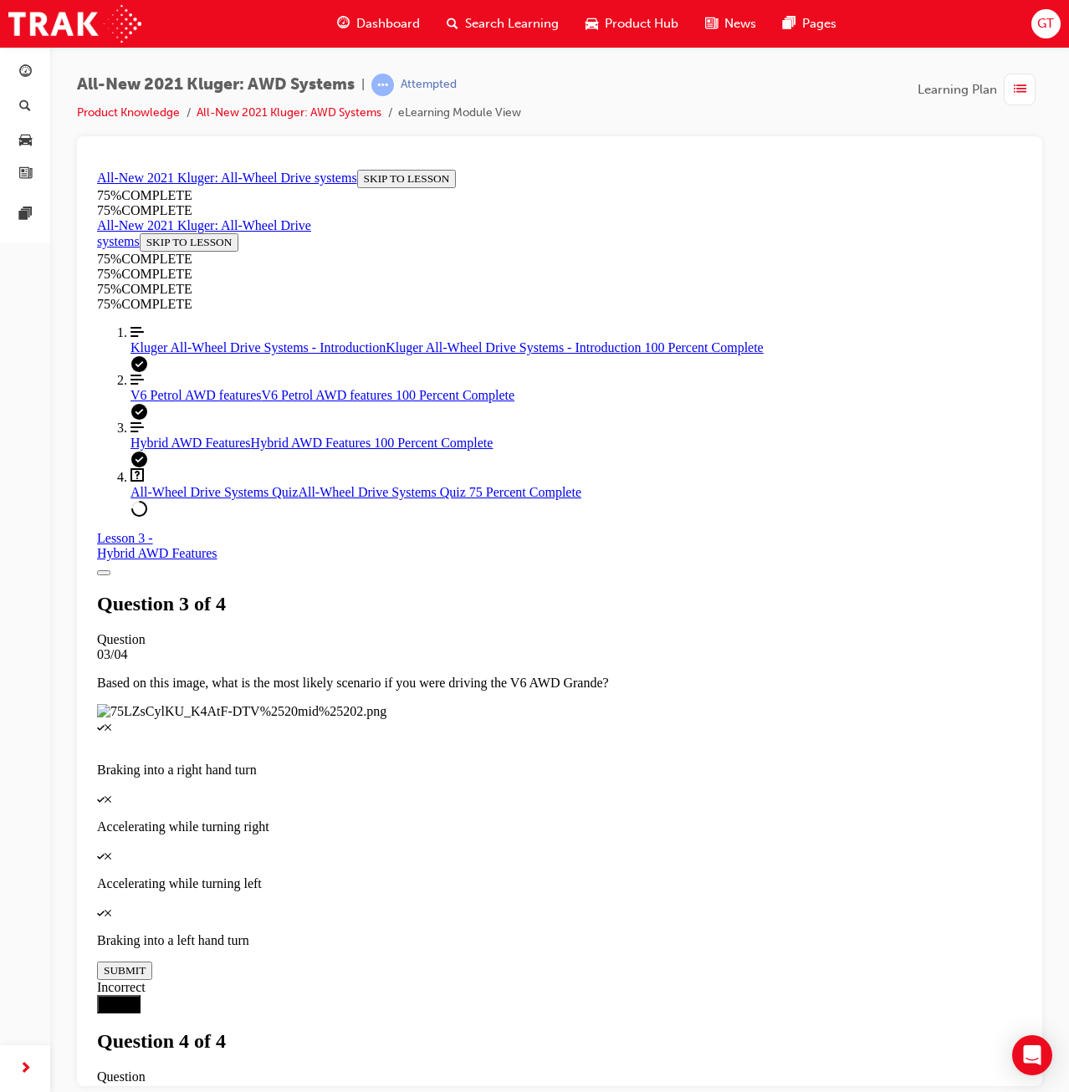
scroll to position [60, 0]
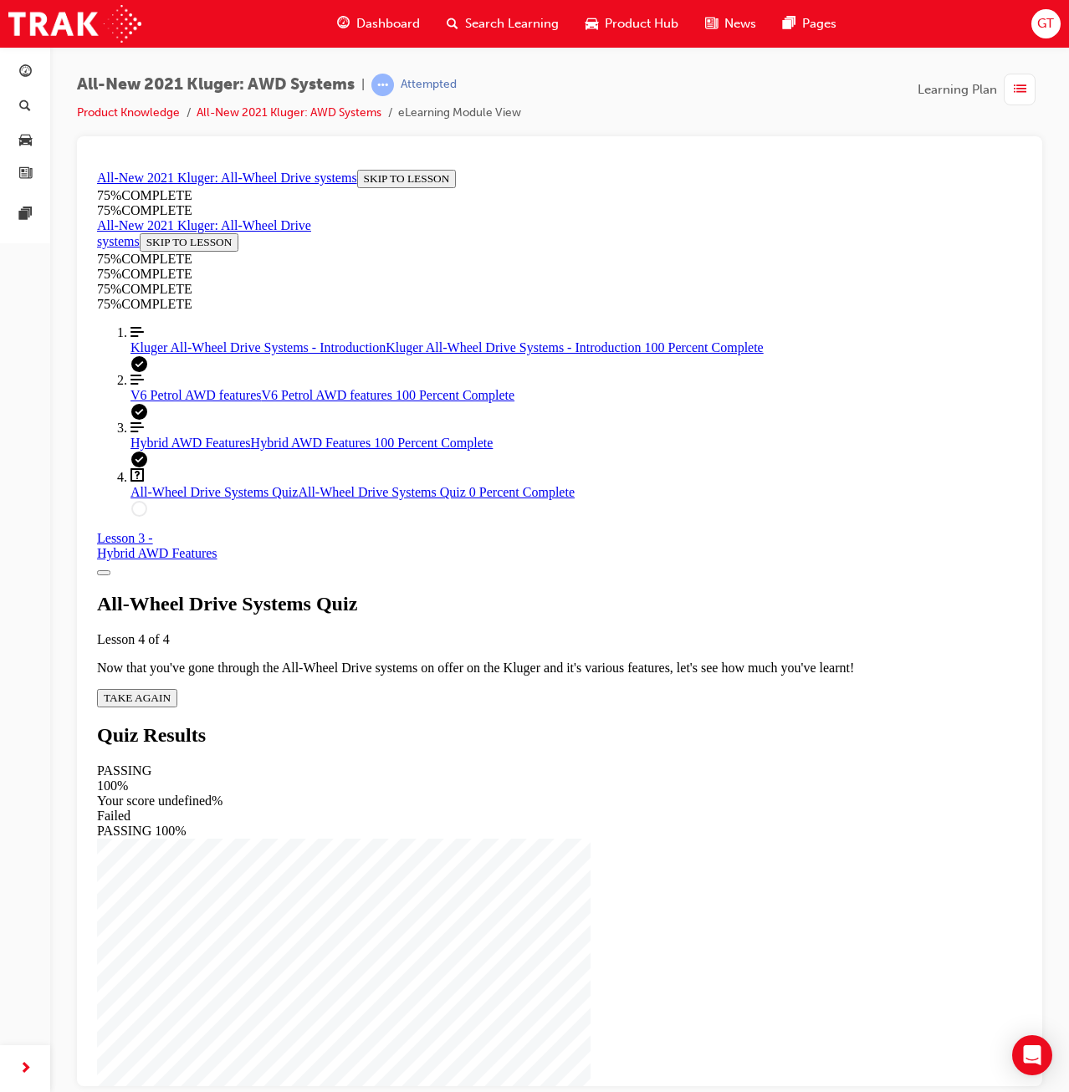
click at [148, 402] on link "Align left Three vertical lines aligned to the left V6 Petrol AWD features V6 P…" at bounding box center [576, 387] width 892 height 30
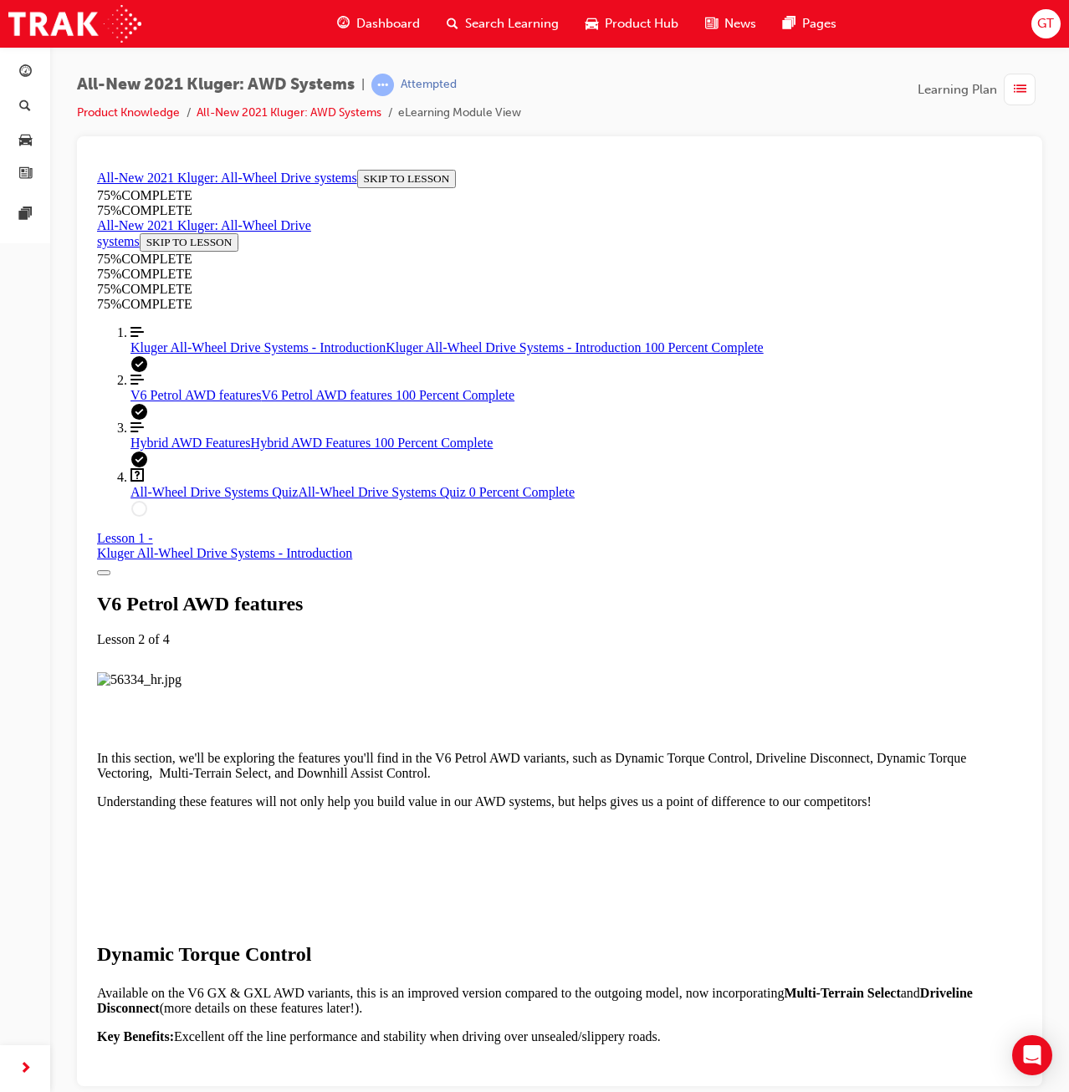
scroll to position [1981, 0]
drag, startPoint x: 559, startPoint y: 521, endPoint x: 931, endPoint y: 525, distance: 372.2
drag, startPoint x: 931, startPoint y: 525, endPoint x: 761, endPoint y: 546, distance: 171.1
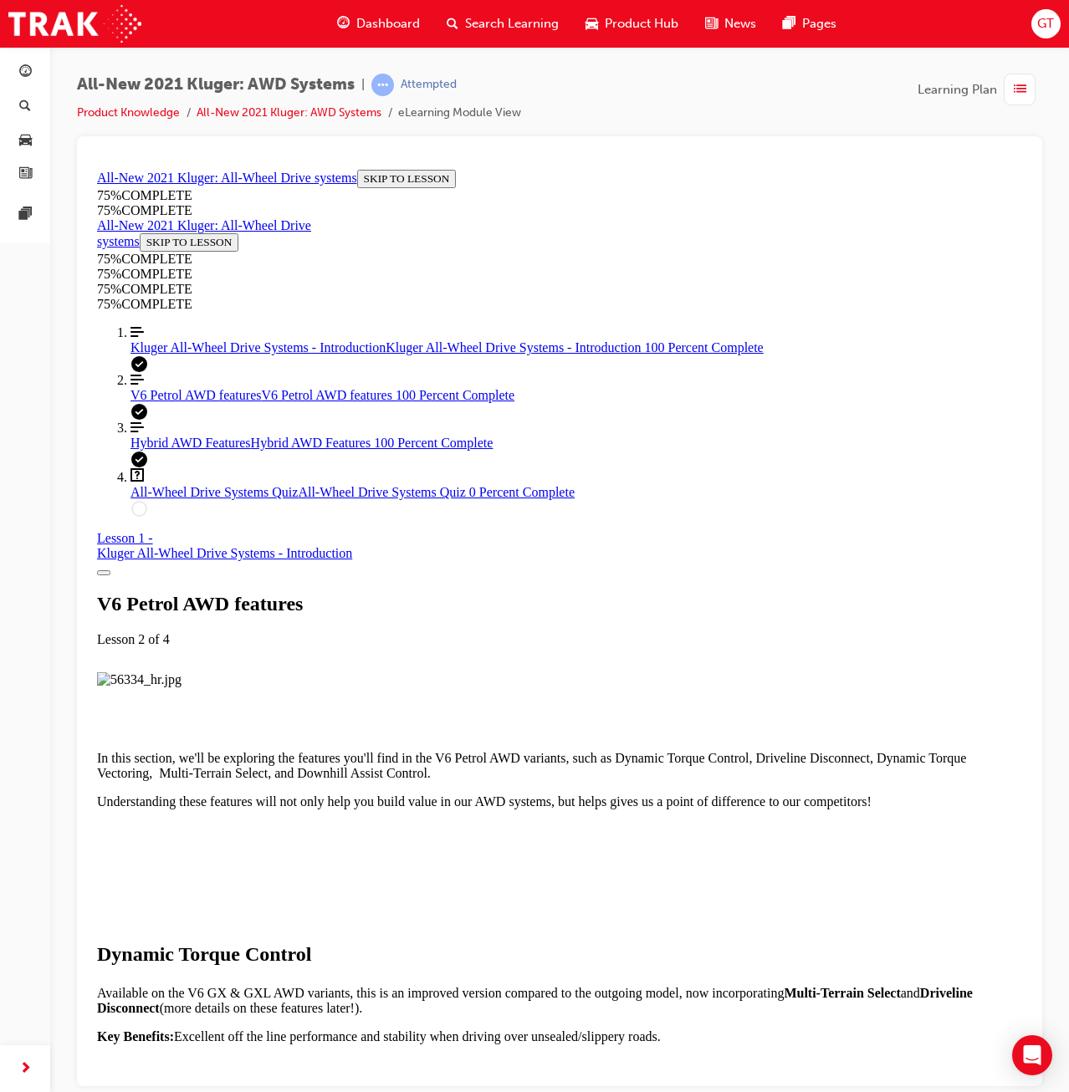
scroll to position [0, 0]
click at [352, 545] on div "Kluger All-Wheel Drive Systems - Introduction" at bounding box center [224, 552] width 255 height 15
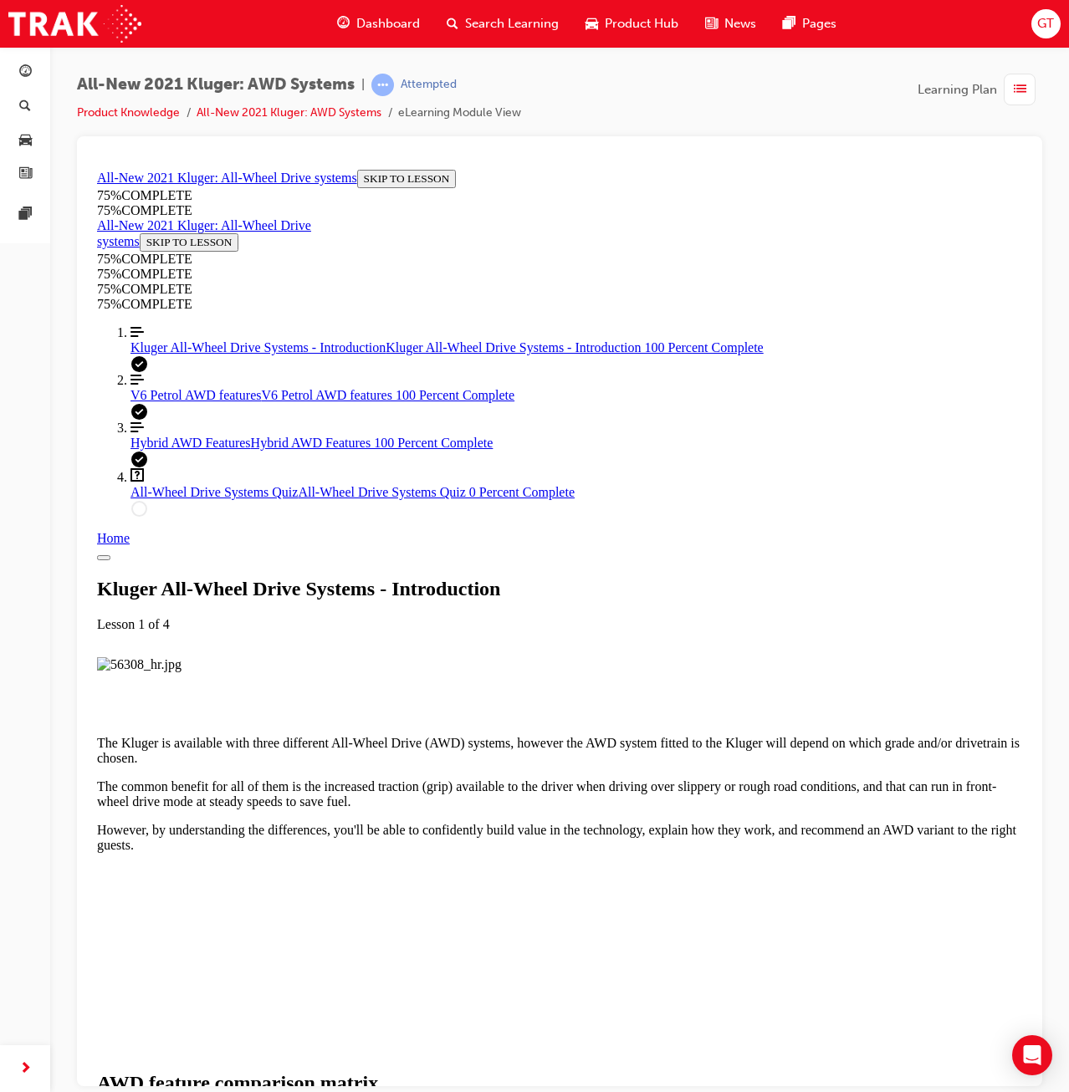
scroll to position [1054, 0]
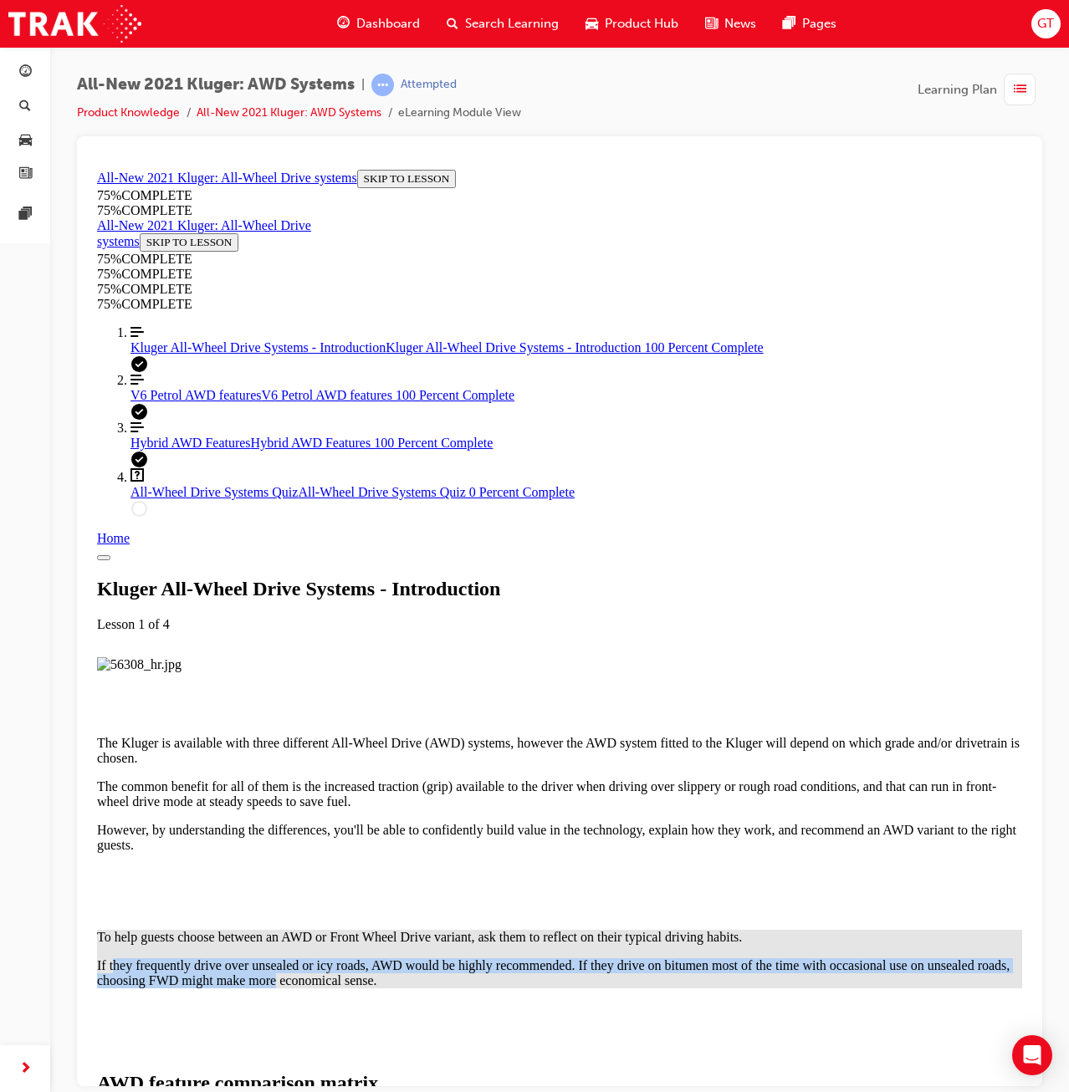
drag, startPoint x: 493, startPoint y: 427, endPoint x: 885, endPoint y: 468, distance: 394.5
click at [885, 958] on p "If they frequently drive over unsealed or icy roads, AWD would be highly recomm…" at bounding box center [559, 973] width 925 height 30
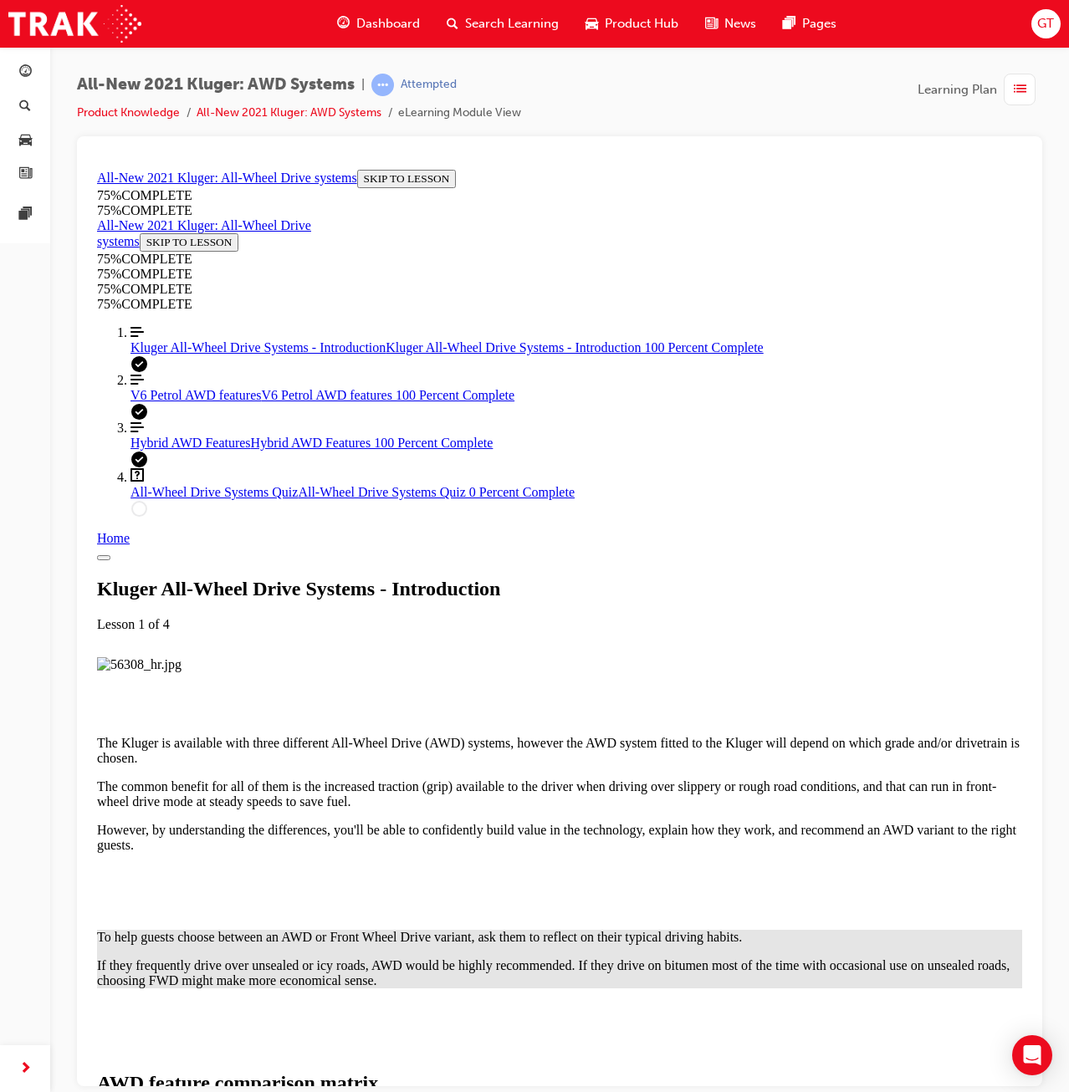
drag, startPoint x: 885, startPoint y: 468, endPoint x: 694, endPoint y: 486, distance: 191.5
click at [694, 958] on p "If they frequently drive over unsealed or icy roads, AWD would be highly recomm…" at bounding box center [559, 973] width 925 height 30
drag, startPoint x: 679, startPoint y: 1056, endPoint x: 677, endPoint y: 1034, distance: 22.7
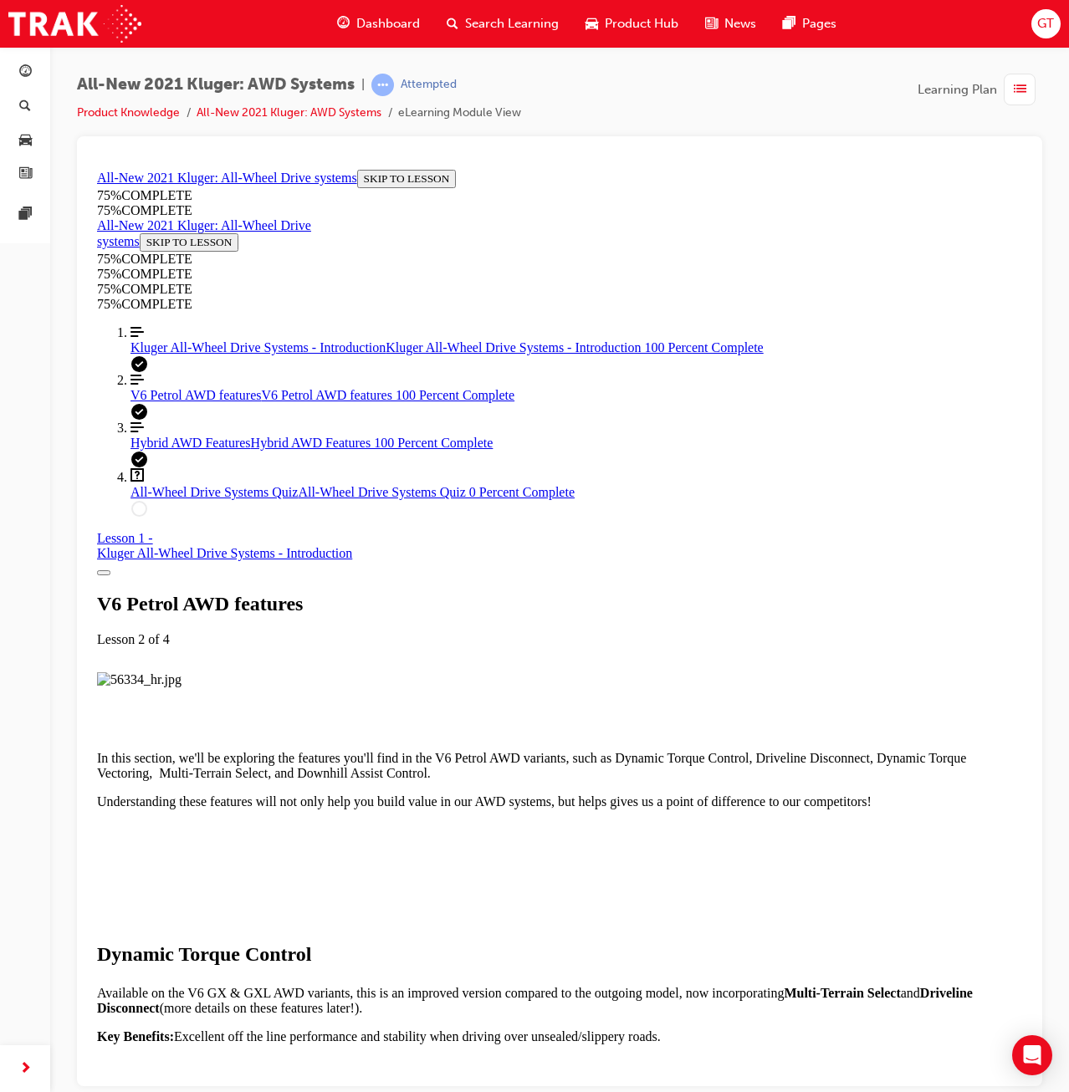
scroll to position [3905, 0]
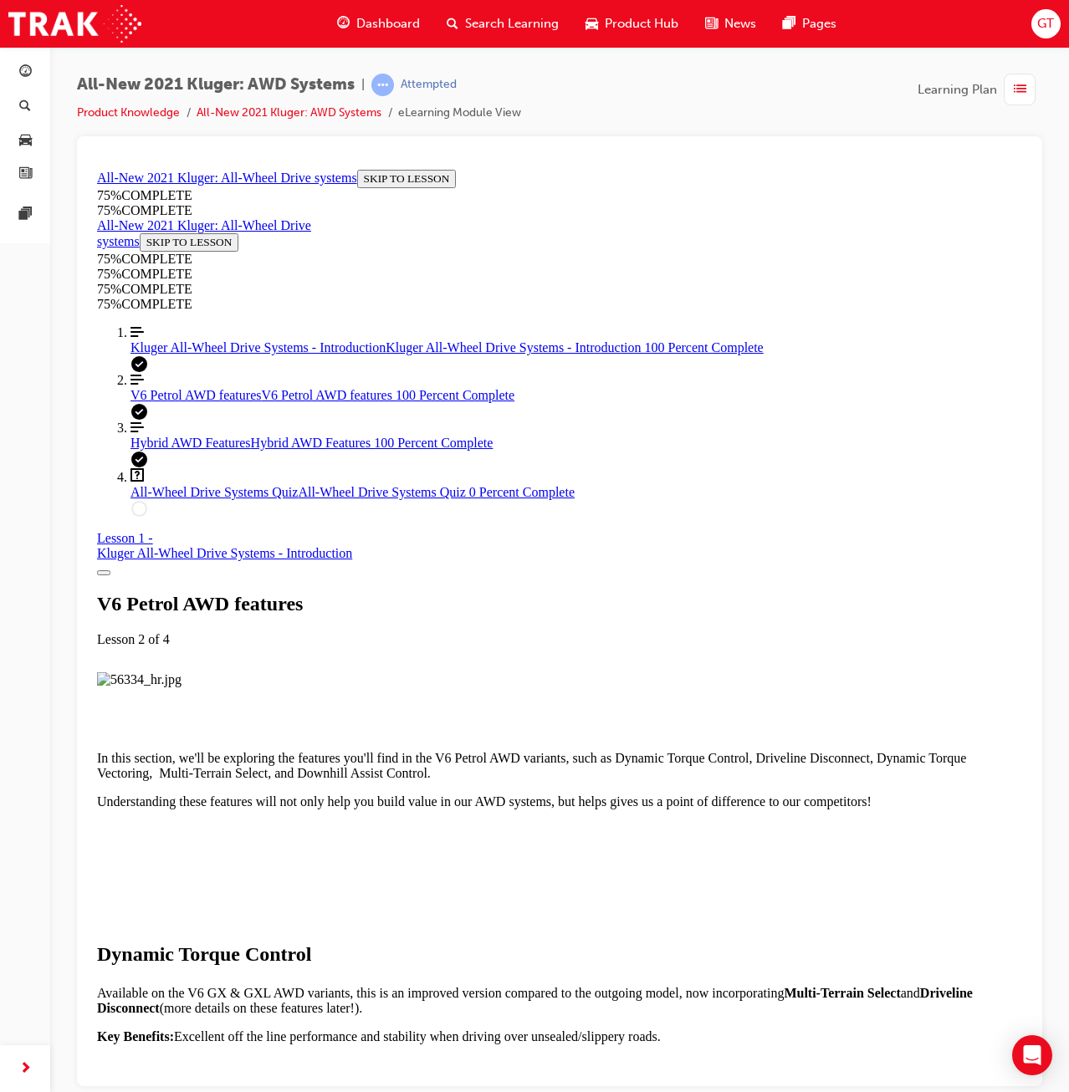
drag, startPoint x: 733, startPoint y: 746, endPoint x: 754, endPoint y: 747, distance: 21.8
drag, startPoint x: 761, startPoint y: 747, endPoint x: 725, endPoint y: 750, distance: 36.1
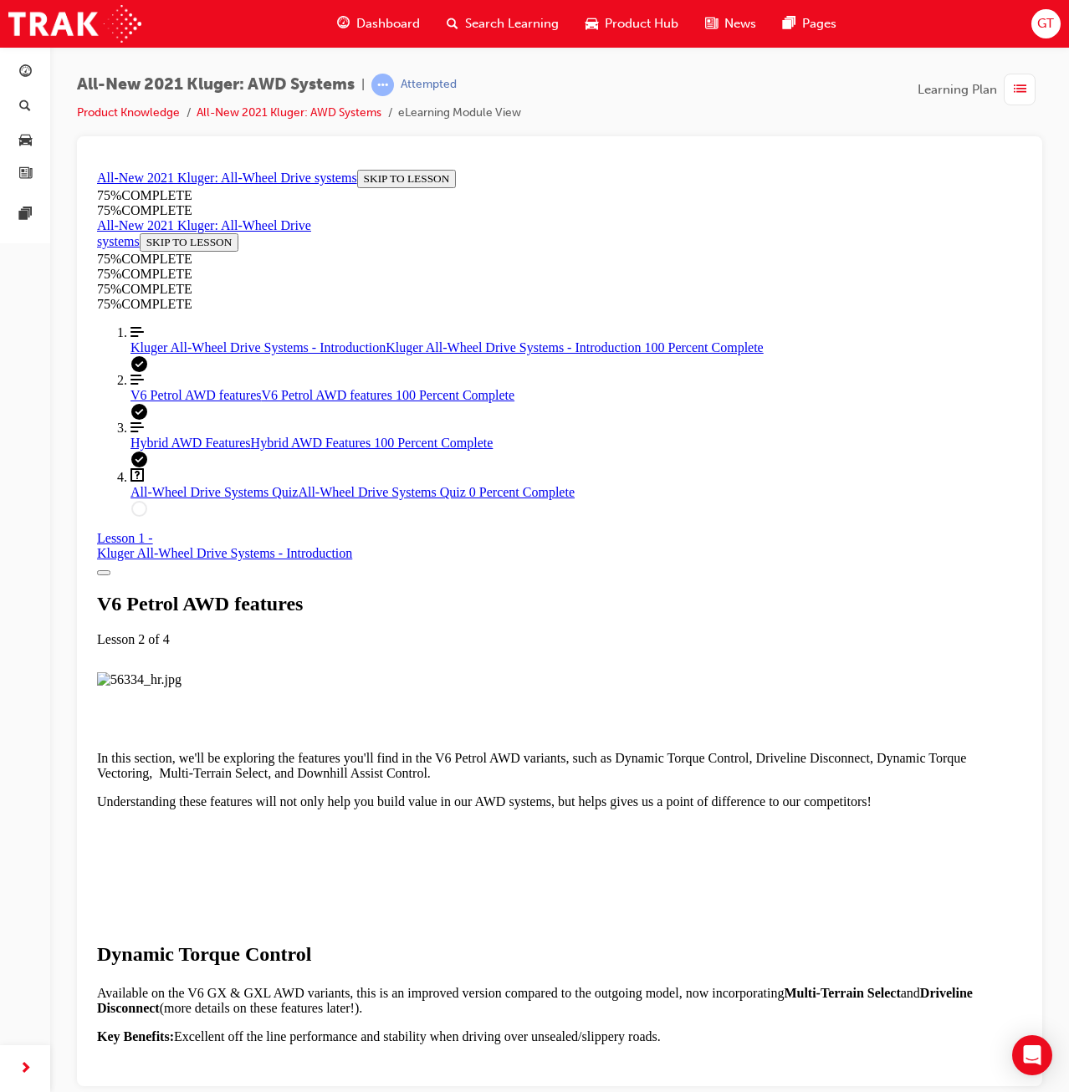
drag, startPoint x: 747, startPoint y: 281, endPoint x: 947, endPoint y: 345, distance: 210.0
drag, startPoint x: 947, startPoint y: 345, endPoint x: 921, endPoint y: 349, distance: 26.1
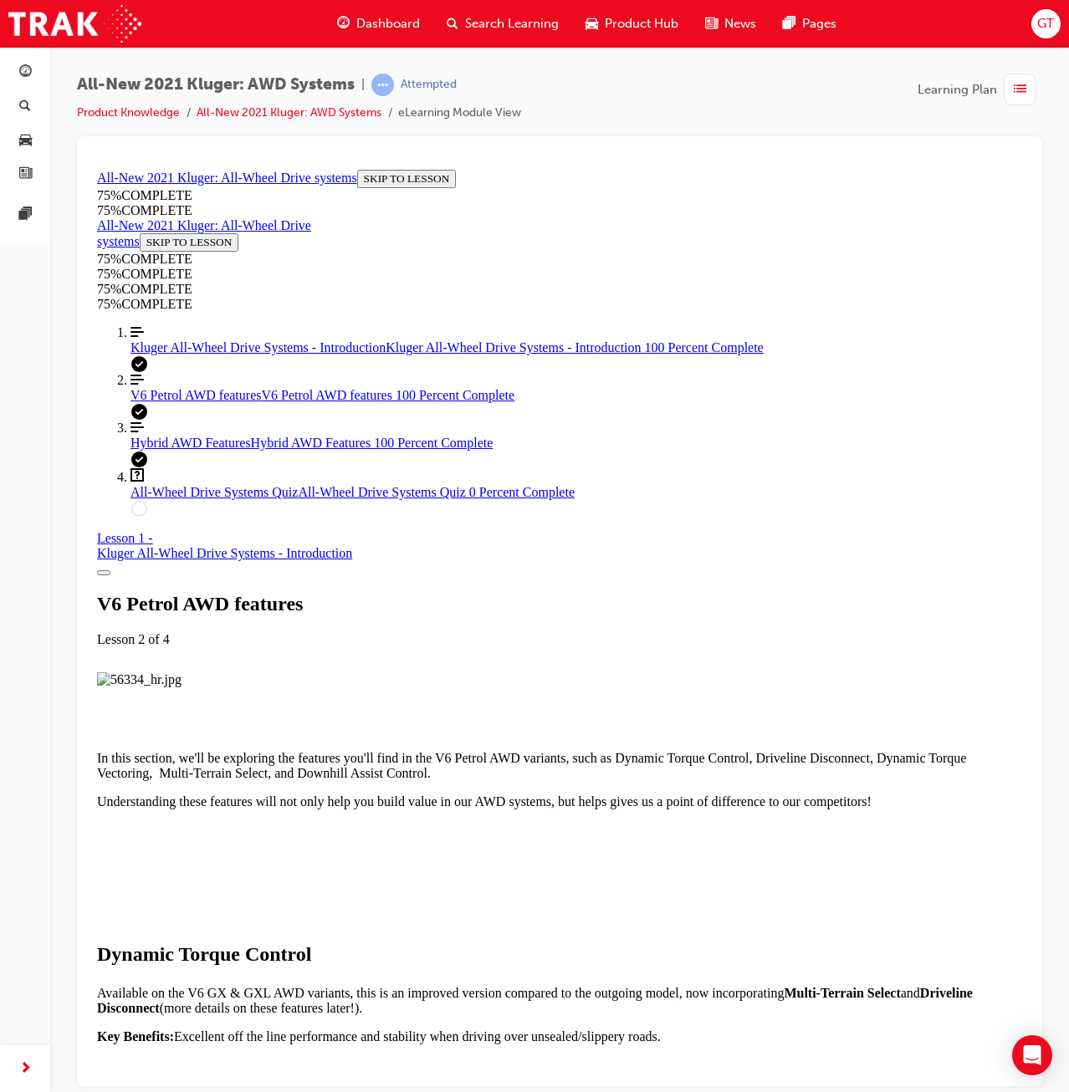
click at [202, 498] on span "All-Wheel Drive Systems Quiz" at bounding box center [213, 491] width 167 height 14
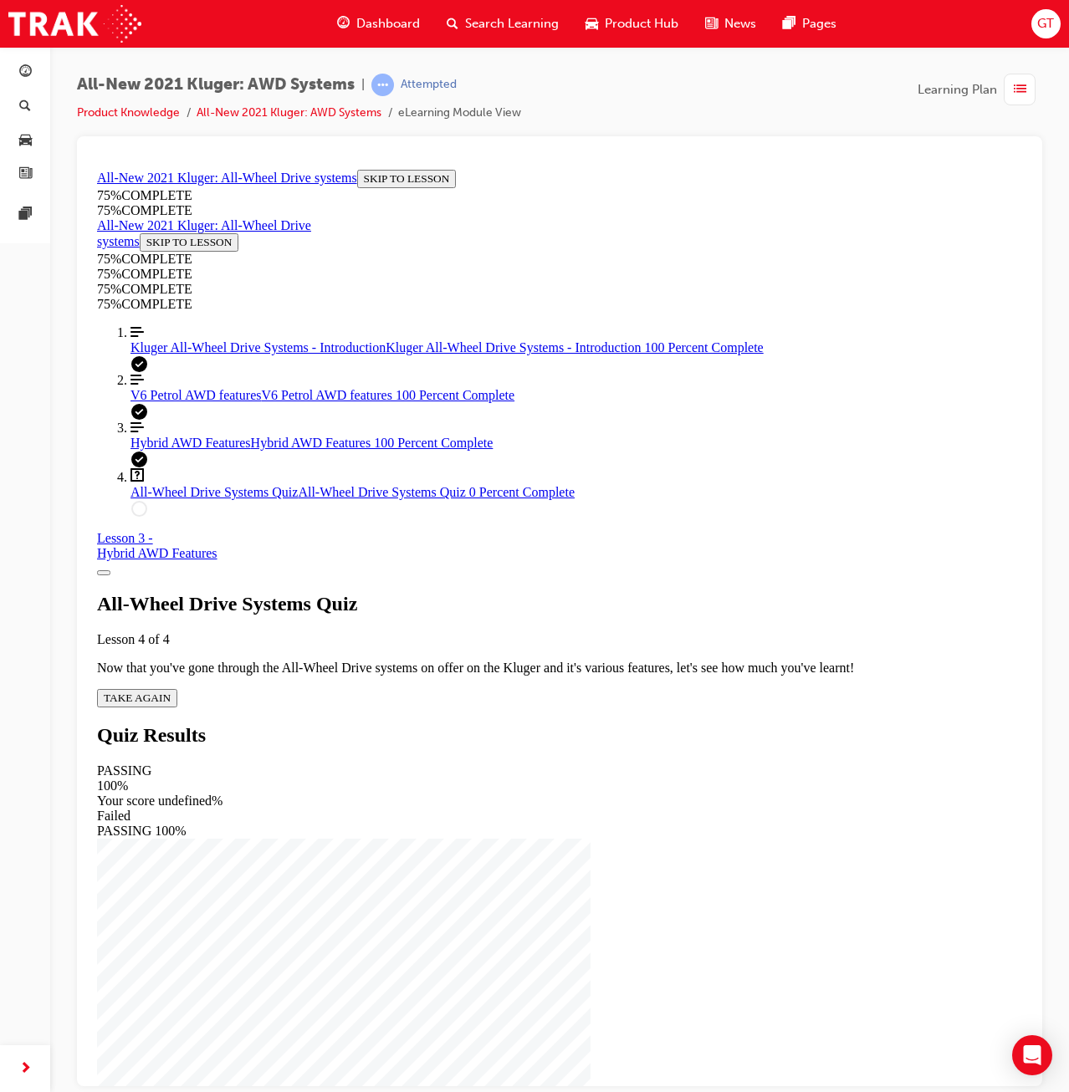
scroll to position [0, 0]
click at [171, 691] on span "TAKE AGAIN" at bounding box center [137, 697] width 67 height 13
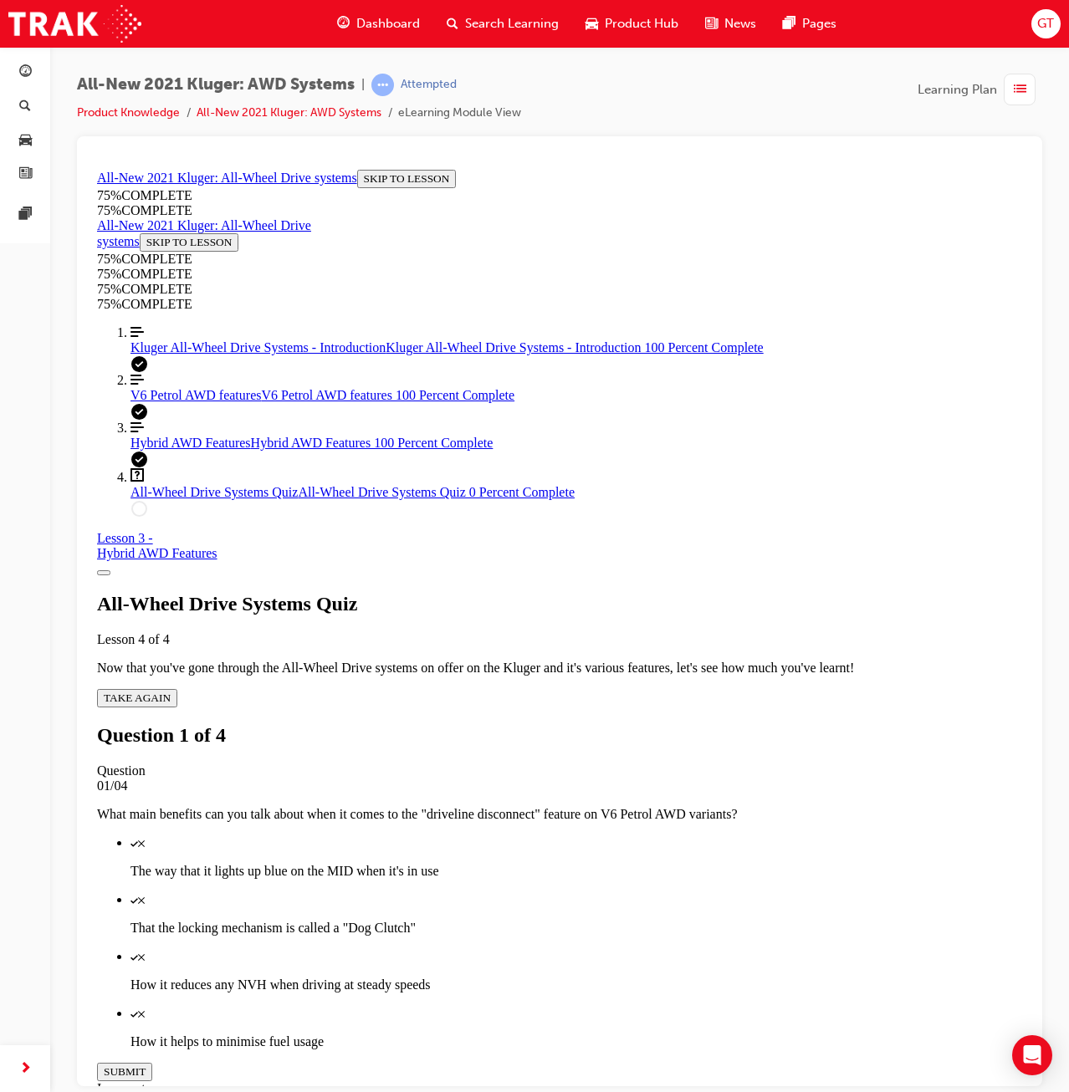
scroll to position [60, 0]
click at [632, 977] on p "How it reduces any NVH when driving at steady speeds" at bounding box center [576, 984] width 892 height 15
click at [638, 1034] on p "How it helps to minimise fuel usage" at bounding box center [576, 1041] width 892 height 15
click at [152, 1062] on button "SUBMIT" at bounding box center [124, 1071] width 55 height 18
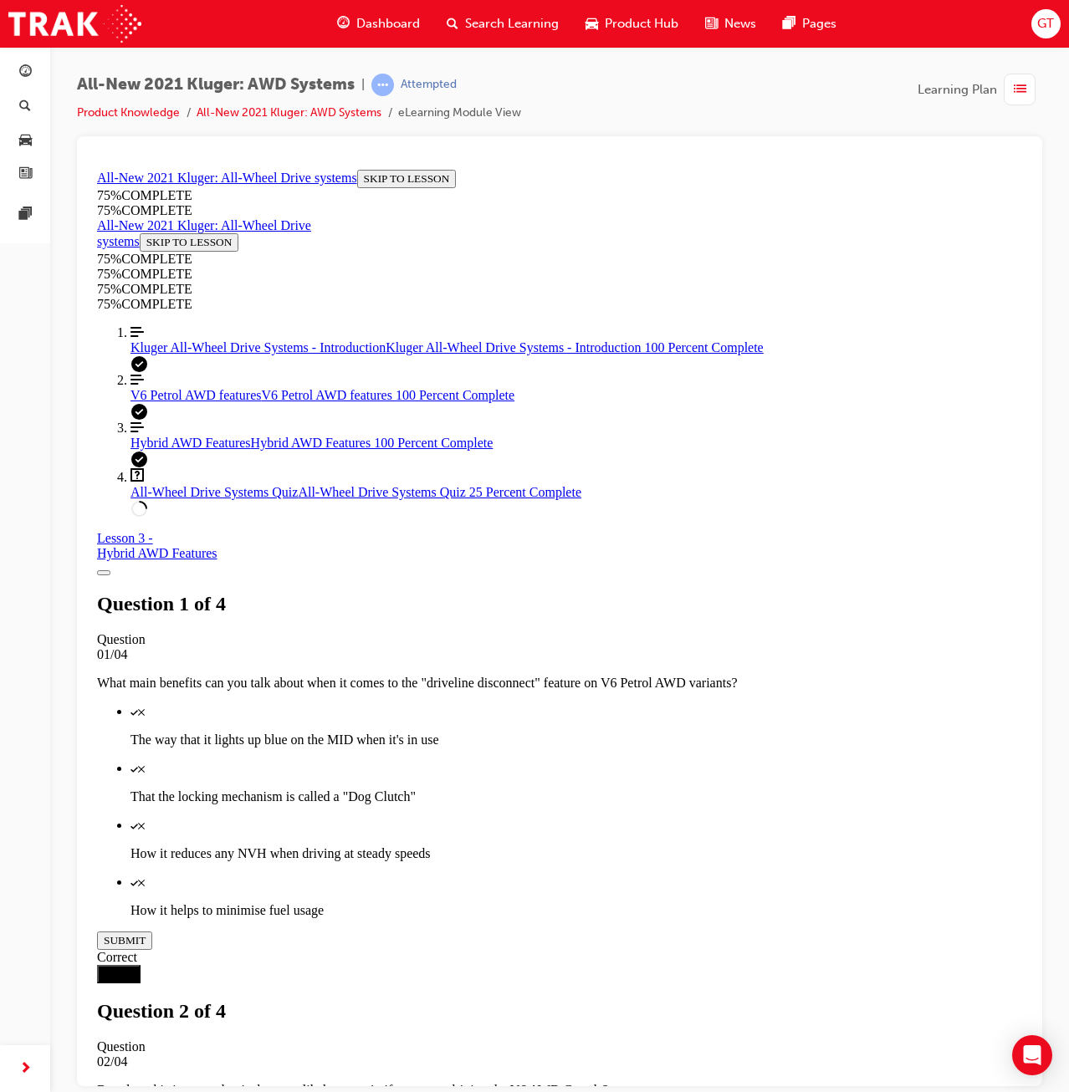
scroll to position [61, 0]
drag, startPoint x: 659, startPoint y: 757, endPoint x: 658, endPoint y: 818, distance: 61.1
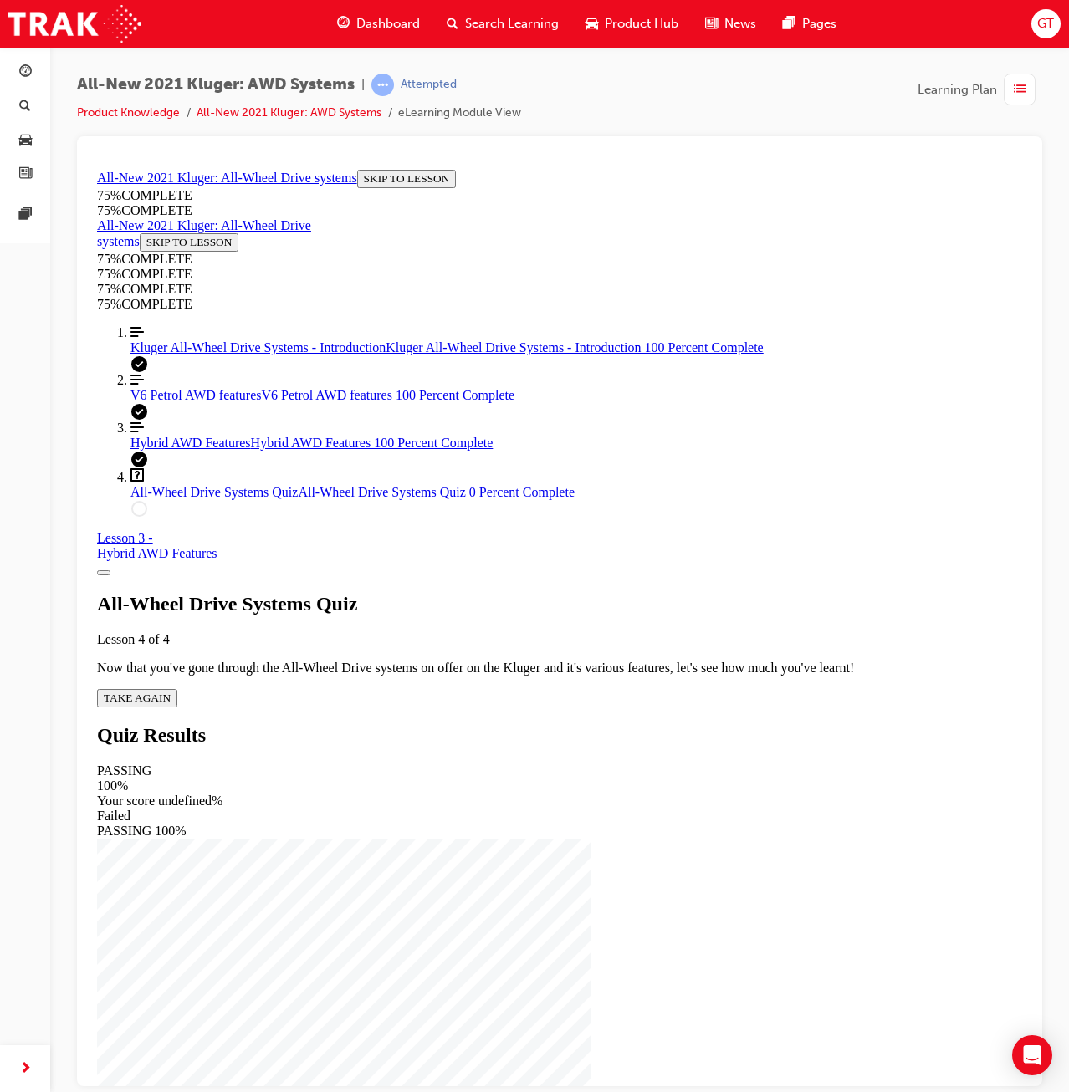
click at [171, 691] on span "TAKE AGAIN" at bounding box center [137, 697] width 67 height 13
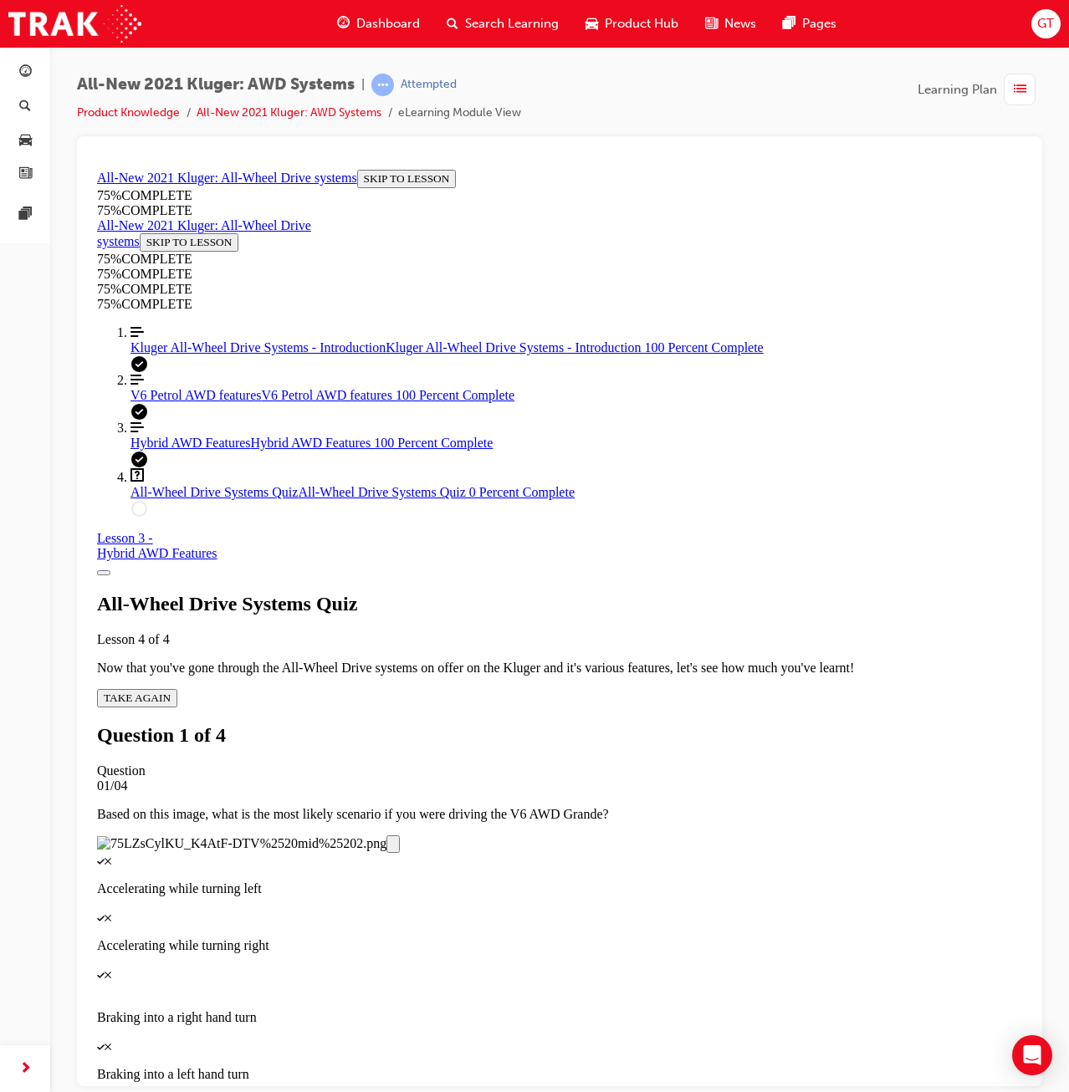
click at [690, 881] on p "Accelerating while turning left" at bounding box center [559, 888] width 925 height 15
click at [152, 1091] on button "SUBMIT" at bounding box center [124, 1104] width 55 height 18
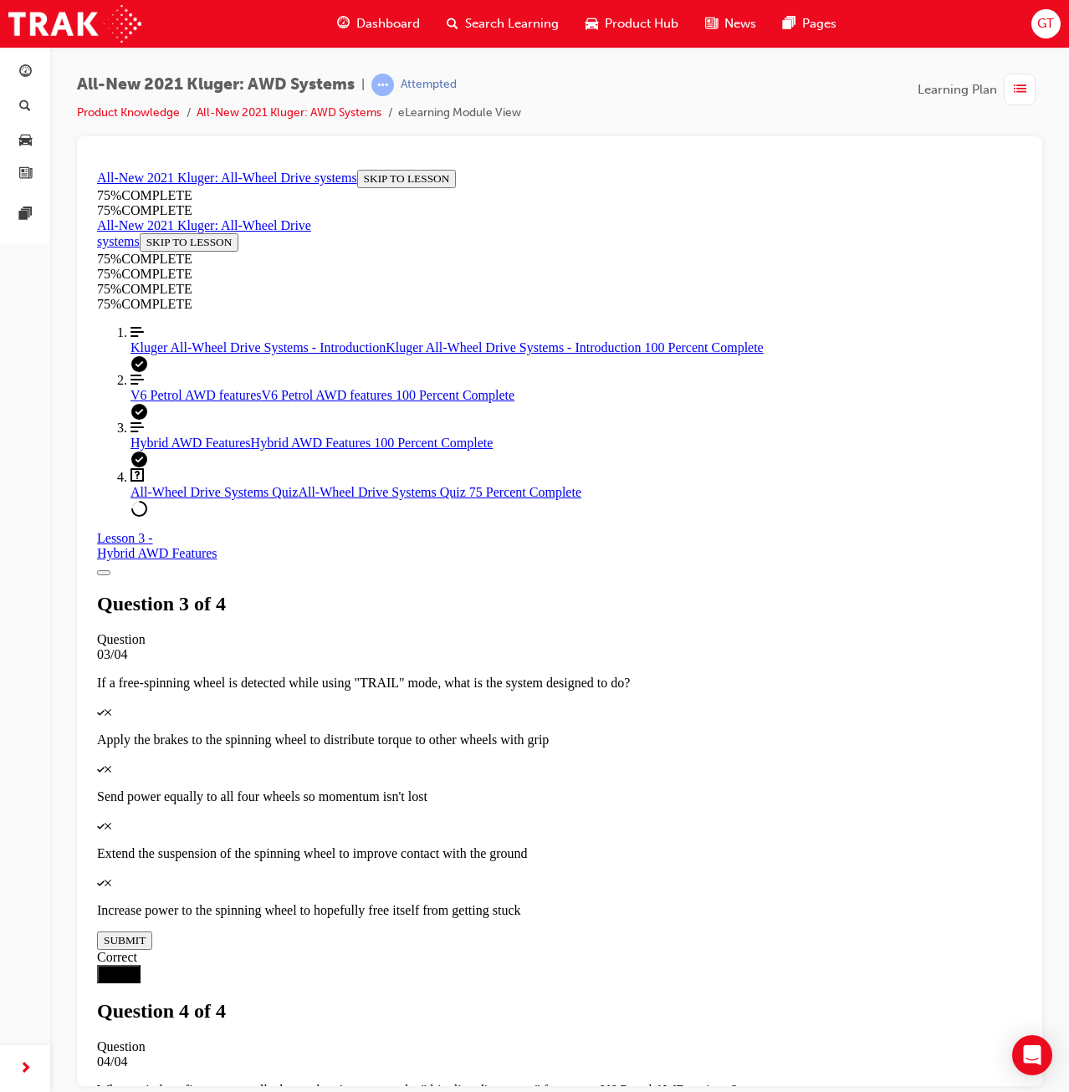
drag, startPoint x: 668, startPoint y: 639, endPoint x: 669, endPoint y: 664, distance: 25.1
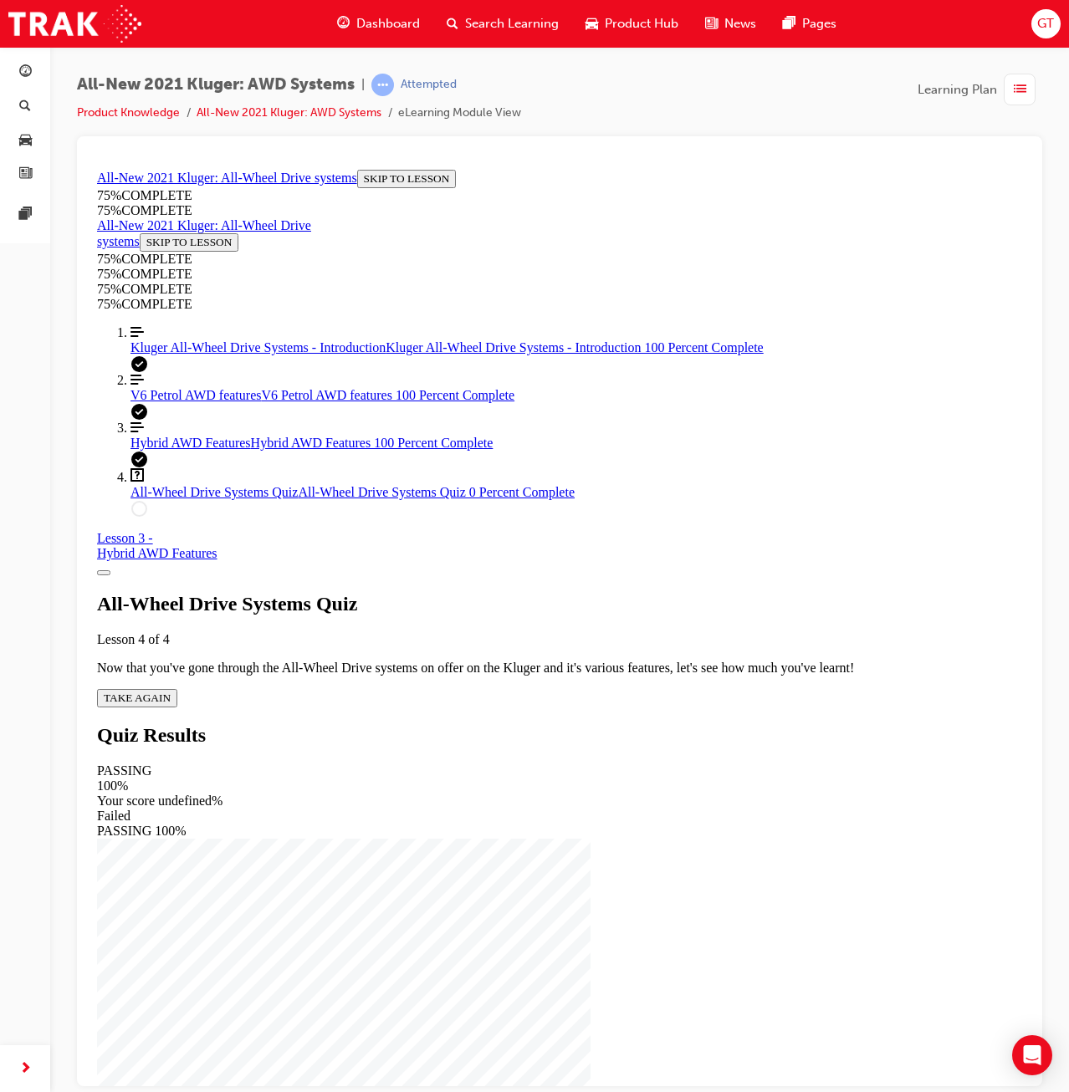
click at [473, 643] on div "All-Wheel Drive Systems Quiz Lesson 4 of 4 Now that you've gone through the All…" at bounding box center [559, 649] width 925 height 115
click at [171, 691] on span "TAKE AGAIN" at bounding box center [137, 697] width 67 height 13
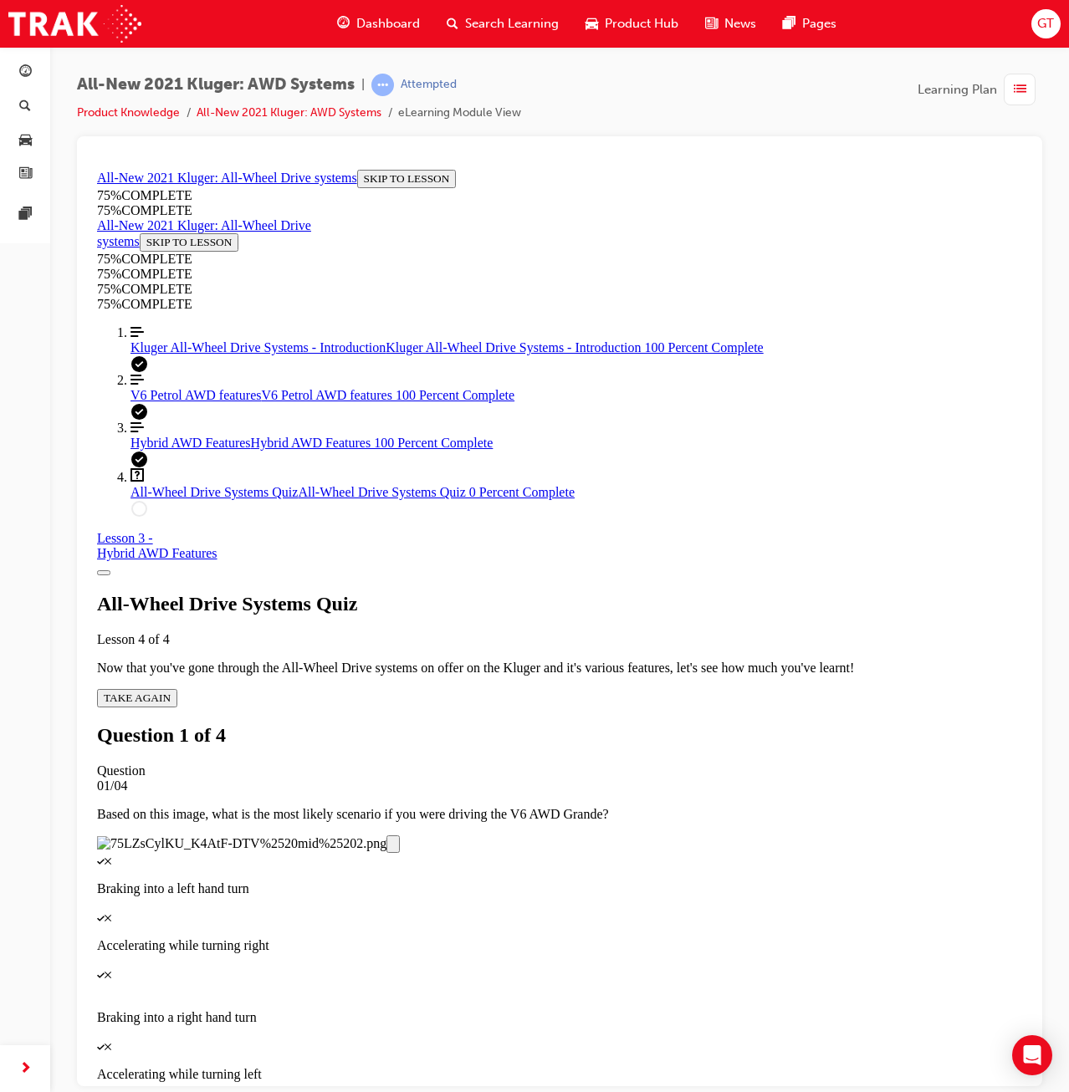
click at [706, 909] on div "Quiz" at bounding box center [559, 916] width 925 height 15
click at [152, 1091] on button "SUBMIT" at bounding box center [124, 1104] width 55 height 18
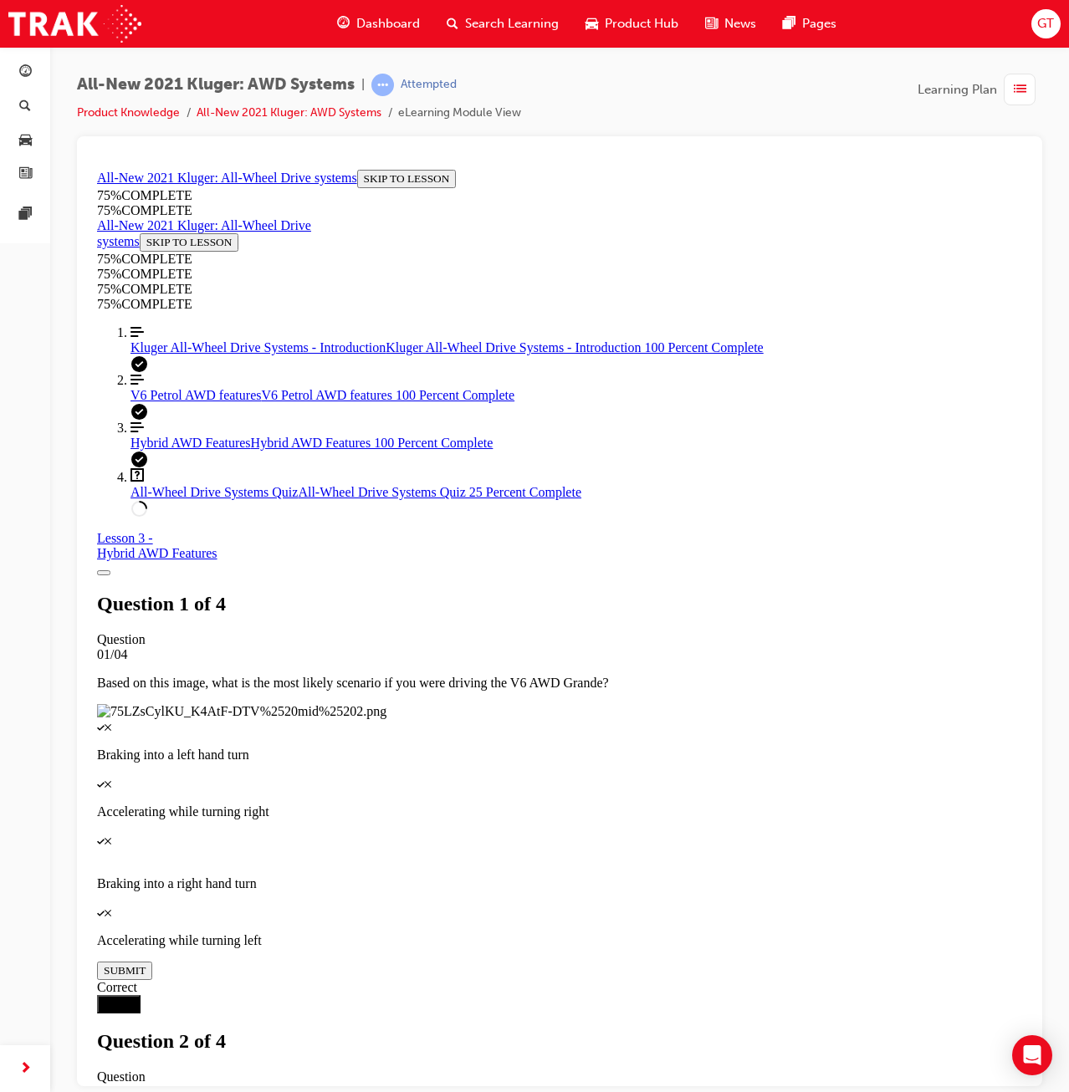
scroll to position [60, 0]
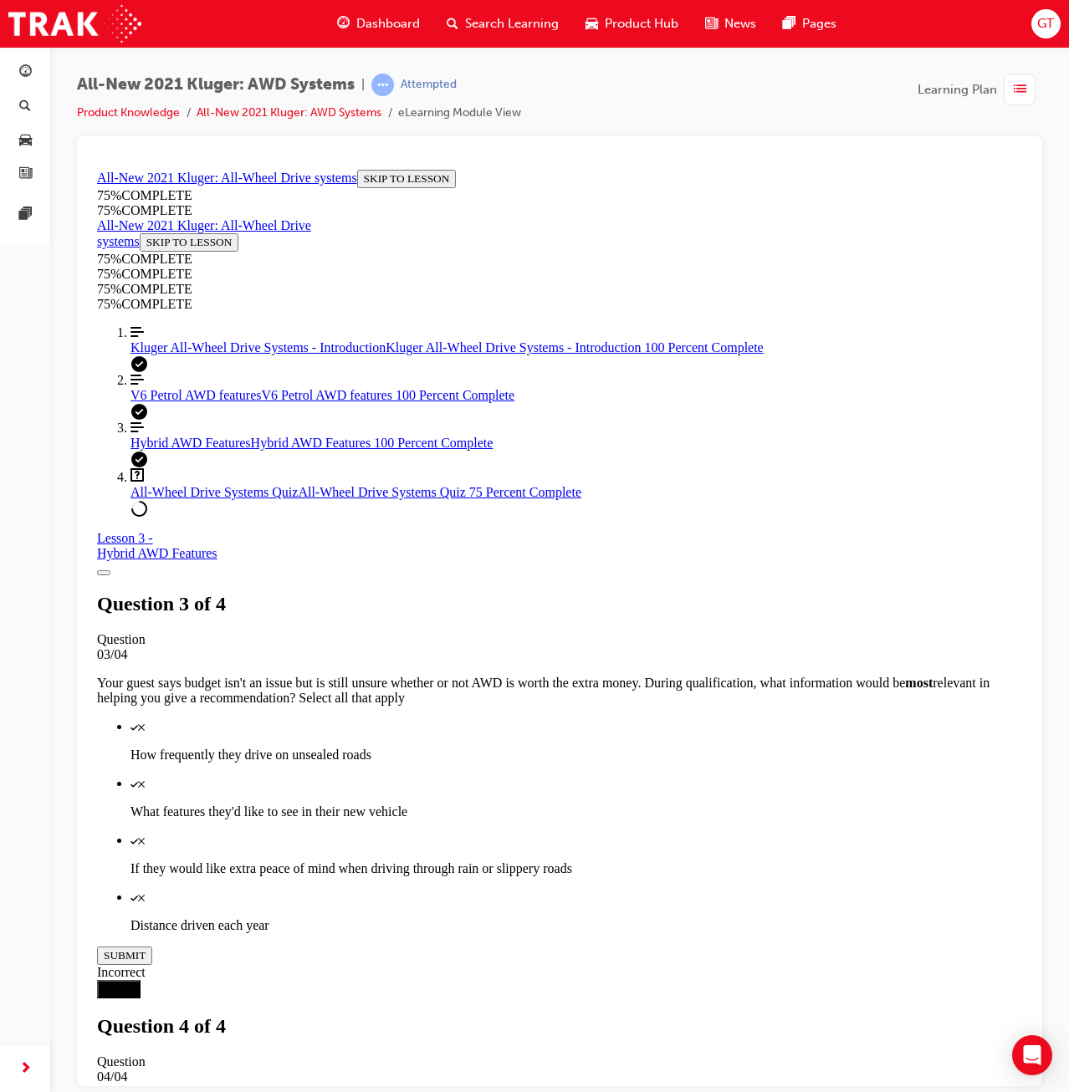
drag, startPoint x: 677, startPoint y: 548, endPoint x: 677, endPoint y: 570, distance: 21.8
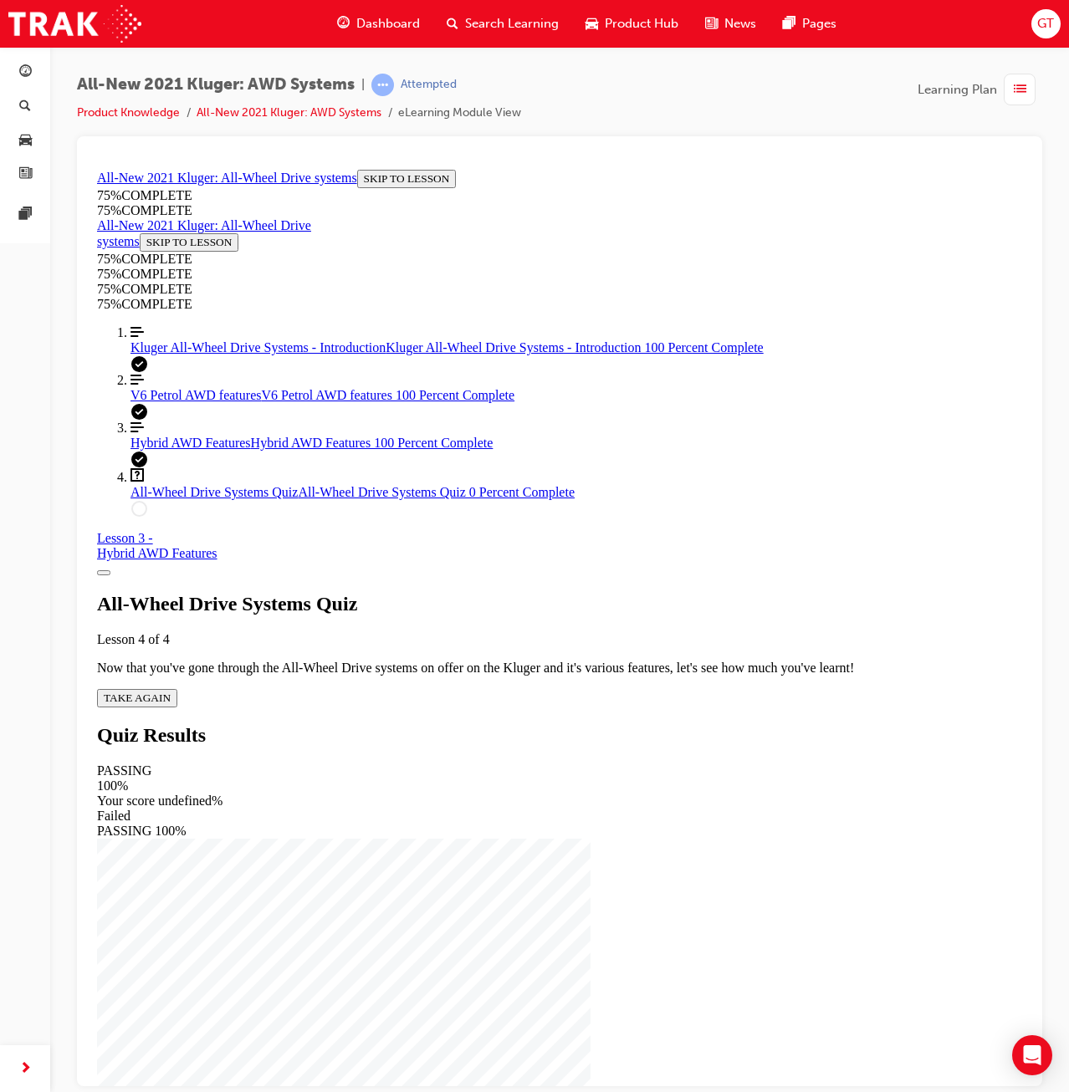
click at [579, 662] on div "All-Wheel Drive Systems Quiz Lesson 4 of 4 Now that you've gone through the All…" at bounding box center [559, 649] width 925 height 115
click at [171, 691] on span "TAKE AGAIN" at bounding box center [137, 697] width 67 height 13
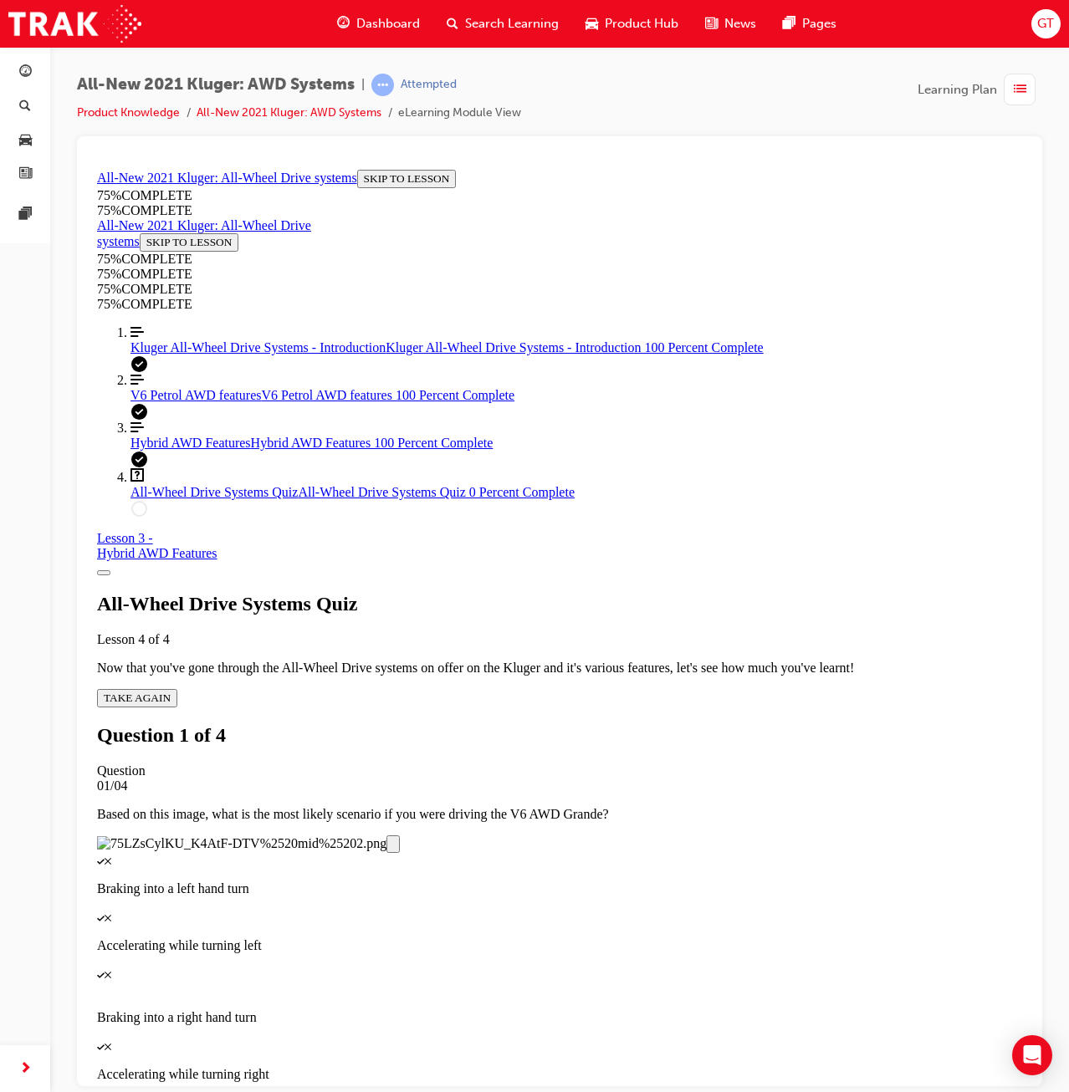
click at [662, 1038] on div "Quiz" at bounding box center [559, 1045] width 925 height 15
click at [152, 1091] on button "SUBMIT" at bounding box center [124, 1104] width 55 height 18
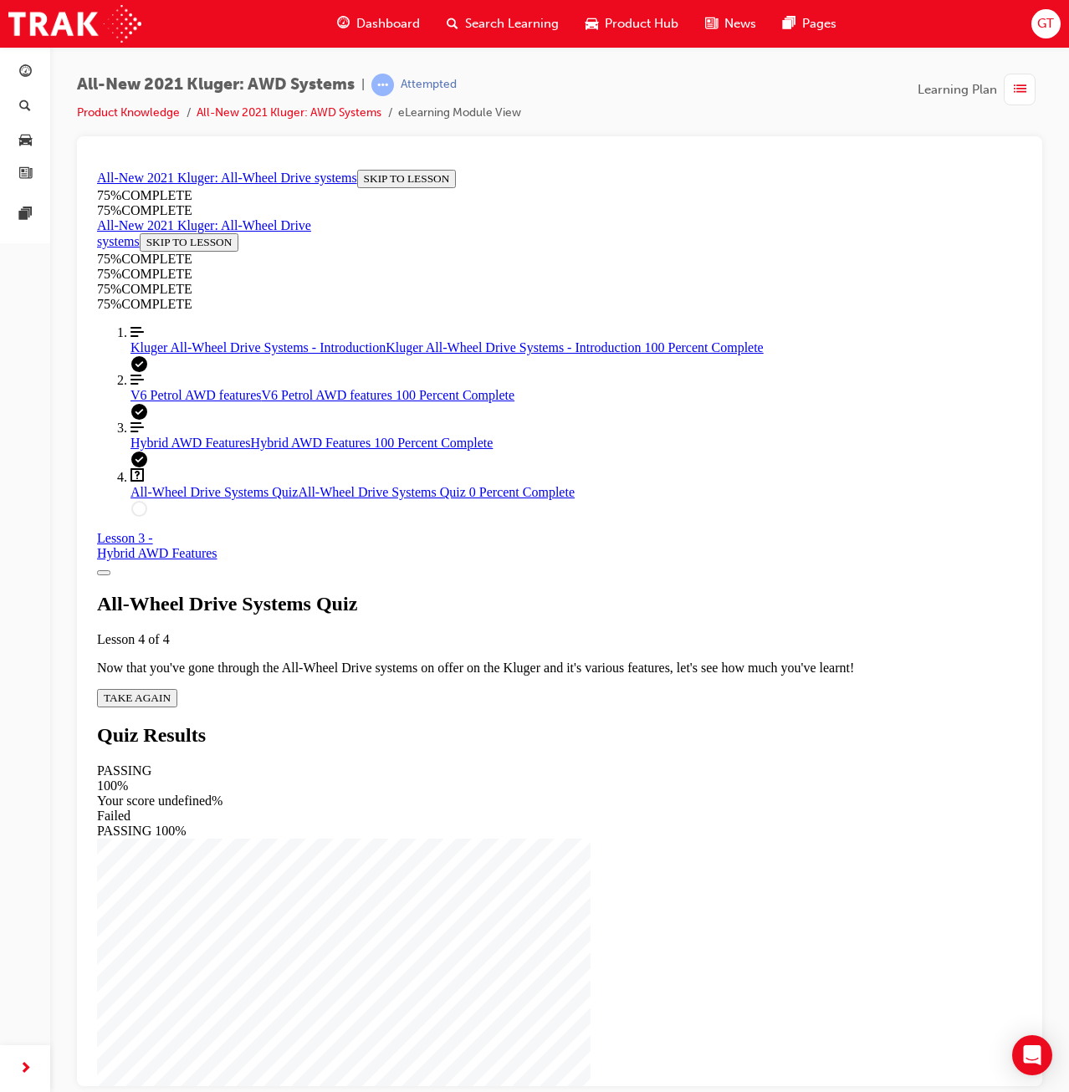
click at [177, 688] on button "TAKE AGAIN" at bounding box center [137, 697] width 80 height 18
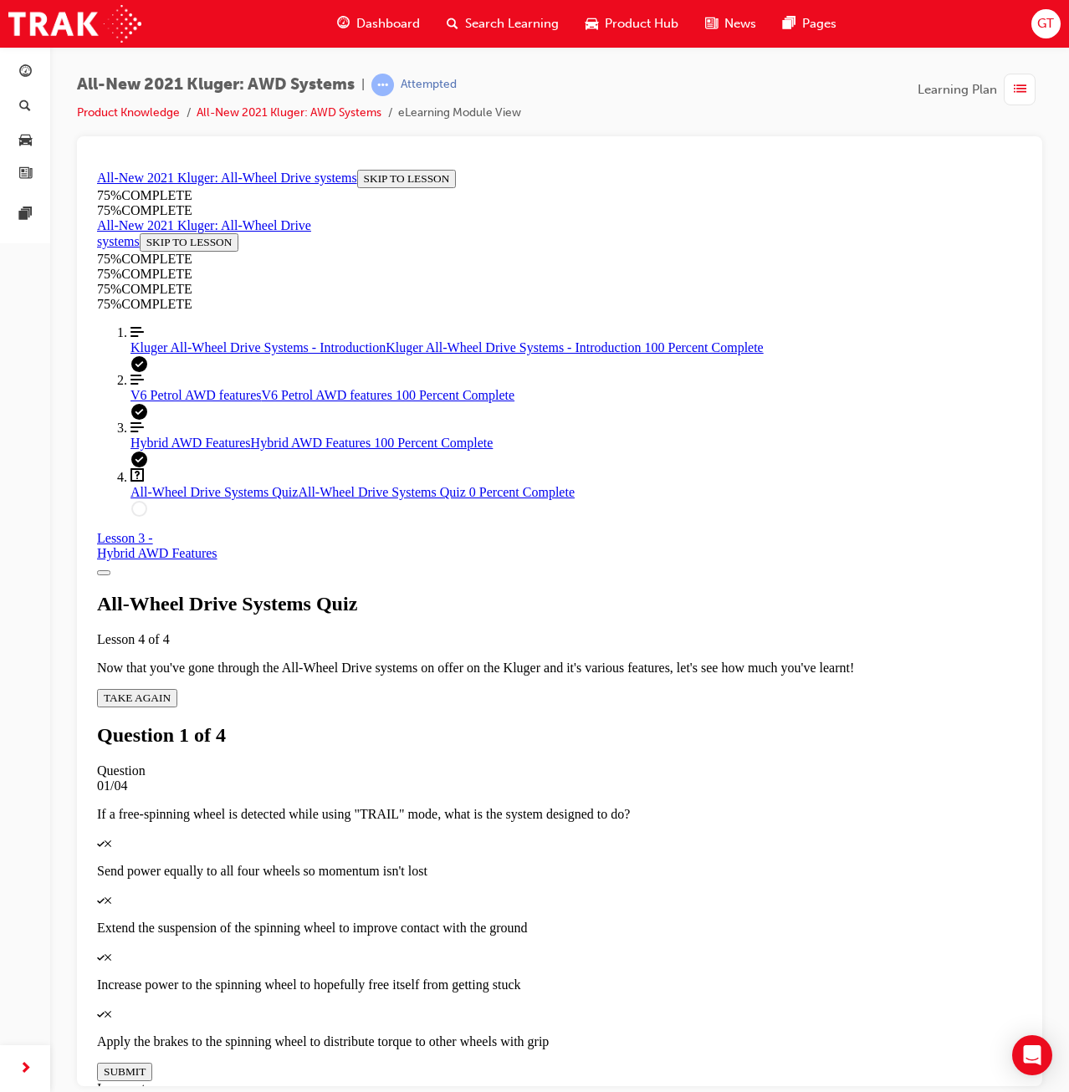
click at [699, 1034] on p "Apply the brakes to the spinning wheel to distribute torque to other wheels wit…" at bounding box center [559, 1041] width 925 height 15
click at [152, 1062] on button "SUBMIT" at bounding box center [124, 1071] width 55 height 18
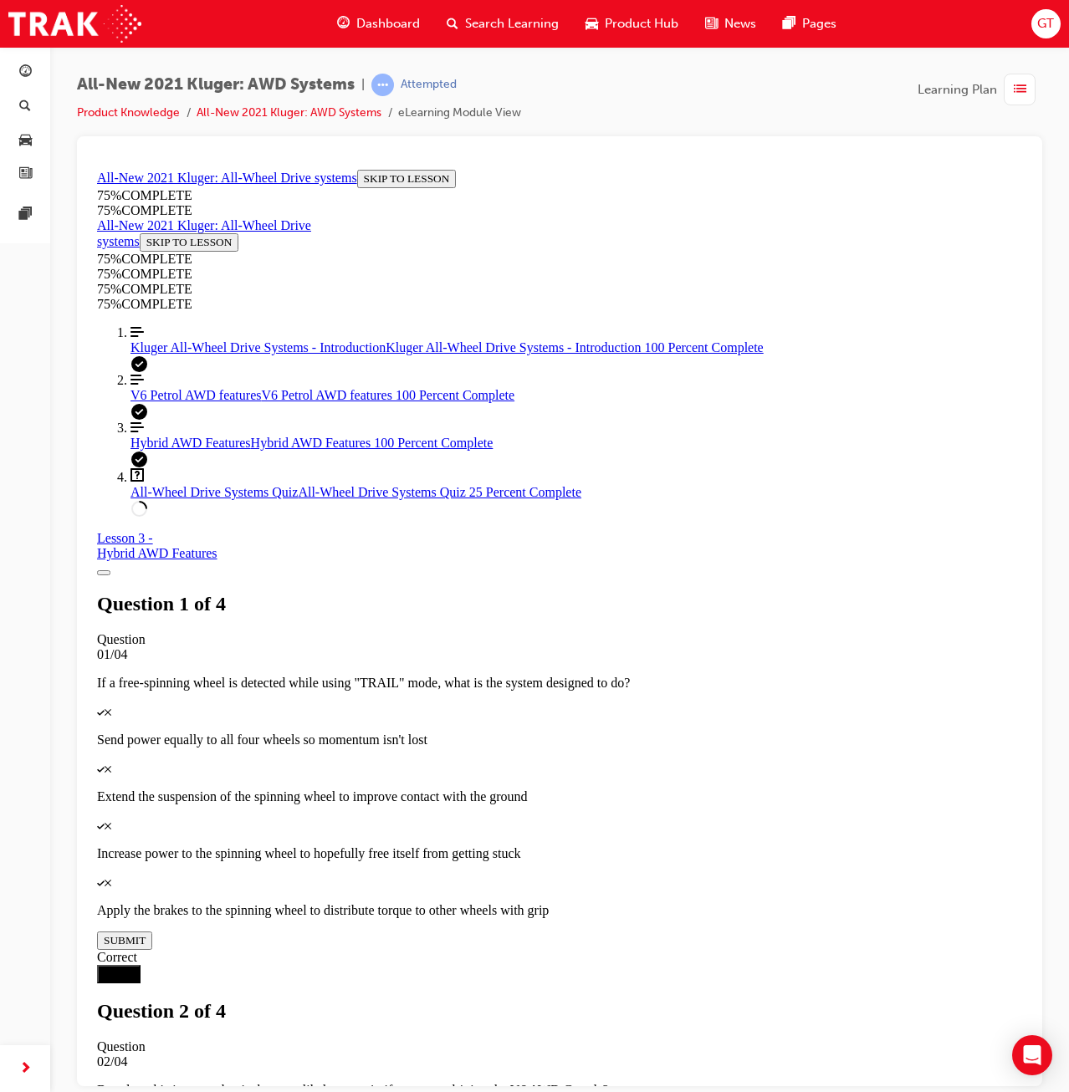
scroll to position [134, 0]
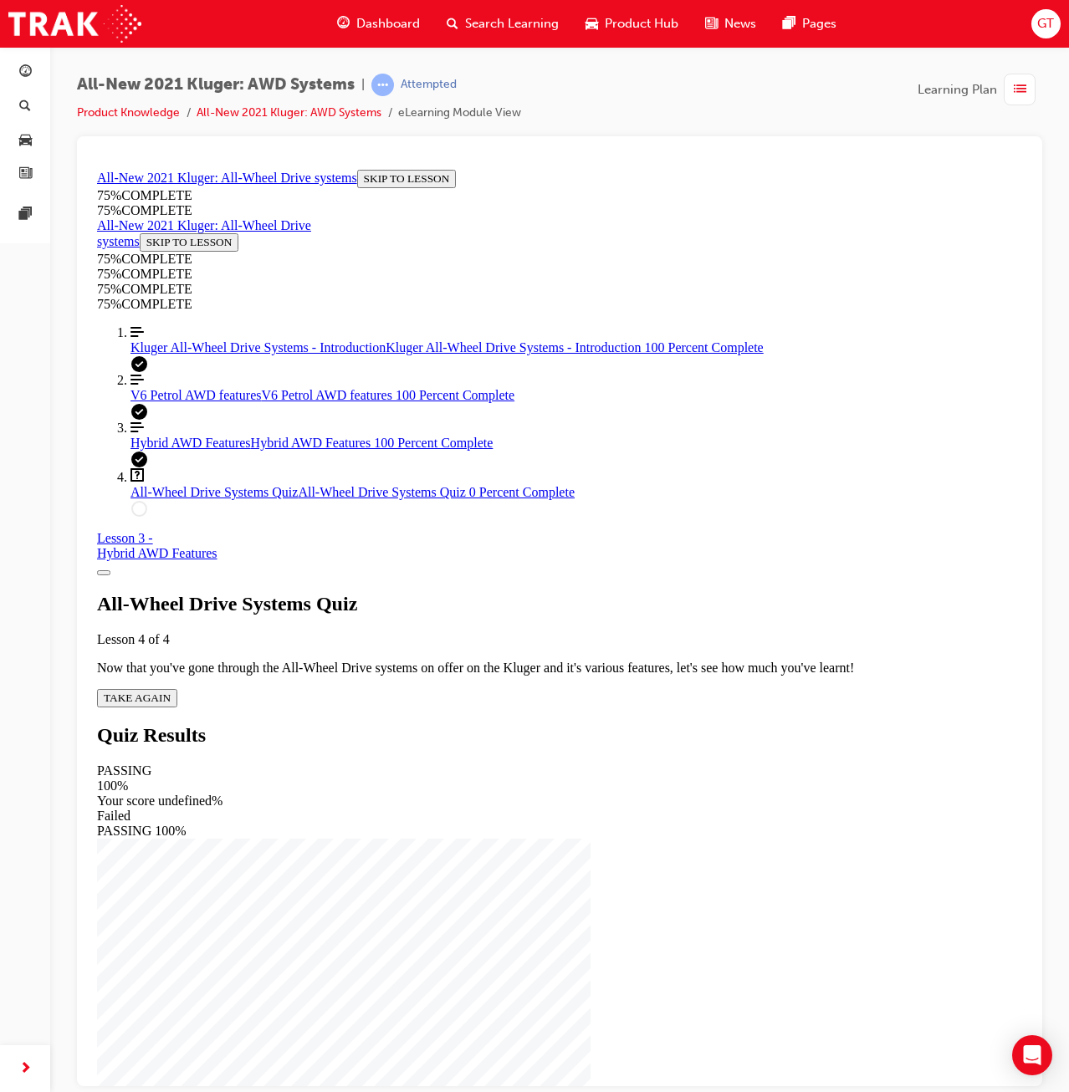
drag, startPoint x: 558, startPoint y: 655, endPoint x: 554, endPoint y: 669, distance: 14.8
click at [171, 691] on icon "Quiz" at bounding box center [171, 697] width 0 height 13
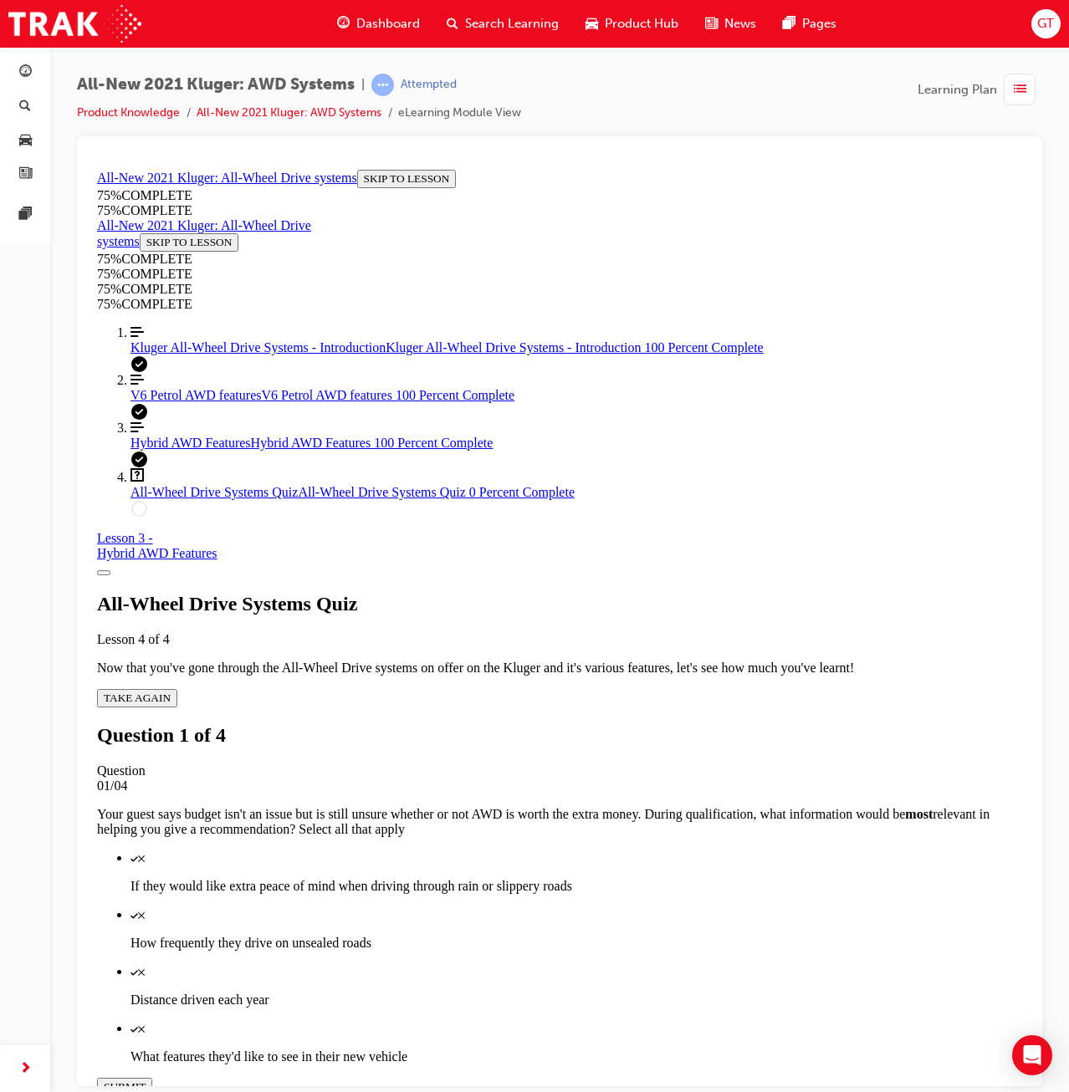
click at [622, 935] on p "How frequently they drive on unsealed roads" at bounding box center [576, 942] width 892 height 15
click at [152, 1077] on button "SUBMIT" at bounding box center [124, 1086] width 55 height 18
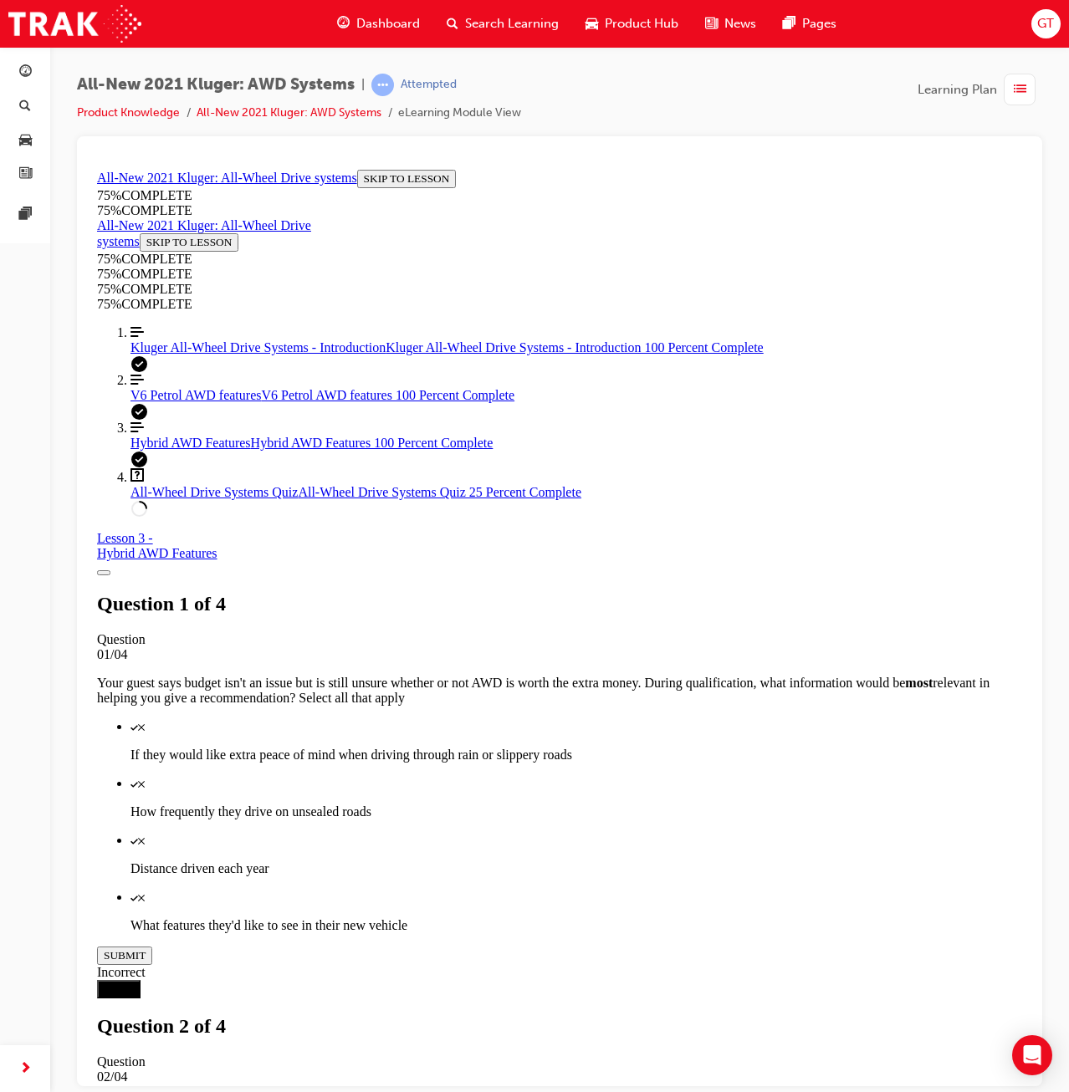
scroll to position [134, 0]
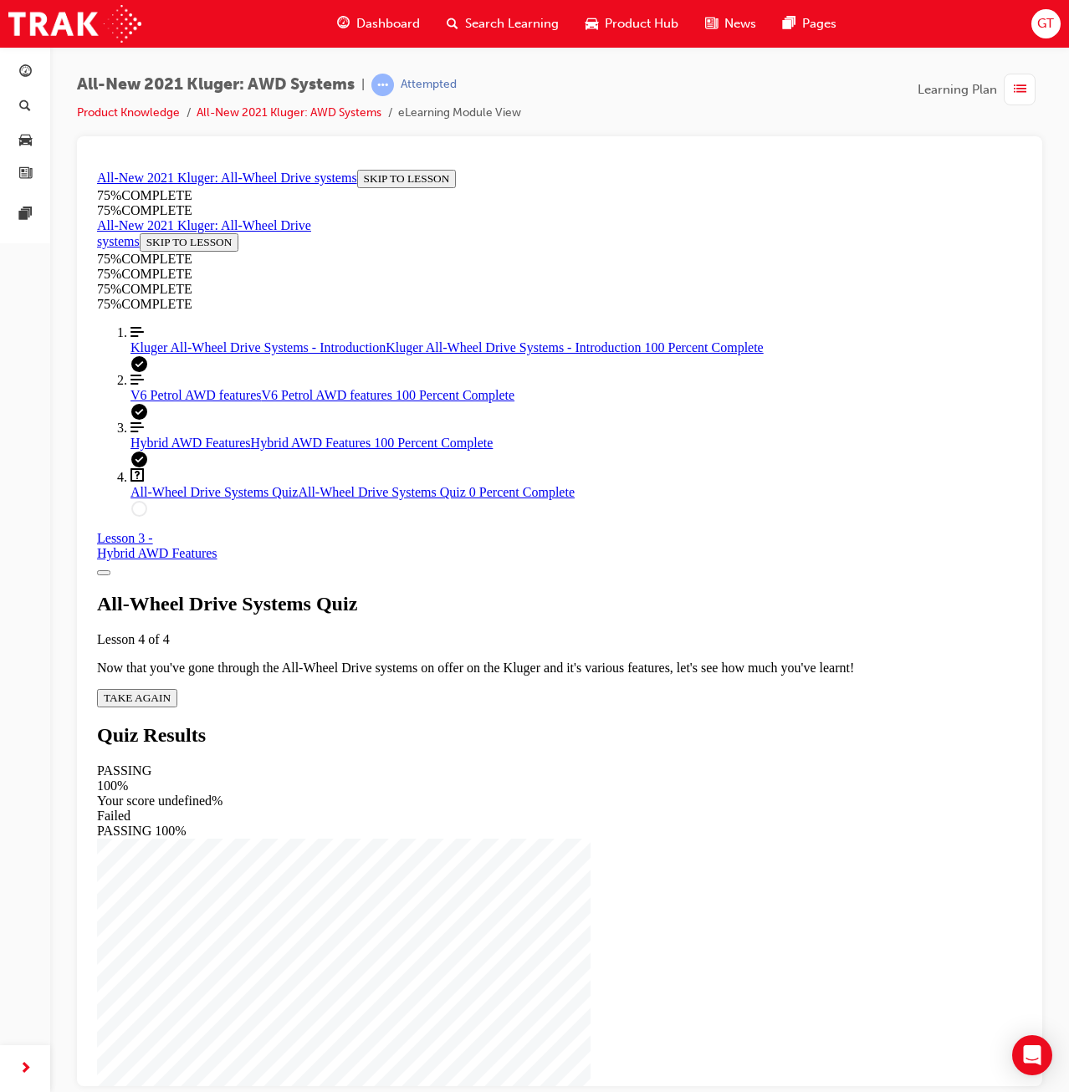
click at [550, 672] on div "All-Wheel Drive Systems Quiz Lesson 4 of 4 Now that you've gone through the All…" at bounding box center [559, 649] width 925 height 115
click at [171, 691] on span "TAKE AGAIN" at bounding box center [137, 697] width 67 height 13
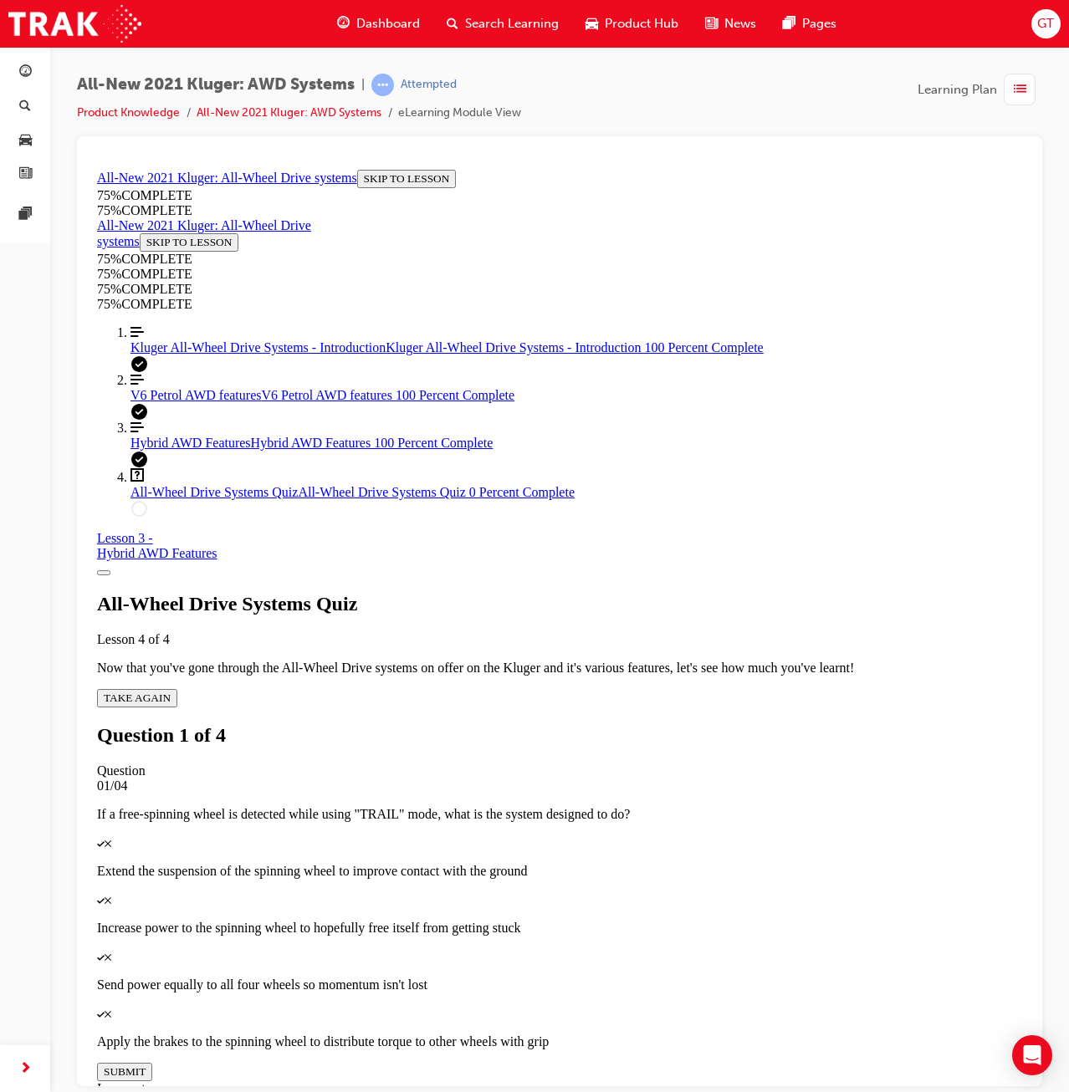
click at [671, 1034] on p "Apply the brakes to the spinning wheel to distribute torque to other wheels wit…" at bounding box center [559, 1041] width 925 height 15
click at [152, 1062] on button "SUBMIT" at bounding box center [124, 1071] width 55 height 18
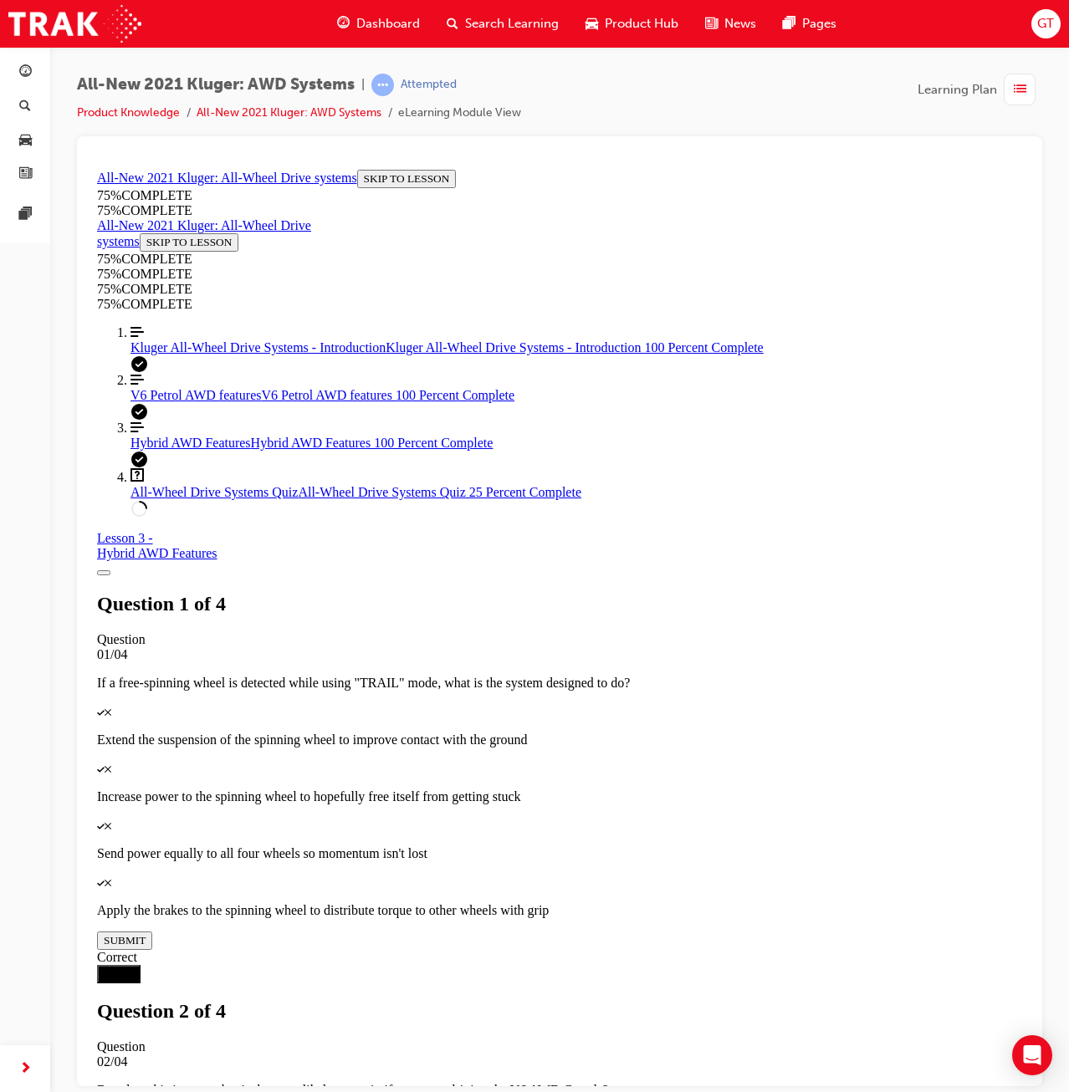
scroll to position [134, 0]
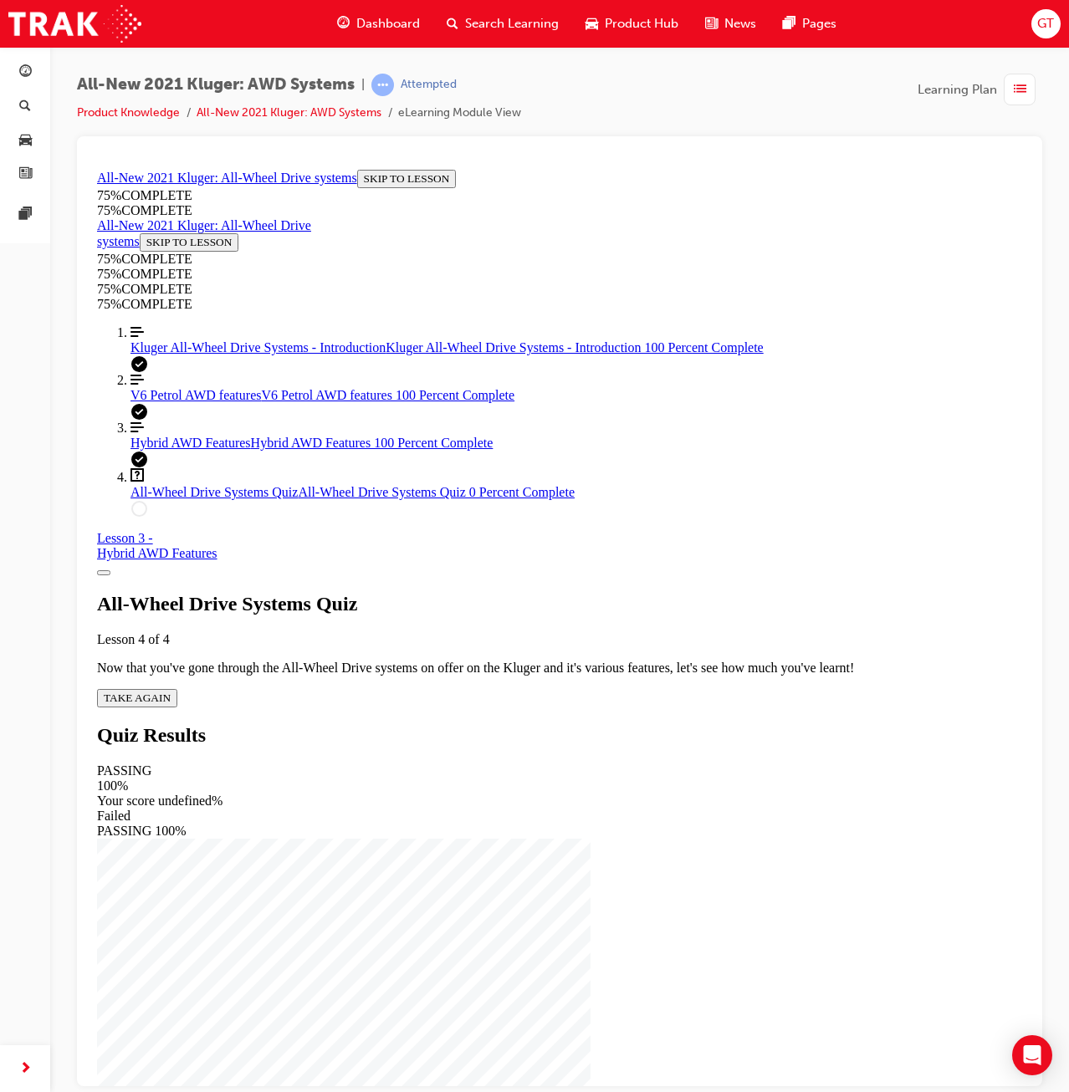
click at [177, 688] on button "TAKE AGAIN" at bounding box center [137, 697] width 80 height 18
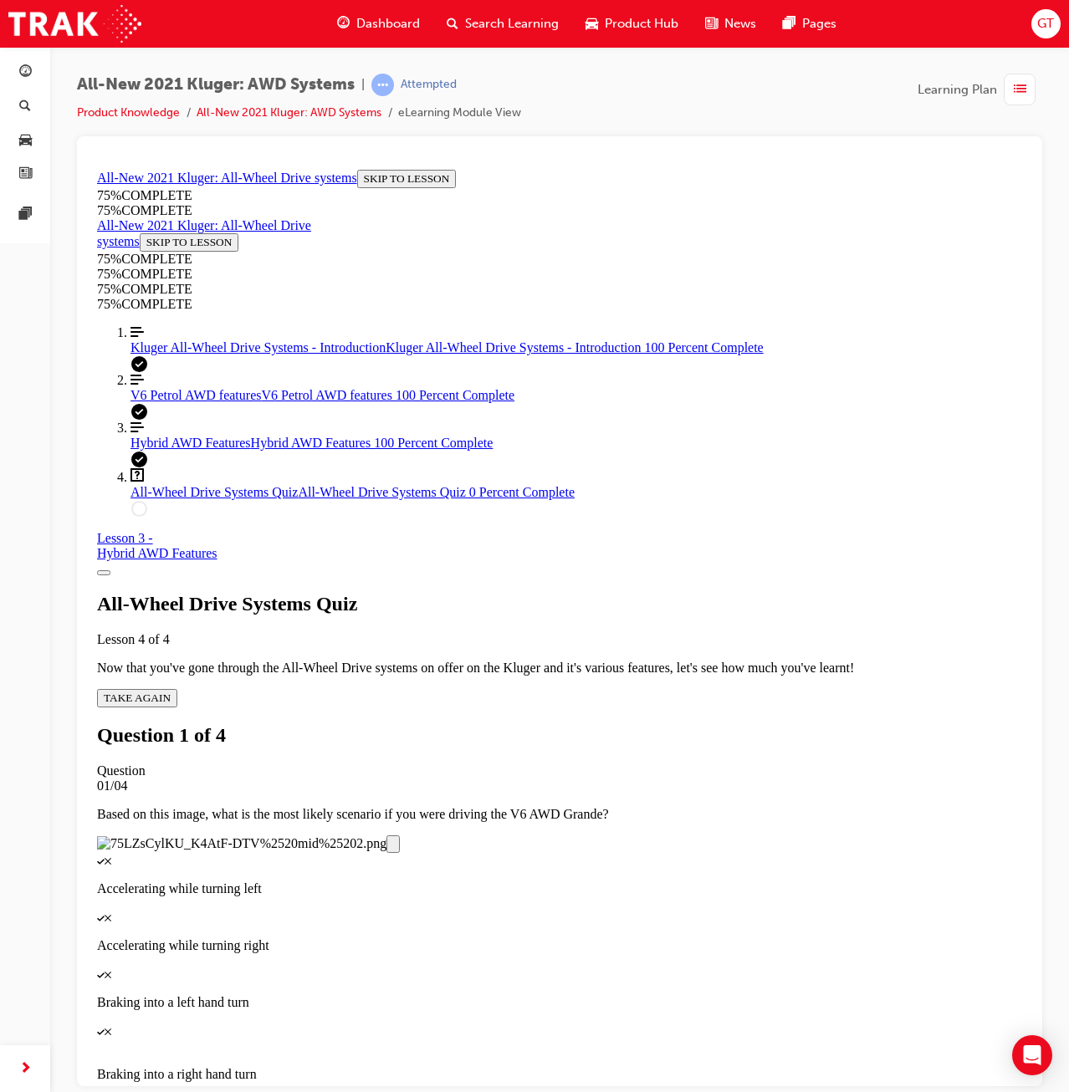
scroll to position [61, 0]
click at [631, 938] on p "Accelerating while turning right" at bounding box center [559, 945] width 925 height 15
click at [152, 1091] on button "SUBMIT" at bounding box center [124, 1104] width 55 height 18
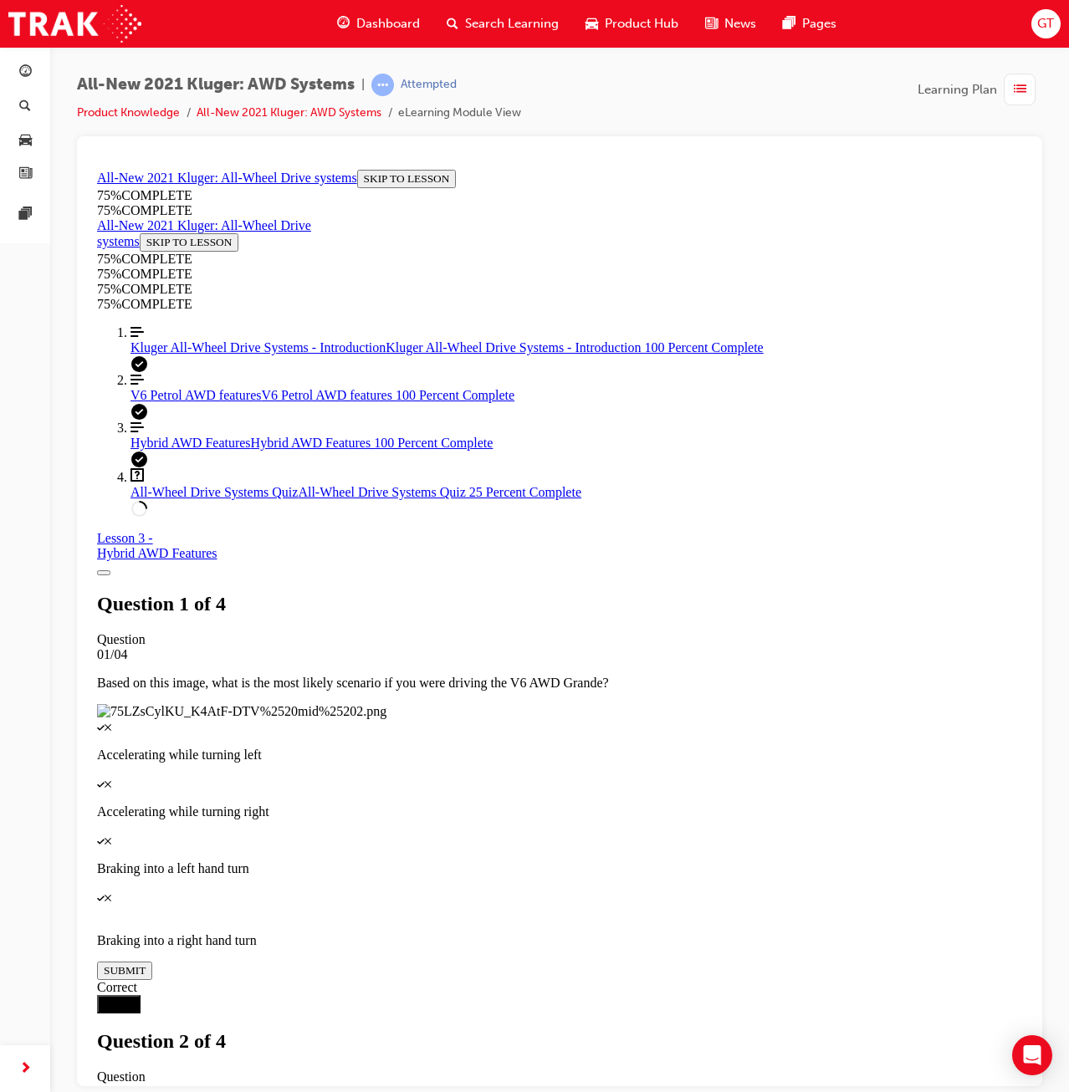
scroll to position [60, 0]
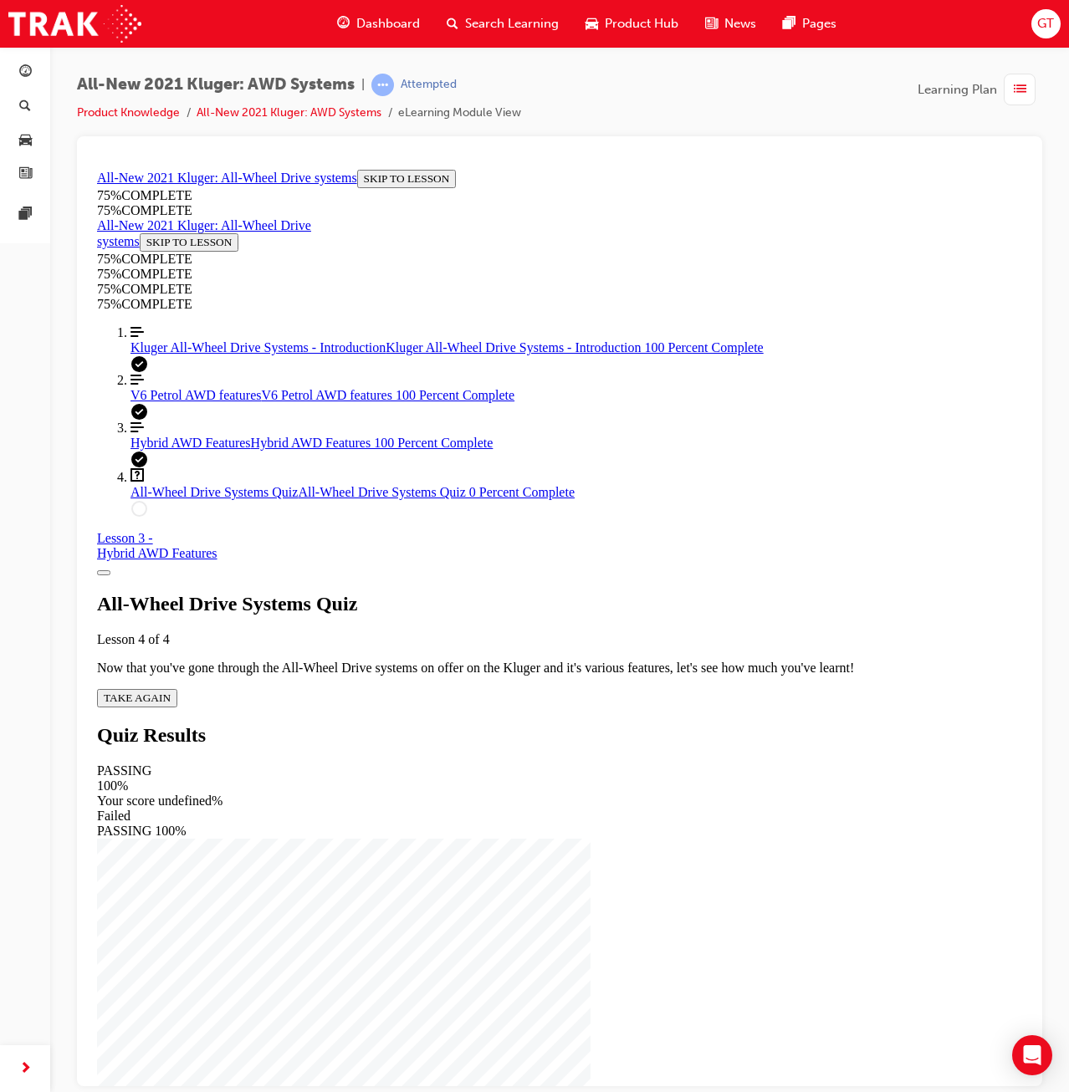
click at [171, 691] on span "TAKE AGAIN" at bounding box center [137, 697] width 67 height 13
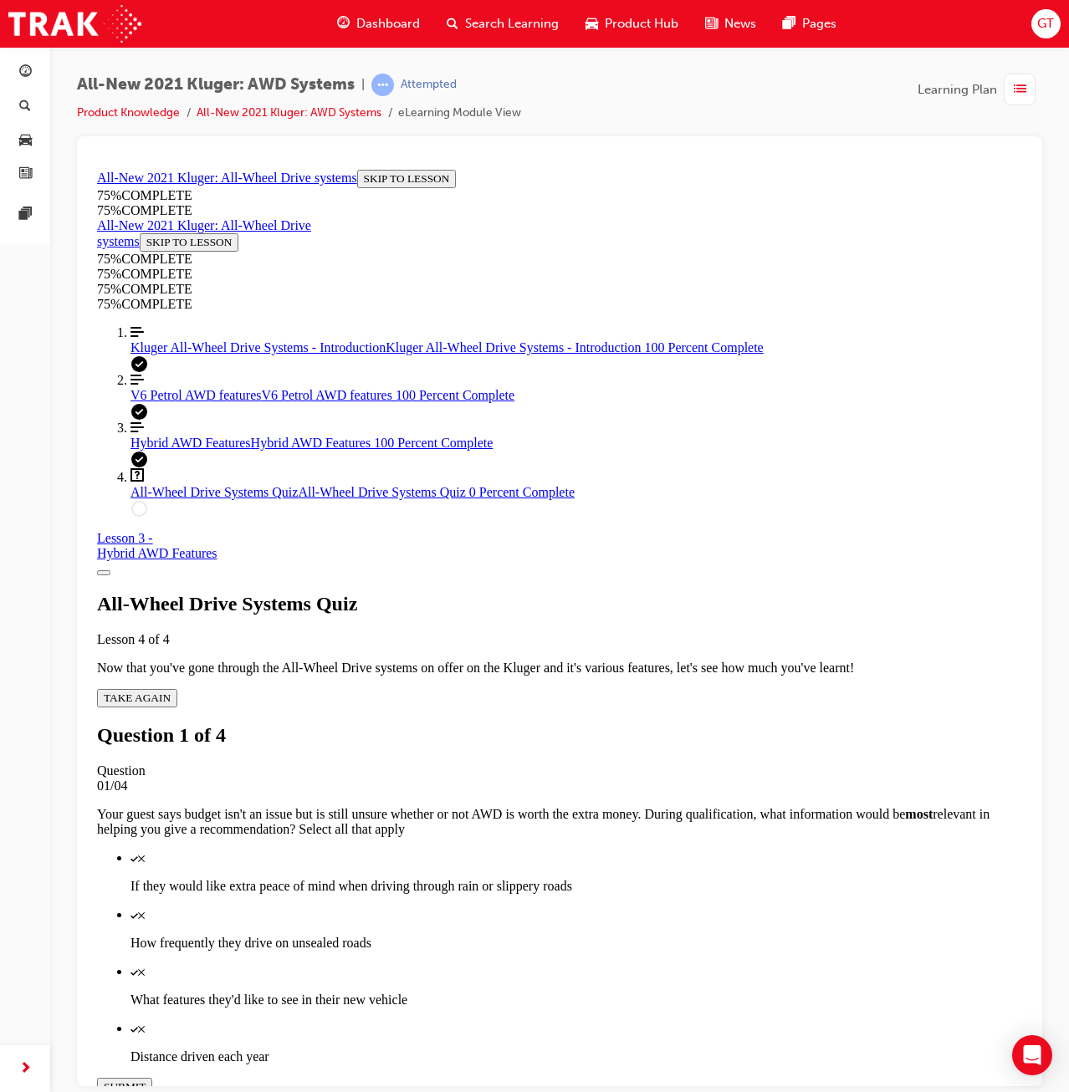
click at [625, 935] on p "How frequently they drive on unsealed roads" at bounding box center [576, 942] width 892 height 15
click at [638, 1049] on p "Distance driven each year" at bounding box center [576, 1056] width 892 height 15
click at [152, 1077] on button "SUBMIT" at bounding box center [124, 1086] width 55 height 18
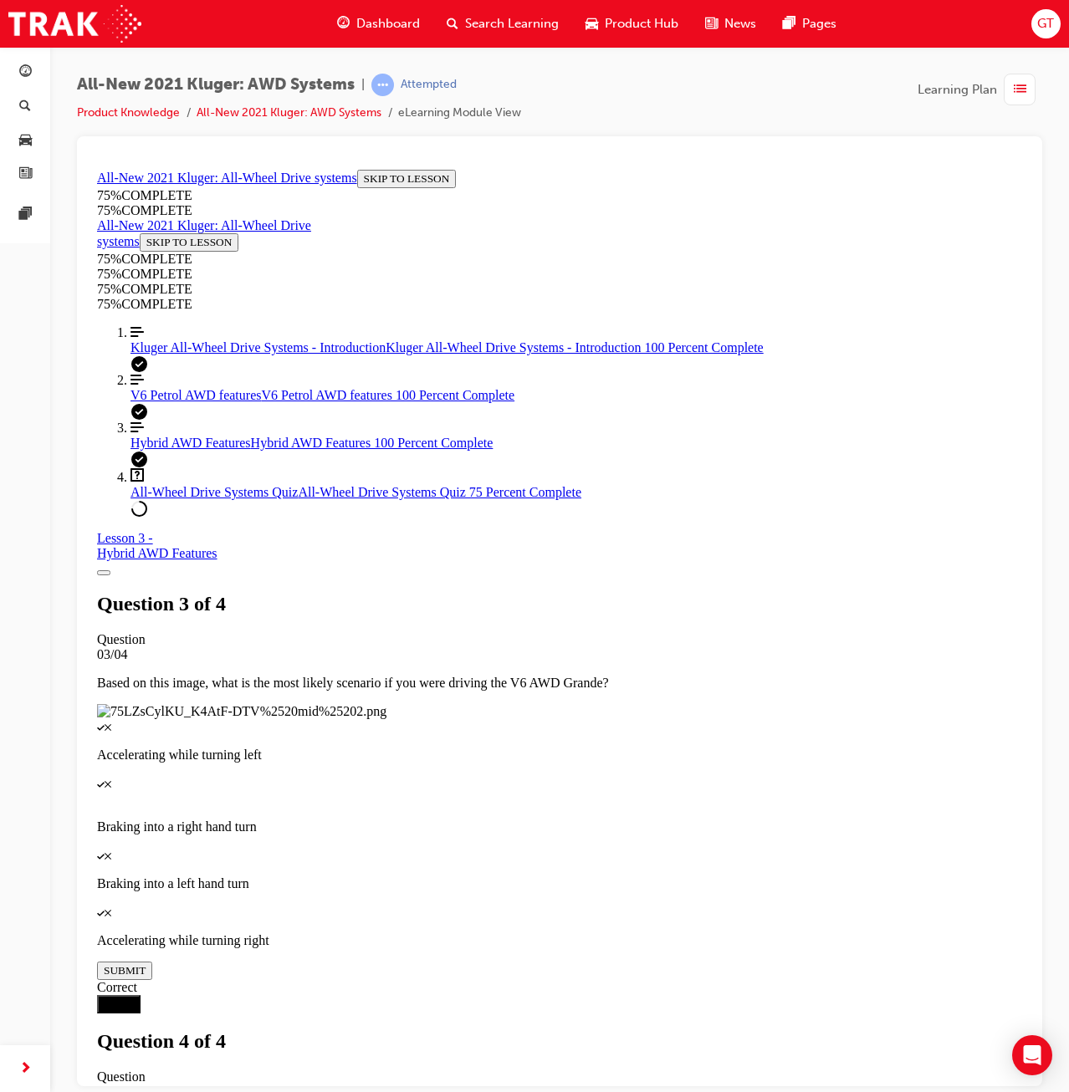
drag, startPoint x: 715, startPoint y: 617, endPoint x: 728, endPoint y: 652, distance: 37.6
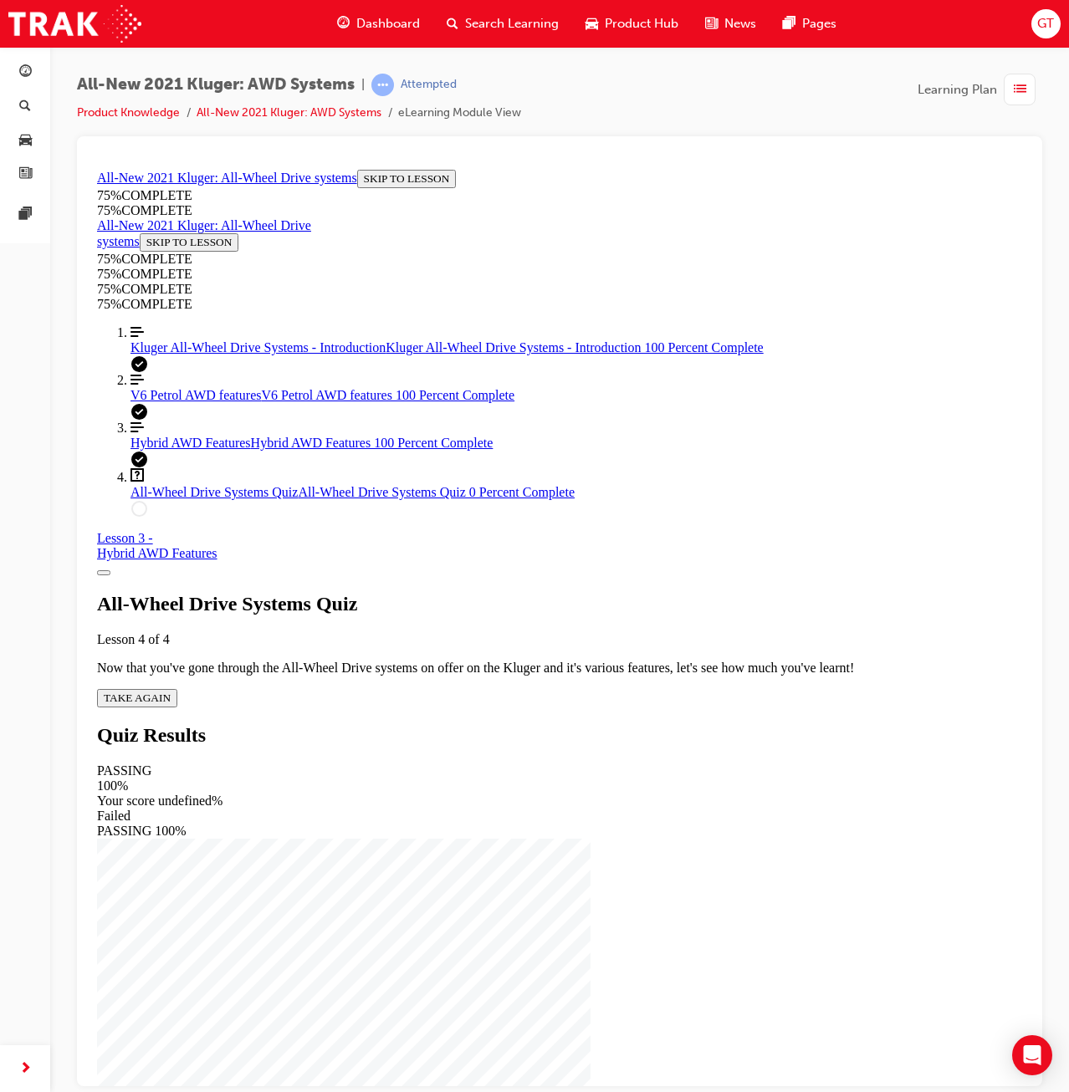
click at [547, 646] on div "All-Wheel Drive Systems Quiz Lesson 4 of 4 Now that you've gone through the All…" at bounding box center [559, 649] width 925 height 115
click at [546, 665] on div "All-Wheel Drive Systems Quiz Lesson 4 of 4 Now that you've gone through the All…" at bounding box center [559, 649] width 925 height 115
click at [177, 688] on button "TAKE AGAIN" at bounding box center [137, 697] width 80 height 18
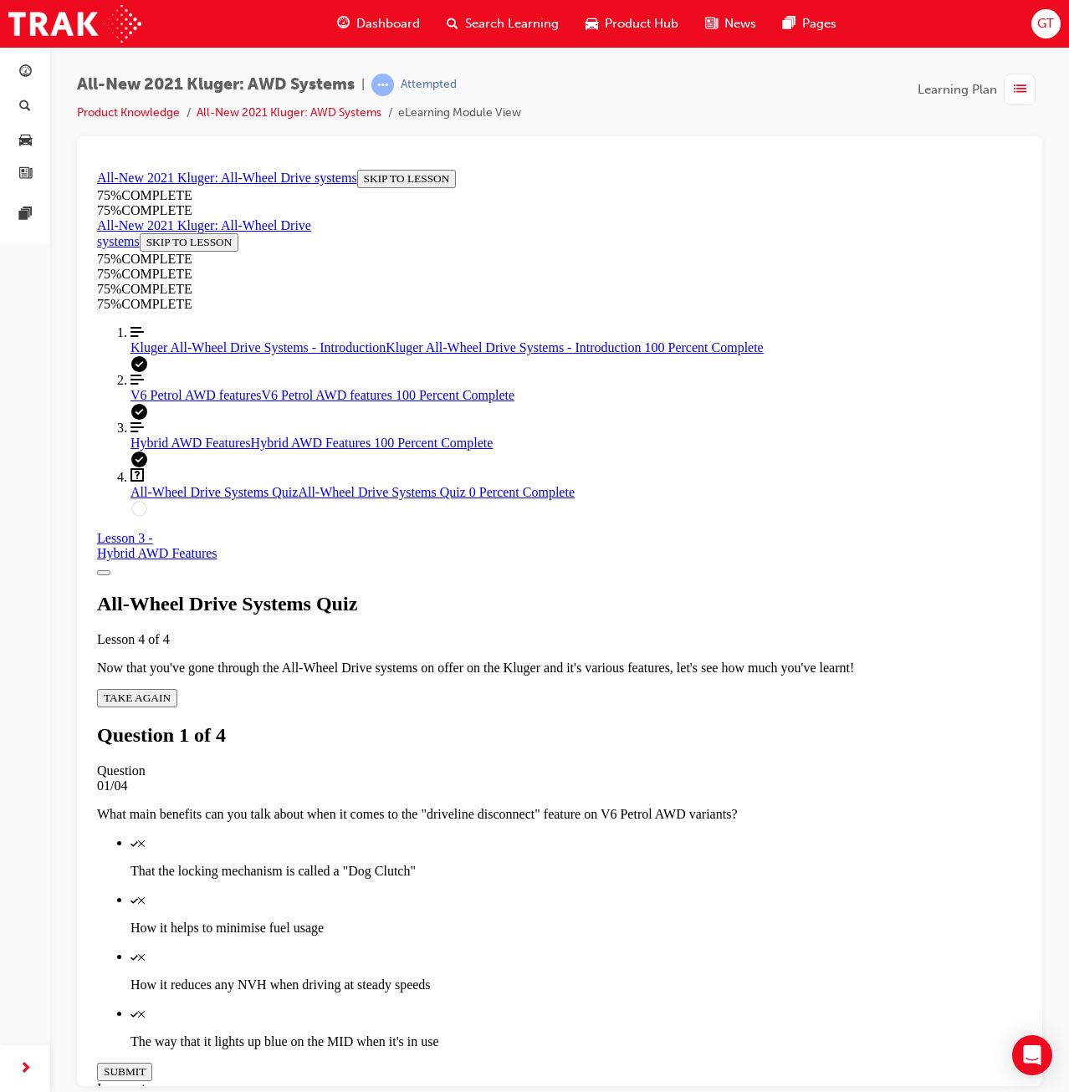
click at [591, 863] on p "That the locking mechanism is called a "Dog Clutch"" at bounding box center [576, 870] width 892 height 15
click at [613, 892] on div "Quiz" at bounding box center [576, 899] width 892 height 15
click at [657, 977] on p "How it reduces any NVH when driving at steady speeds" at bounding box center [576, 984] width 892 height 15
click at [152, 1062] on button "SUBMIT" at bounding box center [124, 1071] width 55 height 18
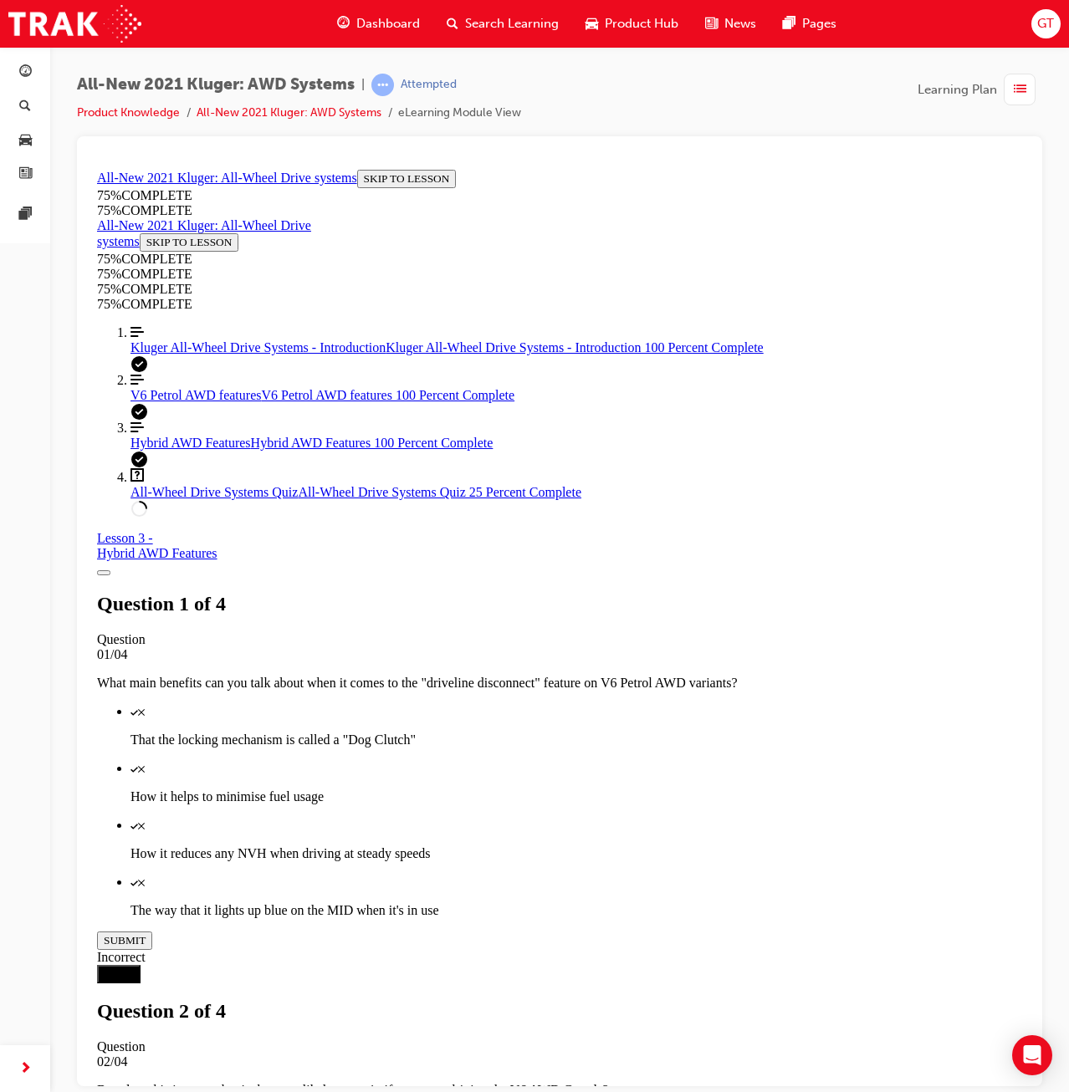
scroll to position [61, 0]
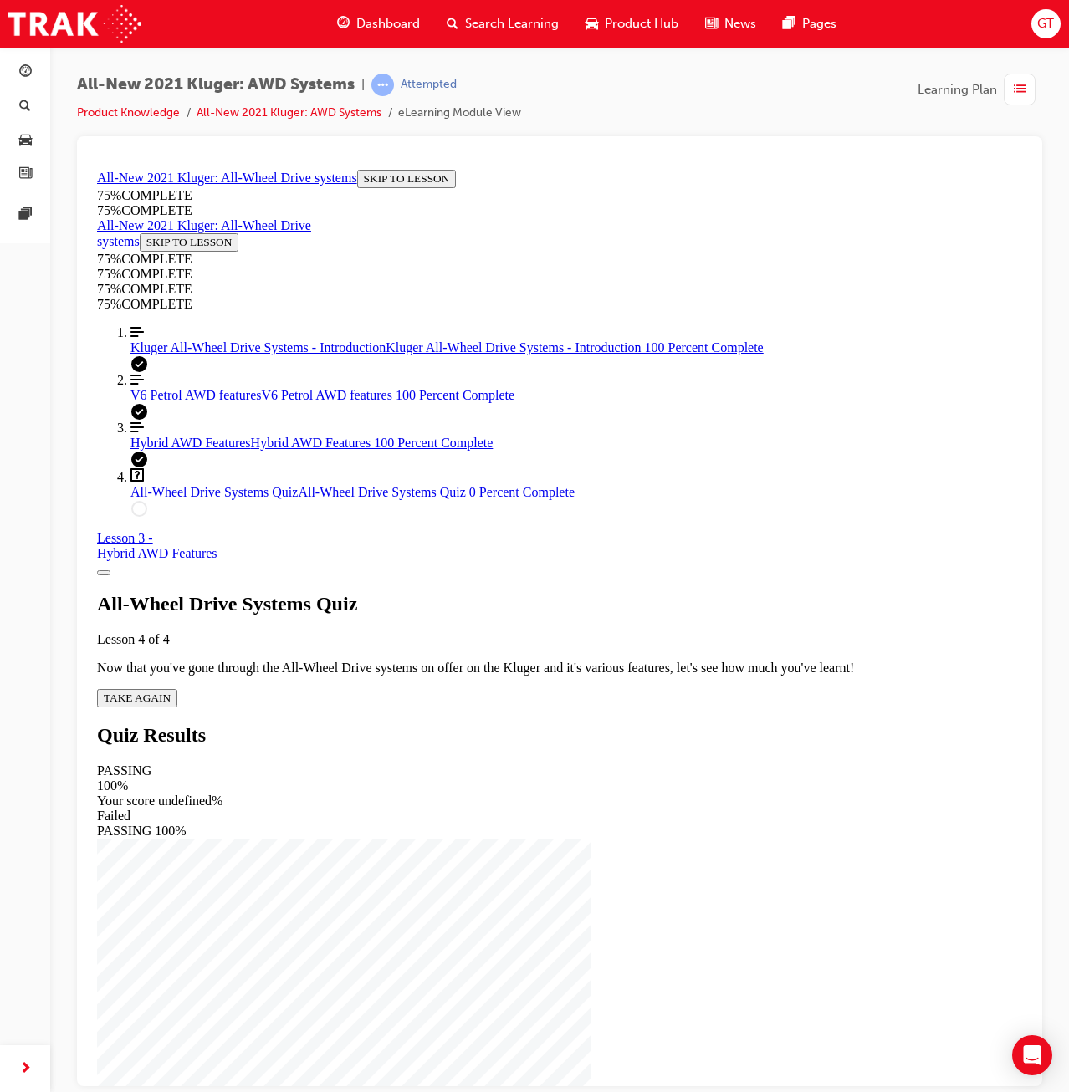
drag, startPoint x: 530, startPoint y: 659, endPoint x: 547, endPoint y: 667, distance: 18.7
click at [171, 691] on span "TAKE AGAIN" at bounding box center [137, 697] width 67 height 13
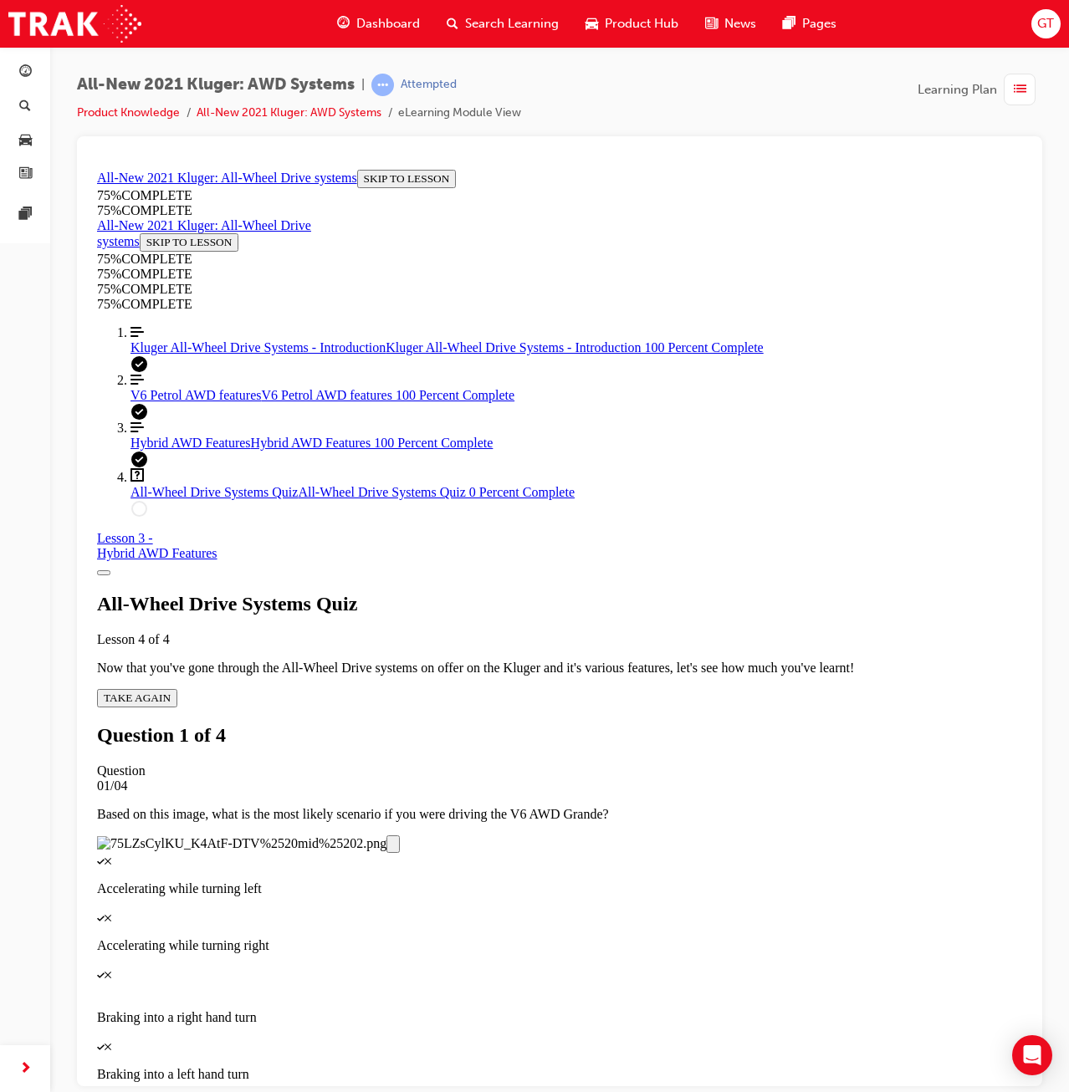
drag, startPoint x: 646, startPoint y: 800, endPoint x: 654, endPoint y: 805, distance: 9.8
click at [648, 938] on p "Accelerating while turning right" at bounding box center [559, 945] width 925 height 15
click at [152, 1091] on button "SUBMIT" at bounding box center [124, 1104] width 55 height 18
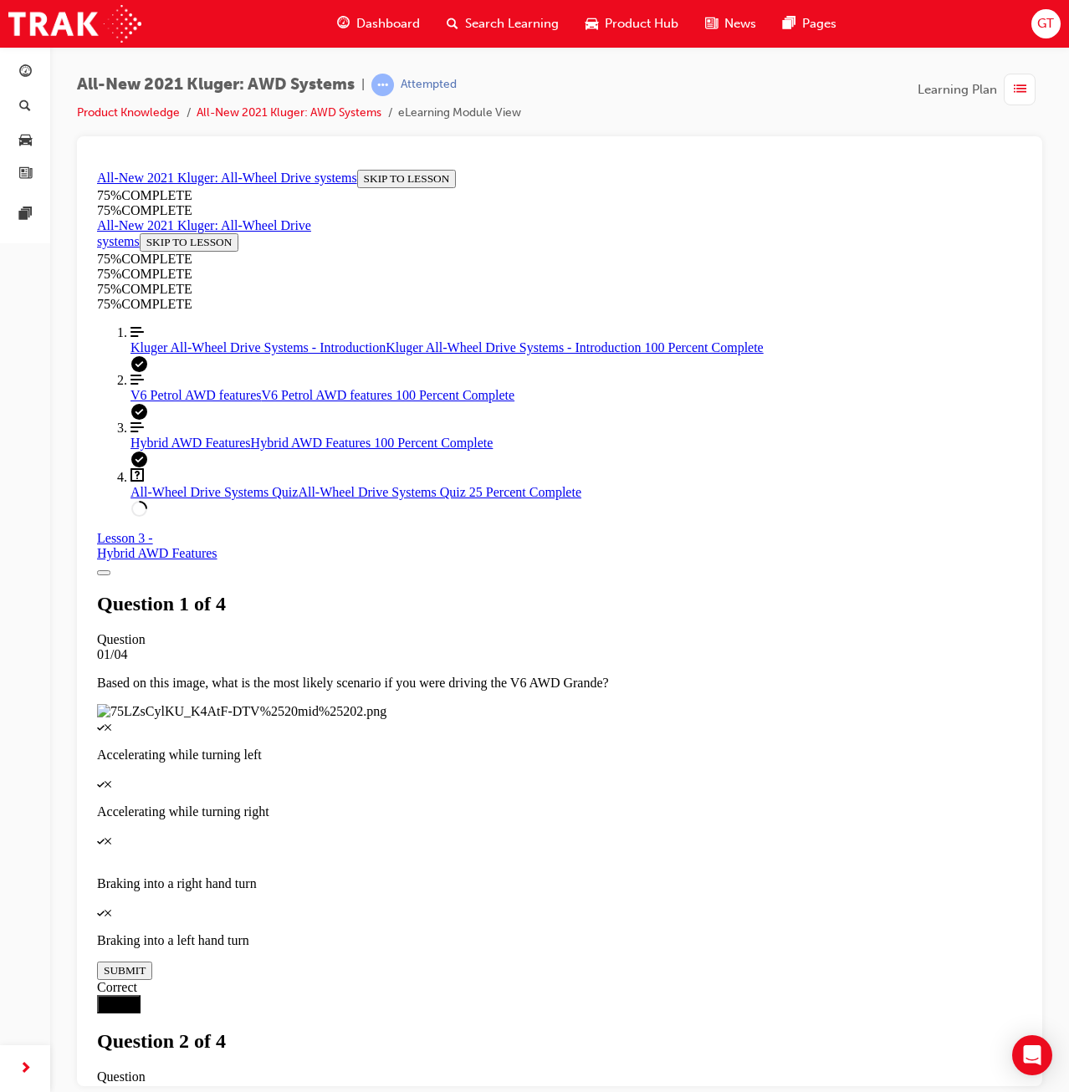
drag, startPoint x: 637, startPoint y: 703, endPoint x: 642, endPoint y: 730, distance: 28.1
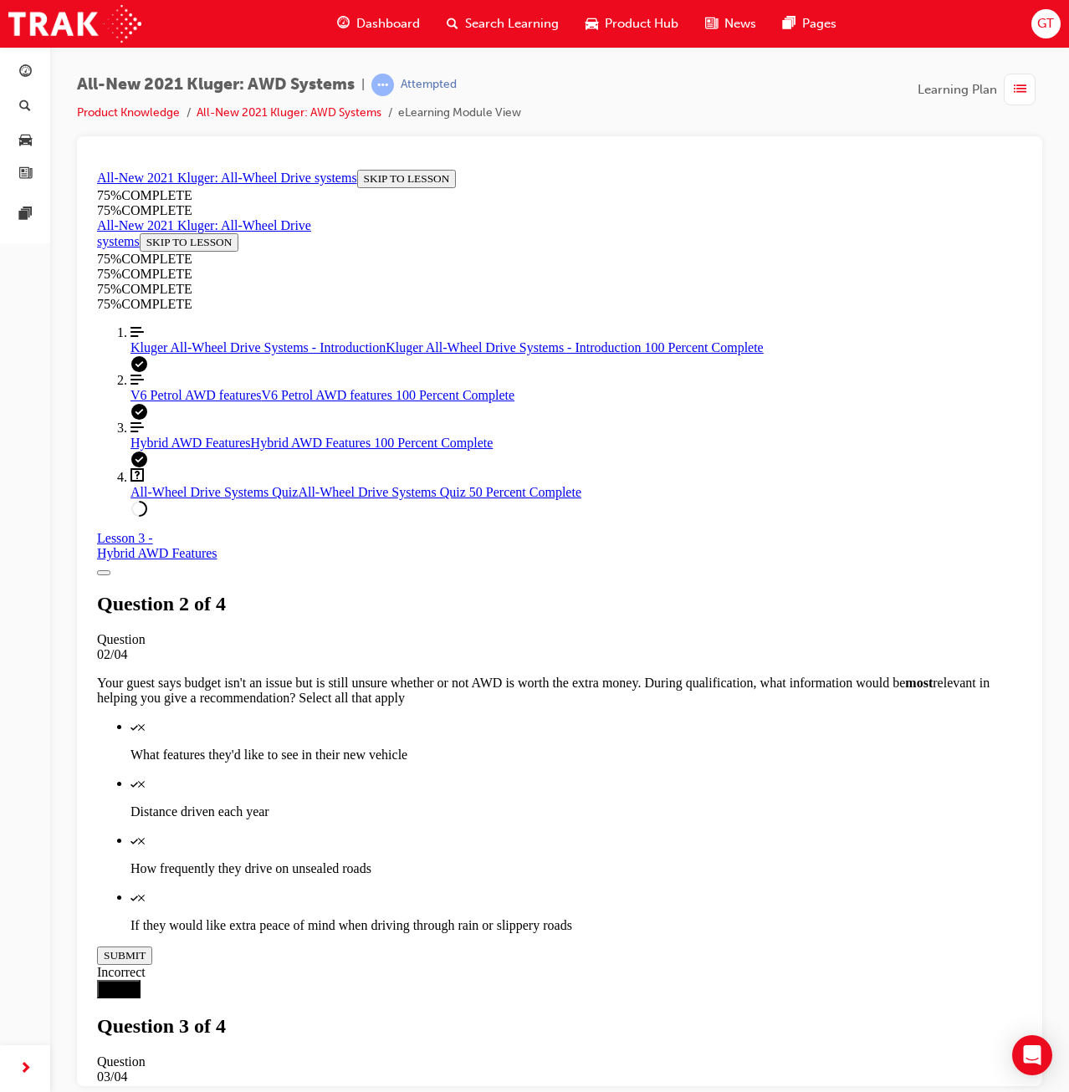
drag, startPoint x: 676, startPoint y: 615, endPoint x: 674, endPoint y: 651, distance: 36.0
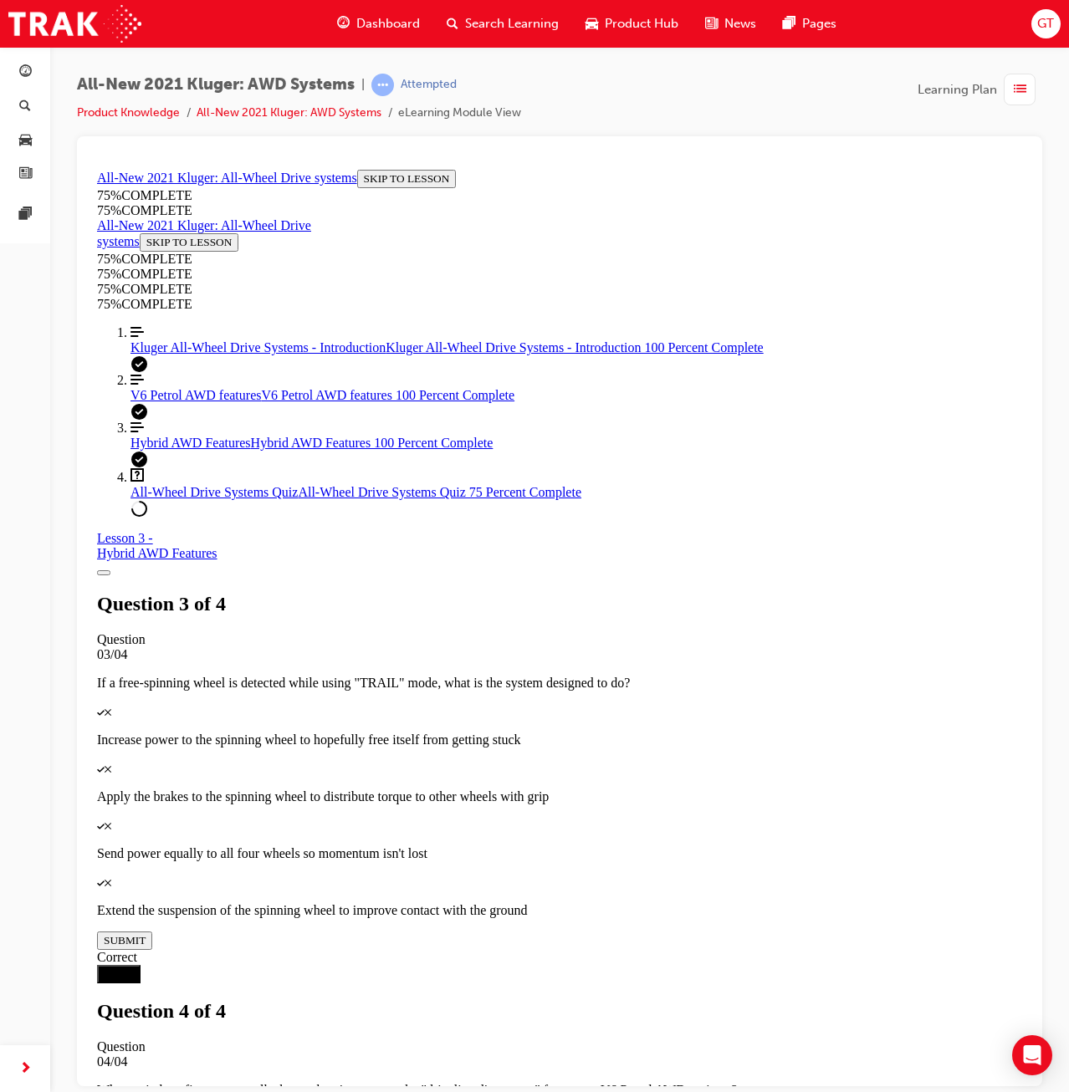
drag, startPoint x: 626, startPoint y: 520, endPoint x: 634, endPoint y: 572, distance: 52.4
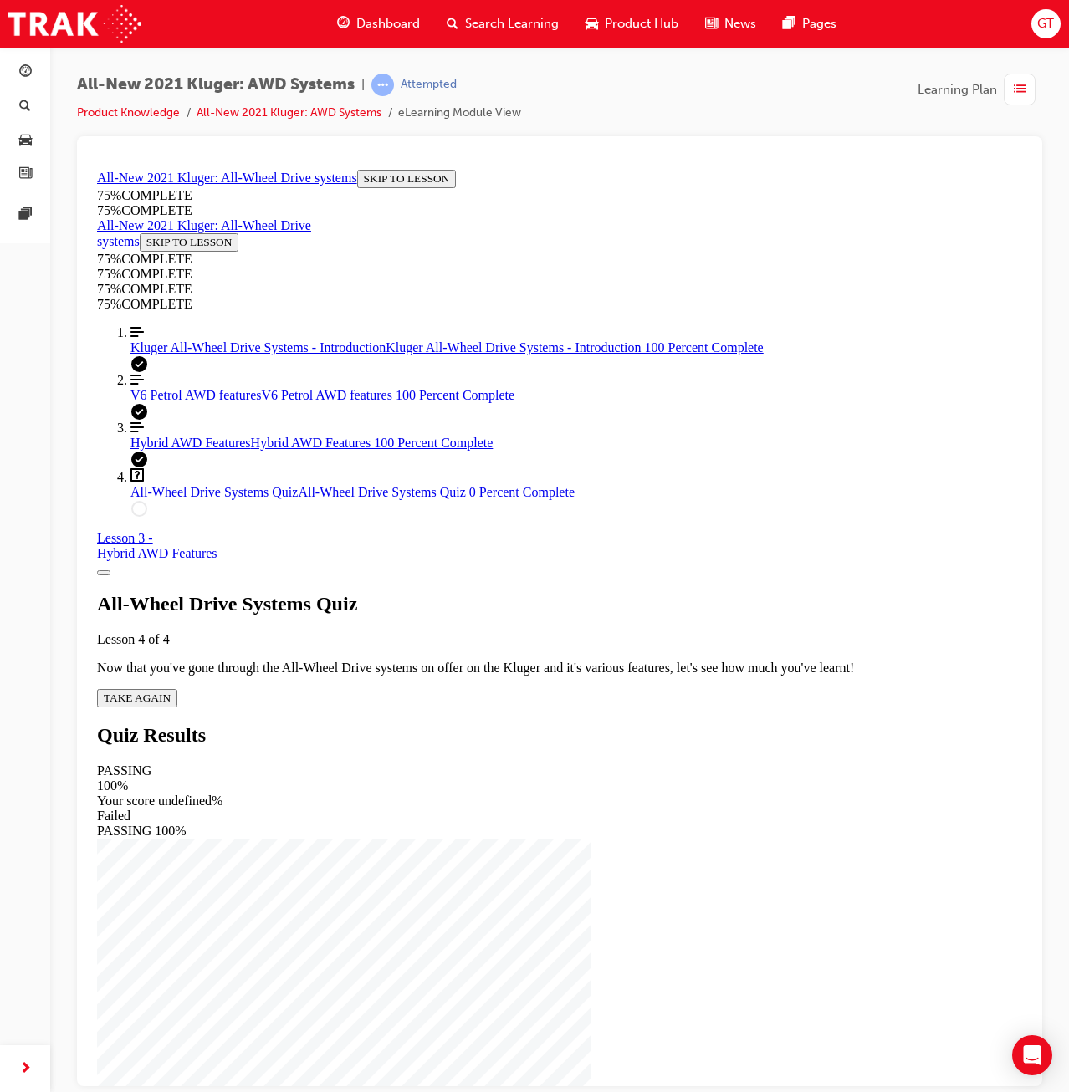
click at [494, 670] on div "All-Wheel Drive Systems Quiz Lesson 4 of 4 Now that you've gone through the All…" at bounding box center [559, 649] width 925 height 115
click at [171, 691] on span "TAKE AGAIN" at bounding box center [137, 697] width 67 height 13
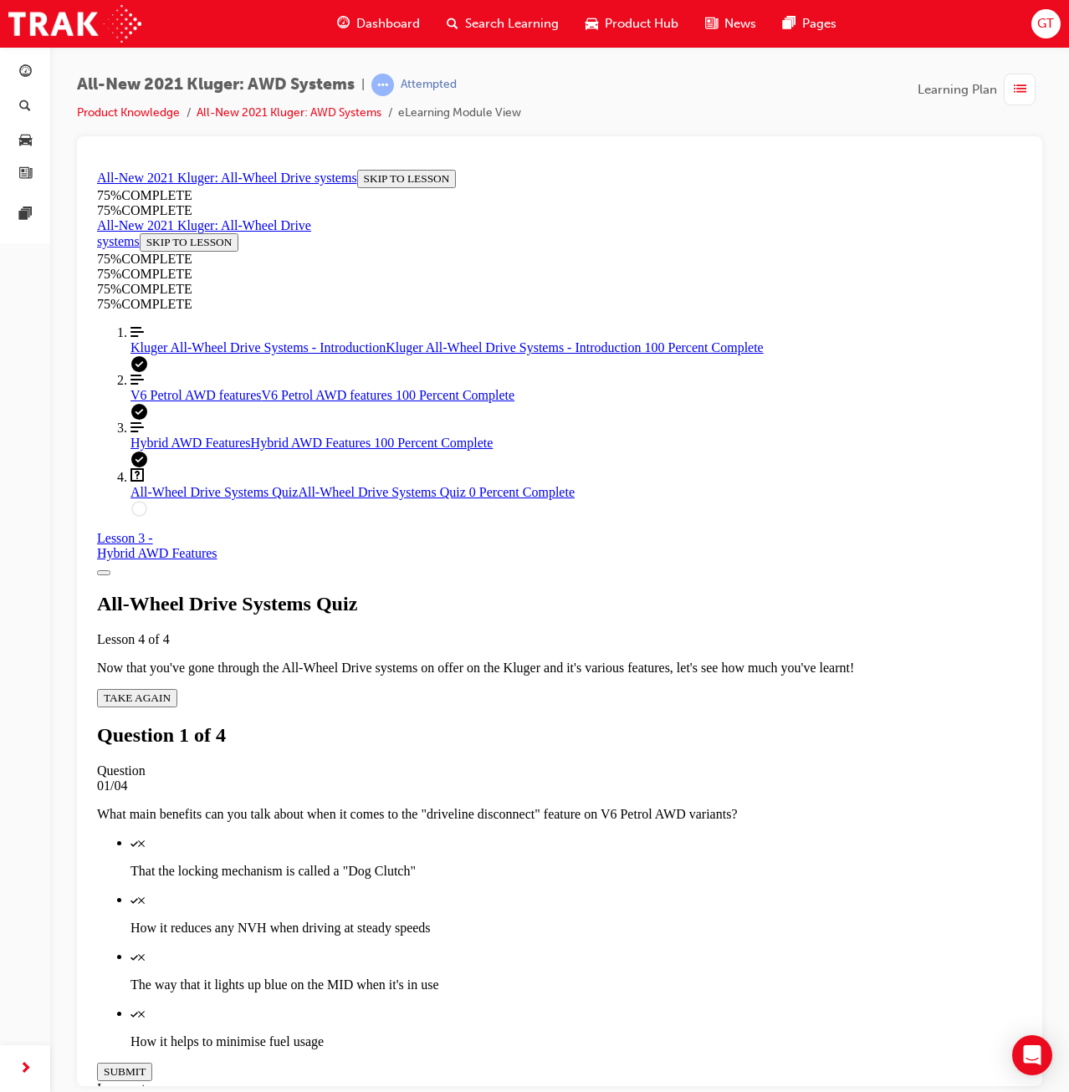
click at [702, 920] on p "How it reduces any NVH when driving at steady speeds" at bounding box center [576, 927] width 892 height 15
click at [717, 948] on div "Quiz" at bounding box center [576, 955] width 892 height 15
click at [704, 1034] on p "How it helps to minimise fuel usage" at bounding box center [576, 1041] width 892 height 15
click at [152, 1062] on button "SUBMIT" at bounding box center [124, 1071] width 55 height 18
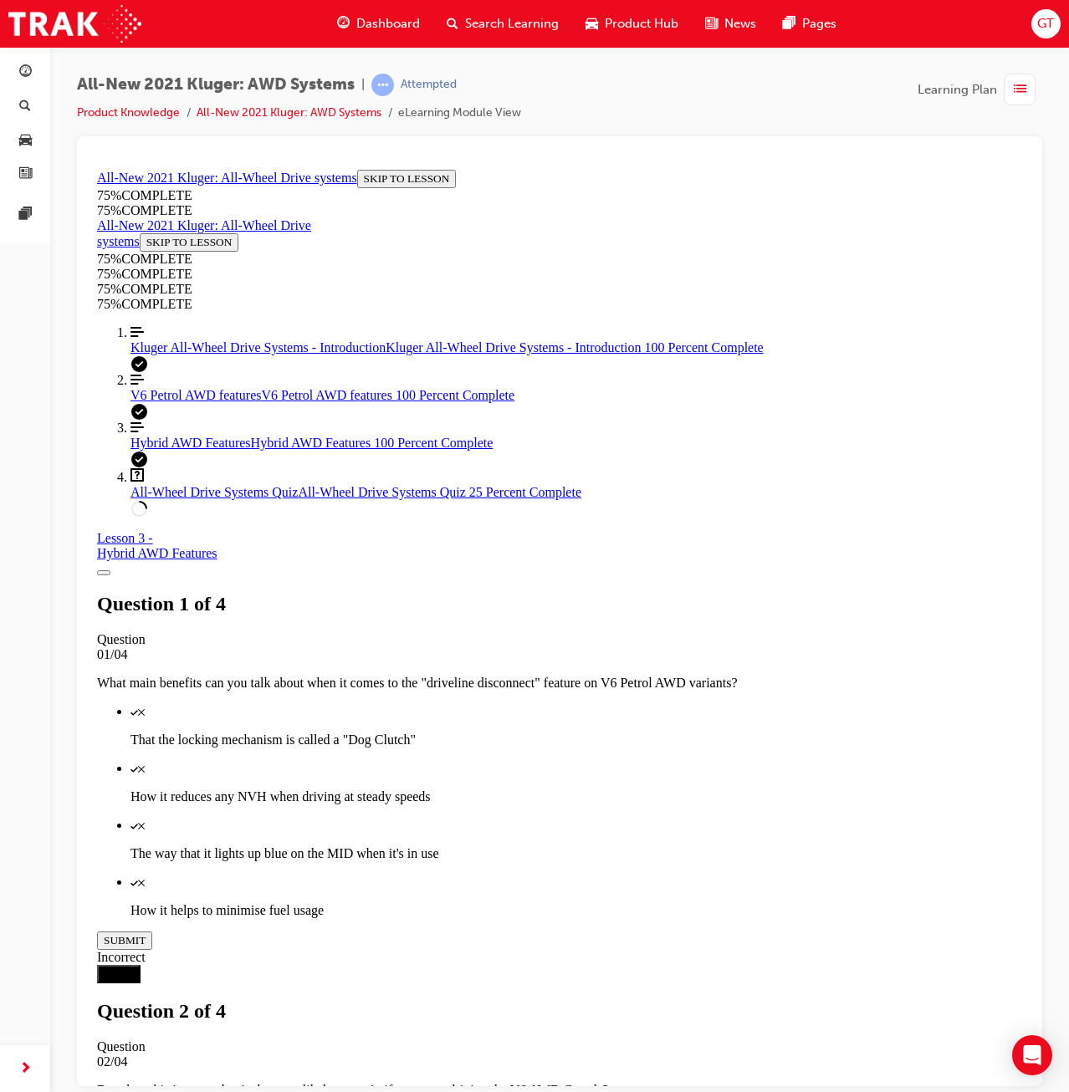
scroll to position [134, 0]
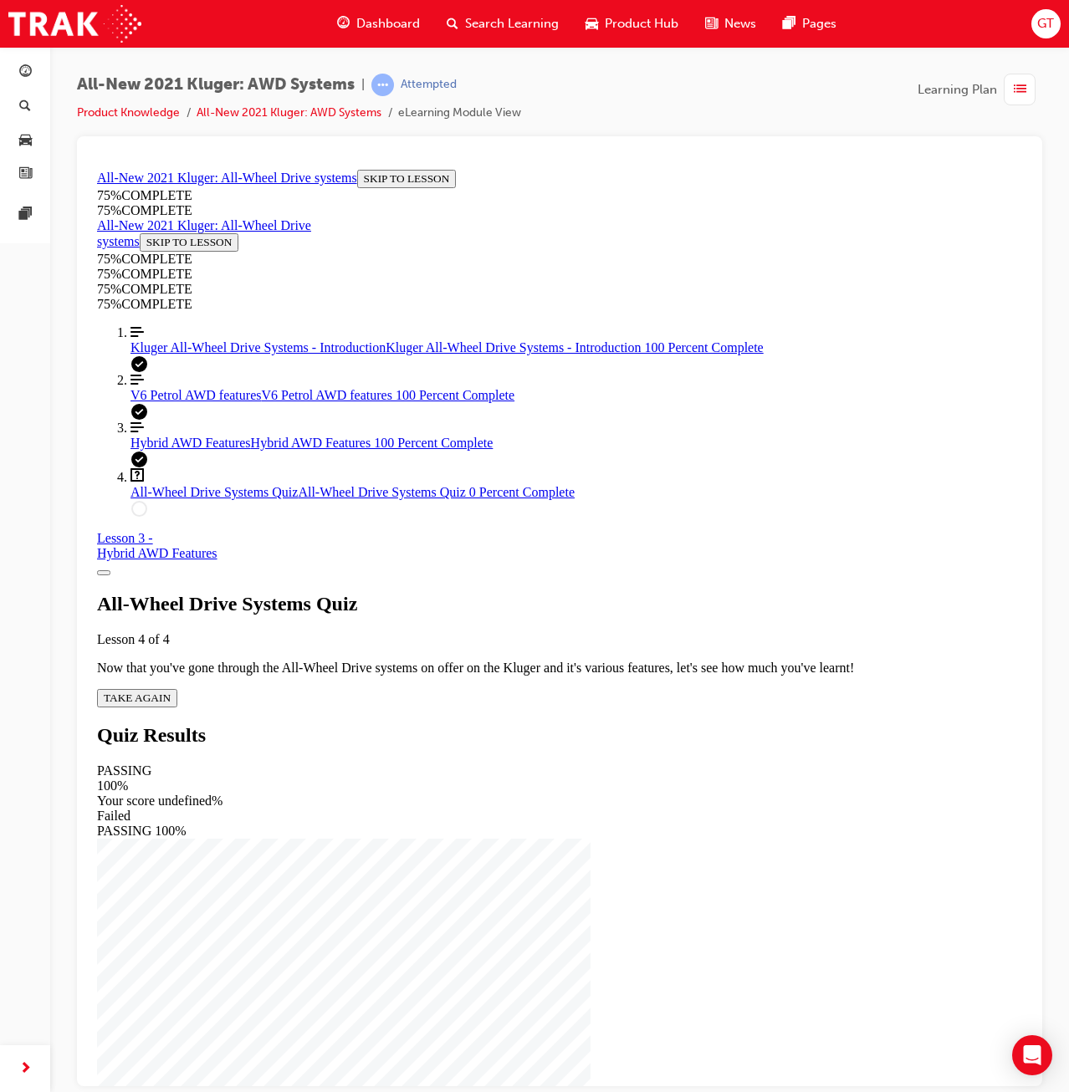
click at [507, 669] on div "All-Wheel Drive Systems Quiz Lesson 4 of 4 Now that you've gone through the All…" at bounding box center [559, 649] width 925 height 115
click at [171, 691] on span "TAKE AGAIN" at bounding box center [137, 697] width 67 height 13
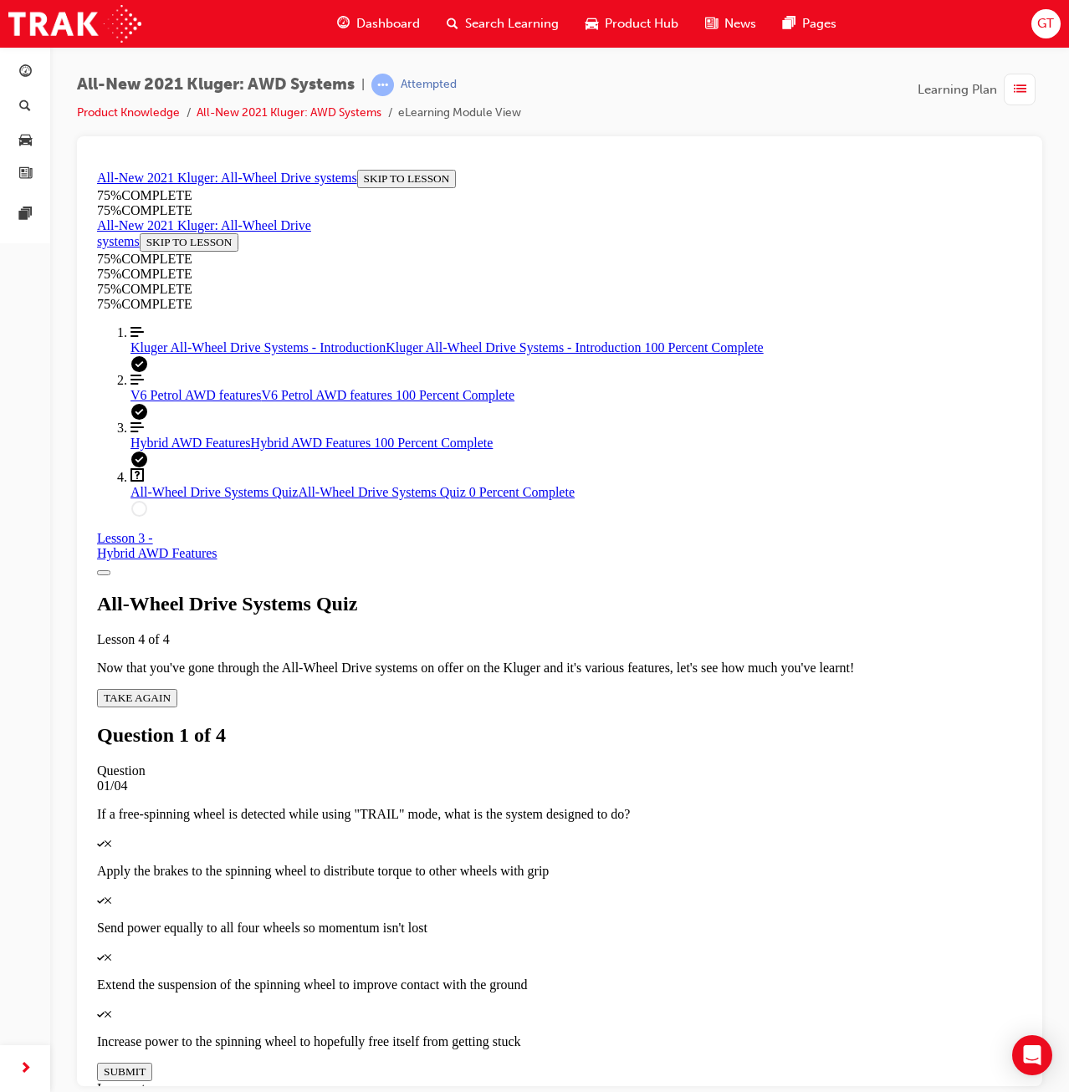
click at [679, 159] on div at bounding box center [559, 156] width 938 height 13
click at [731, 863] on p "Apply the brakes to the spinning wheel to distribute torque to other wheels wit…" at bounding box center [559, 870] width 925 height 15
click at [152, 1062] on button "SUBMIT" at bounding box center [124, 1071] width 55 height 18
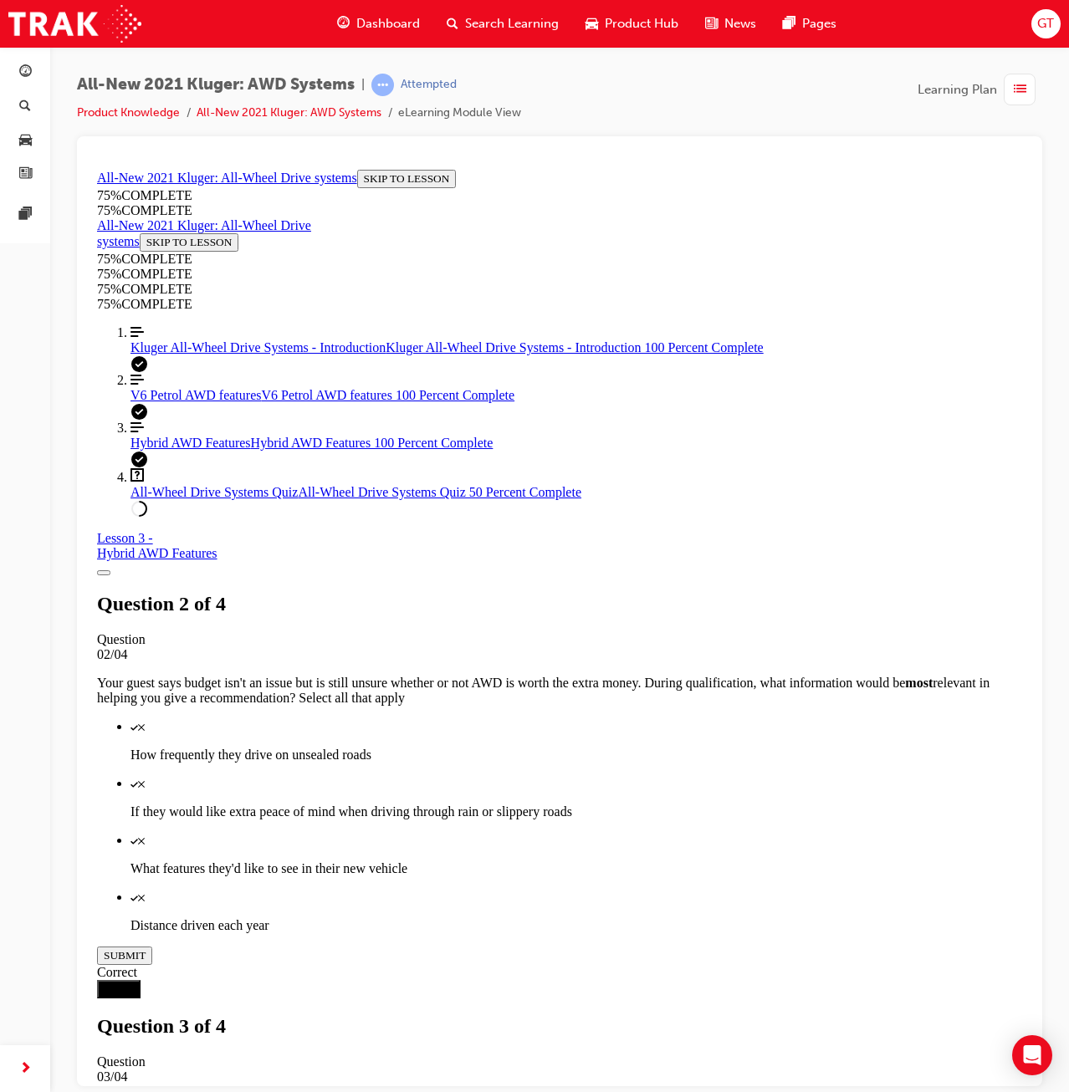
scroll to position [61, 0]
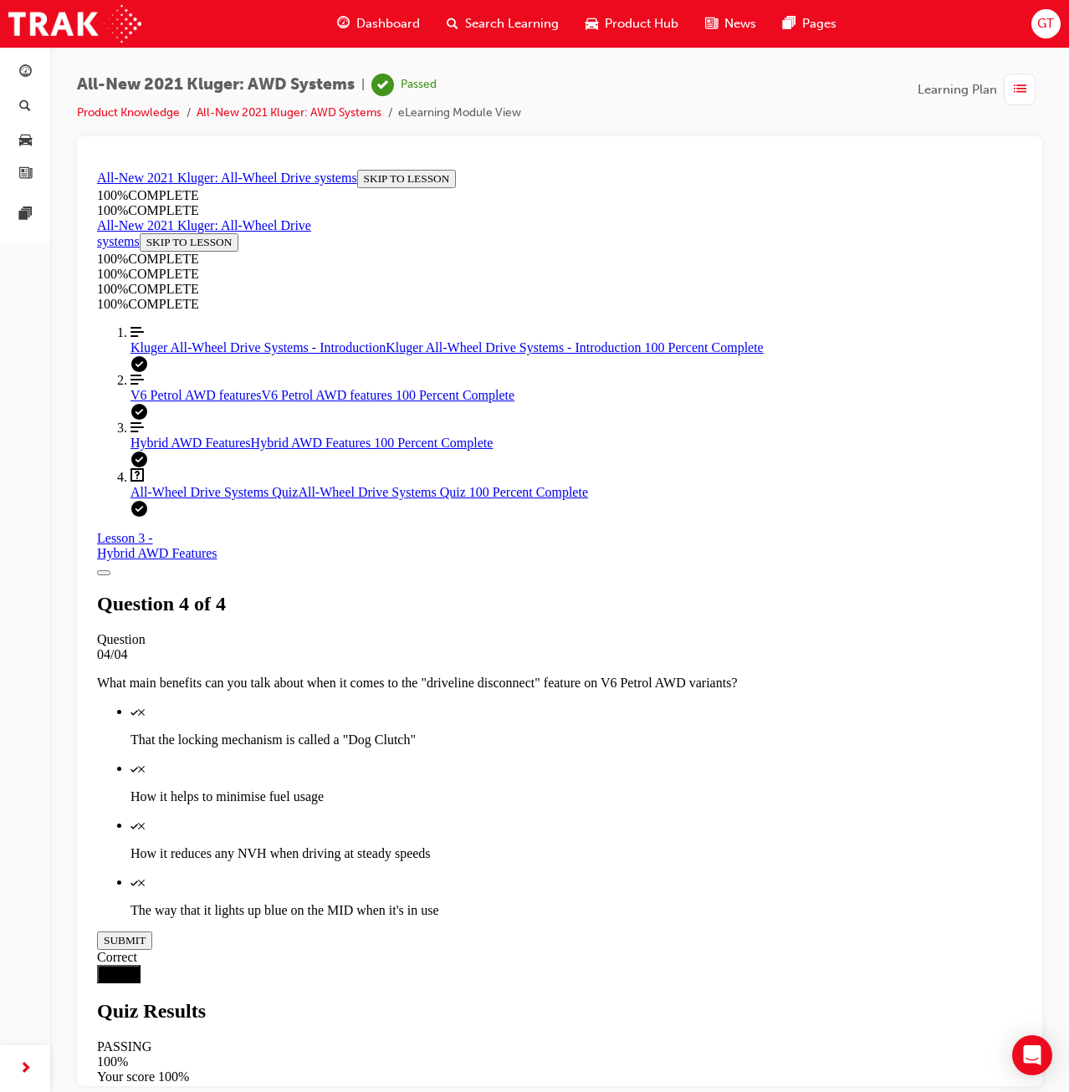
drag, startPoint x: 899, startPoint y: 842, endPoint x: 913, endPoint y: 842, distance: 14.2
drag, startPoint x: 876, startPoint y: 907, endPoint x: 791, endPoint y: 897, distance: 86.0
click at [1027, 80] on div "button" at bounding box center [1020, 90] width 32 height 32
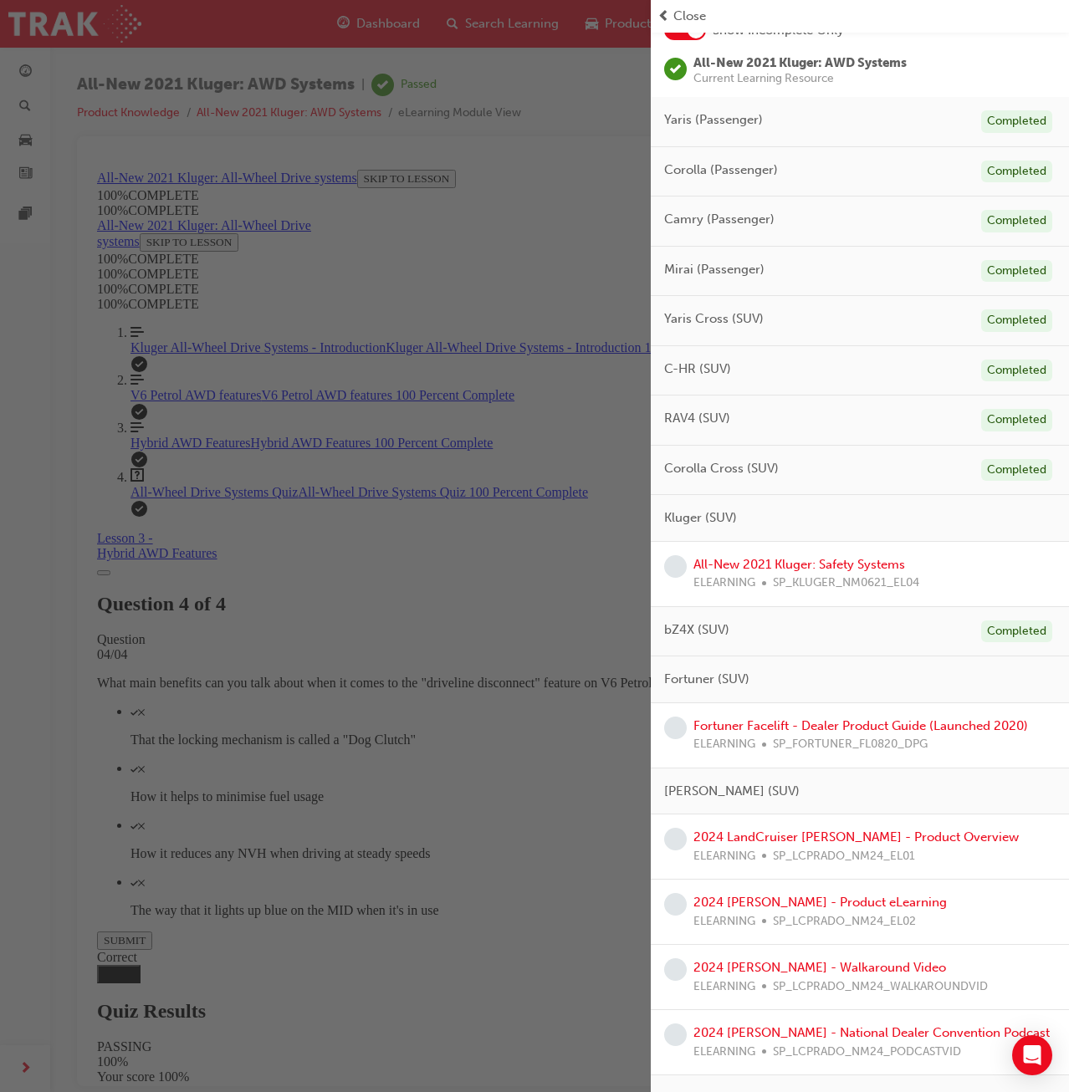
scroll to position [335, 0]
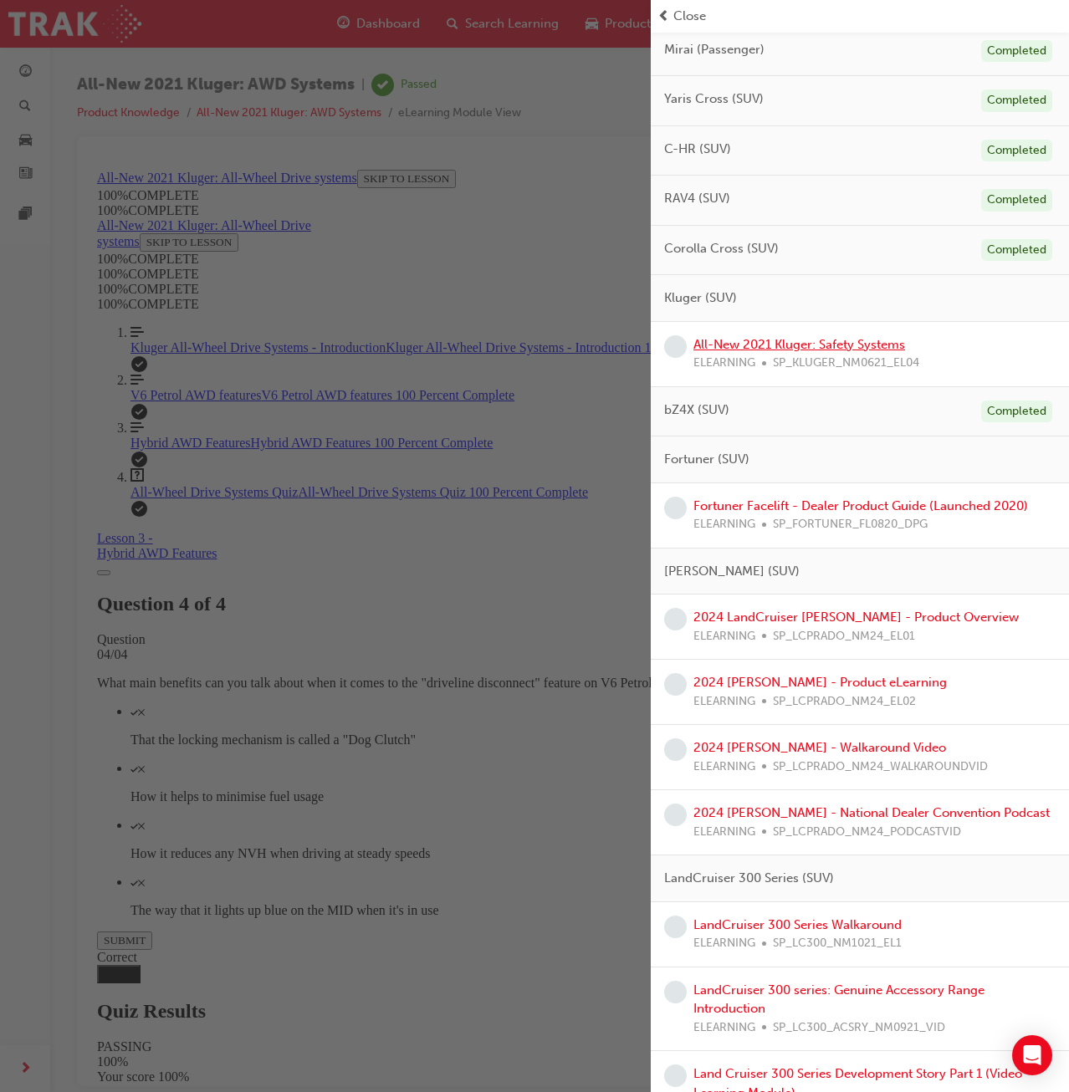
click at [825, 345] on link "All-New 2021 Kluger: Safety Systems" at bounding box center [799, 344] width 212 height 15
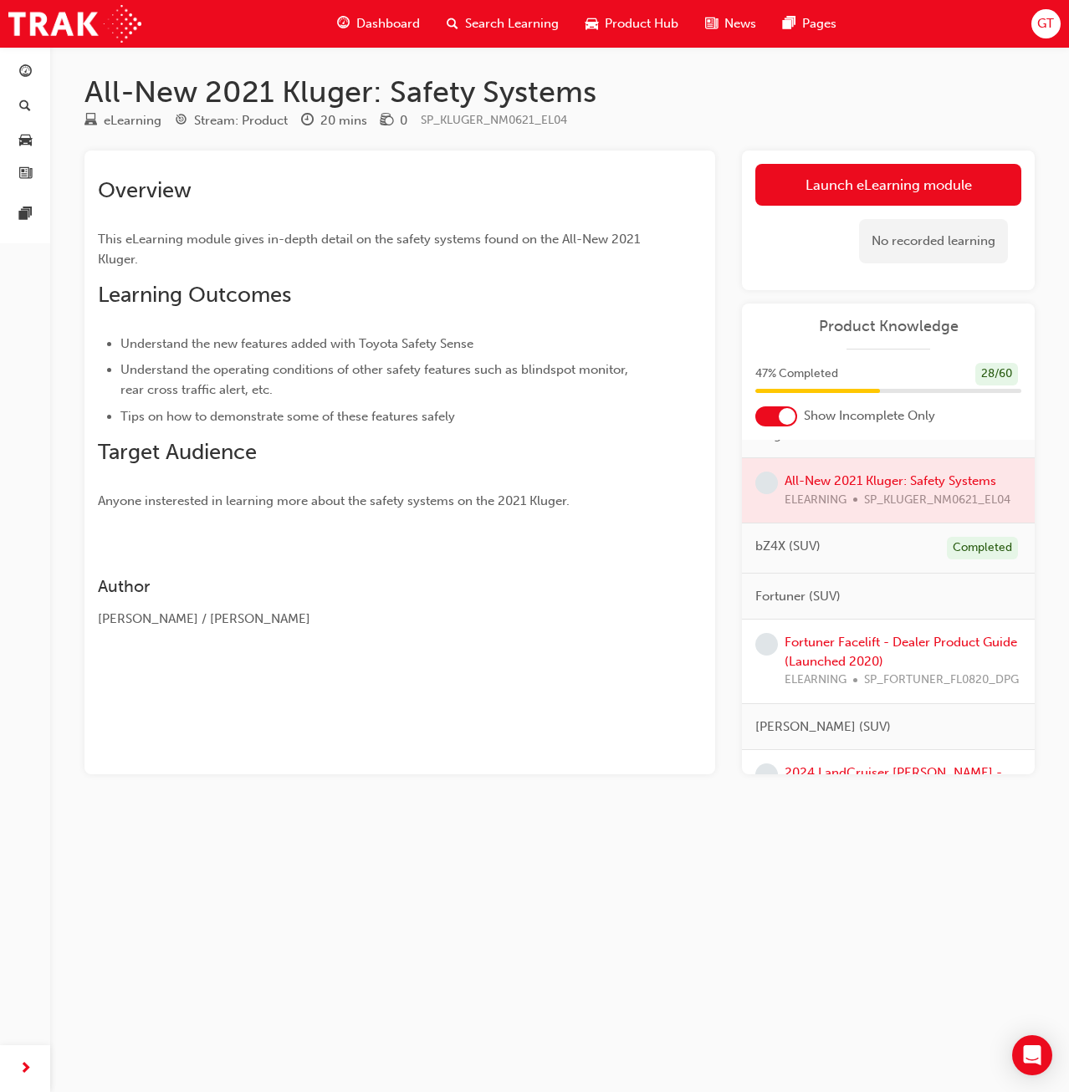
scroll to position [335, 0]
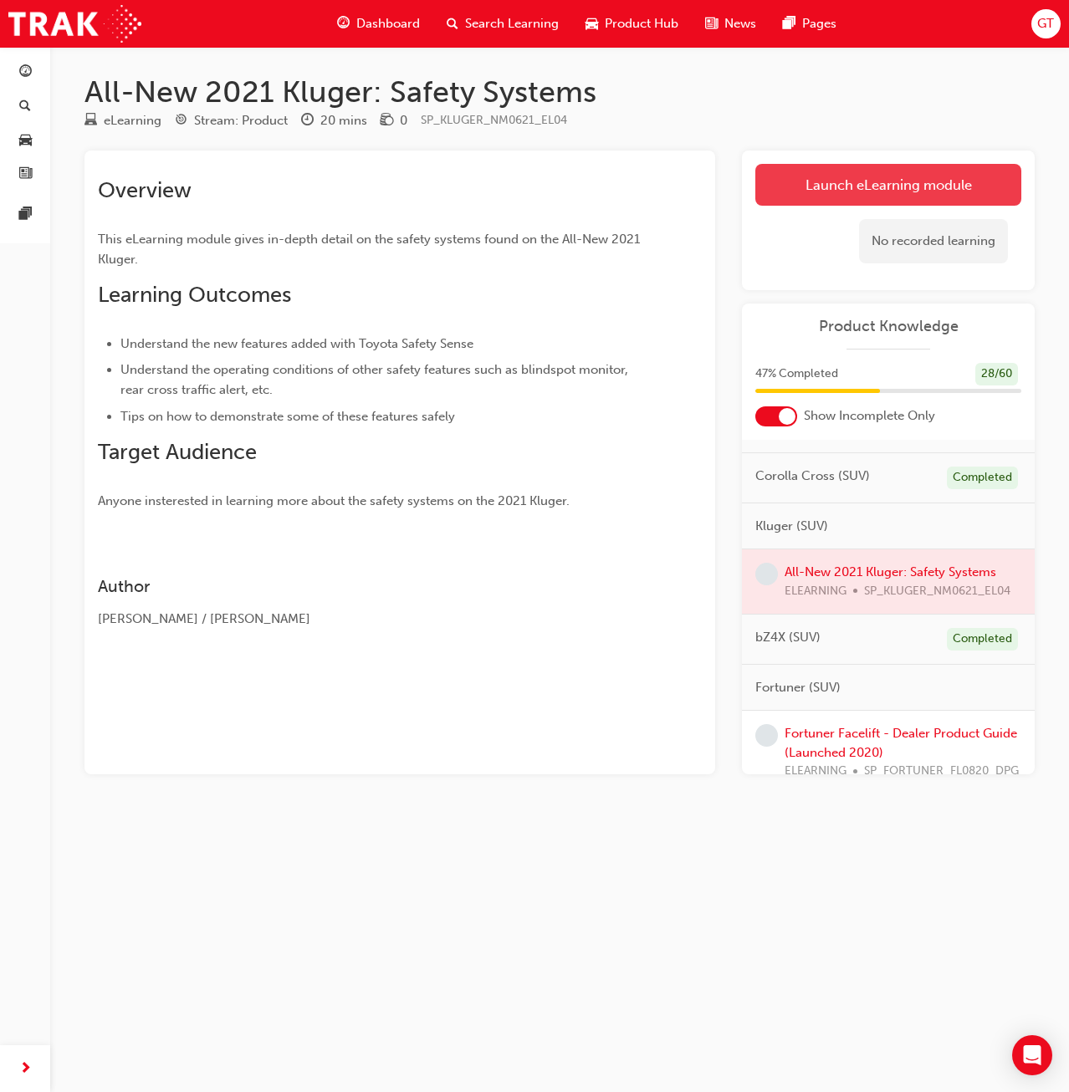
click at [919, 182] on link "Launch eLearning module" at bounding box center [888, 185] width 266 height 42
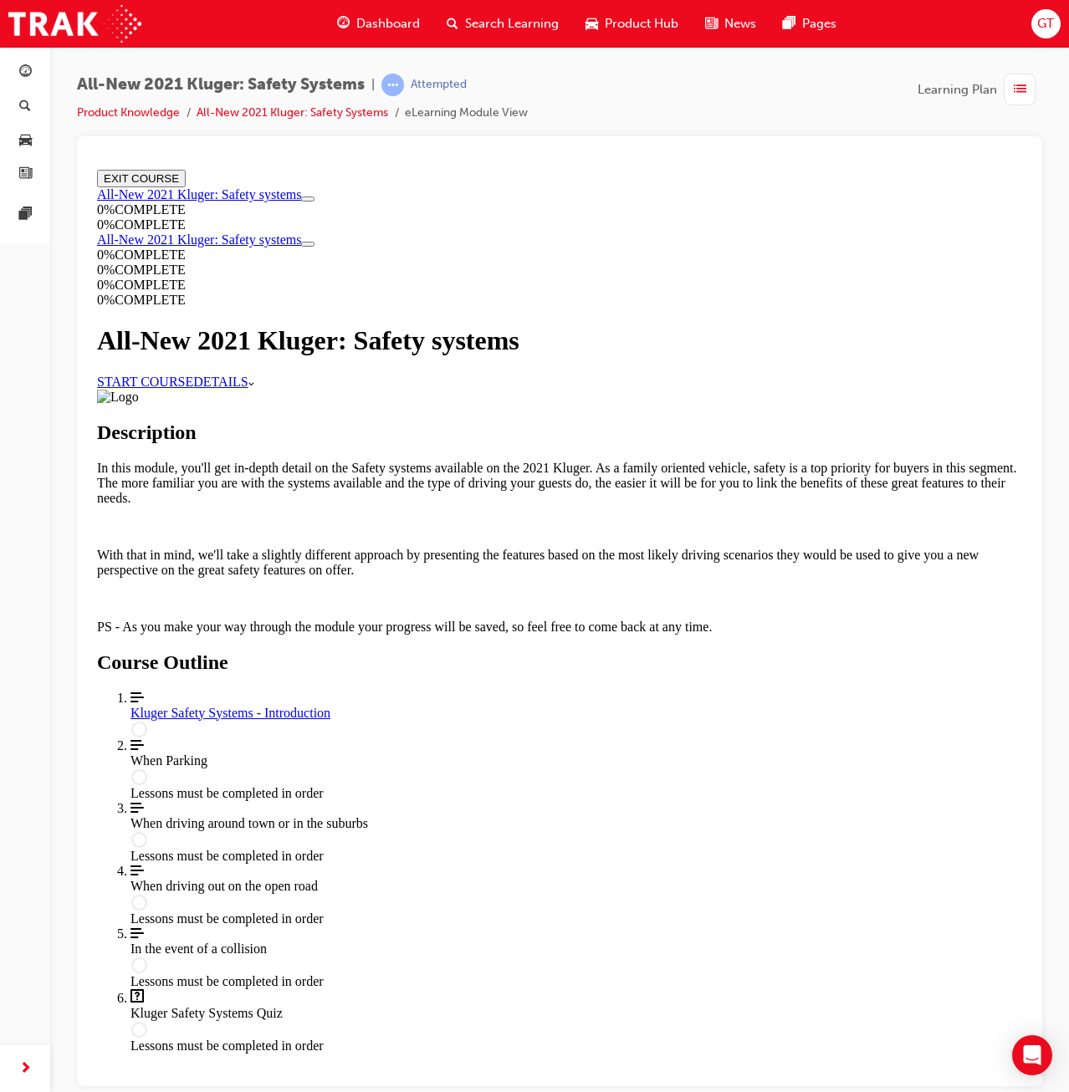
scroll to position [273, 0]
click at [500, 720] on div "Kluger Safety Systems - Introduction" at bounding box center [576, 712] width 892 height 15
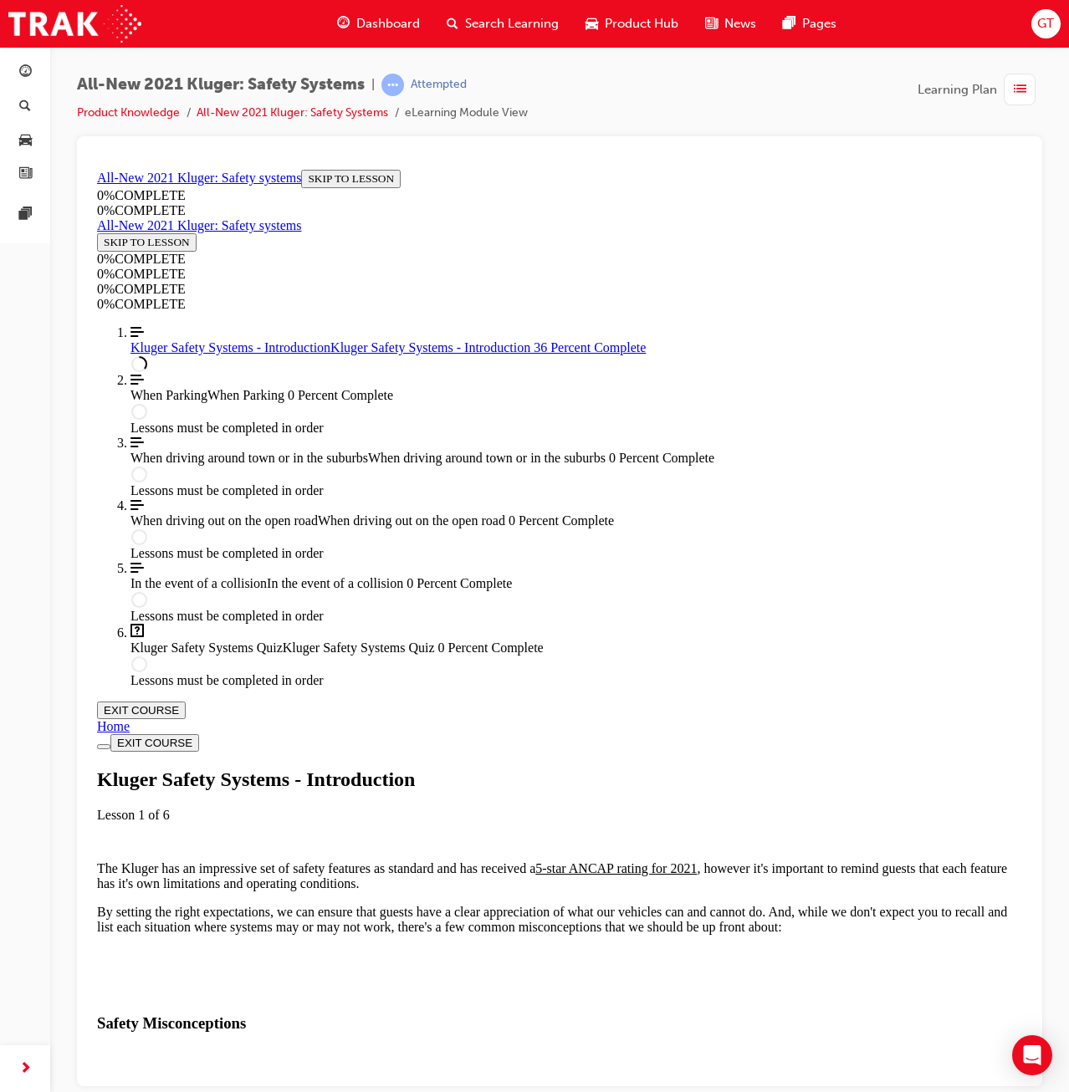
scroll to position [559, 0]
click at [755, 1091] on div "Autonomous Emergency Braking will always stop the car for me" at bounding box center [559, 1104] width 925 height 15
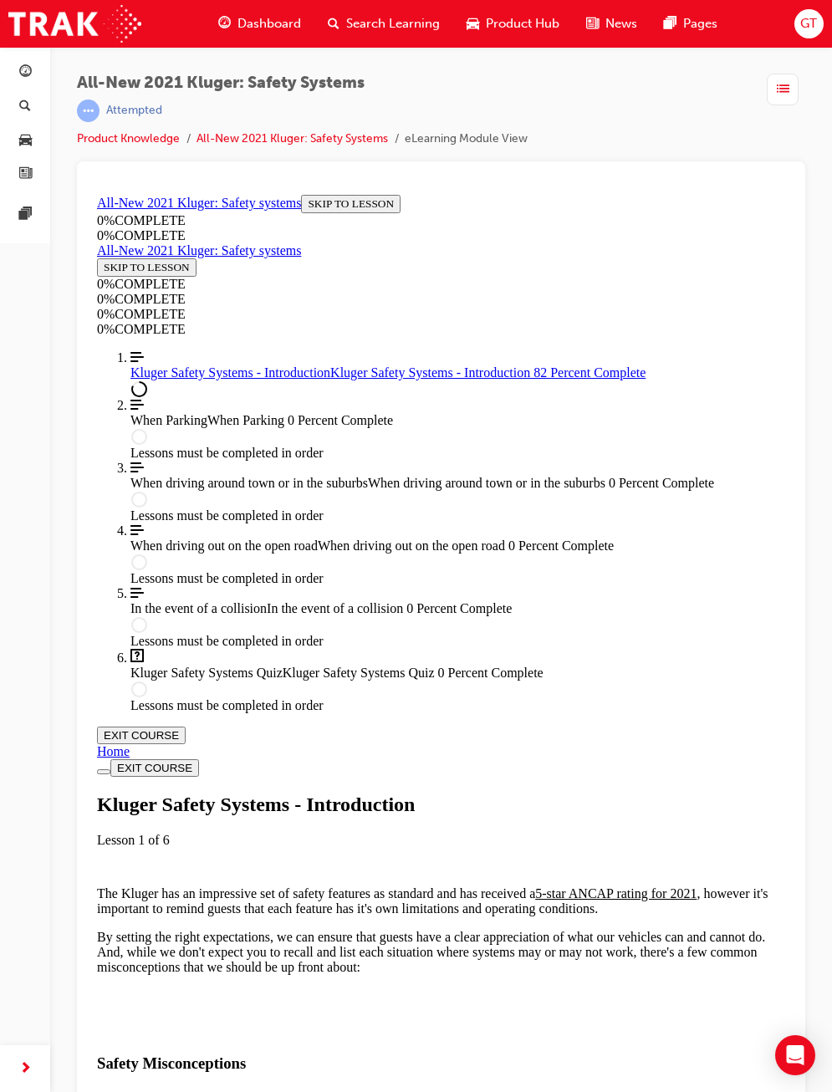
scroll to position [1312, 0]
